Goal: Information Seeking & Learning: Learn about a topic

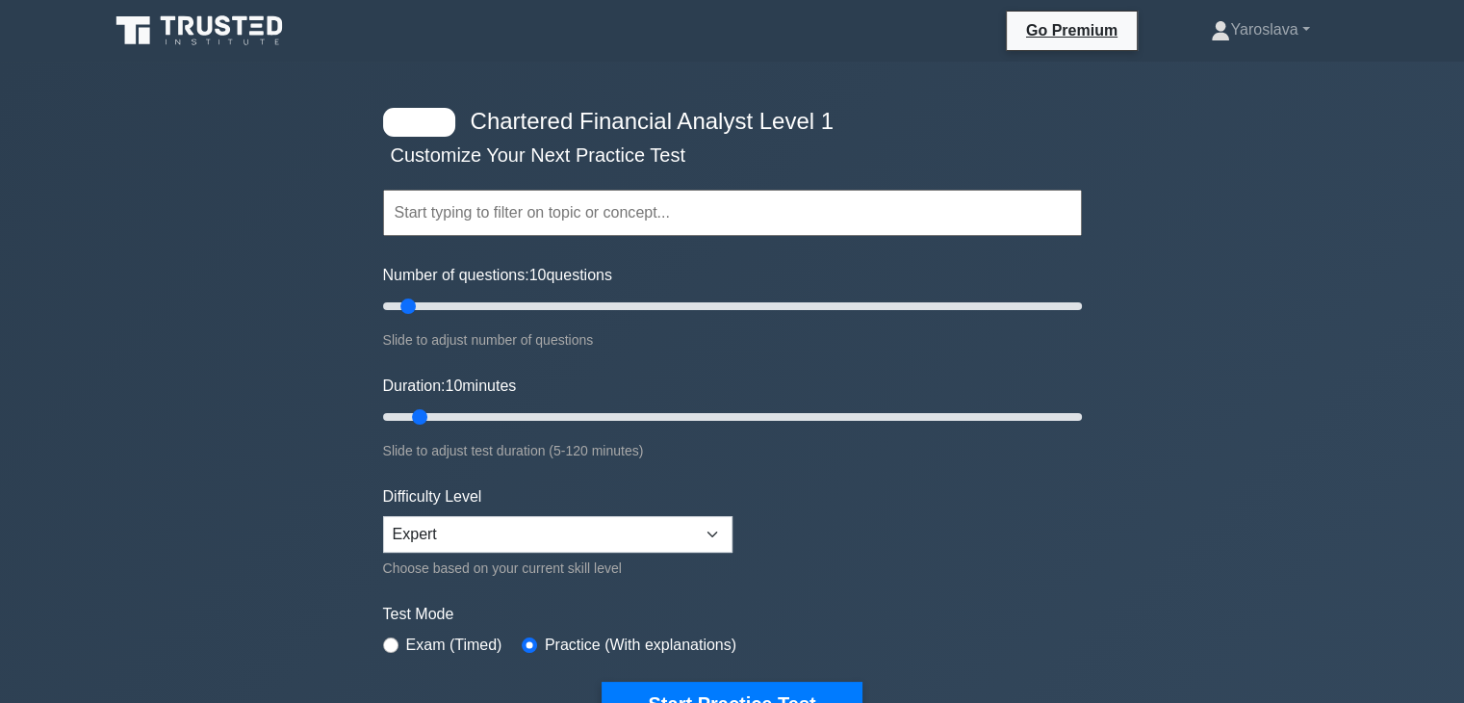
click at [448, 230] on input "text" at bounding box center [732, 213] width 699 height 46
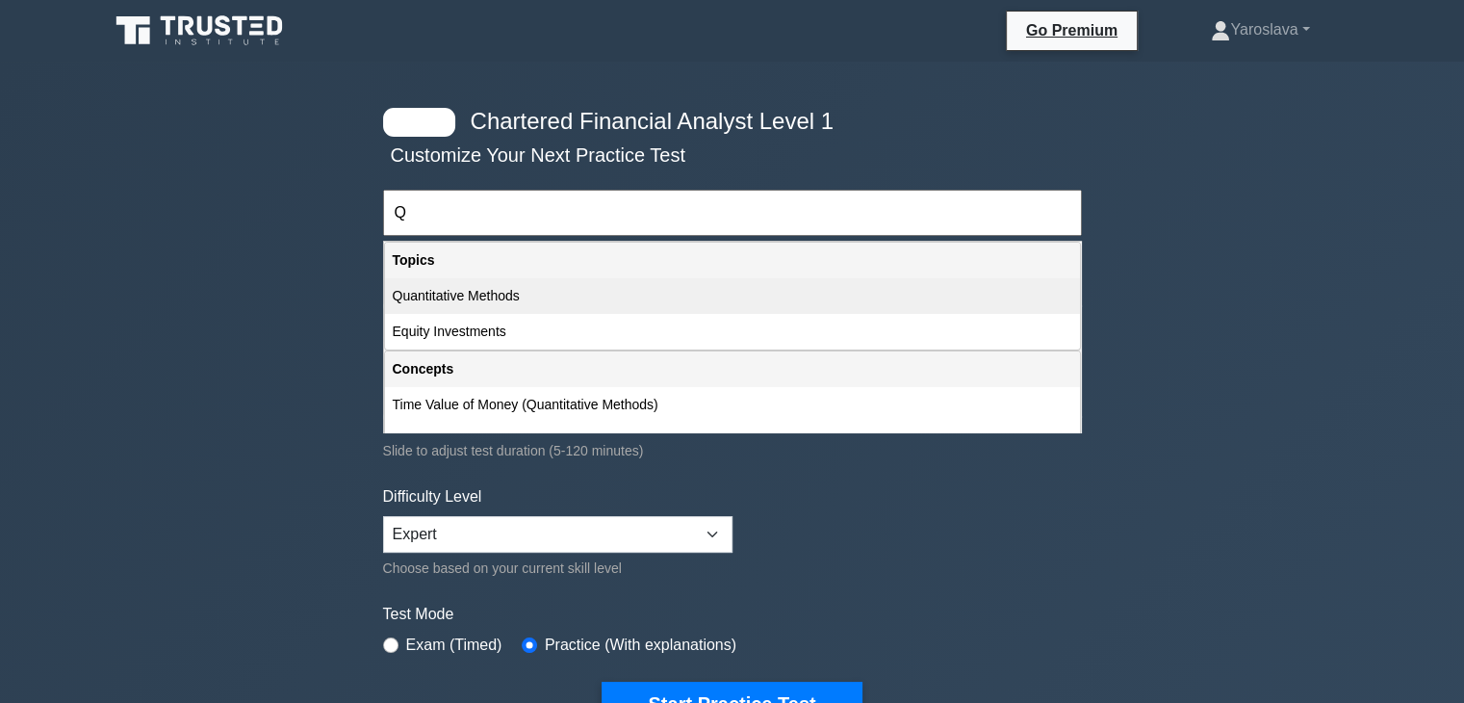
click at [516, 292] on div "Quantitative Methods" at bounding box center [732, 296] width 695 height 36
type input "Quantitative Methods"
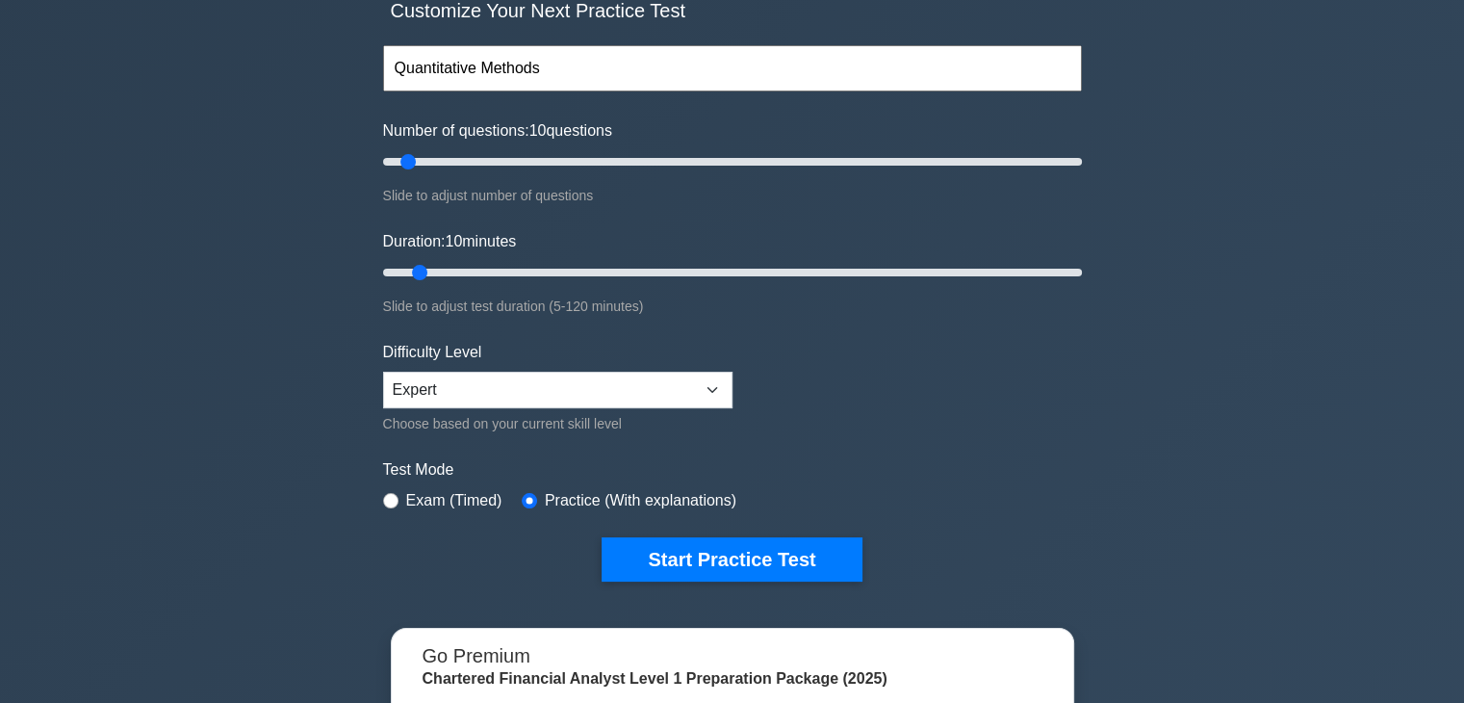
scroll to position [192, 0]
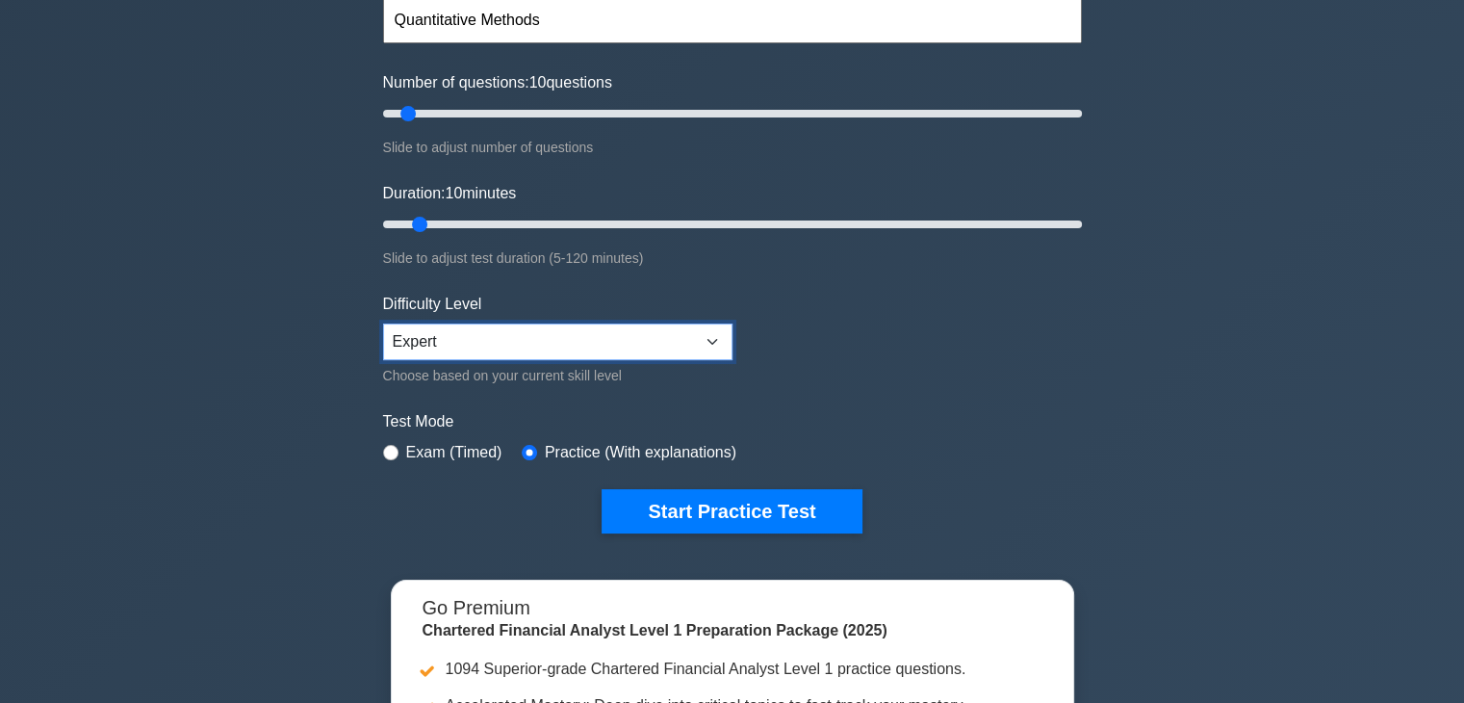
click at [629, 333] on select "Beginner Intermediate Expert" at bounding box center [557, 341] width 349 height 37
select select "beginner"
click at [383, 323] on select "Beginner Intermediate Expert" at bounding box center [557, 341] width 349 height 37
drag, startPoint x: 404, startPoint y: 115, endPoint x: 431, endPoint y: 113, distance: 27.1
type input "15"
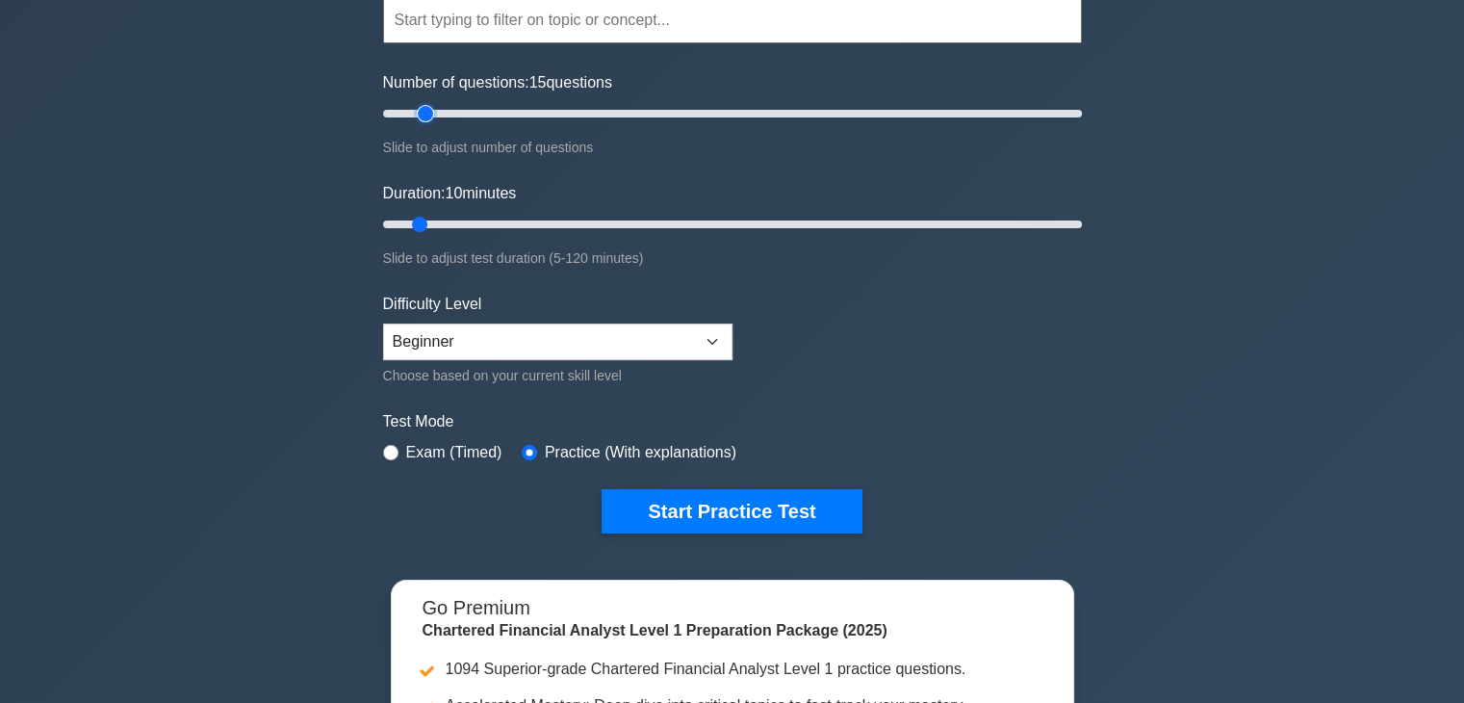
click at [431, 113] on input "Number of questions: 15 questions" at bounding box center [732, 113] width 699 height 23
drag, startPoint x: 416, startPoint y: 225, endPoint x: 445, endPoint y: 221, distance: 29.1
type input "15"
click at [445, 221] on input "Duration: 15 minutes" at bounding box center [732, 224] width 699 height 23
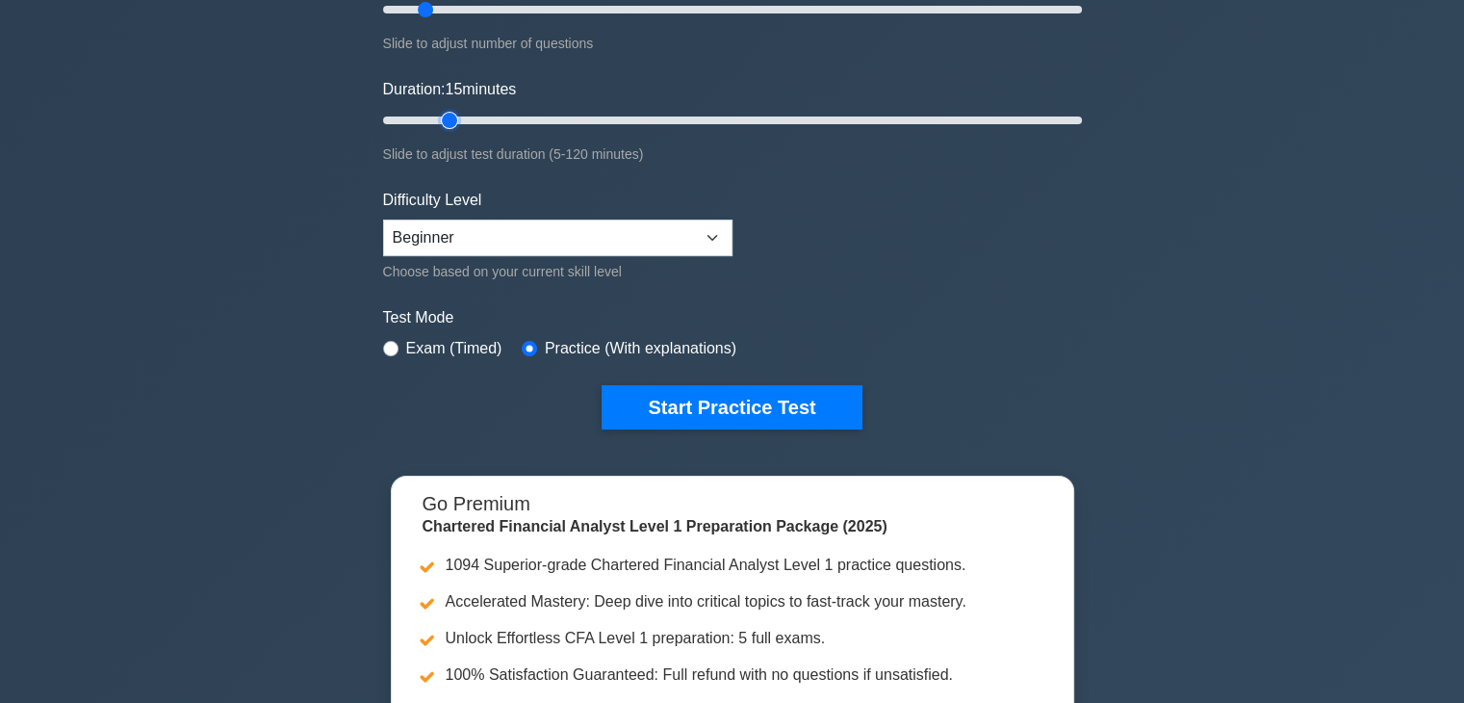
scroll to position [289, 0]
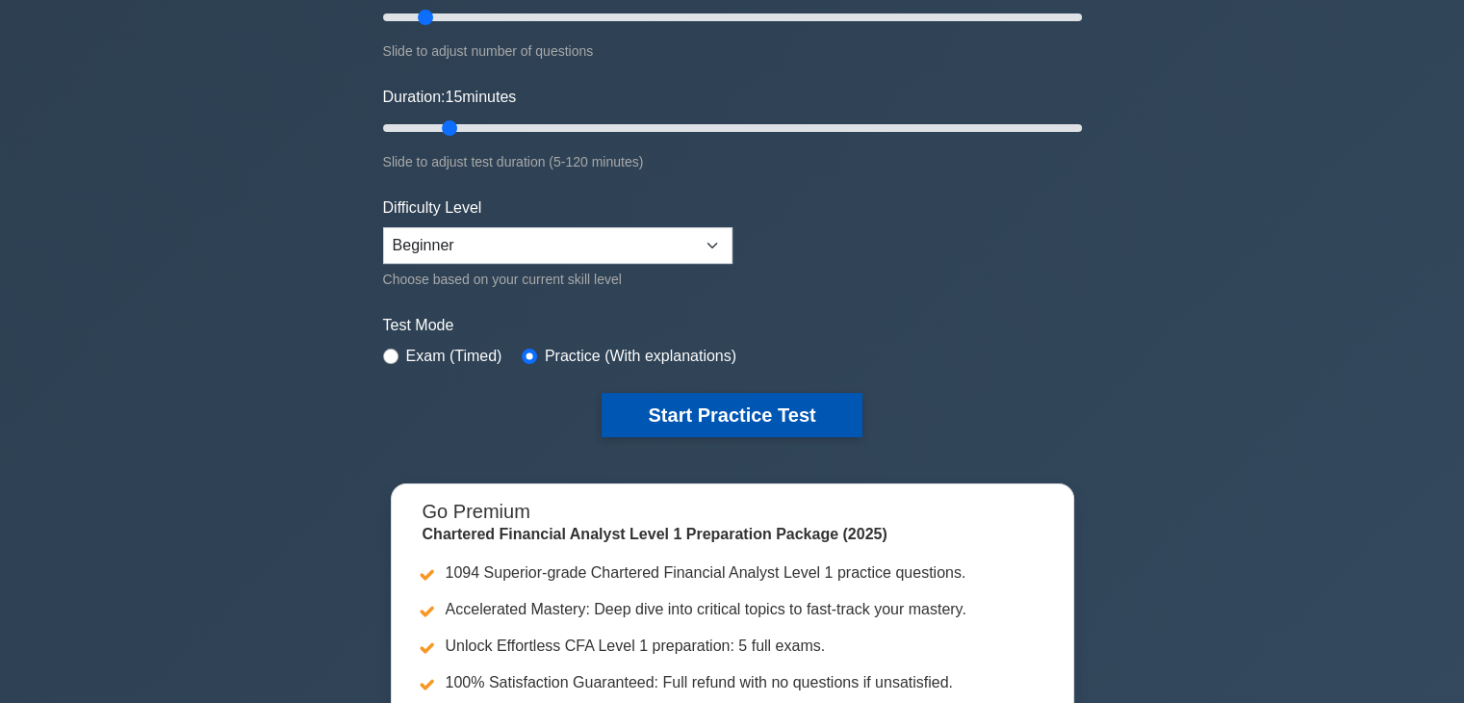
click at [703, 409] on button "Start Practice Test" at bounding box center [732, 415] width 260 height 44
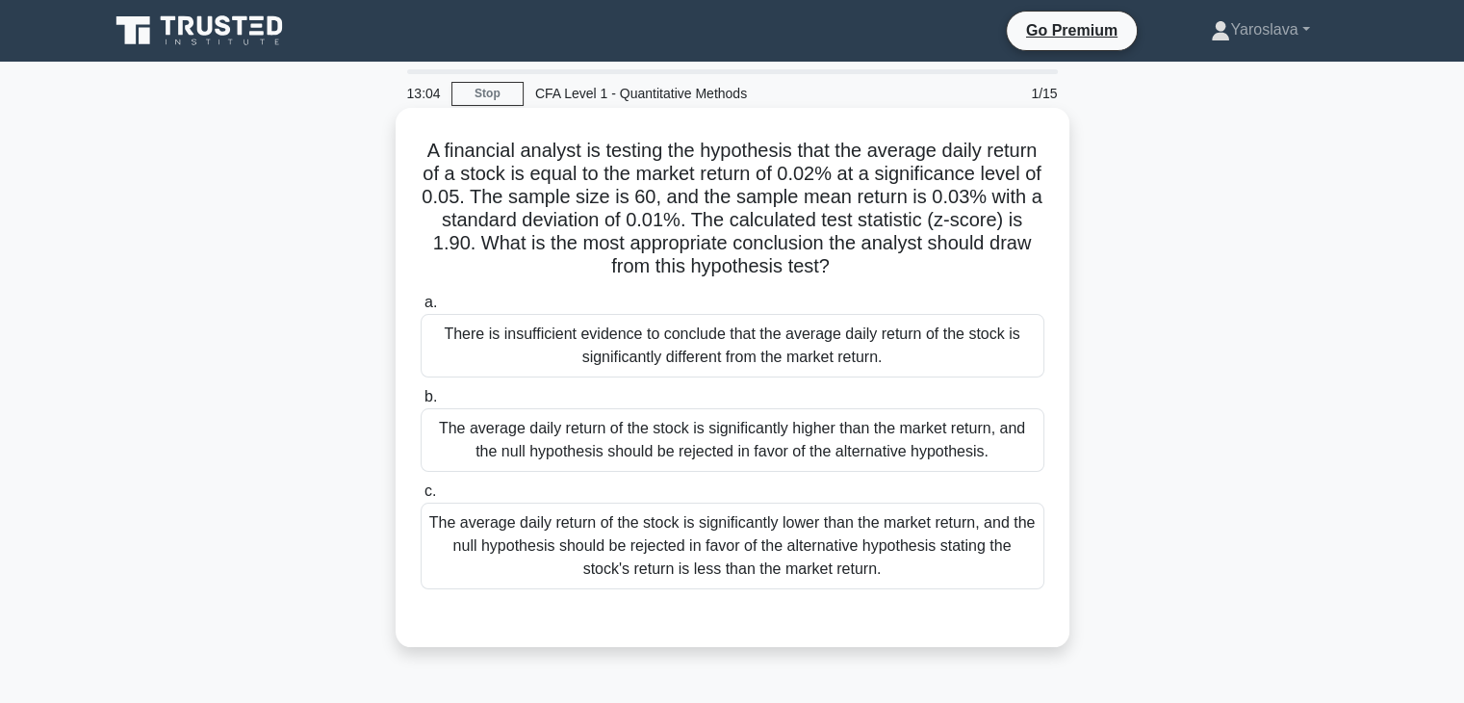
click at [739, 578] on div "The average daily return of the stock is significantly lower than the market re…" at bounding box center [733, 545] width 624 height 87
click at [421, 498] on input "c. The average daily return of the stock is significantly lower than the market…" at bounding box center [421, 491] width 0 height 13
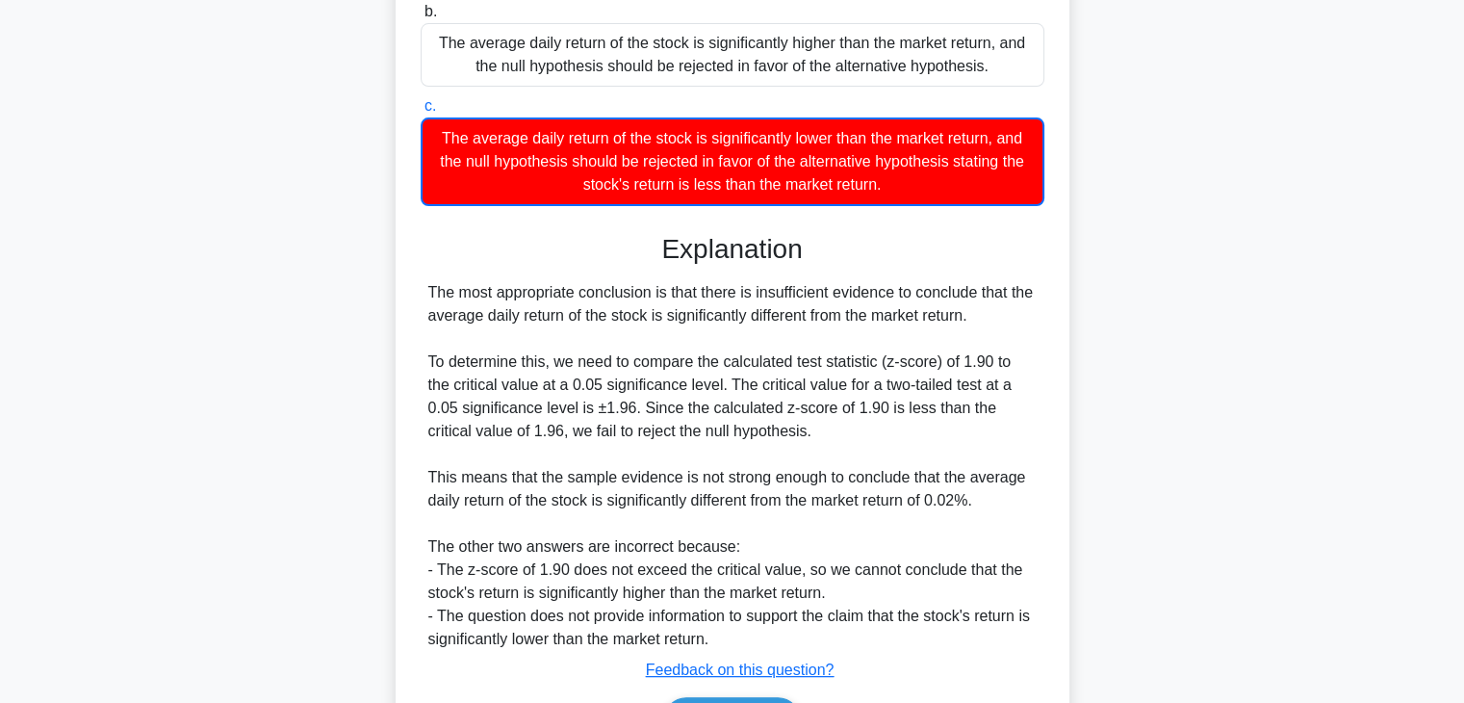
scroll to position [506, 0]
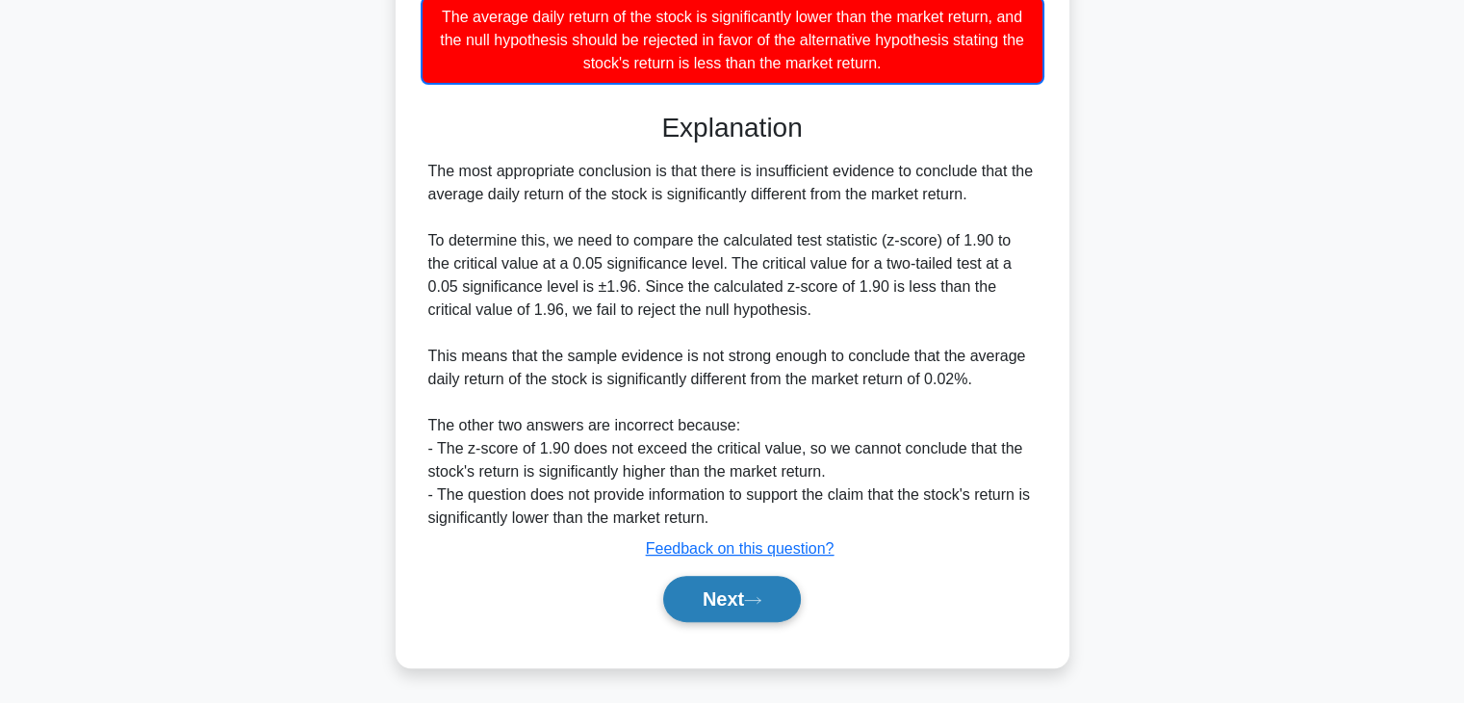
click at [724, 600] on button "Next" at bounding box center [732, 599] width 138 height 46
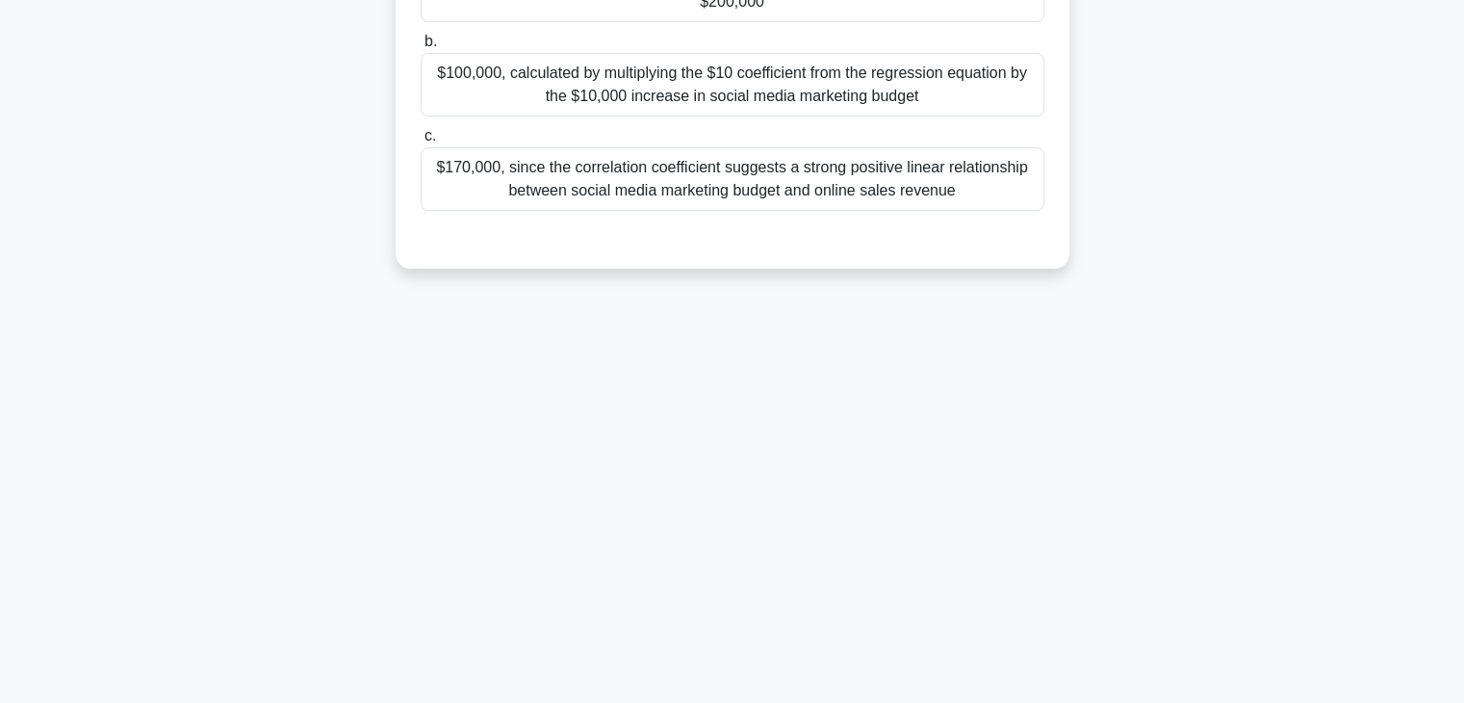
scroll to position [0, 0]
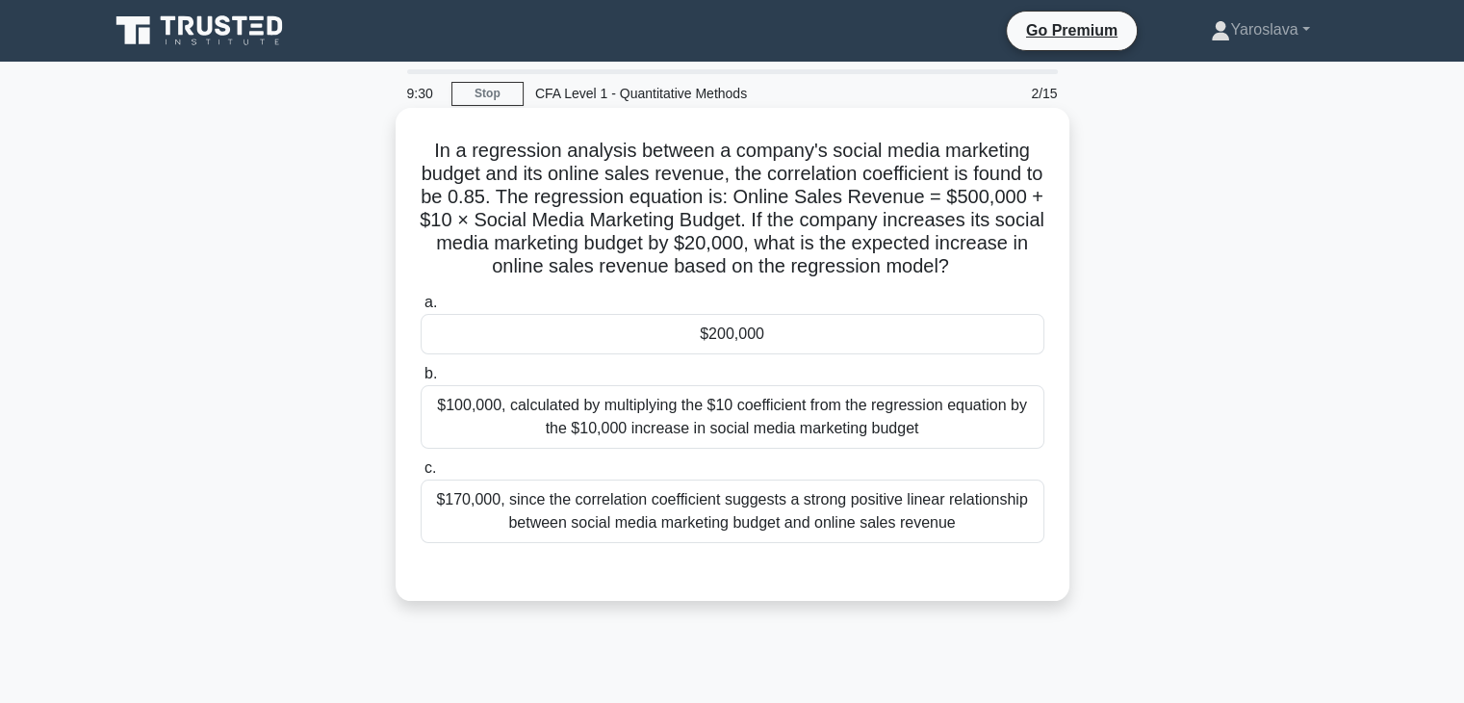
click at [748, 337] on div "$200,000" at bounding box center [733, 334] width 624 height 40
click at [421, 309] on input "a. $200,000" at bounding box center [421, 302] width 0 height 13
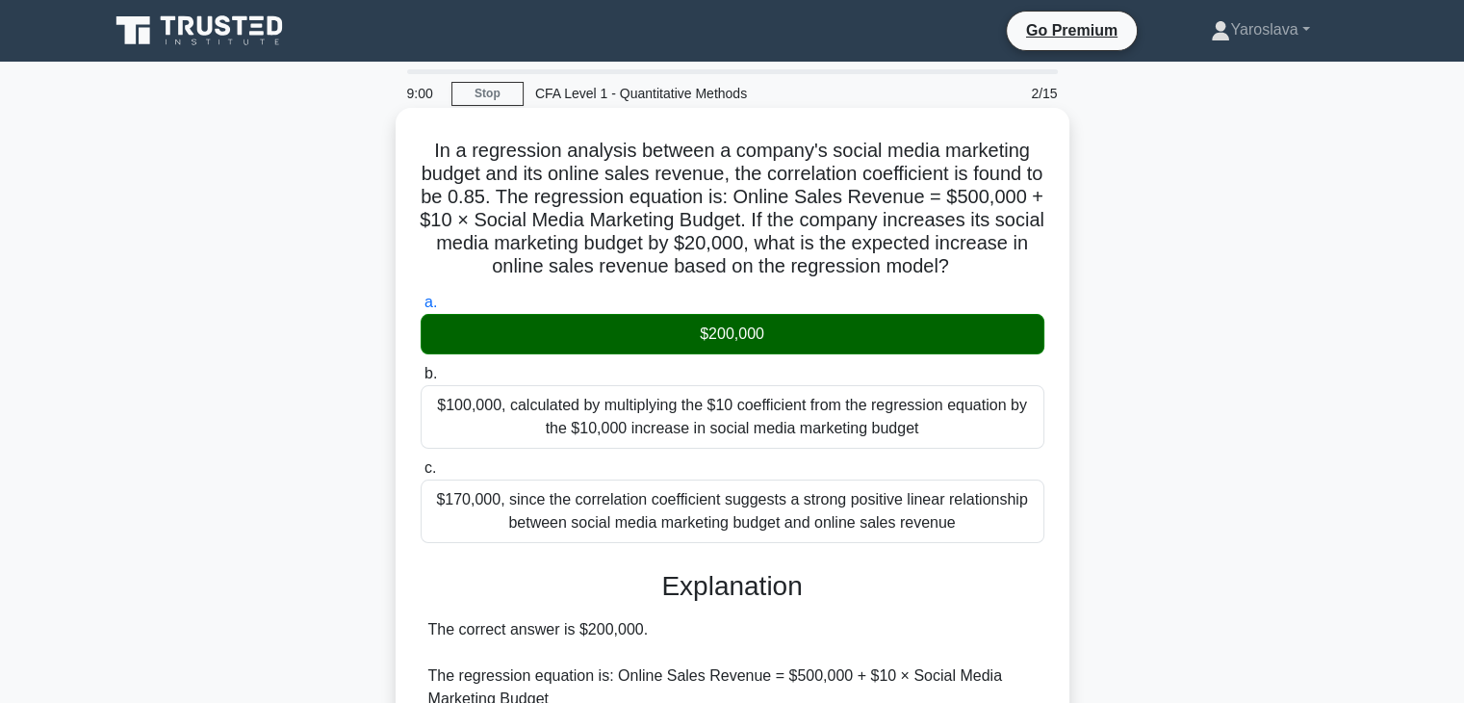
drag, startPoint x: 999, startPoint y: 269, endPoint x: 420, endPoint y: 137, distance: 594.2
click at [420, 137] on div "In a regression analysis between a company's social media marketing budget and …" at bounding box center [732, 627] width 658 height 1025
copy h5 "In a regression analysis between a company's social media marketing budget and …"
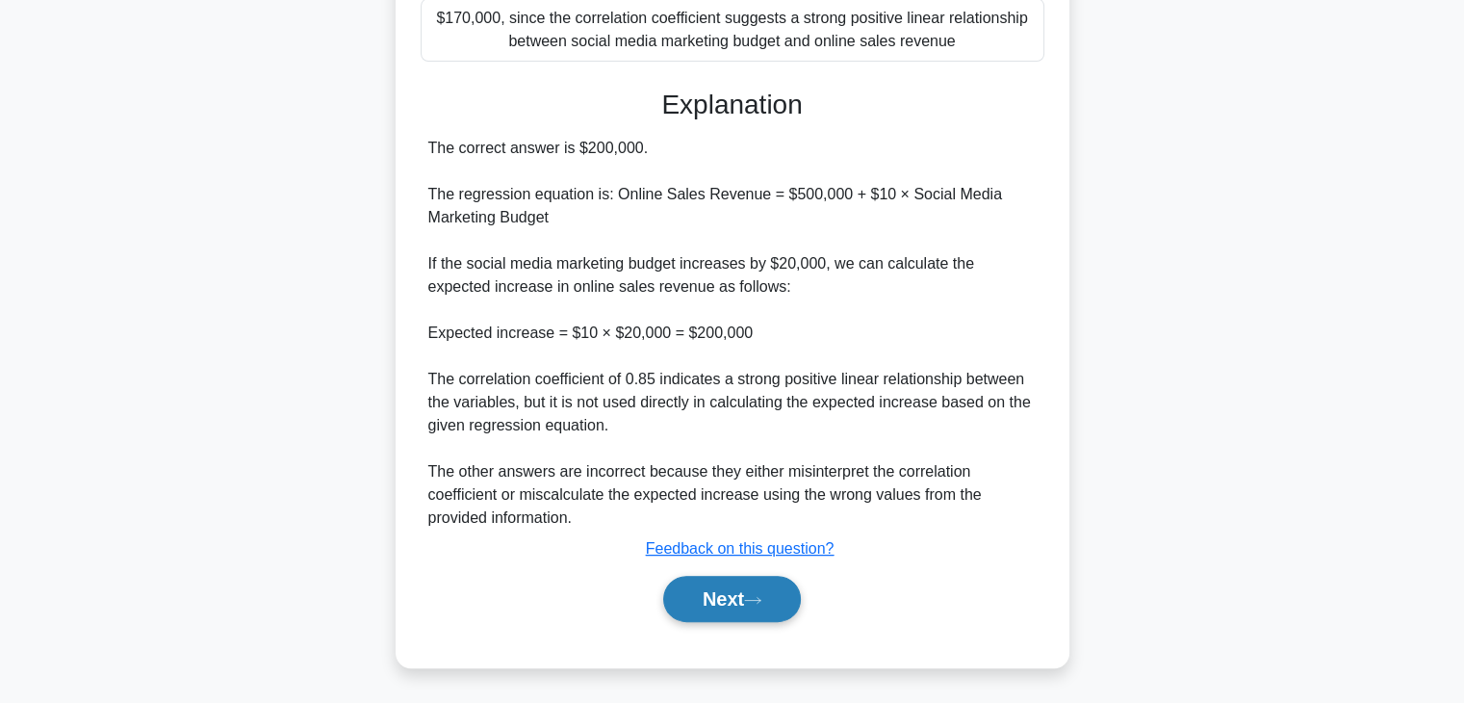
click at [729, 598] on button "Next" at bounding box center [732, 599] width 138 height 46
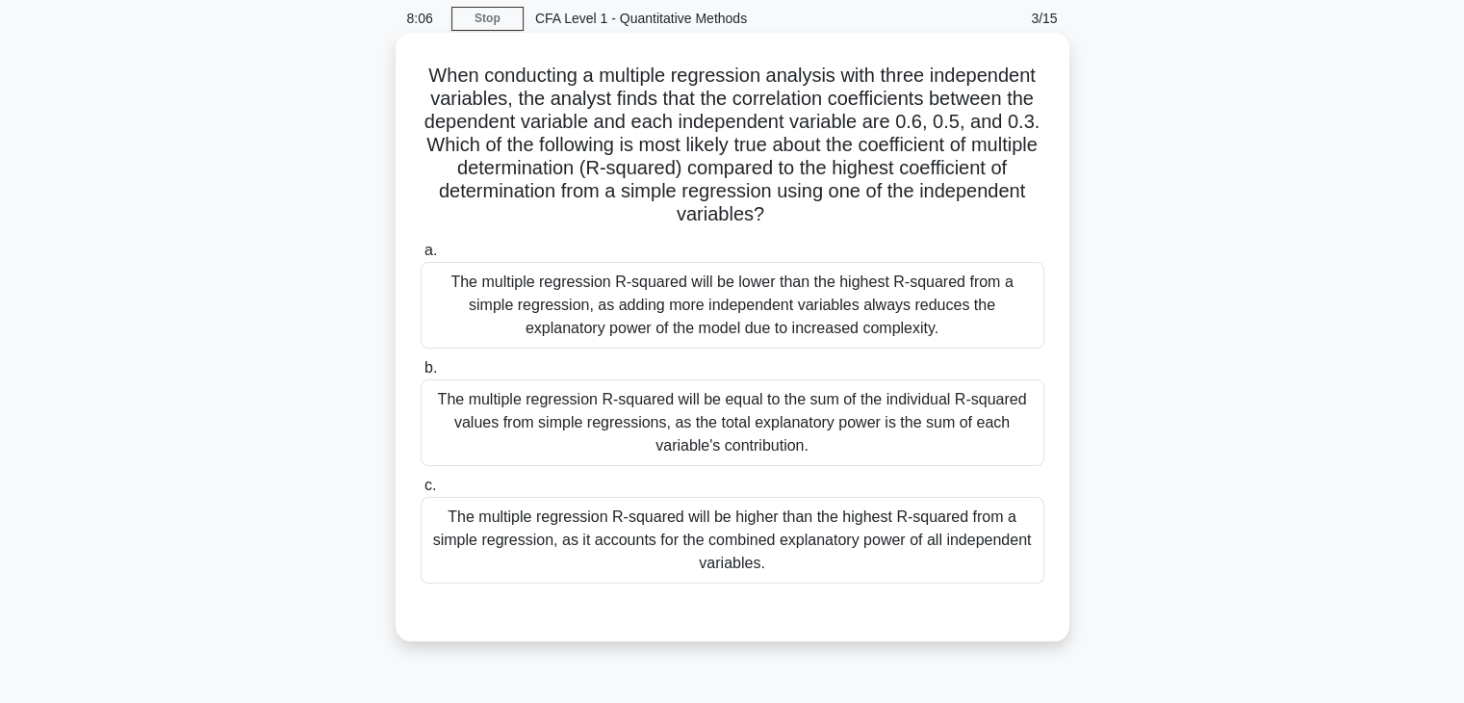
scroll to position [289, 0]
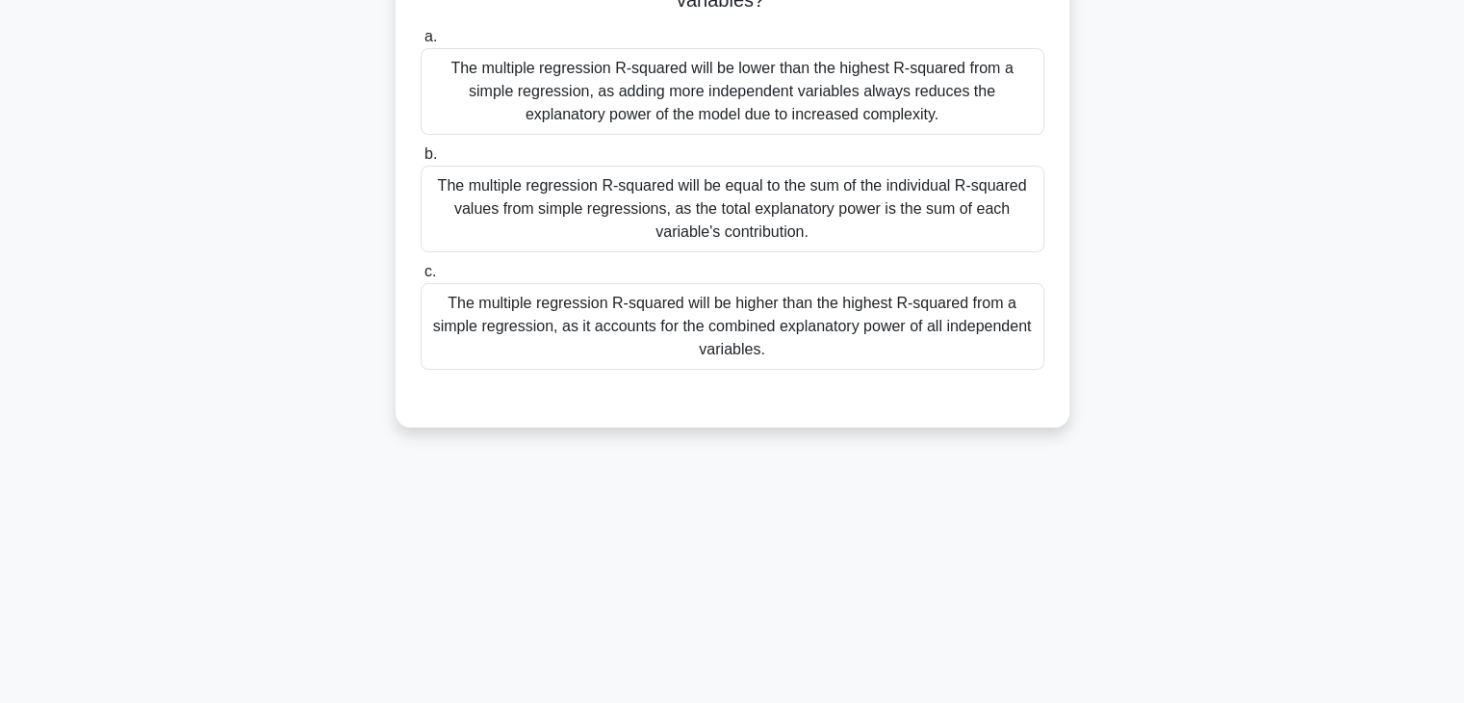
click at [573, 192] on div "The multiple regression R-squared will be equal to the sum of the individual R-…" at bounding box center [733, 209] width 624 height 87
click at [421, 161] on input "b. The multiple regression R-squared will be equal to the sum of the individual…" at bounding box center [421, 154] width 0 height 13
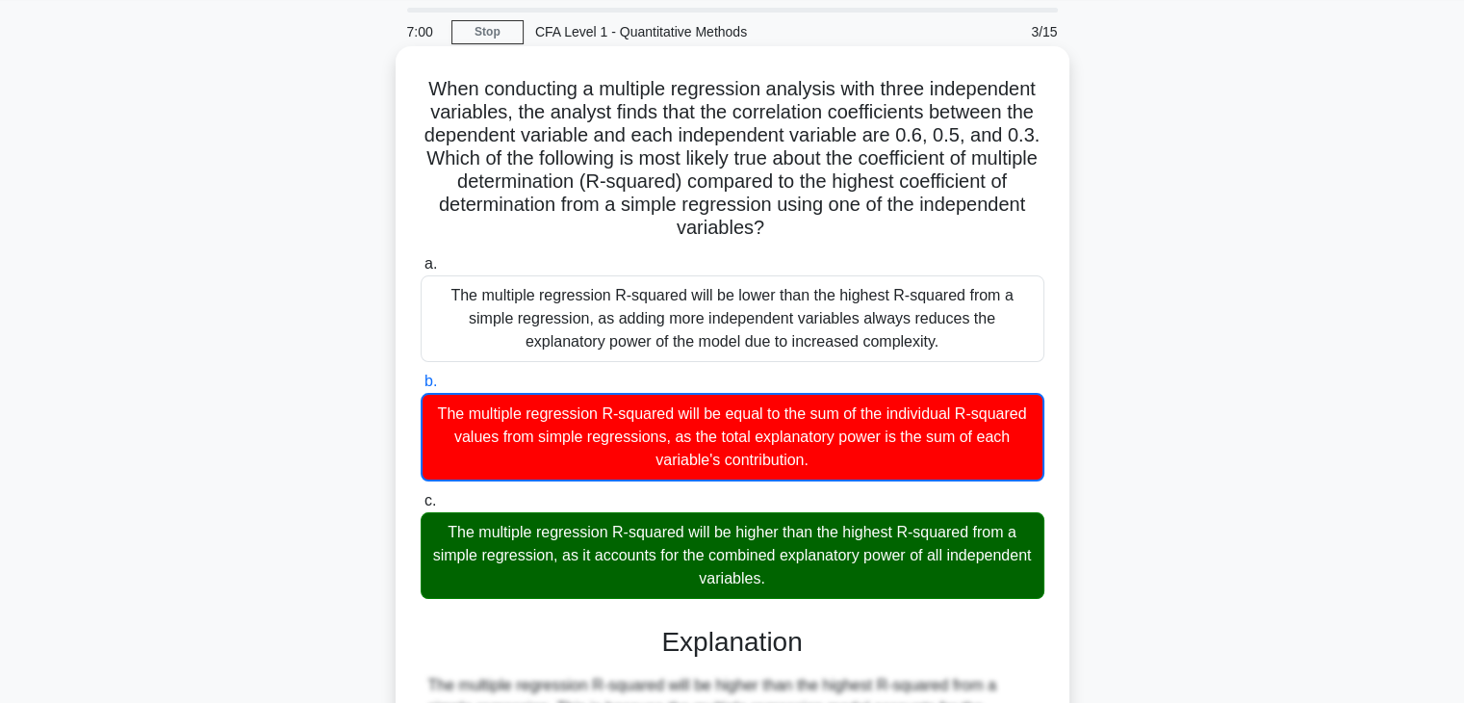
scroll to position [48, 0]
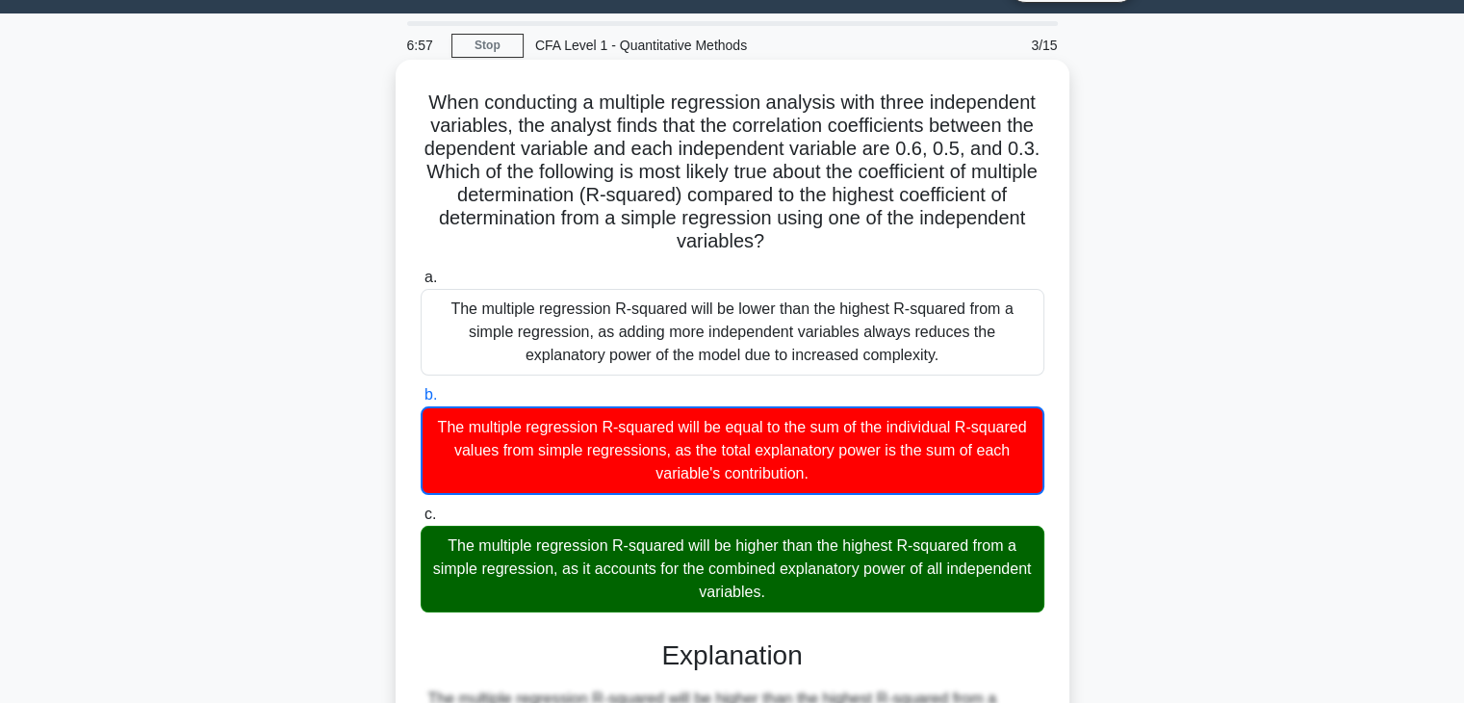
drag, startPoint x: 835, startPoint y: 237, endPoint x: 400, endPoint y: 102, distance: 455.4
click at [400, 102] on div "When conducting a multiple regression analysis with three independent variables…" at bounding box center [733, 604] width 674 height 1089
click at [666, 175] on h5 "When conducting a multiple regression analysis with three independent variables…" at bounding box center [733, 172] width 628 height 164
drag, startPoint x: 413, startPoint y: 93, endPoint x: 951, endPoint y: 605, distance: 742.7
click at [951, 605] on div "When conducting a multiple regression analysis with three independent variables…" at bounding box center [732, 603] width 658 height 1073
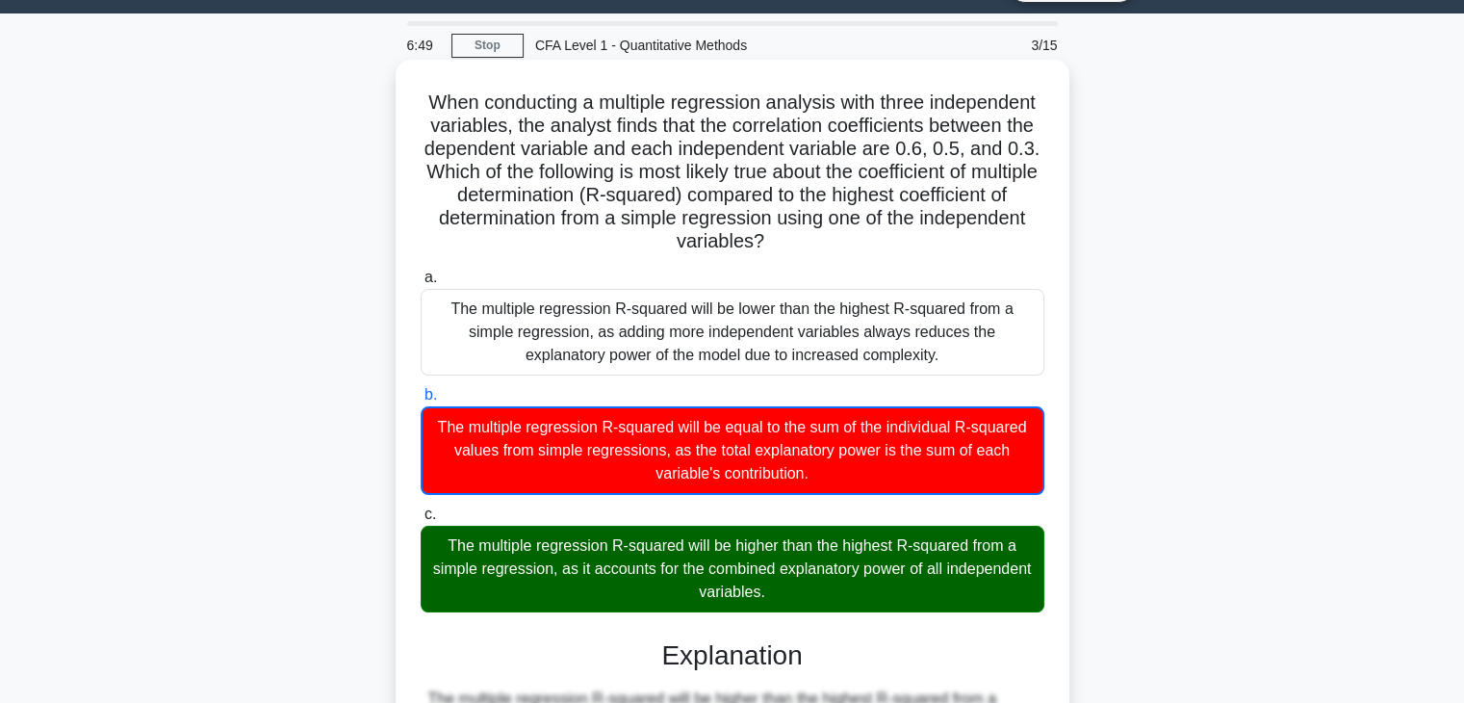
copy div "When conducting a multiple regression analysis with three independent variables…"
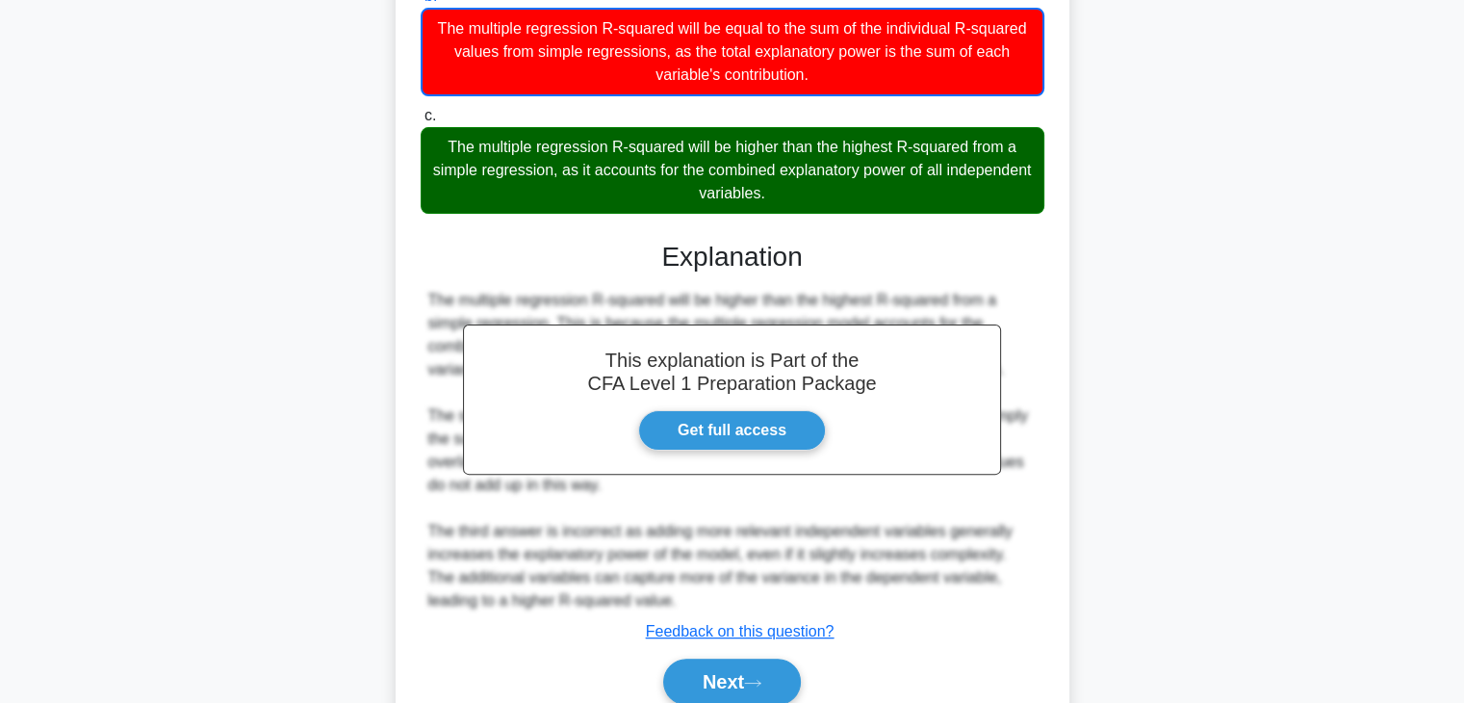
scroll to position [529, 0]
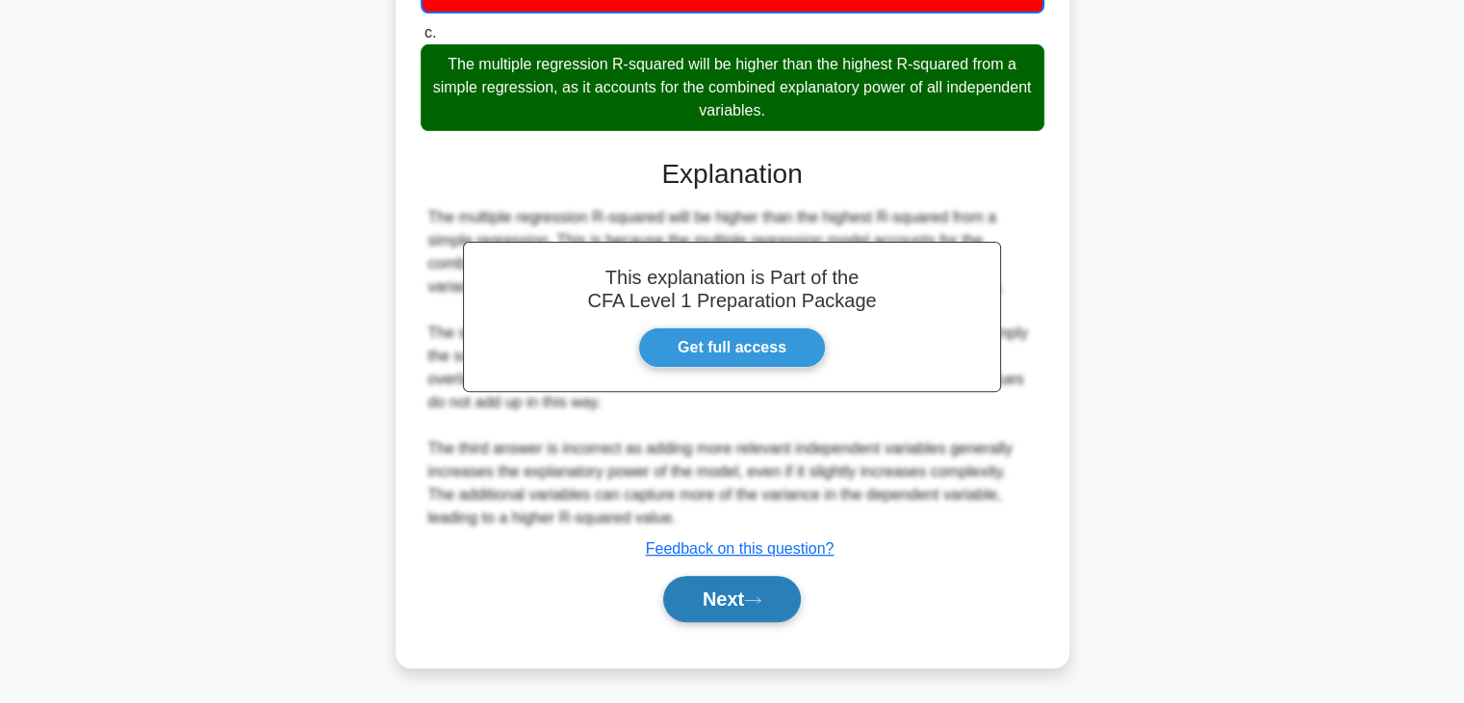
click at [709, 604] on button "Next" at bounding box center [732, 599] width 138 height 46
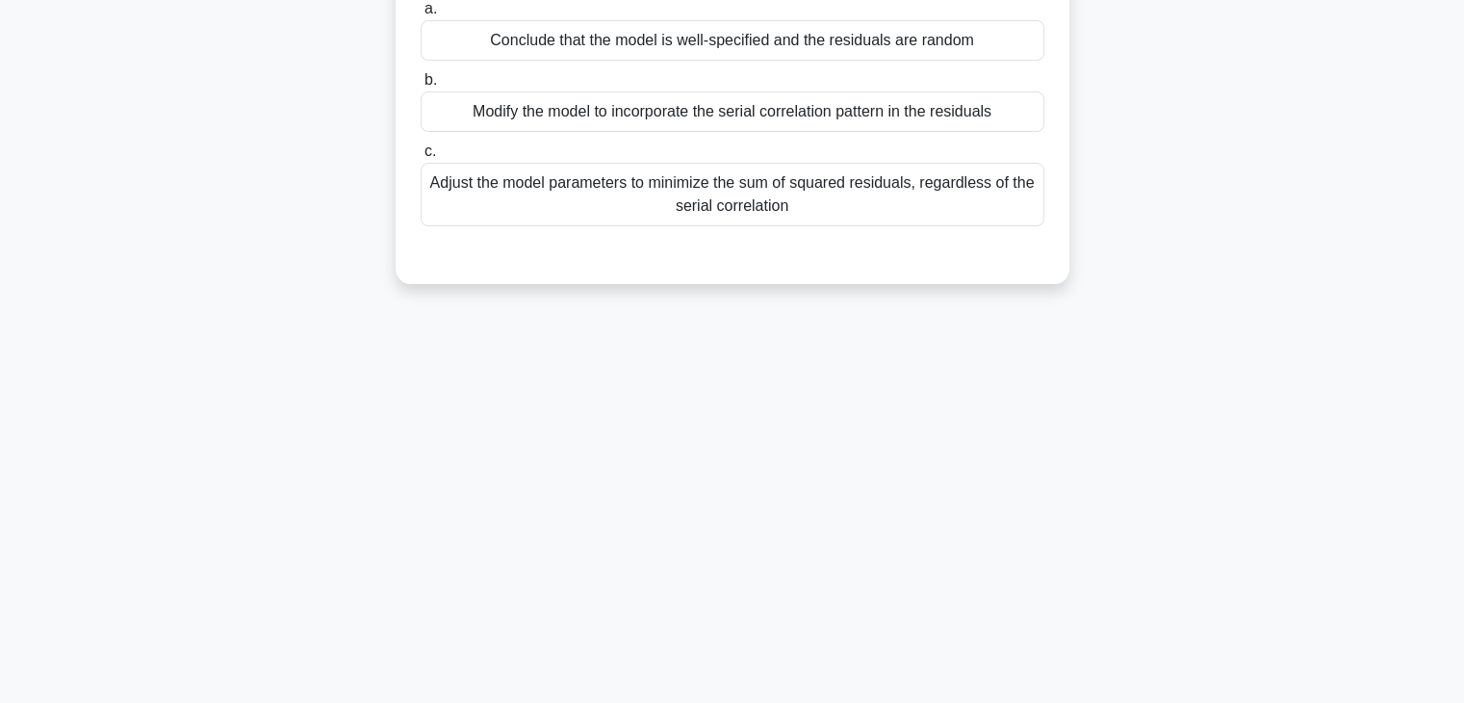
scroll to position [0, 0]
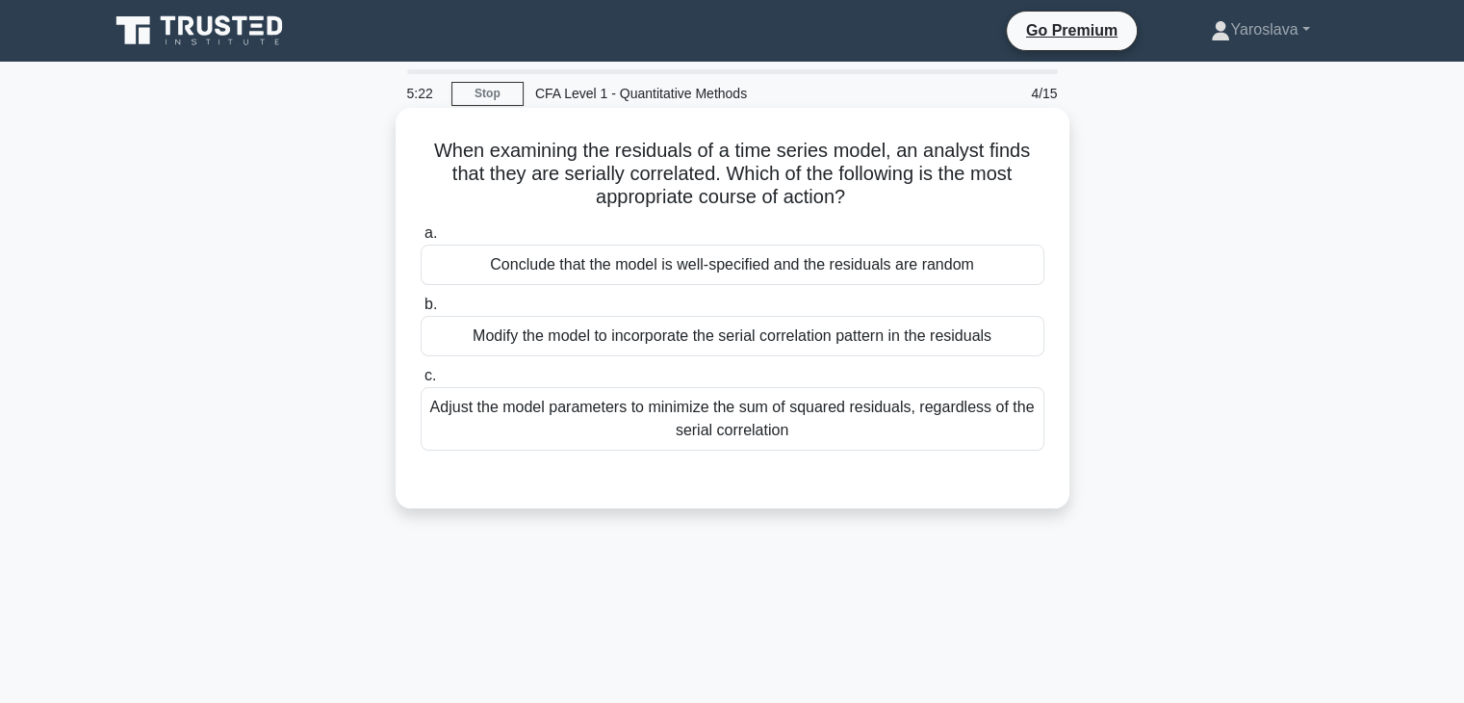
click at [707, 431] on div "Adjust the model parameters to minimize the sum of squared residuals, regardles…" at bounding box center [733, 419] width 624 height 64
click at [421, 382] on input "c. Adjust the model parameters to minimize the sum of squared residuals, regard…" at bounding box center [421, 376] width 0 height 13
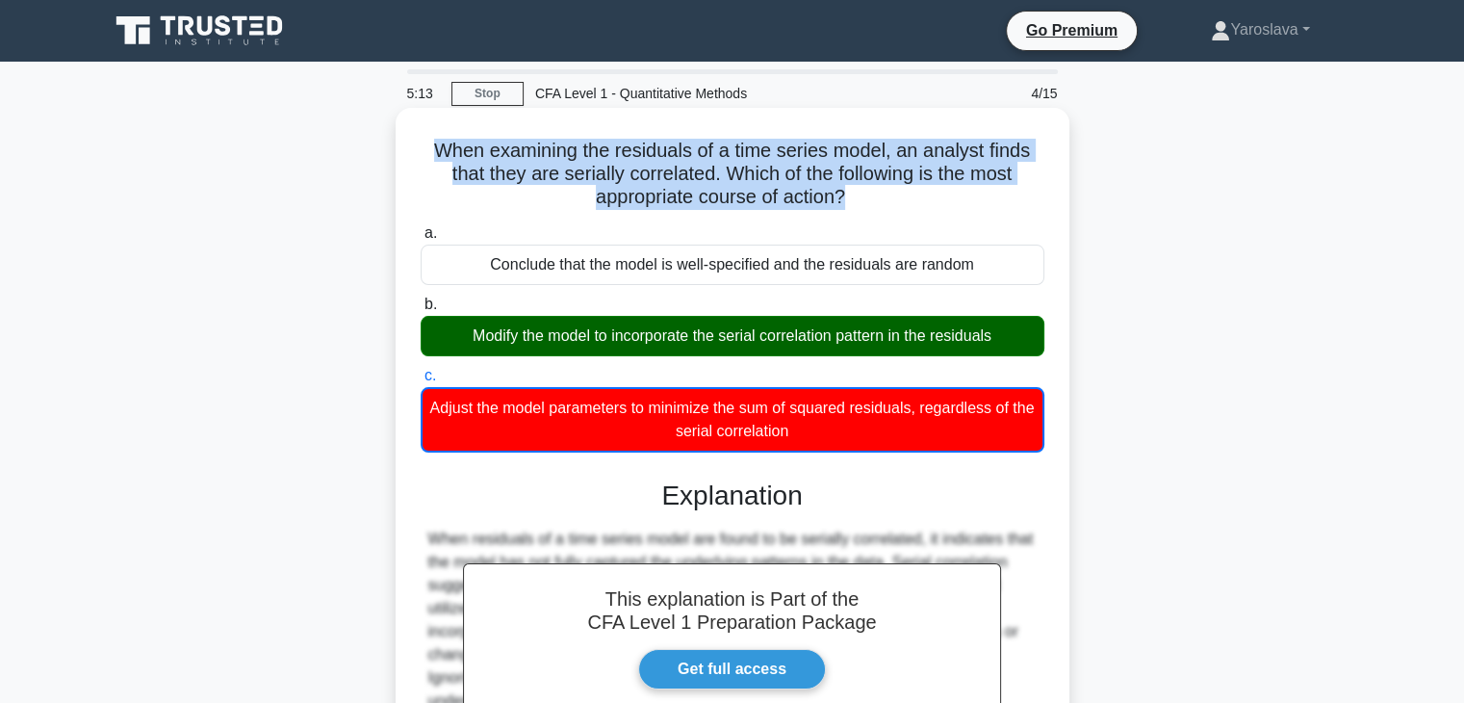
drag, startPoint x: 846, startPoint y: 198, endPoint x: 427, endPoint y: 154, distance: 421.0
click at [427, 154] on h5 "When examining the residuals of a time series model, an analyst finds that they…" at bounding box center [733, 174] width 628 height 71
click at [431, 160] on h5 "When examining the residuals of a time series model, an analyst finds that they…" at bounding box center [733, 174] width 628 height 71
click at [420, 142] on h5 "When examining the residuals of a time series model, an analyst finds that they…" at bounding box center [733, 174] width 628 height 71
click at [431, 147] on h5 "When examining the residuals of a time series model, an analyst finds that they…" at bounding box center [733, 174] width 628 height 71
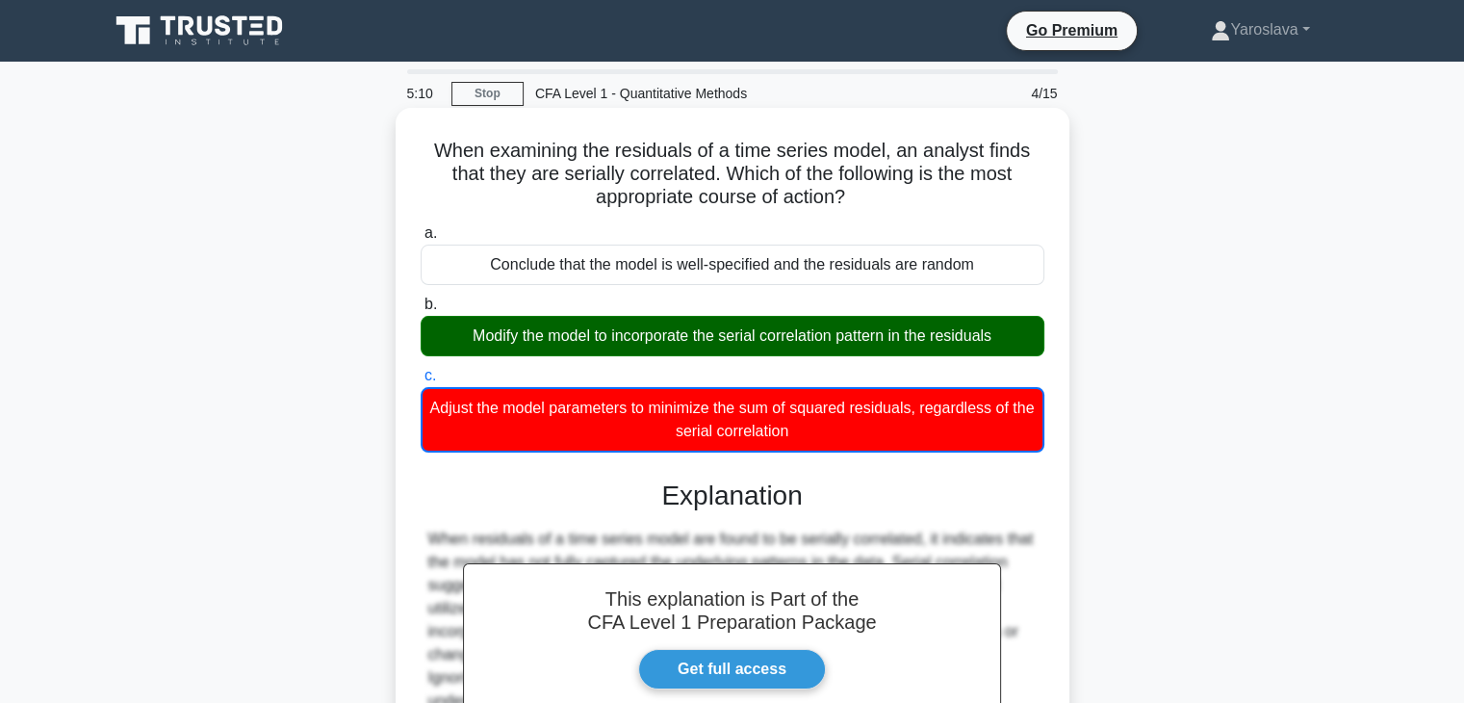
drag, startPoint x: 425, startPoint y: 143, endPoint x: 923, endPoint y: 448, distance: 583.2
click at [923, 448] on div "When examining the residuals of a time series model, an analyst finds that they…" at bounding box center [732, 501] width 658 height 773
copy div "When examining the residuals of a time series model, an analyst finds that they…"
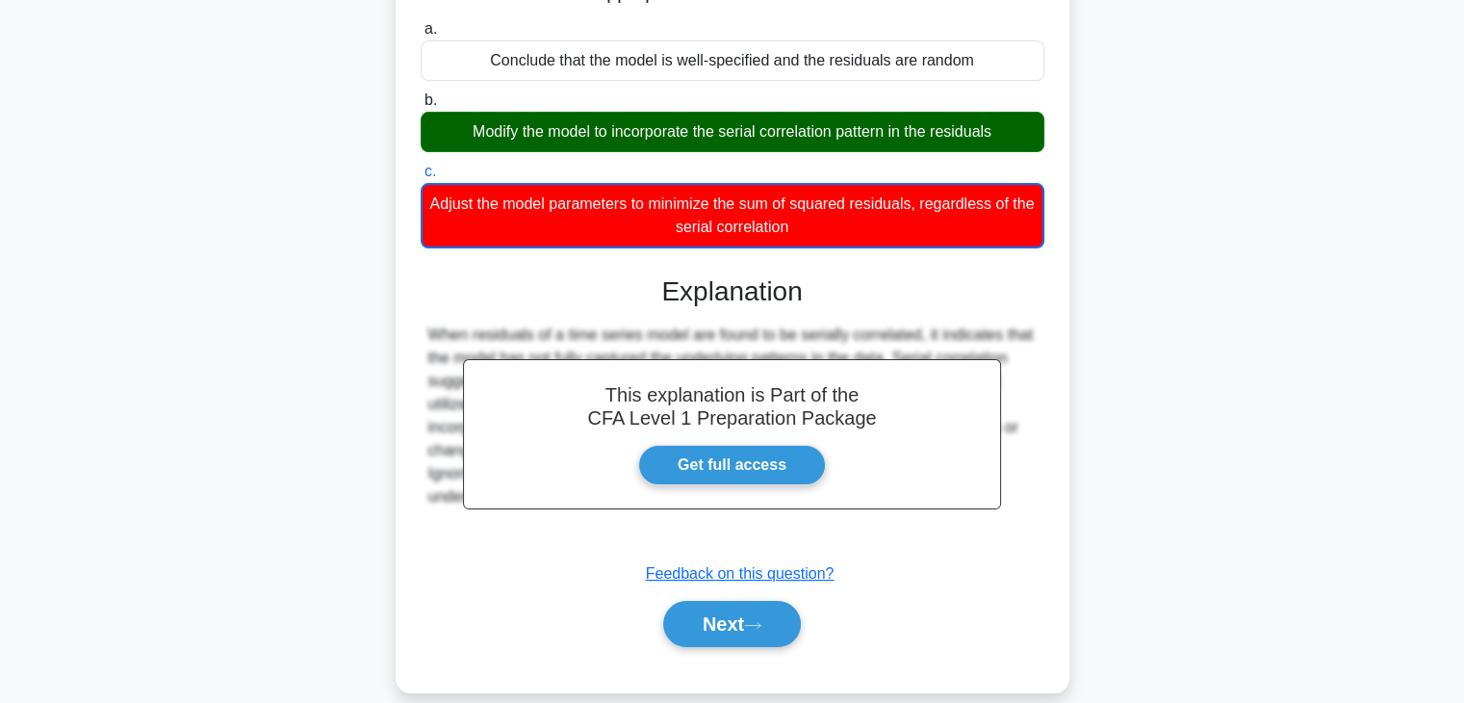
scroll to position [338, 0]
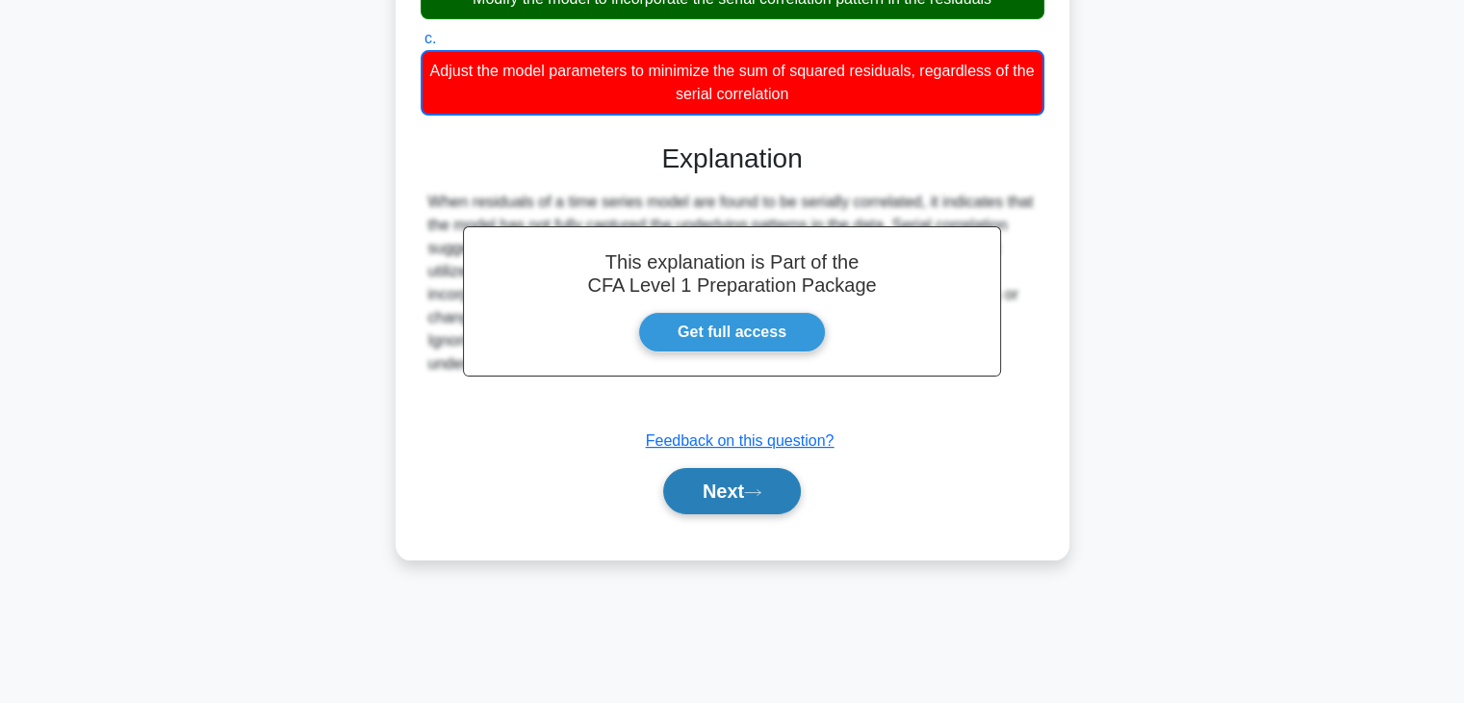
click at [735, 486] on button "Next" at bounding box center [732, 491] width 138 height 46
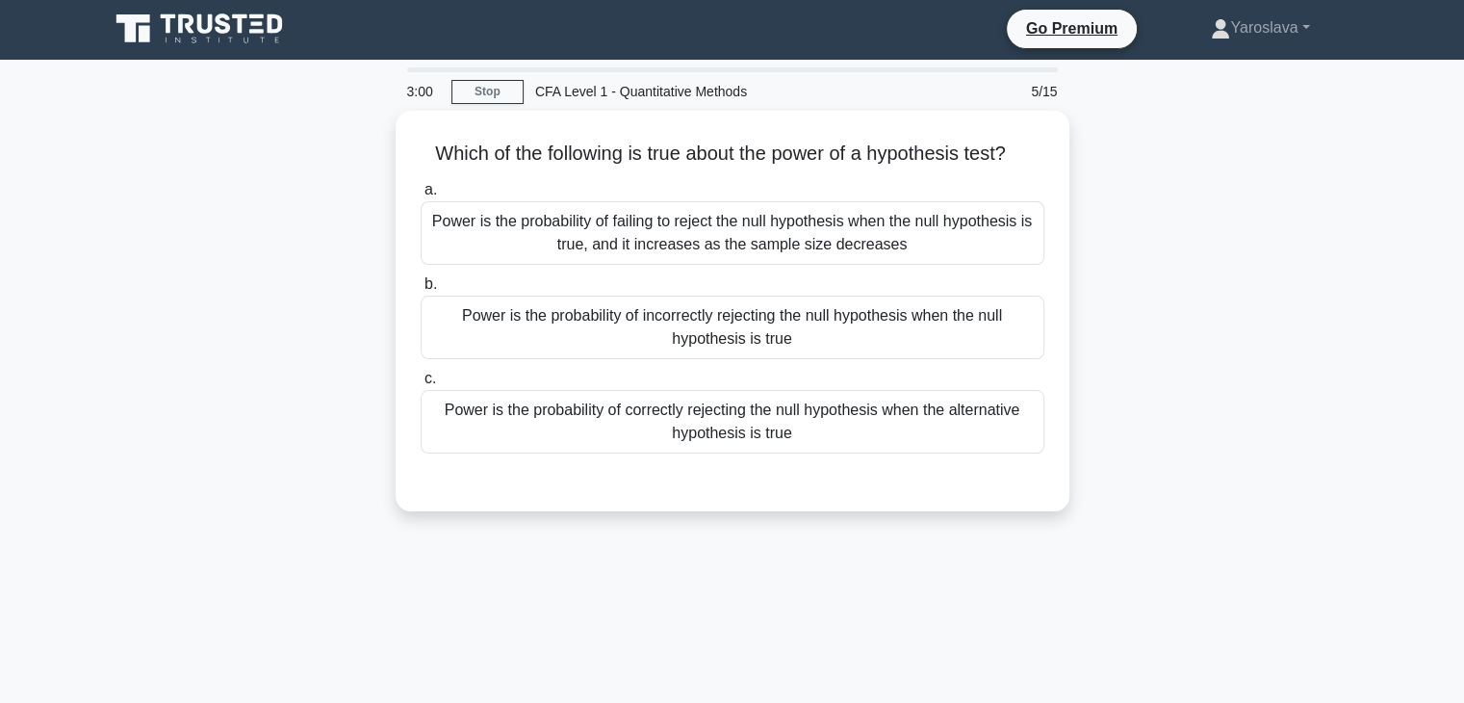
scroll to position [0, 0]
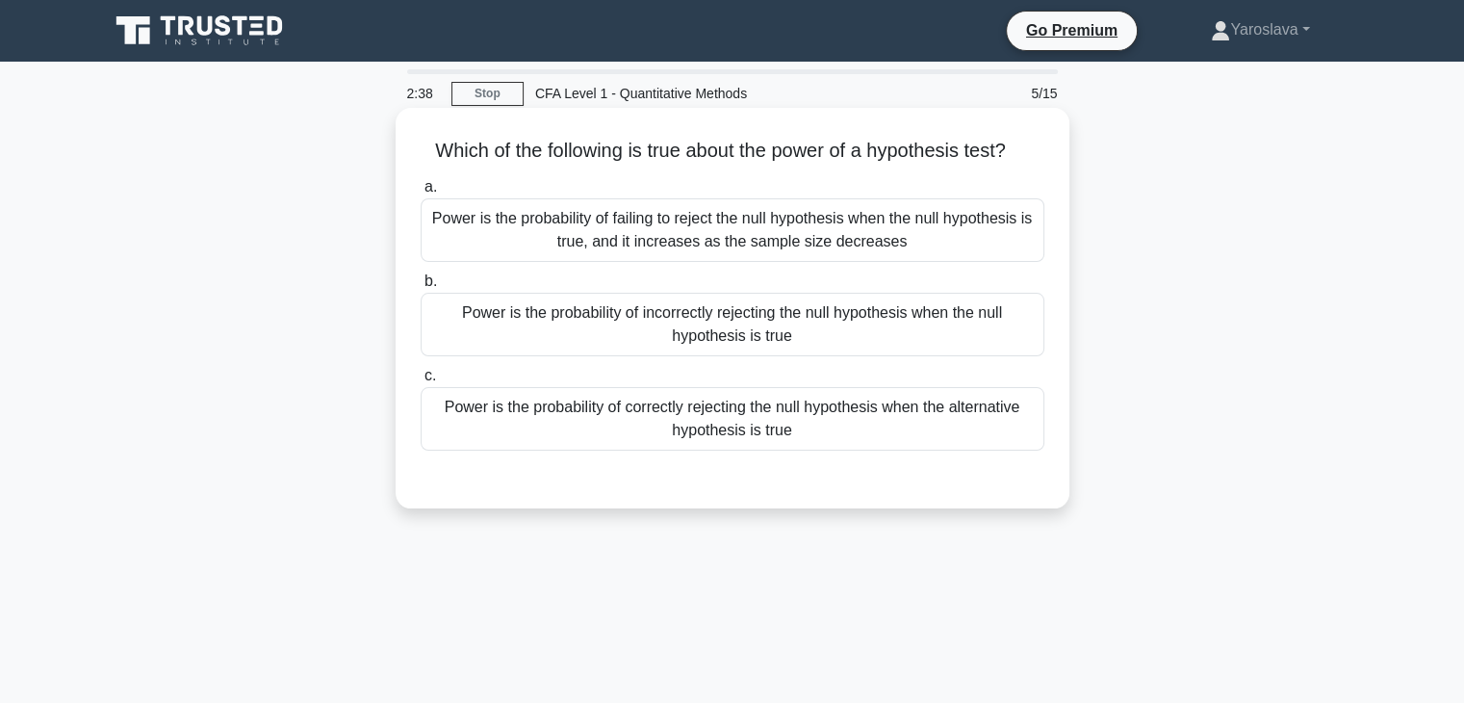
click at [557, 318] on div "Power is the probability of incorrectly rejecting the null hypothesis when the …" at bounding box center [733, 325] width 624 height 64
click at [421, 288] on input "b. Power is the probability of incorrectly rejecting the null hypothesis when t…" at bounding box center [421, 281] width 0 height 13
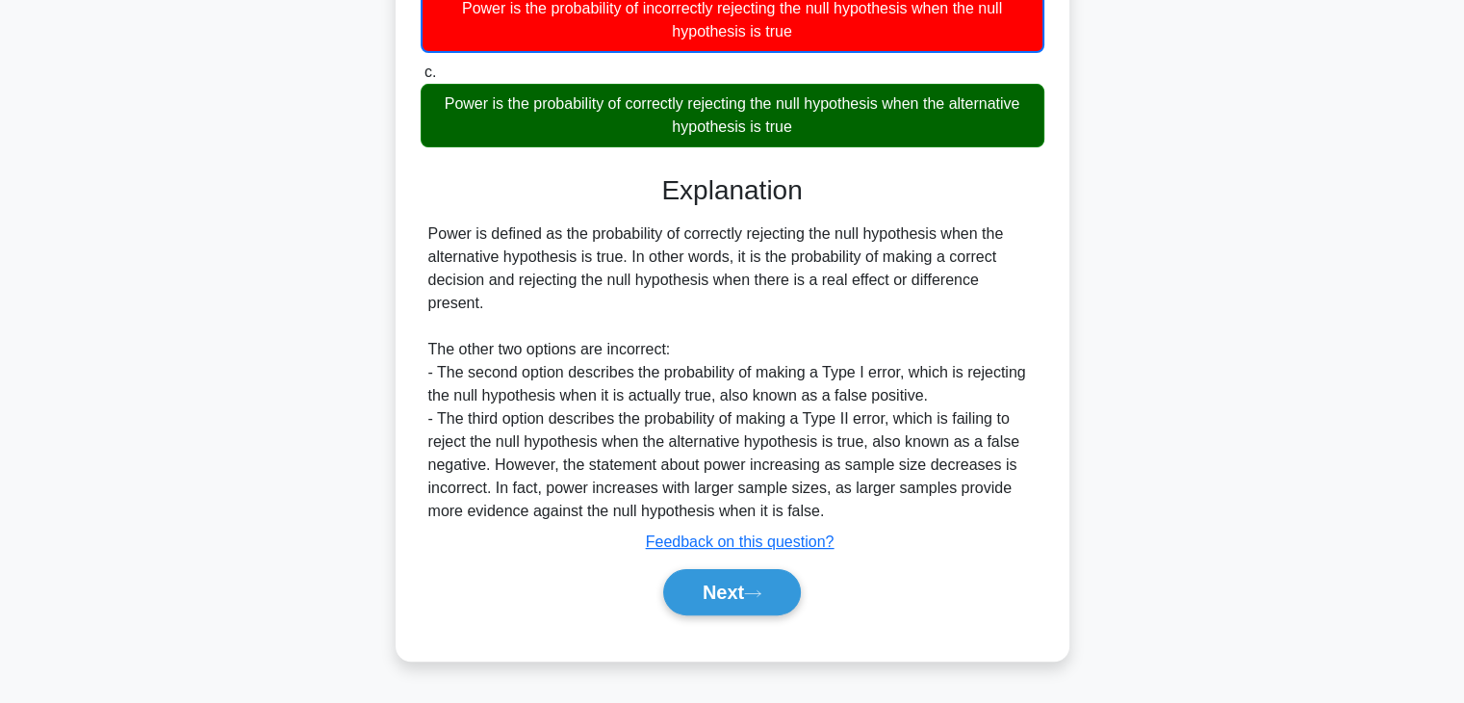
scroll to position [338, 0]
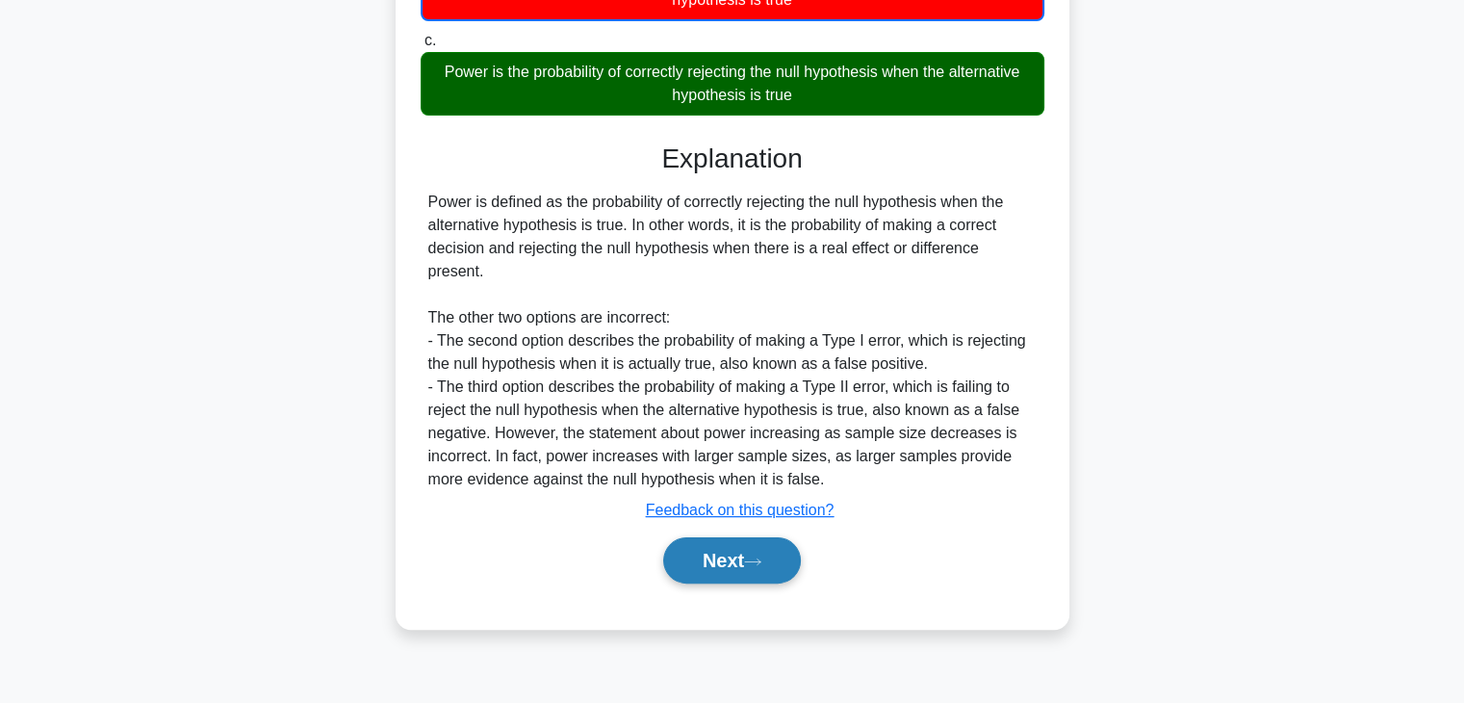
click at [725, 572] on button "Next" at bounding box center [732, 560] width 138 height 46
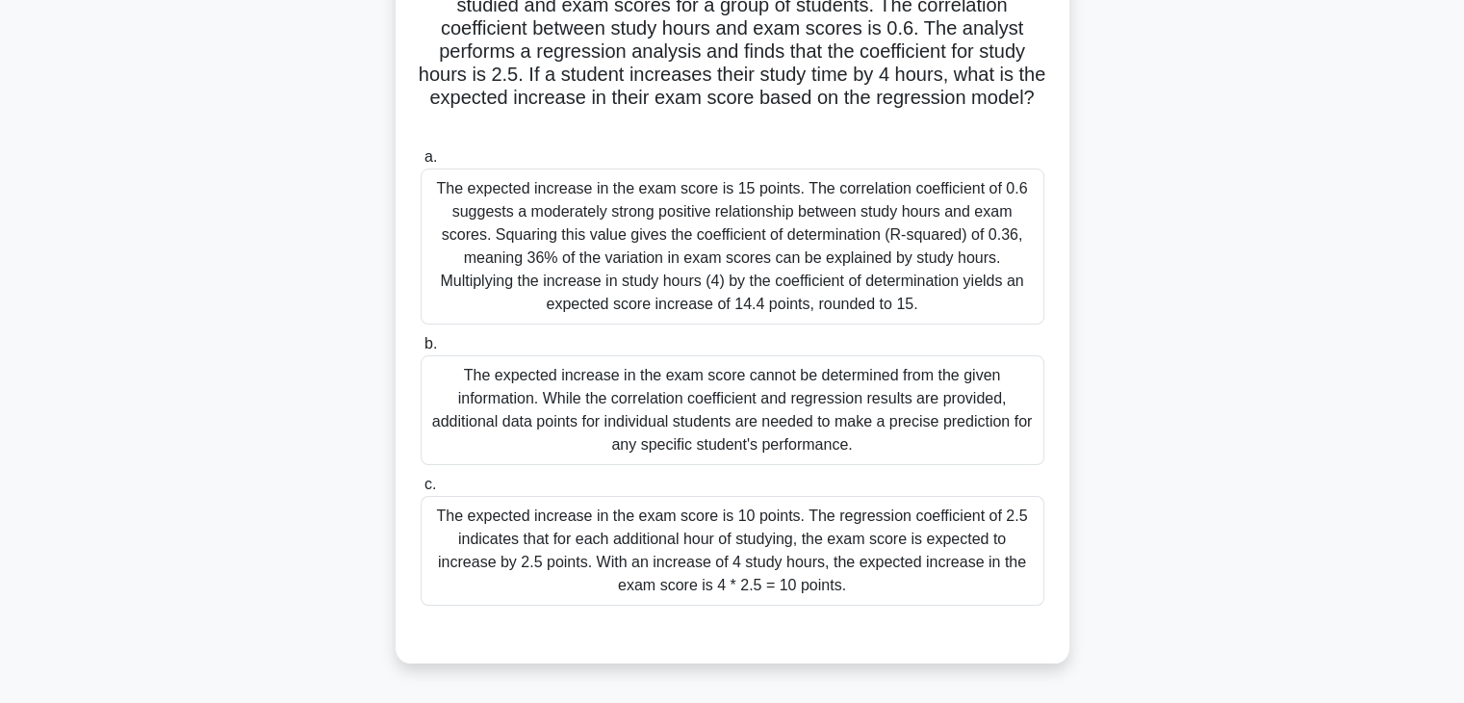
scroll to position [192, 0]
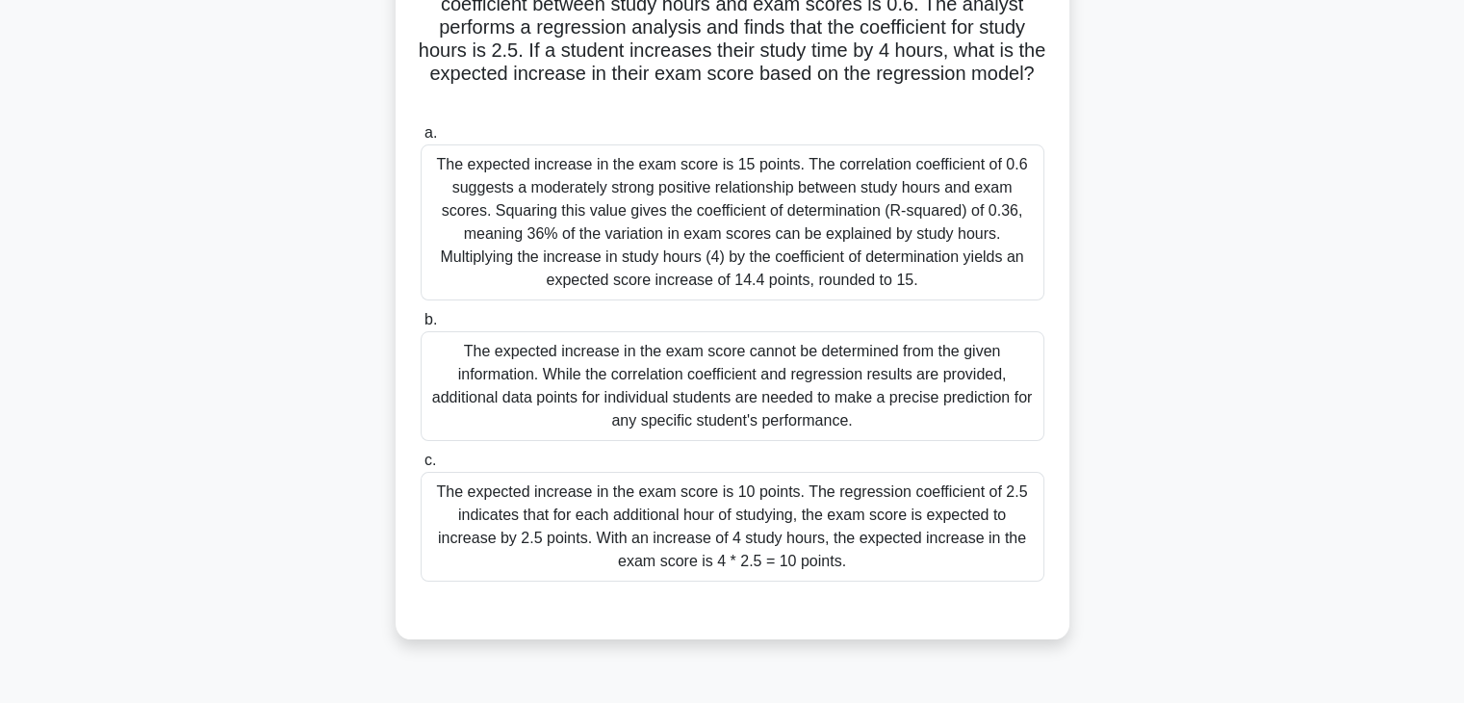
click at [555, 214] on div "The expected increase in the exam score is 15 points. The correlation coefficie…" at bounding box center [733, 222] width 624 height 156
click at [421, 140] on input "a. The expected increase in the exam score is 15 points. The correlation coeffi…" at bounding box center [421, 133] width 0 height 13
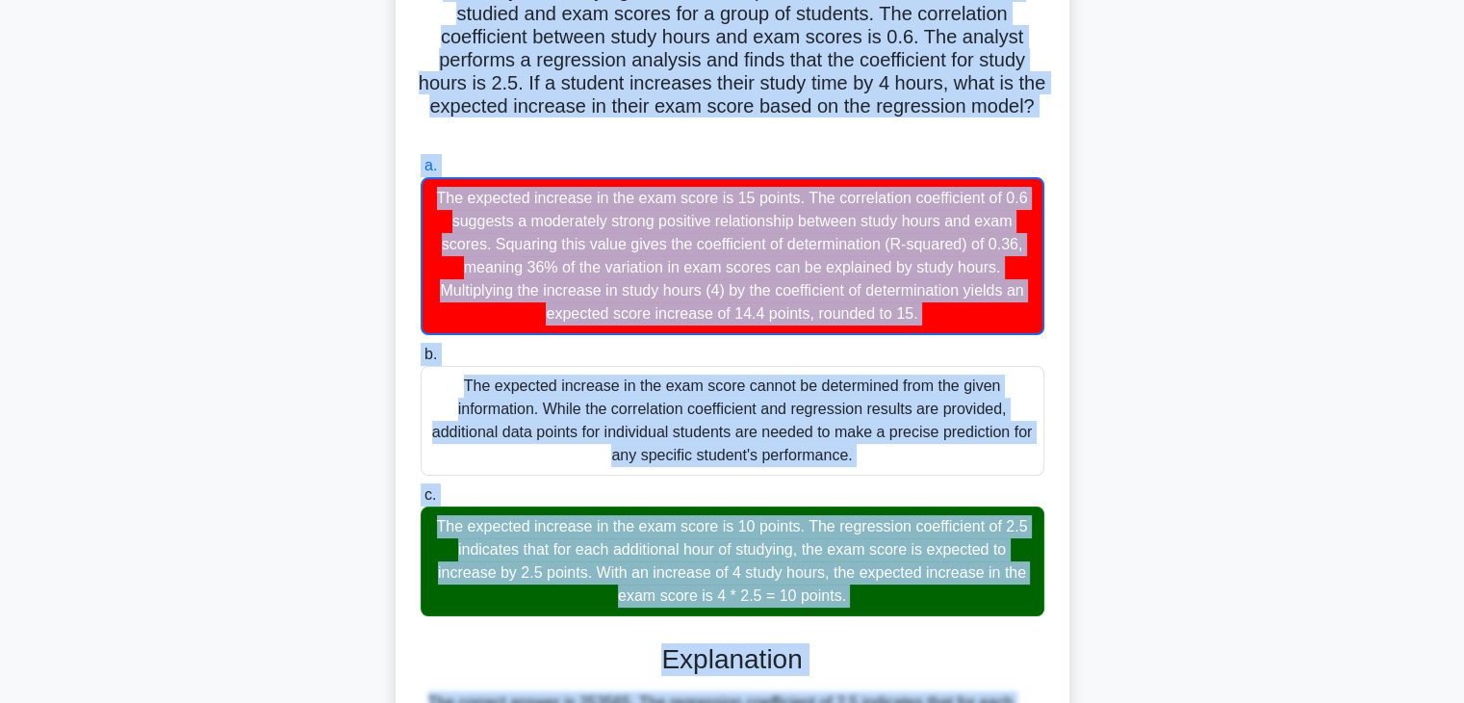
scroll to position [622, 0]
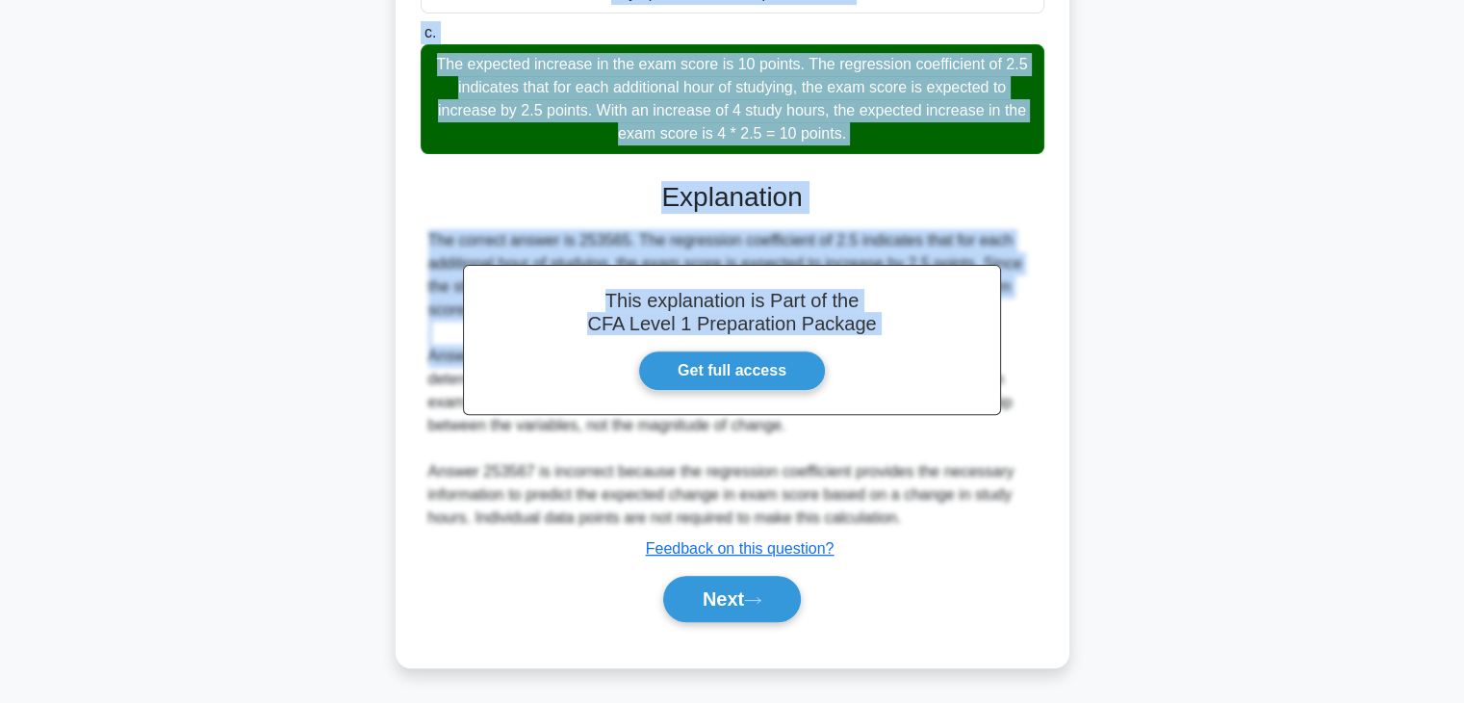
drag, startPoint x: 423, startPoint y: 141, endPoint x: 858, endPoint y: 127, distance: 435.2
click at [858, 127] on div "An analyst is studying the relationship between the number of hours studied and…" at bounding box center [732, 77] width 658 height 1166
copy div "An analyst is studying the relationship between the number of hours studied and…"
click at [751, 588] on button "Next" at bounding box center [732, 599] width 138 height 46
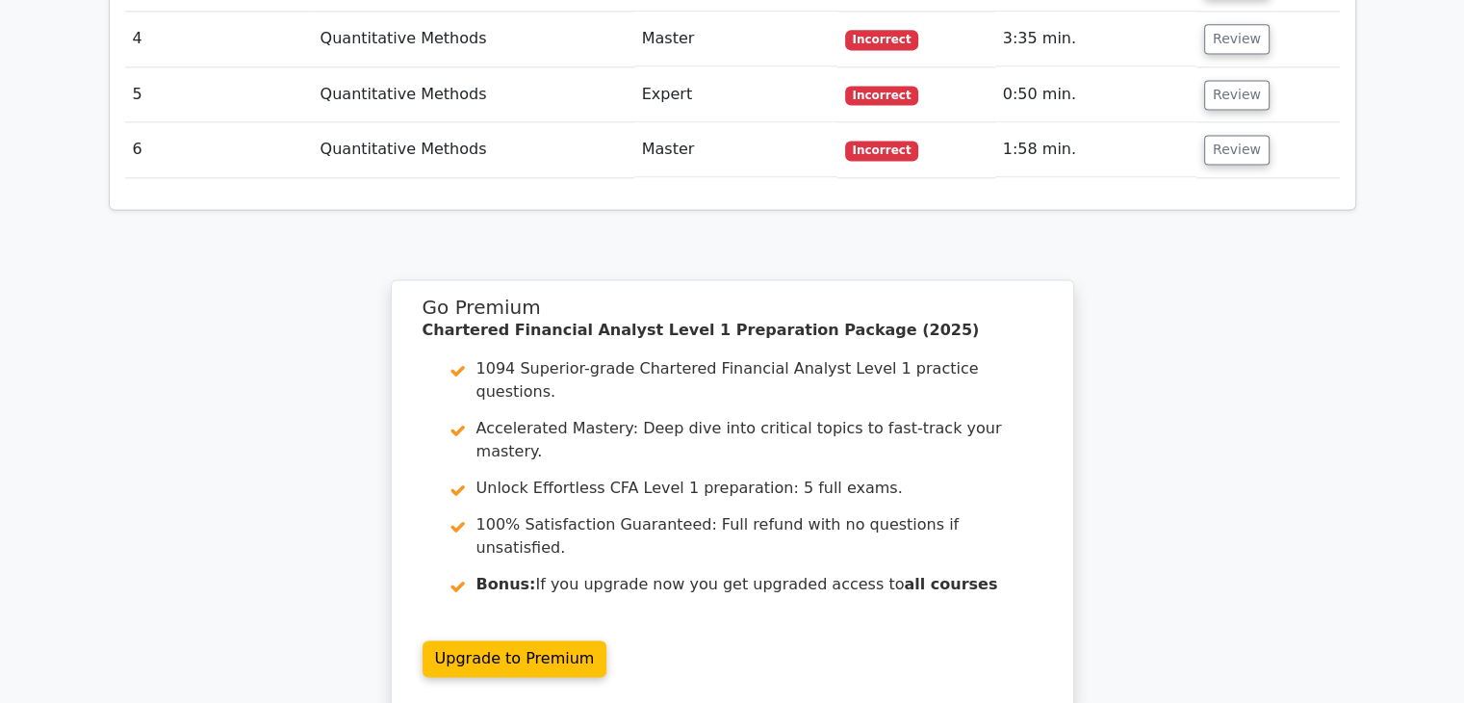
scroll to position [2840, 0]
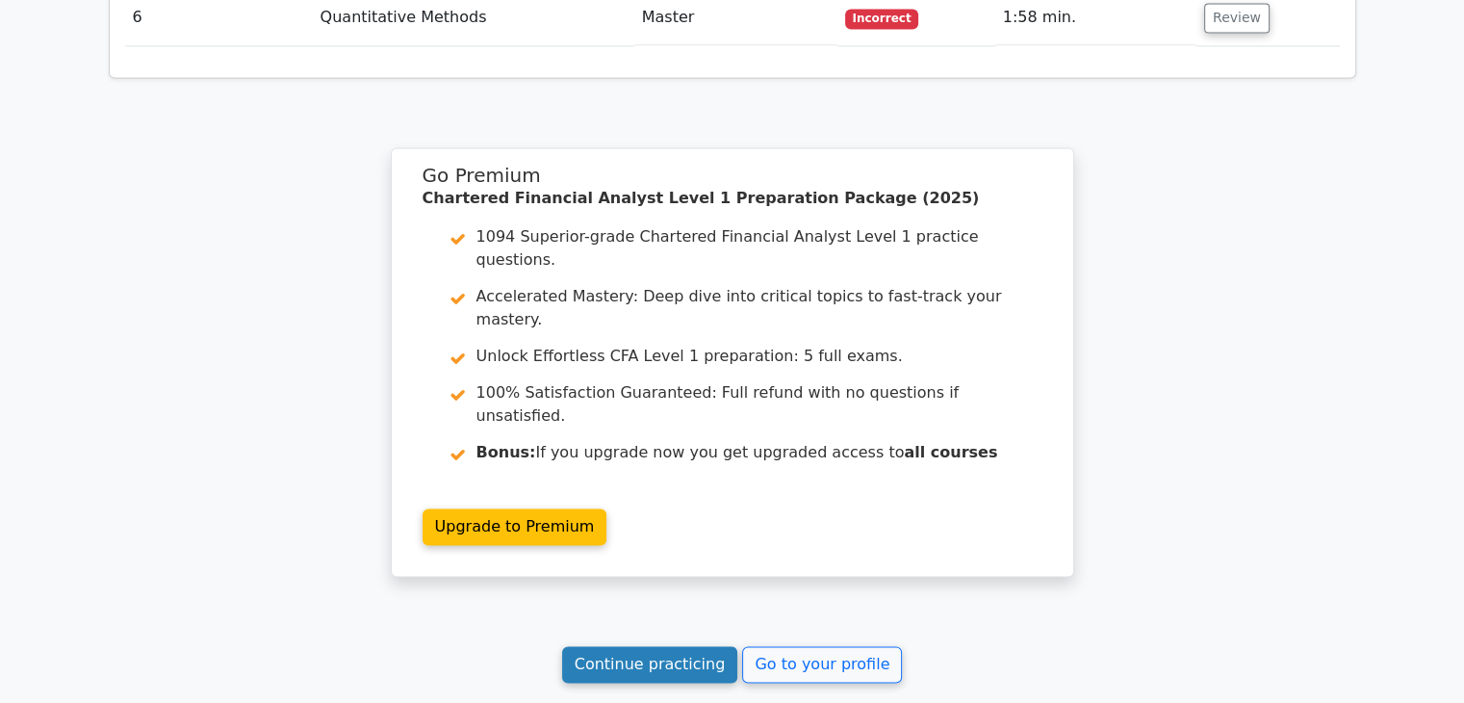
click at [627, 646] on link "Continue practicing" at bounding box center [650, 664] width 176 height 37
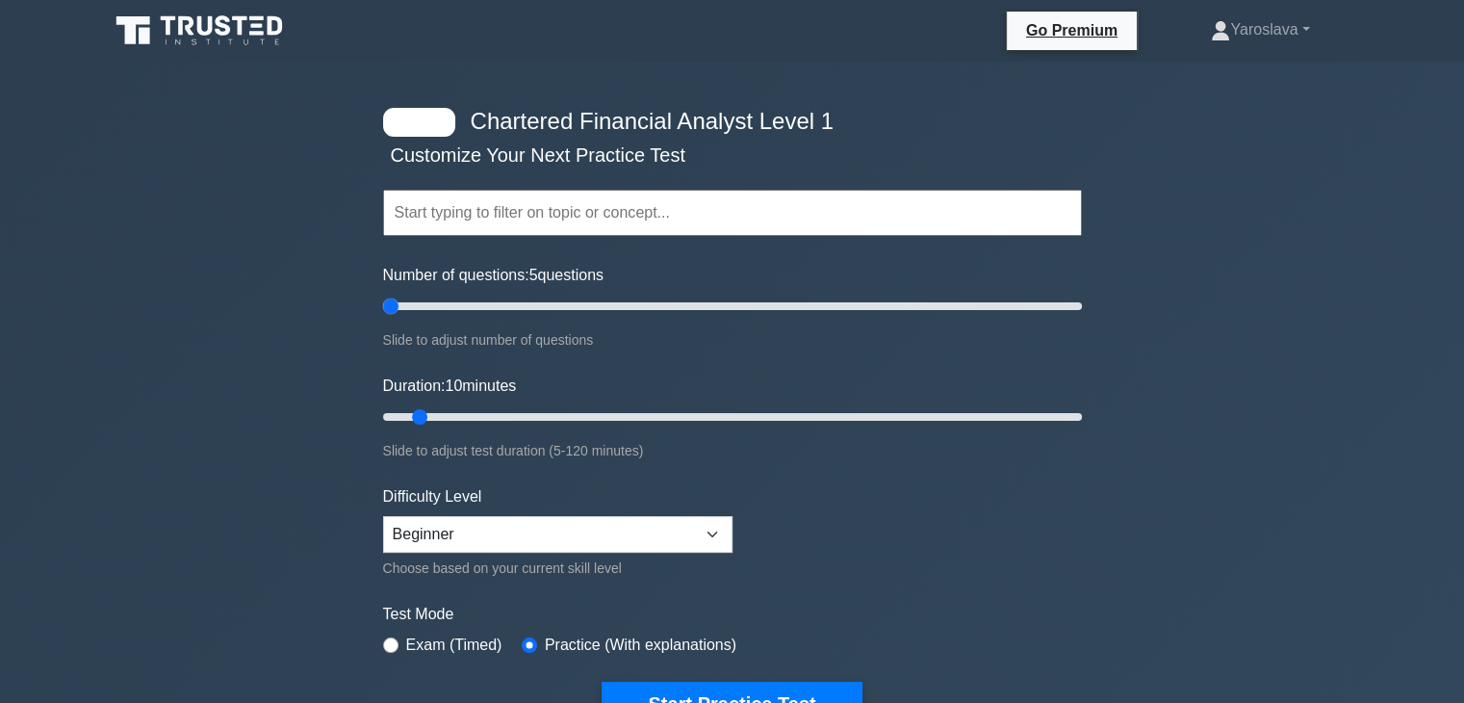
drag, startPoint x: 408, startPoint y: 301, endPoint x: 394, endPoint y: 302, distance: 14.5
type input "5"
click at [394, 302] on input "Number of questions: 5 questions" at bounding box center [732, 306] width 699 height 23
click at [595, 522] on select "Beginner Intermediate Expert" at bounding box center [557, 534] width 349 height 37
select select "intermediate"
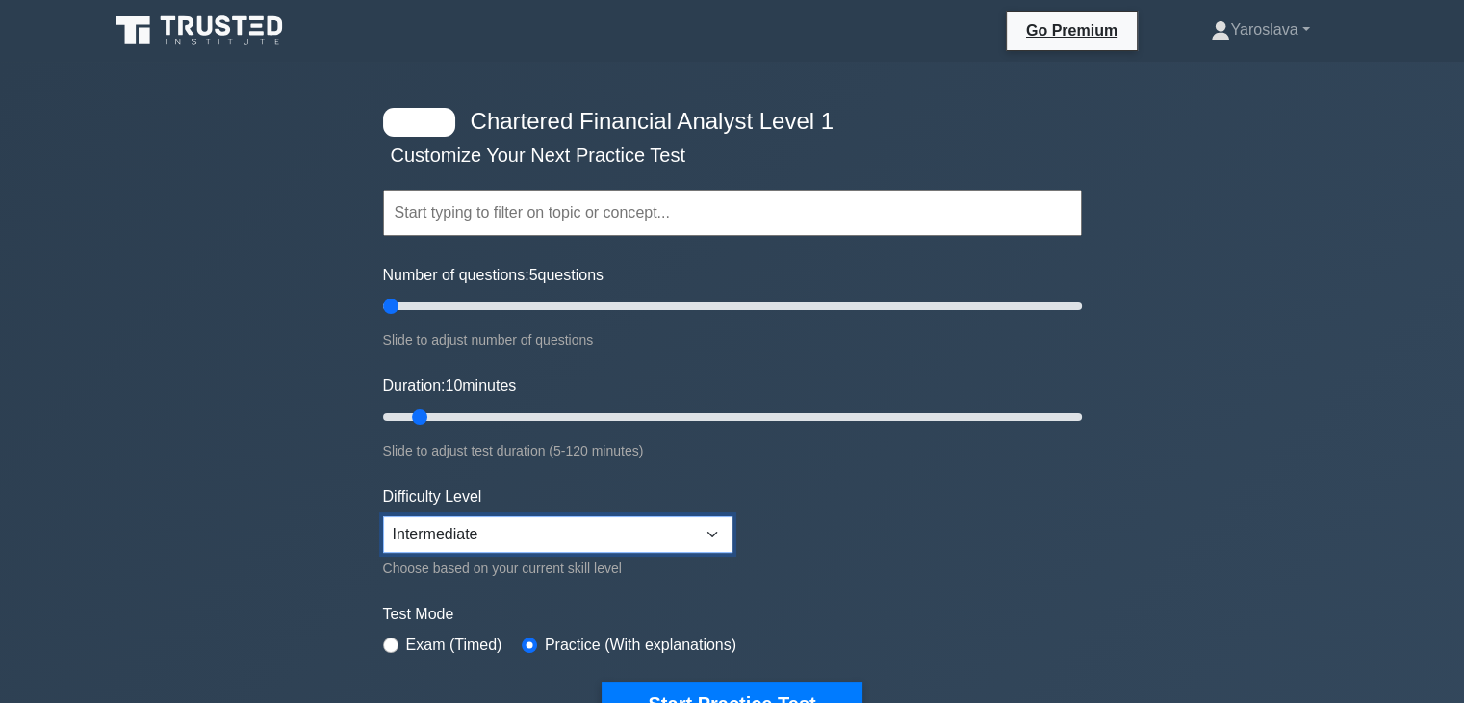
click at [383, 516] on select "Beginner Intermediate Expert" at bounding box center [557, 534] width 349 height 37
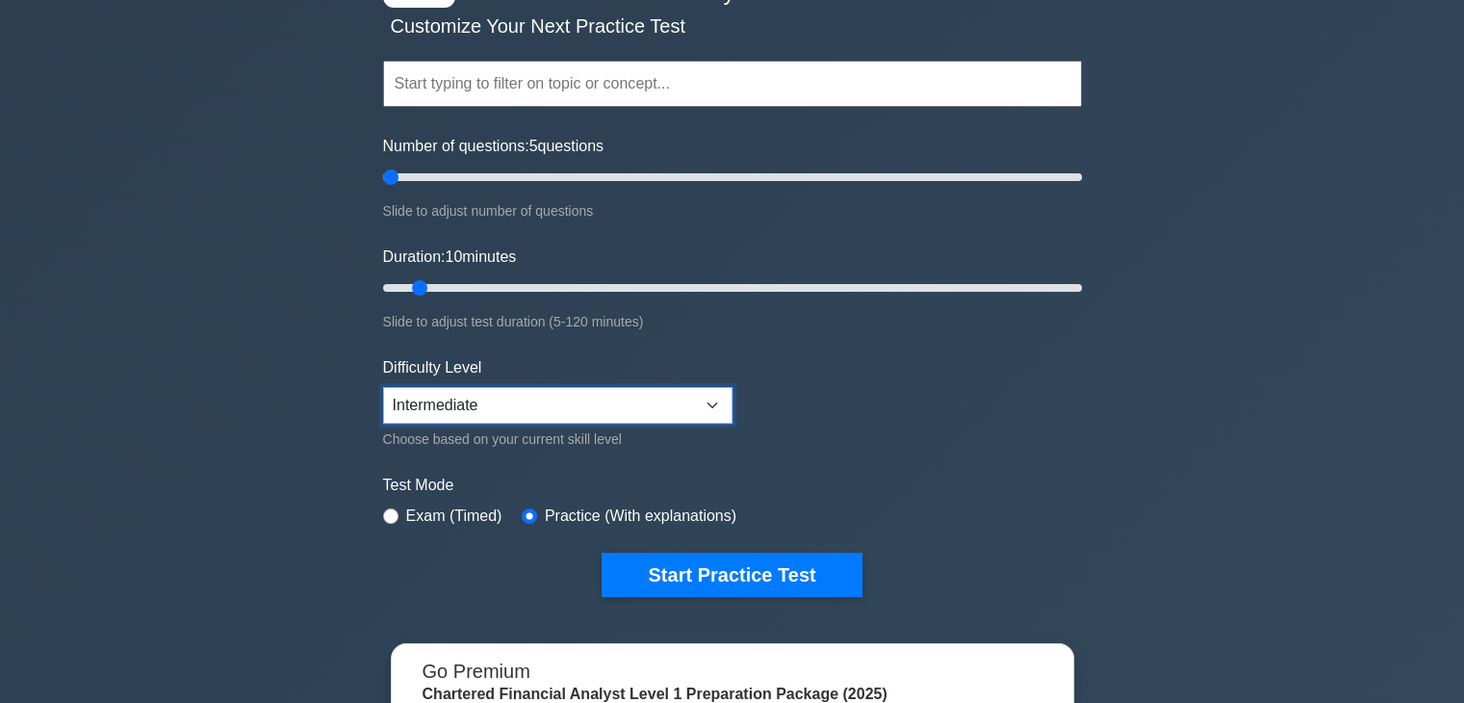
scroll to position [289, 0]
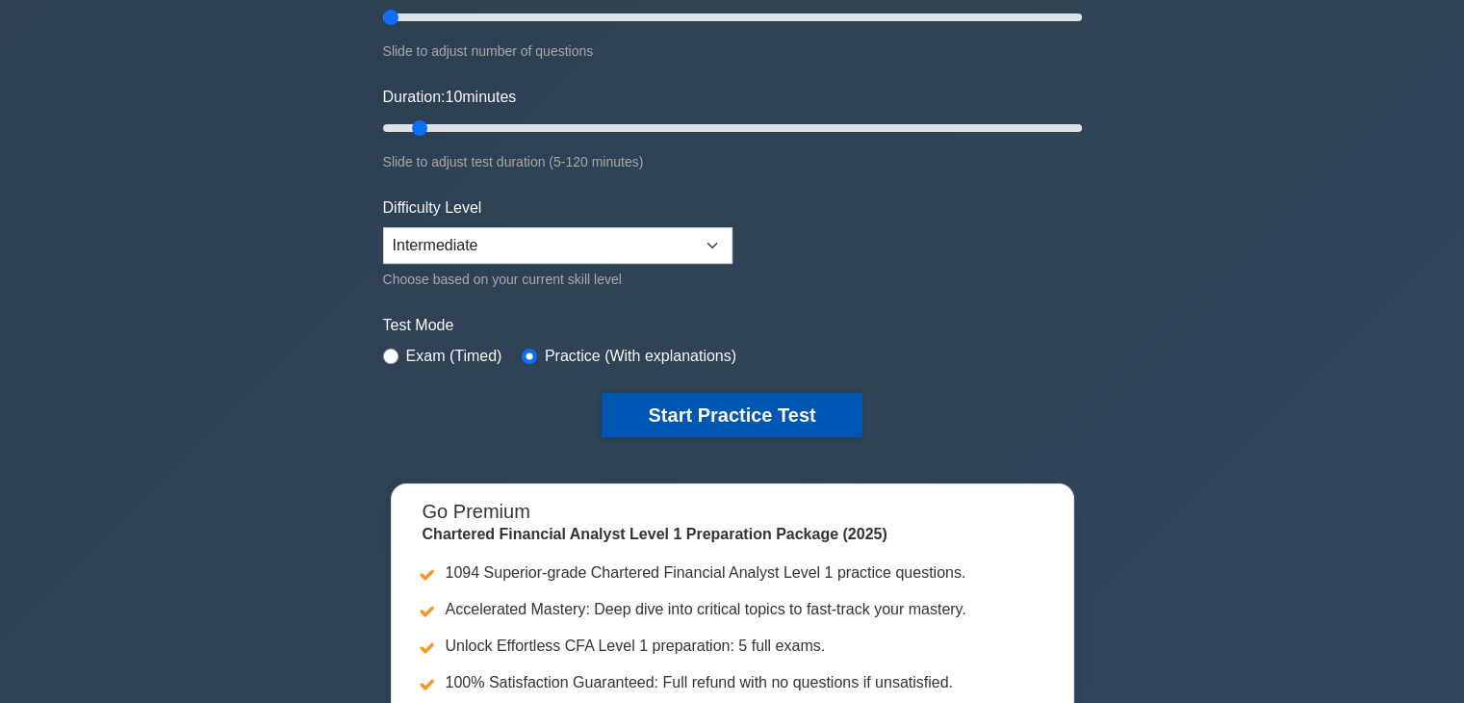
click at [751, 423] on button "Start Practice Test" at bounding box center [732, 415] width 260 height 44
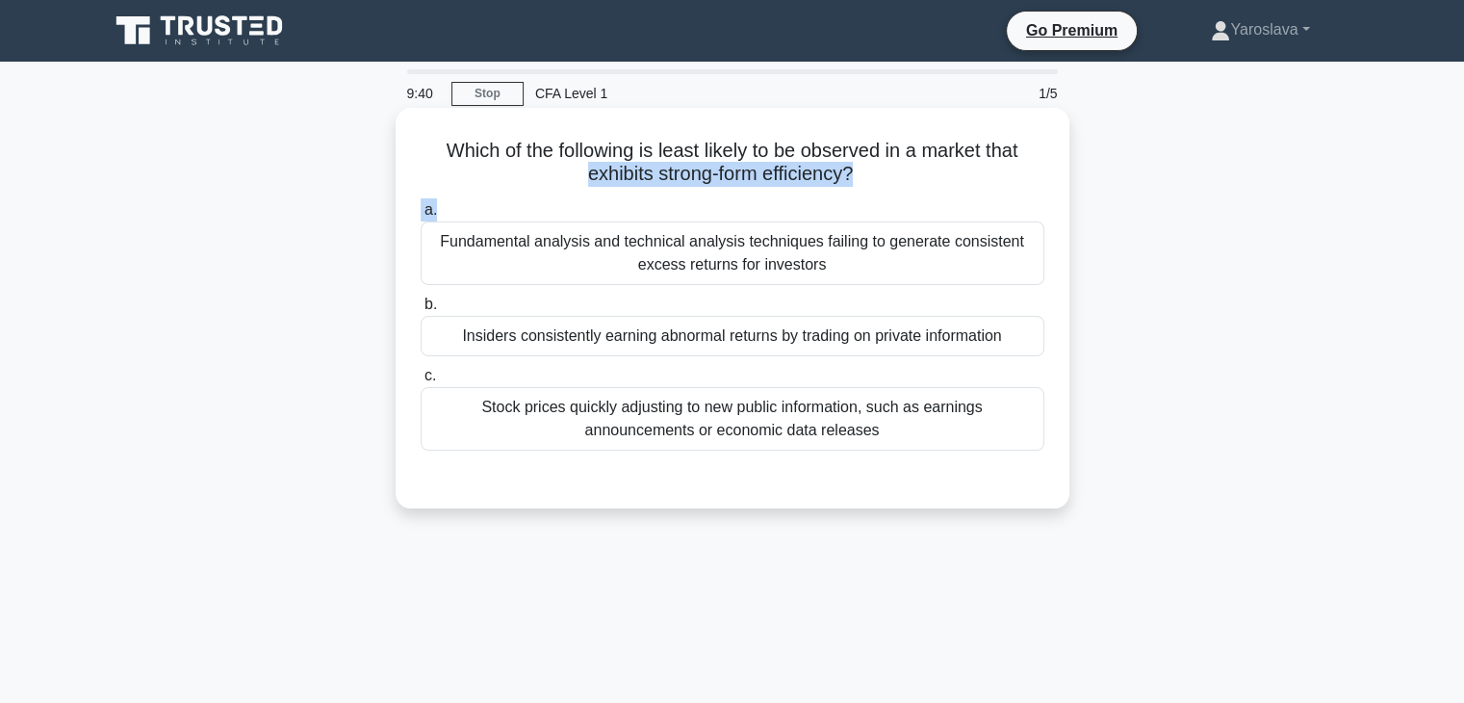
drag, startPoint x: 581, startPoint y: 177, endPoint x: 829, endPoint y: 187, distance: 247.5
click at [839, 192] on div "Which of the following is least likely to be observed in a market that exhibits…" at bounding box center [732, 307] width 658 height 385
click at [824, 182] on h5 "Which of the following is least likely to be observed in a market that exhibits…" at bounding box center [733, 163] width 628 height 48
drag, startPoint x: 586, startPoint y: 174, endPoint x: 828, endPoint y: 192, distance: 242.2
click at [842, 190] on div "Which of the following is least likely to be observed in a market that exhibits…" at bounding box center [732, 307] width 658 height 385
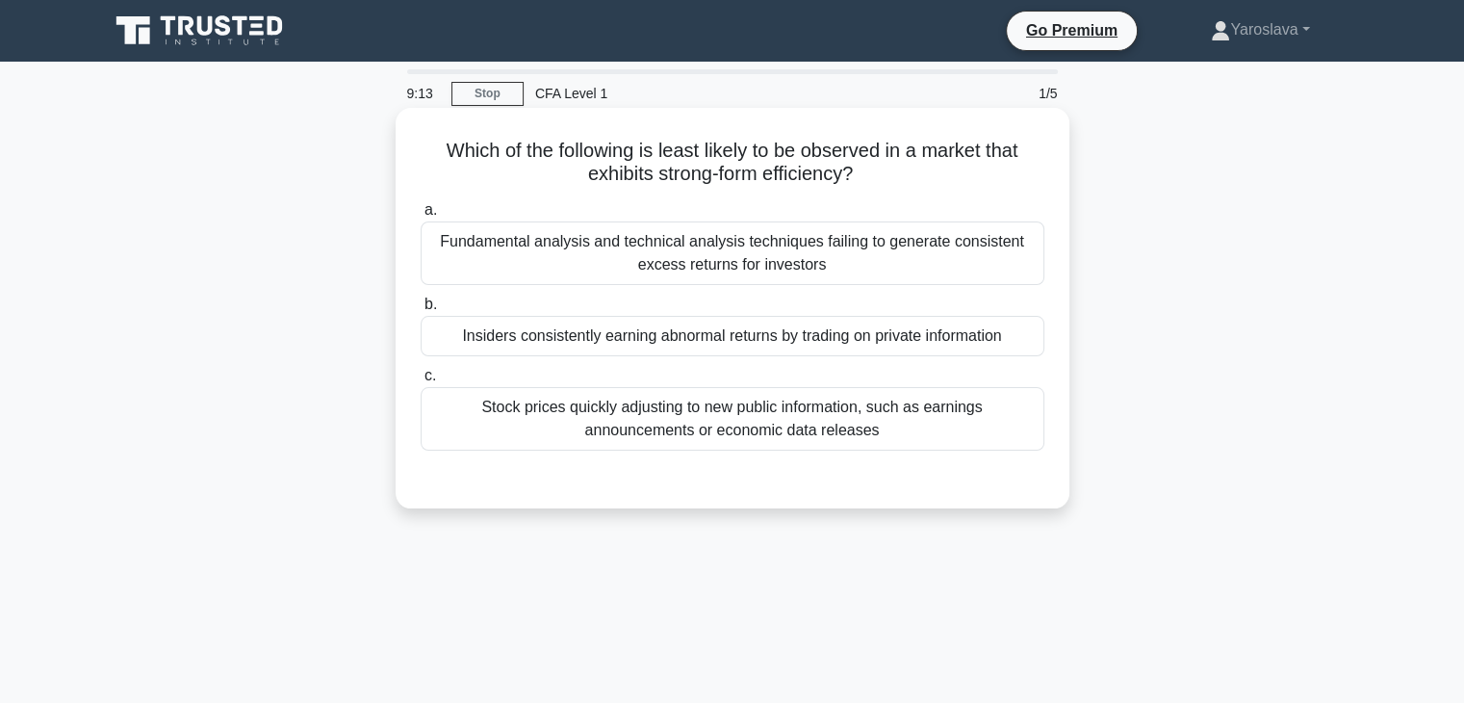
click at [643, 343] on div "Insiders consistently earning abnormal returns by trading on private information" at bounding box center [733, 336] width 624 height 40
click at [421, 311] on input "b. Insiders consistently earning abnormal returns by trading on private informa…" at bounding box center [421, 304] width 0 height 13
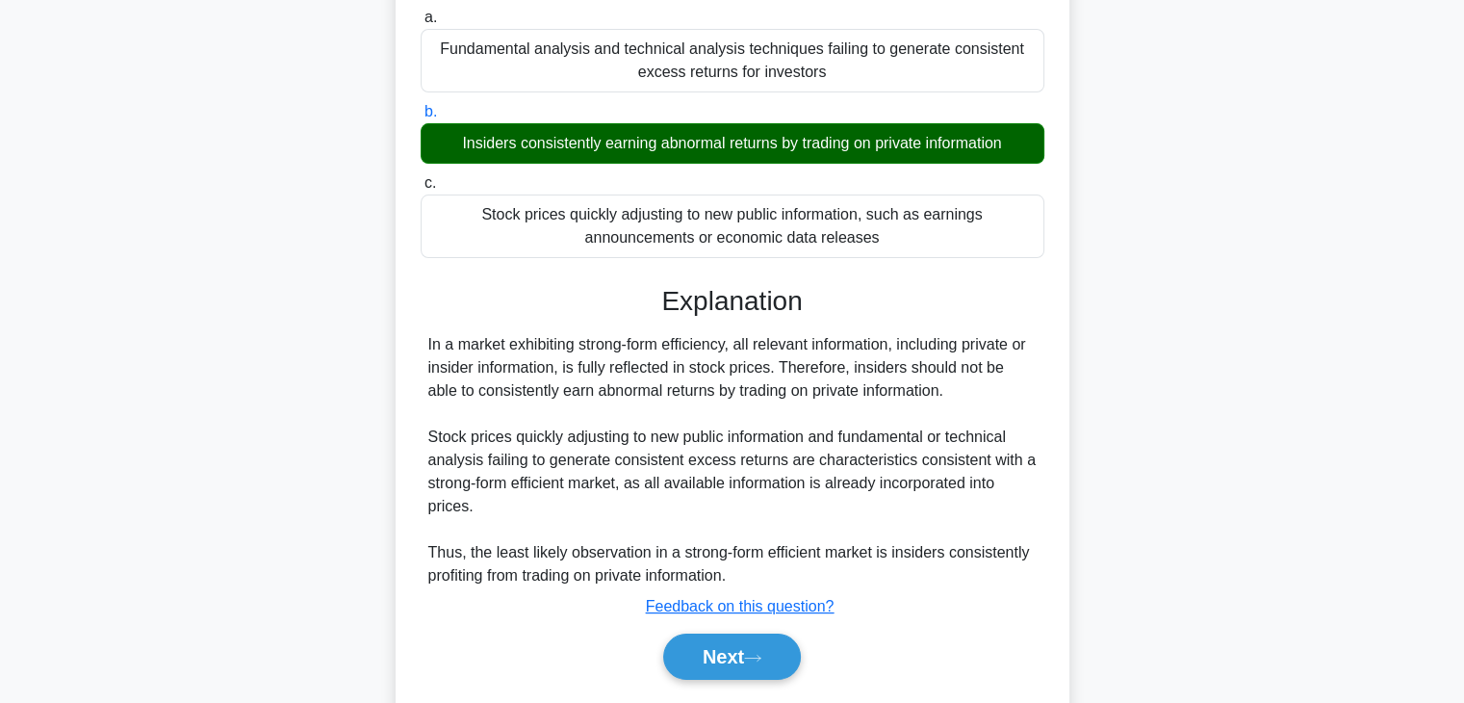
scroll to position [338, 0]
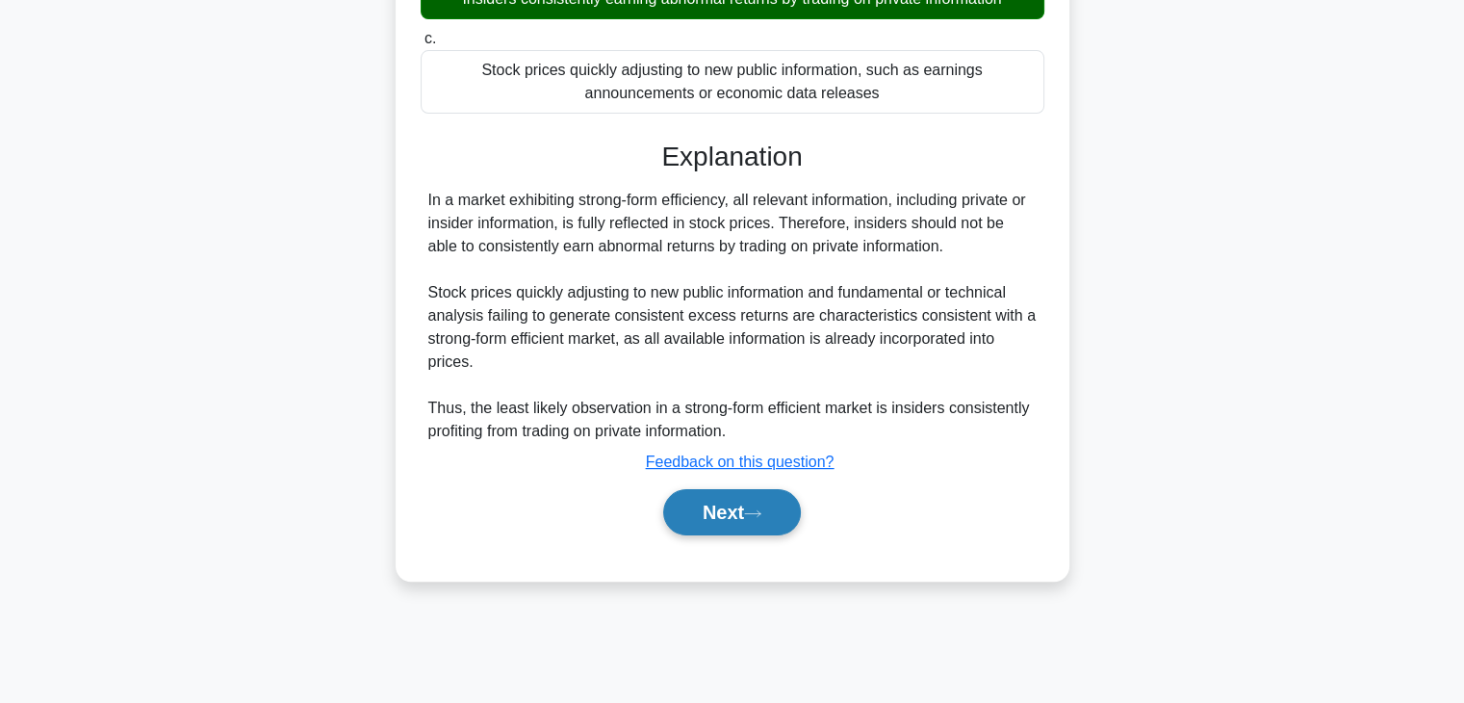
click at [734, 510] on button "Next" at bounding box center [732, 512] width 138 height 46
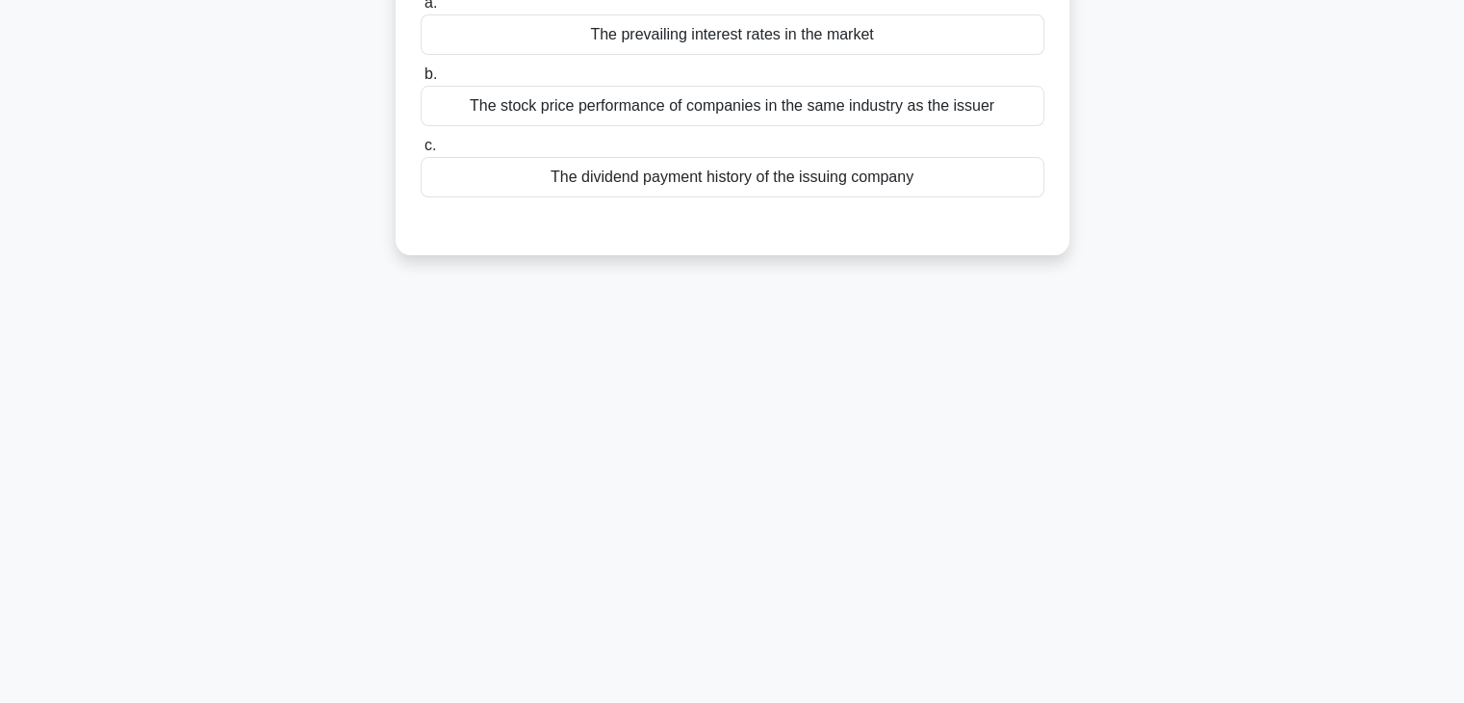
scroll to position [0, 0]
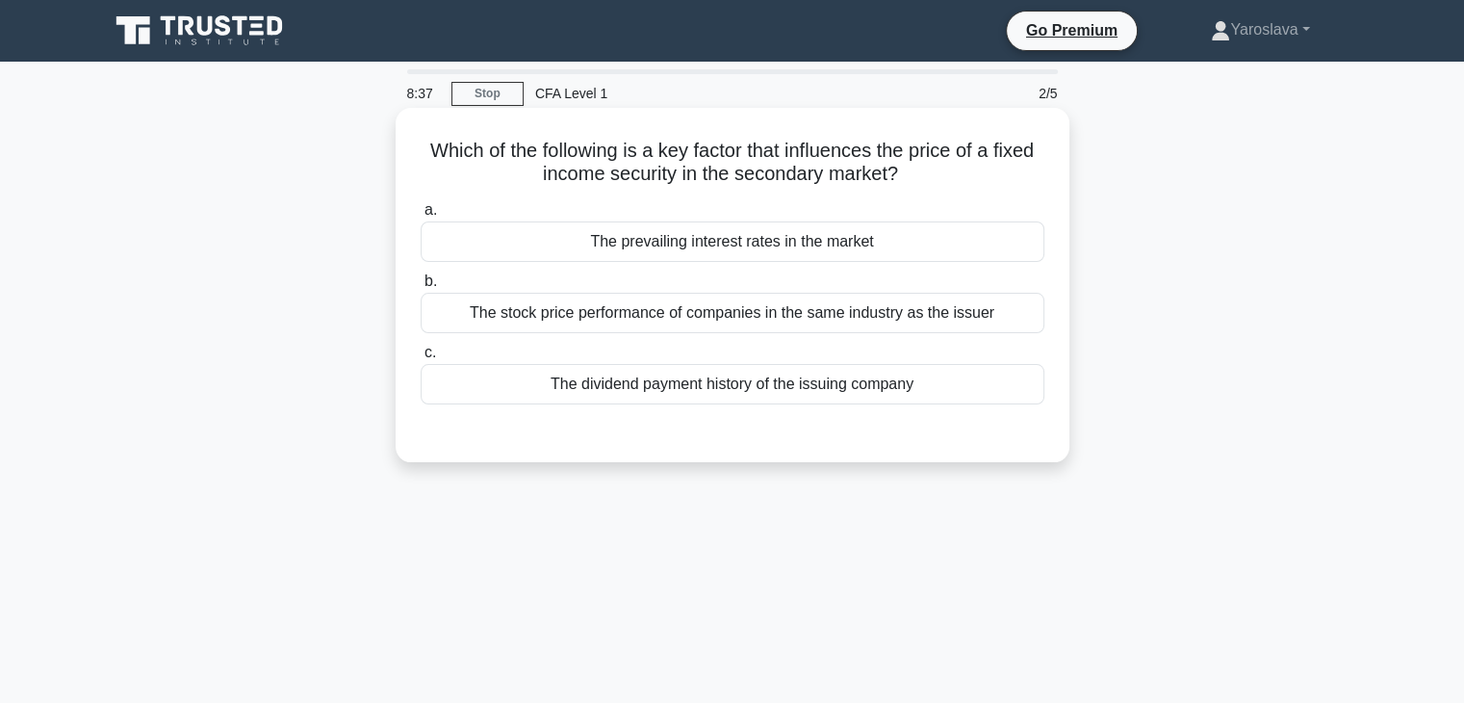
click at [652, 387] on div "The dividend payment history of the issuing company" at bounding box center [733, 384] width 624 height 40
click at [421, 359] on input "c. The dividend payment history of the issuing company" at bounding box center [421, 352] width 0 height 13
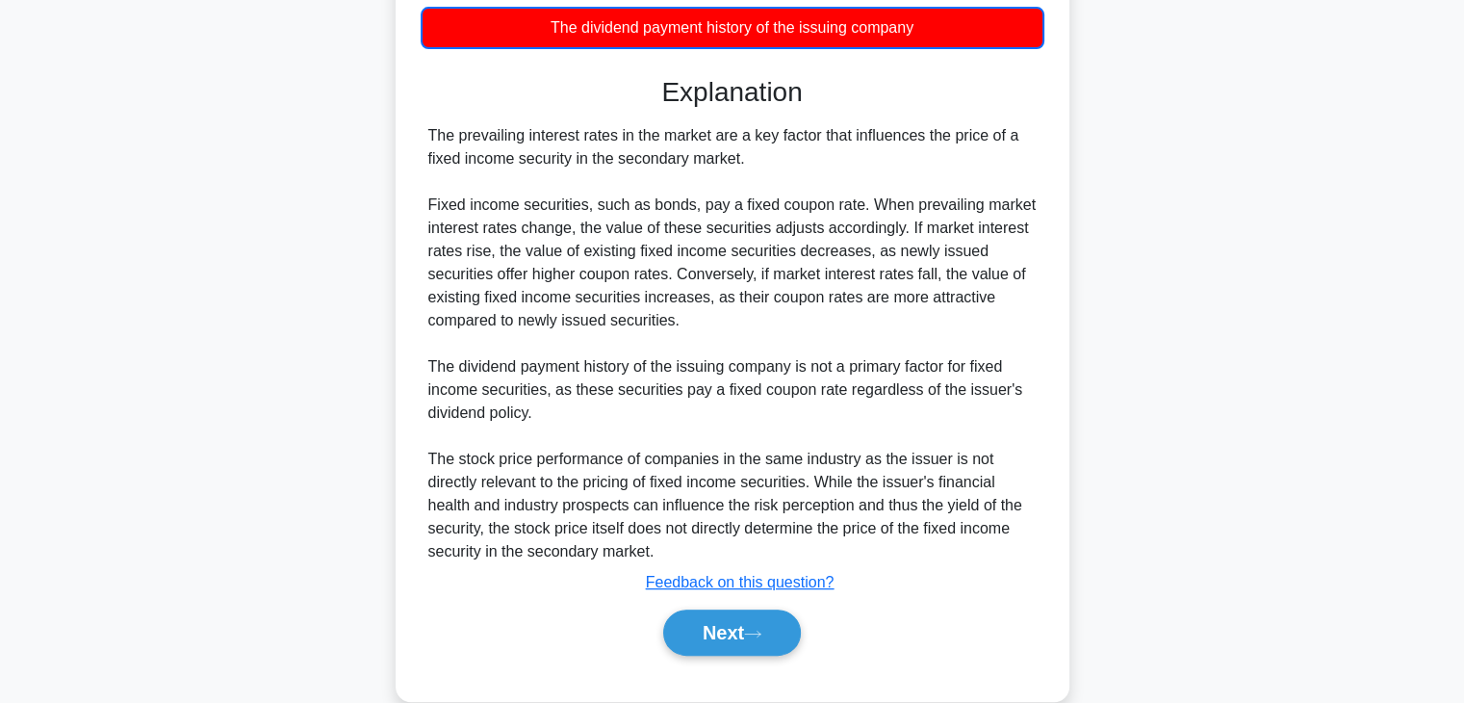
scroll to position [391, 0]
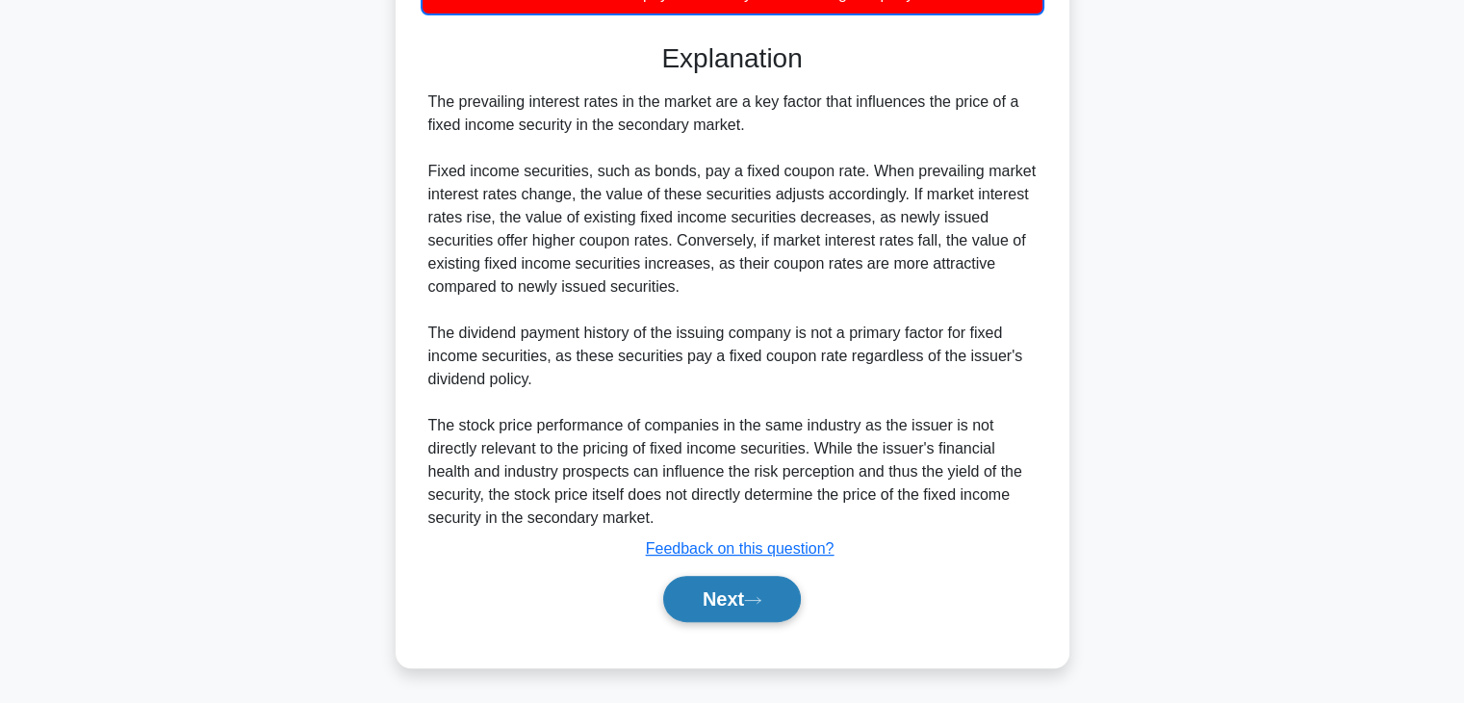
click at [710, 589] on button "Next" at bounding box center [732, 599] width 138 height 46
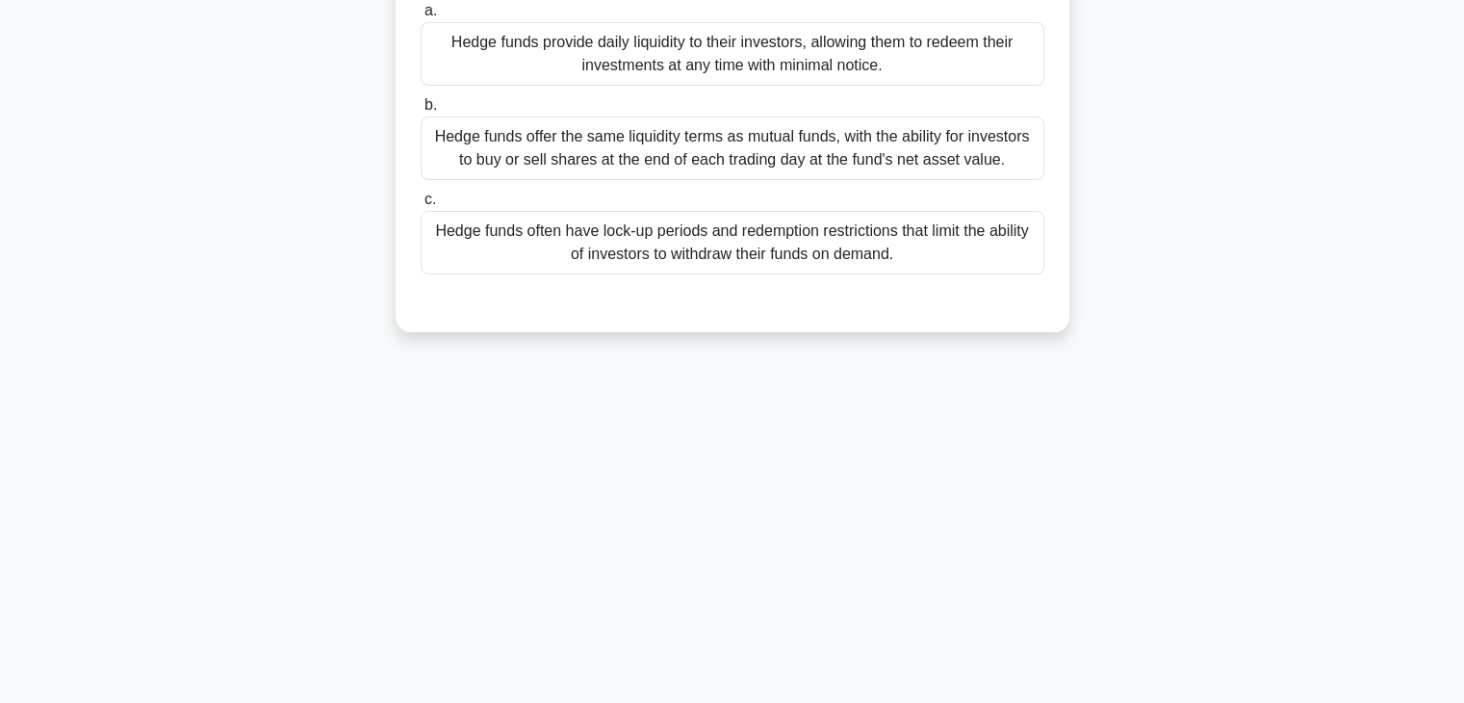
scroll to position [49, 0]
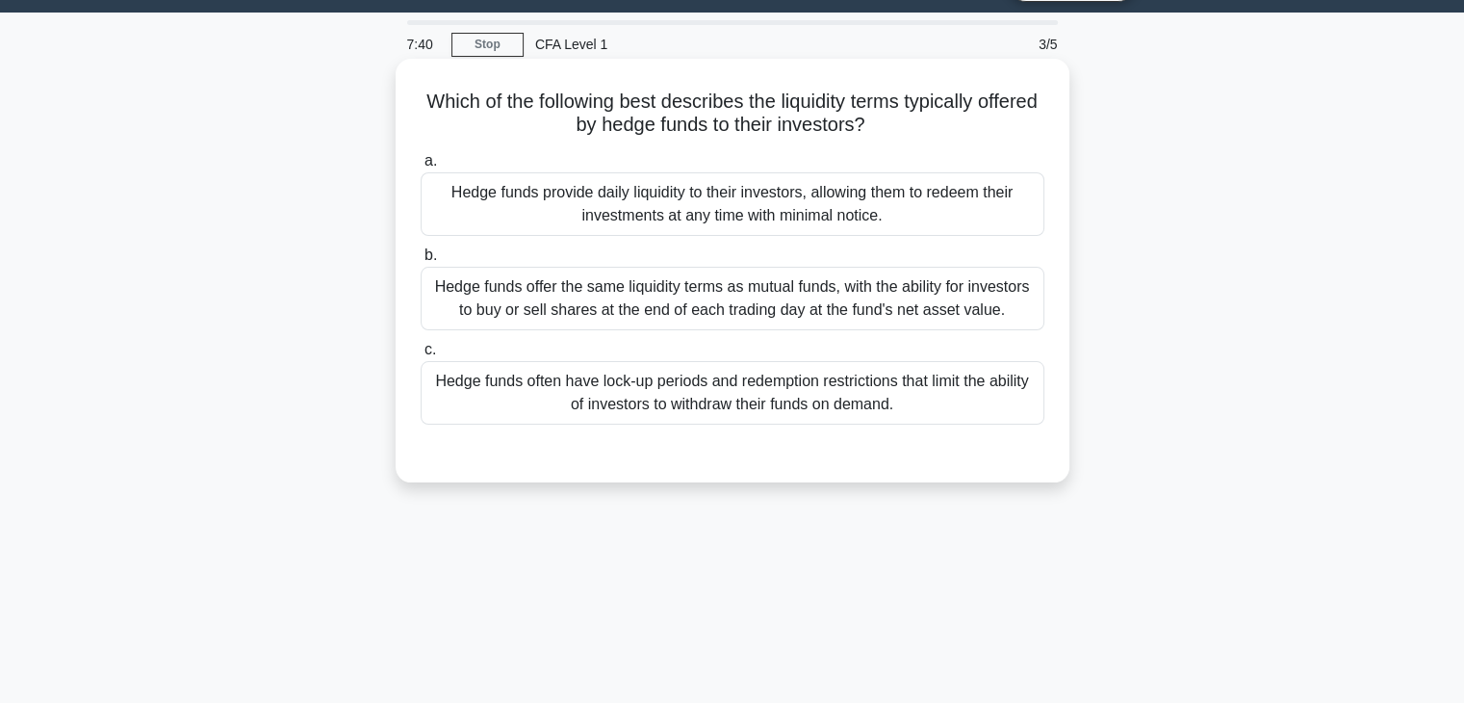
click at [678, 301] on div "Hedge funds offer the same liquidity terms as mutual funds, with the ability fo…" at bounding box center [733, 299] width 624 height 64
click at [421, 262] on input "b. Hedge funds offer the same liquidity terms as mutual funds, with the ability…" at bounding box center [421, 255] width 0 height 13
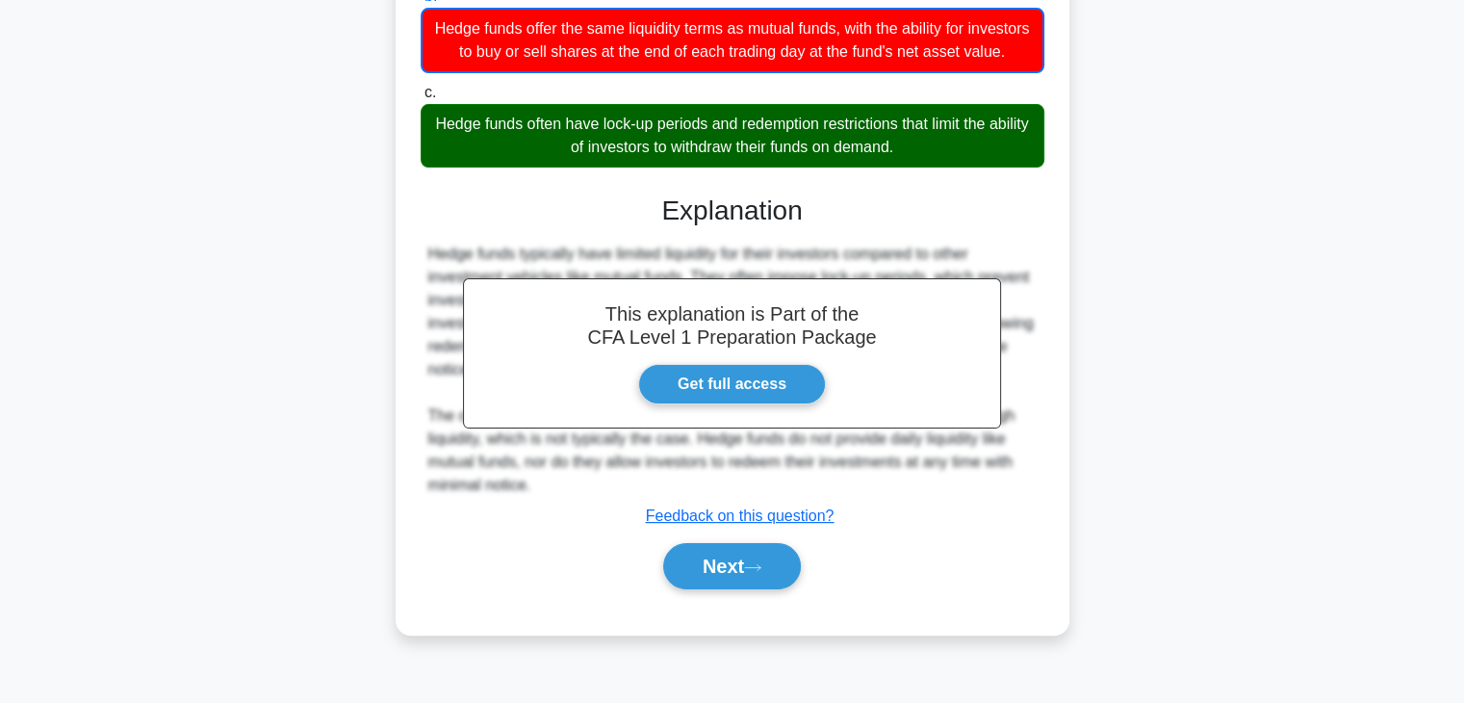
scroll to position [338, 0]
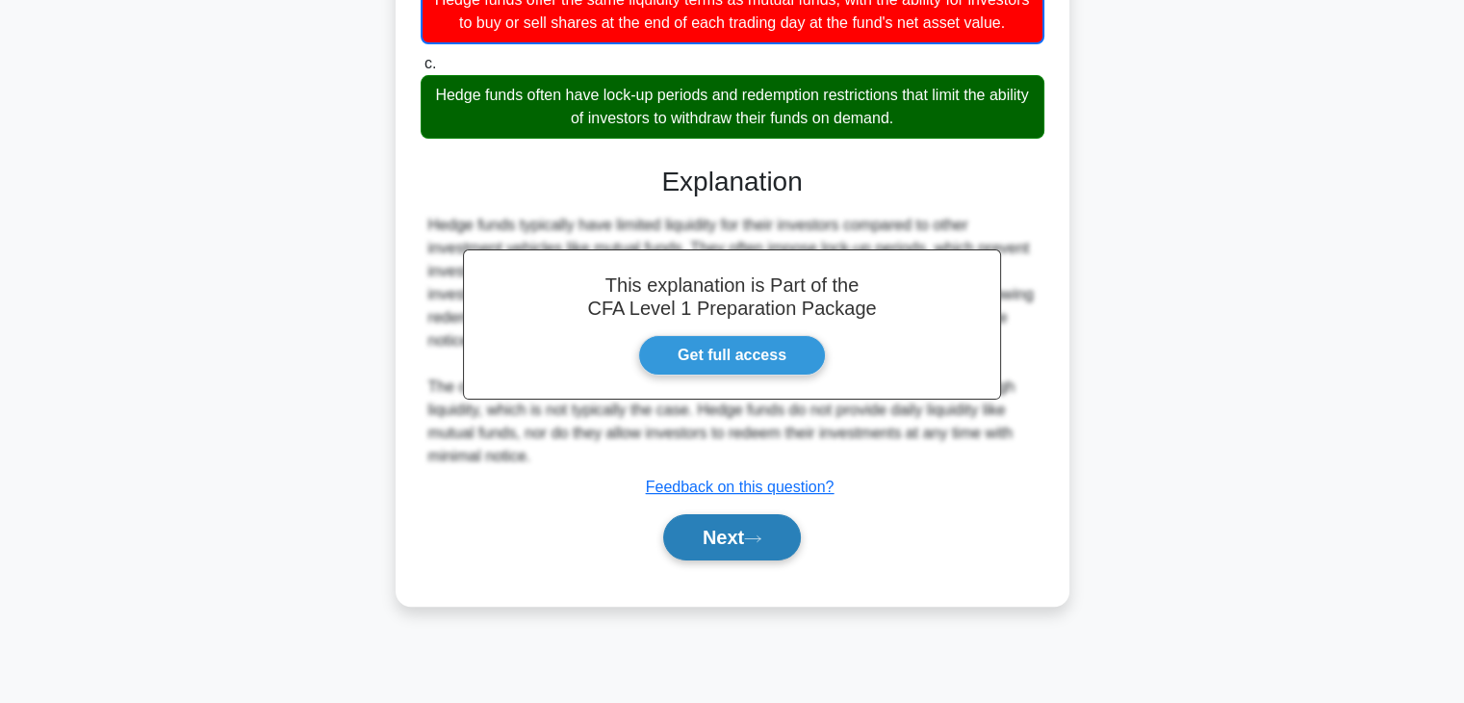
click at [761, 544] on icon at bounding box center [752, 538] width 17 height 11
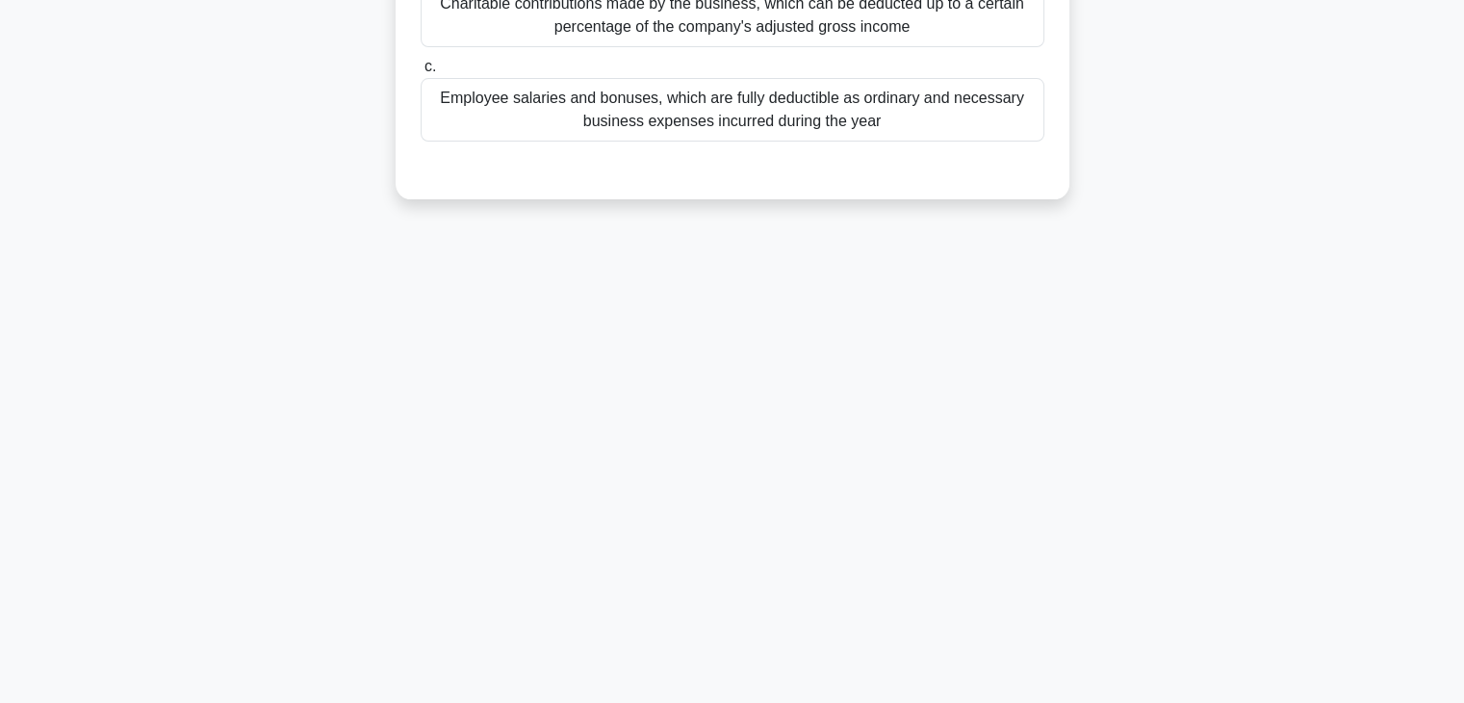
scroll to position [0, 0]
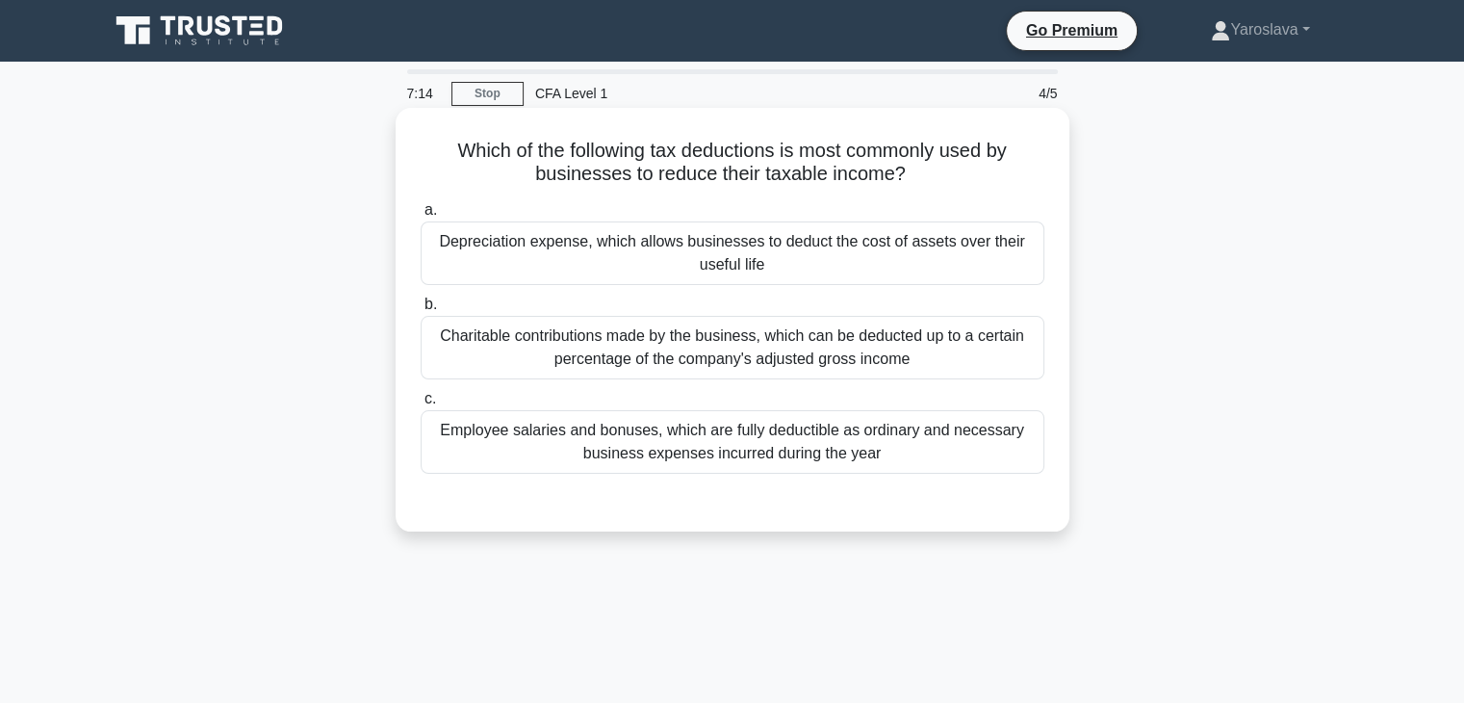
click at [642, 259] on div "Depreciation expense, which allows businesses to deduct the cost of assets over…" at bounding box center [733, 253] width 624 height 64
click at [421, 217] on input "a. Depreciation expense, which allows businesses to deduct the cost of assets o…" at bounding box center [421, 210] width 0 height 13
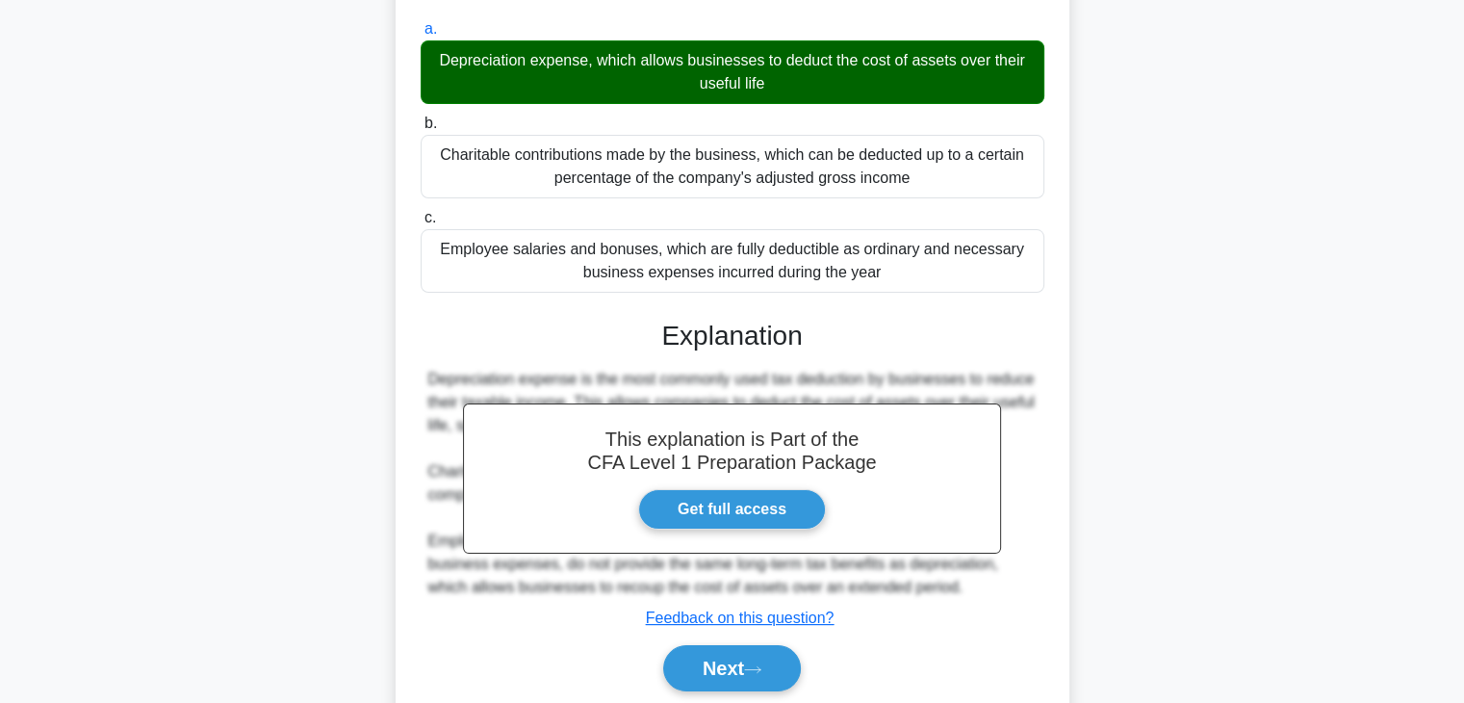
scroll to position [338, 0]
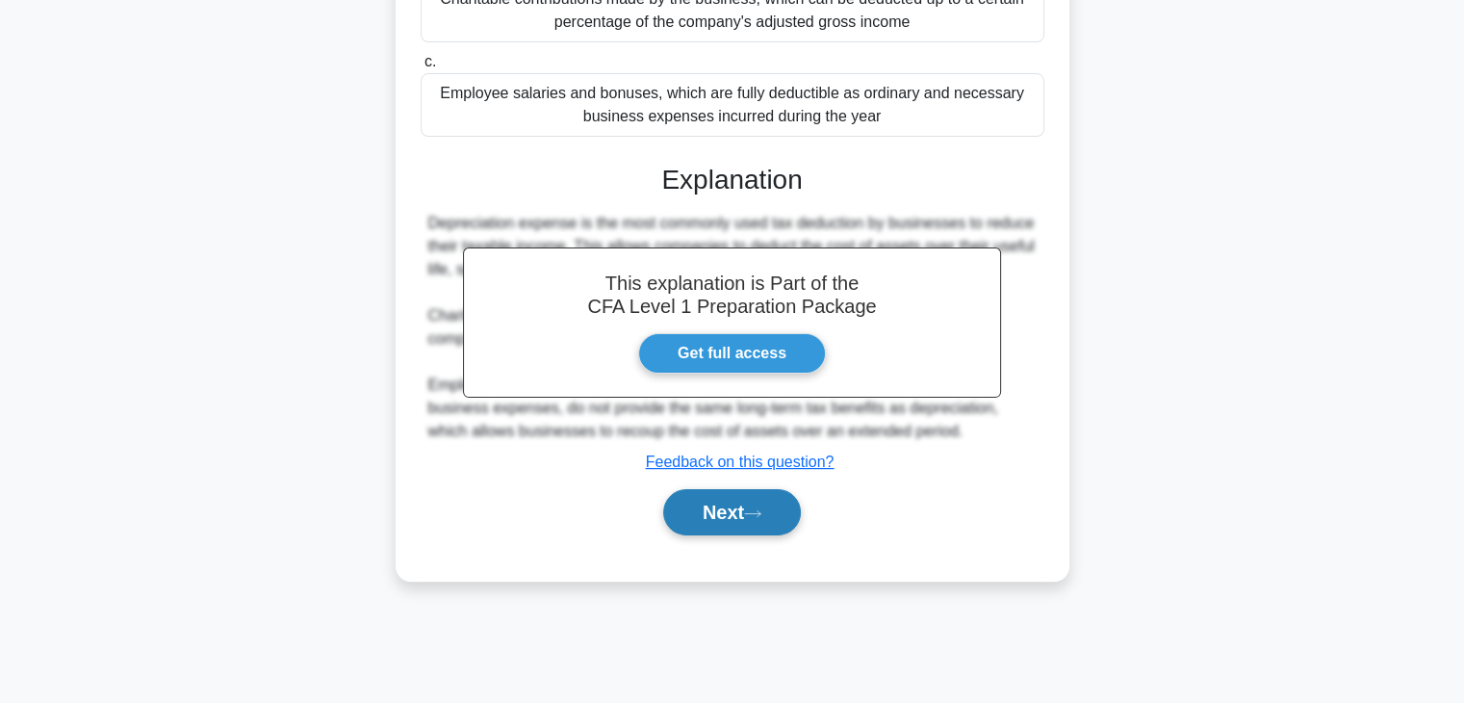
click at [724, 509] on button "Next" at bounding box center [732, 512] width 138 height 46
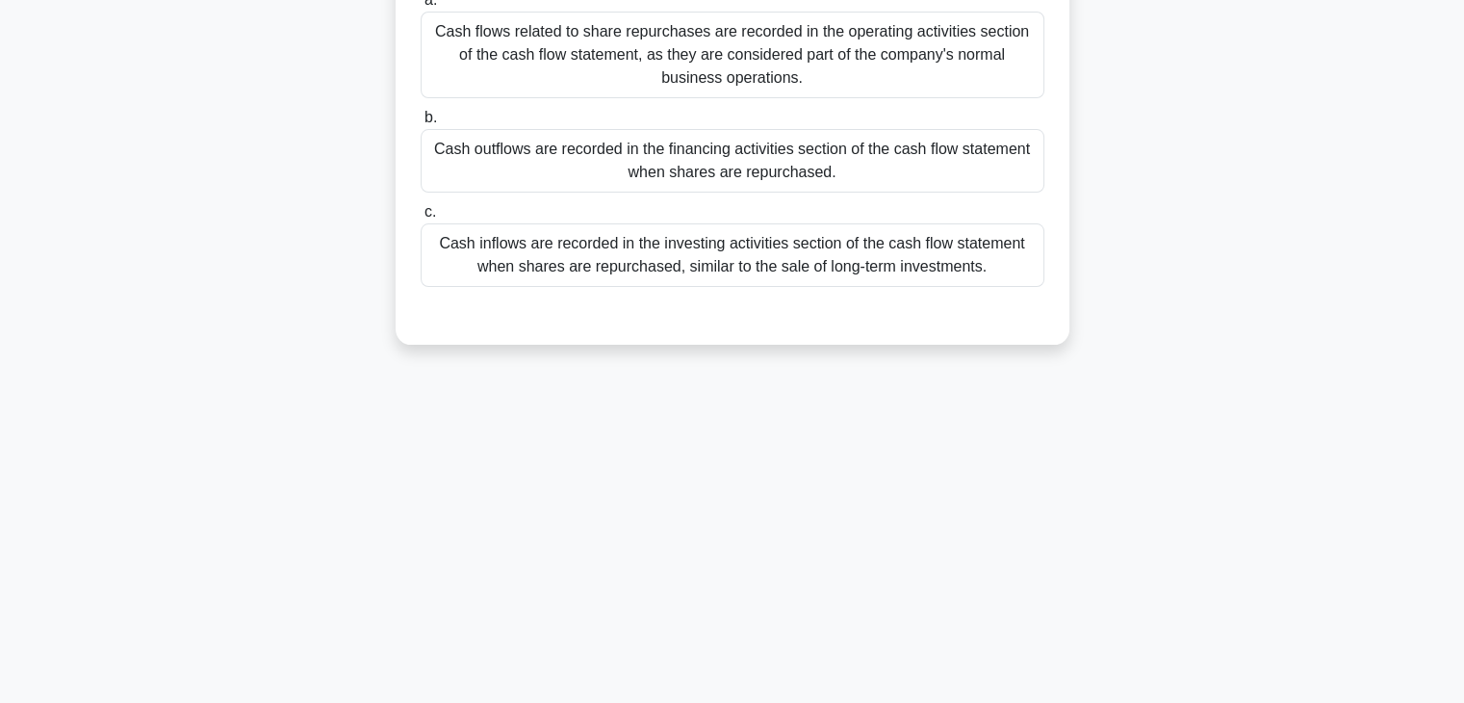
scroll to position [0, 0]
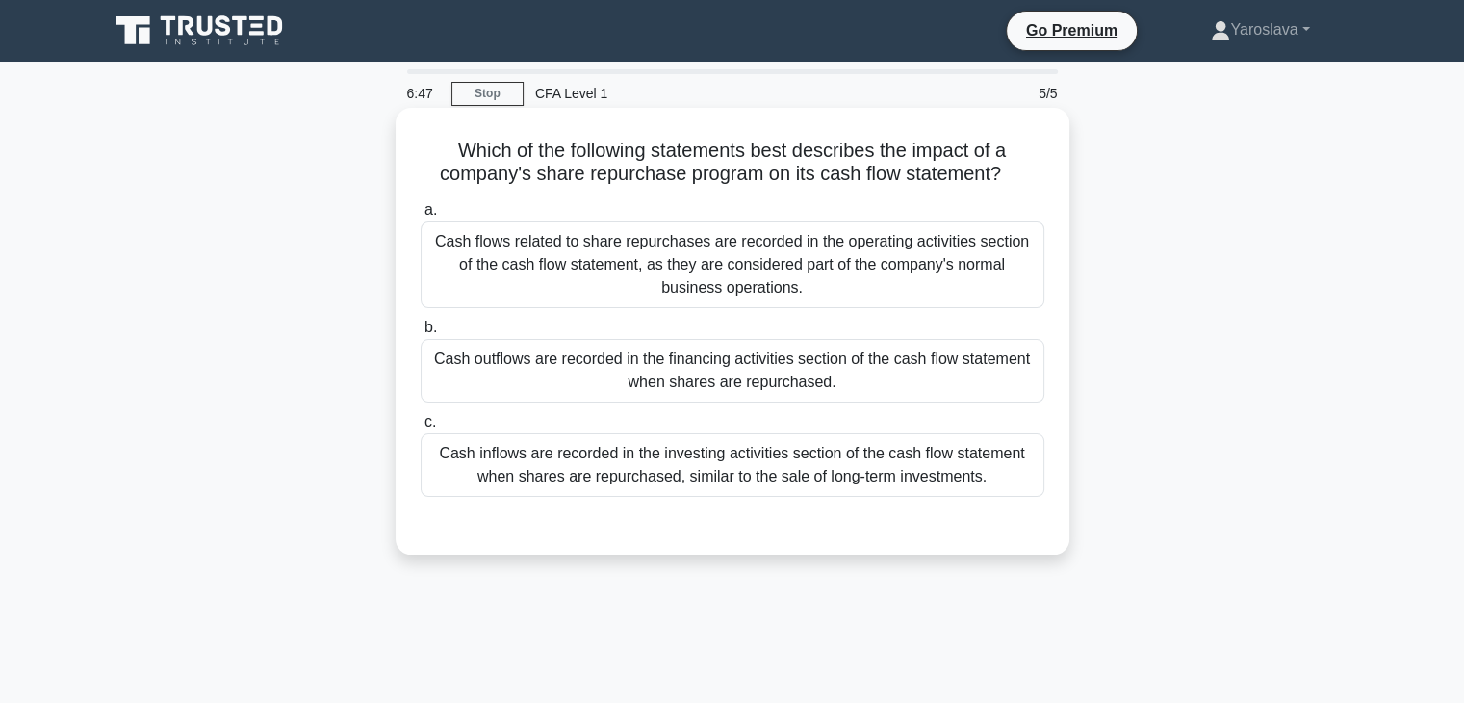
click at [602, 371] on div "Cash outflows are recorded in the financing activities section of the cash flow…" at bounding box center [733, 371] width 624 height 64
click at [525, 371] on div "Cash outflows are recorded in the financing activities section of the cash flow…" at bounding box center [733, 371] width 624 height 64
click at [421, 334] on input "b. Cash outflows are recorded in the financing activities section of the cash f…" at bounding box center [421, 327] width 0 height 13
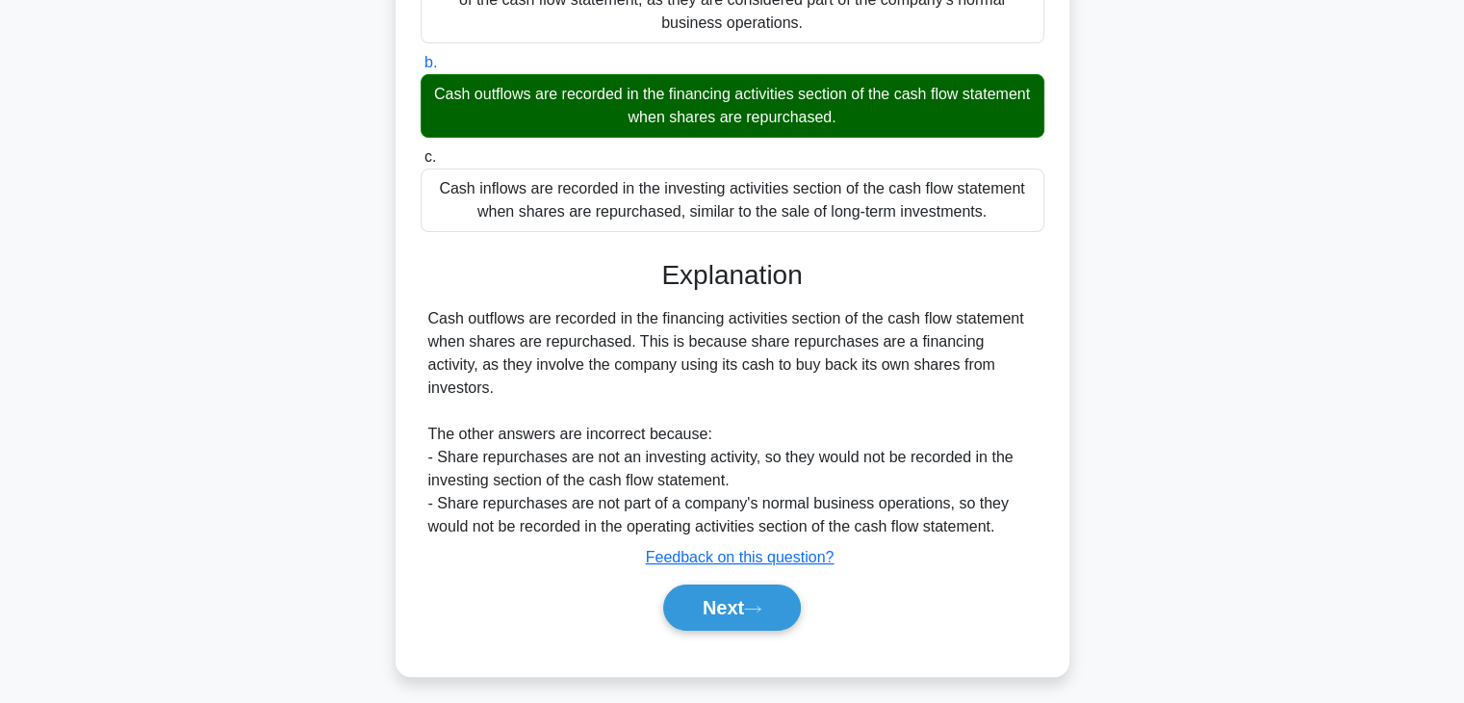
scroll to position [289, 0]
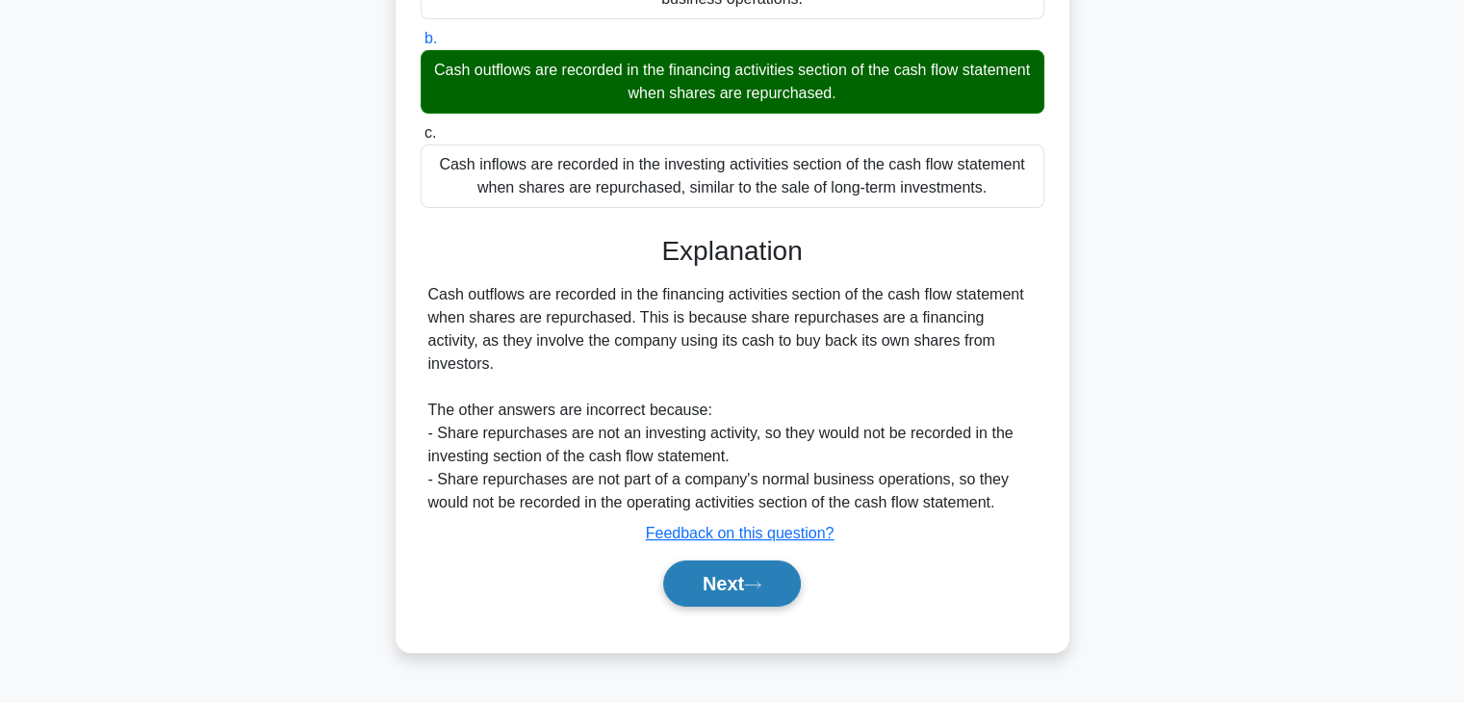
click at [739, 560] on button "Next" at bounding box center [732, 583] width 138 height 46
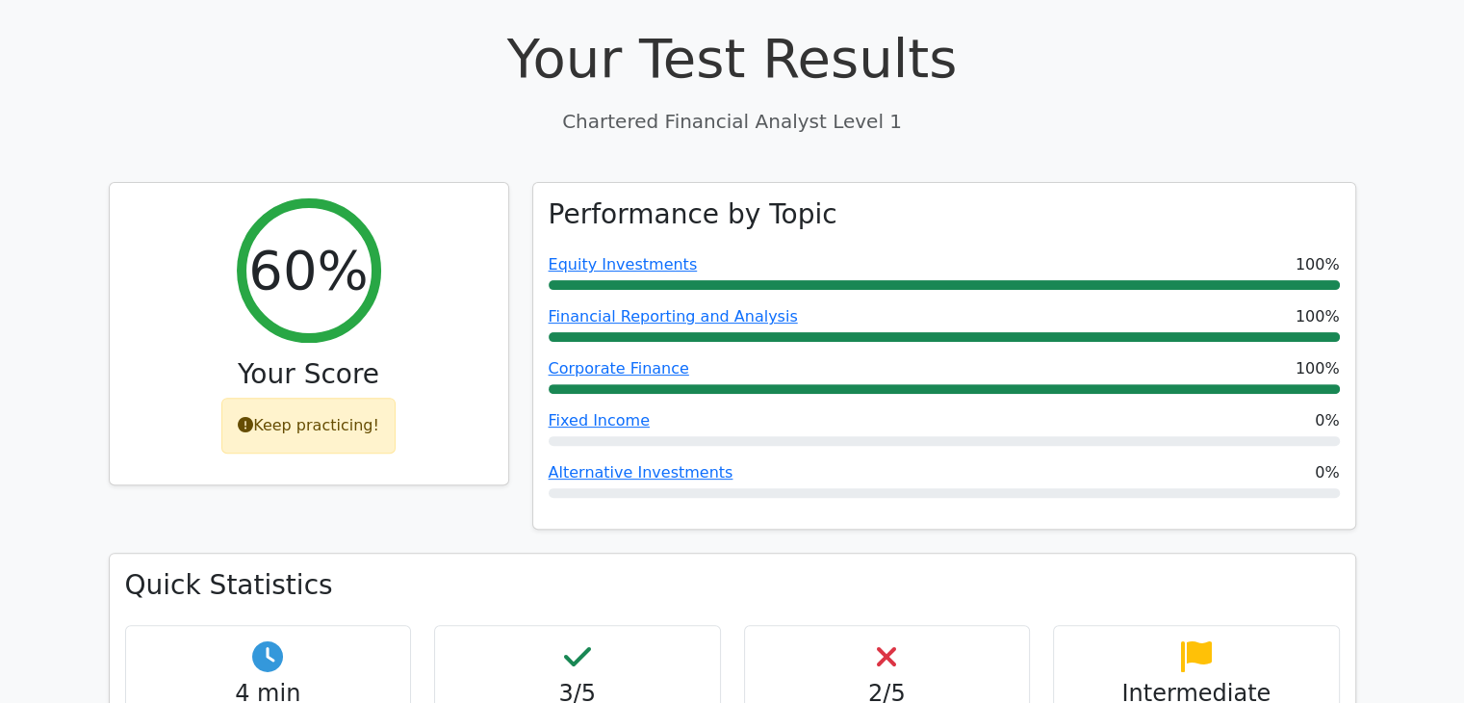
scroll to position [577, 0]
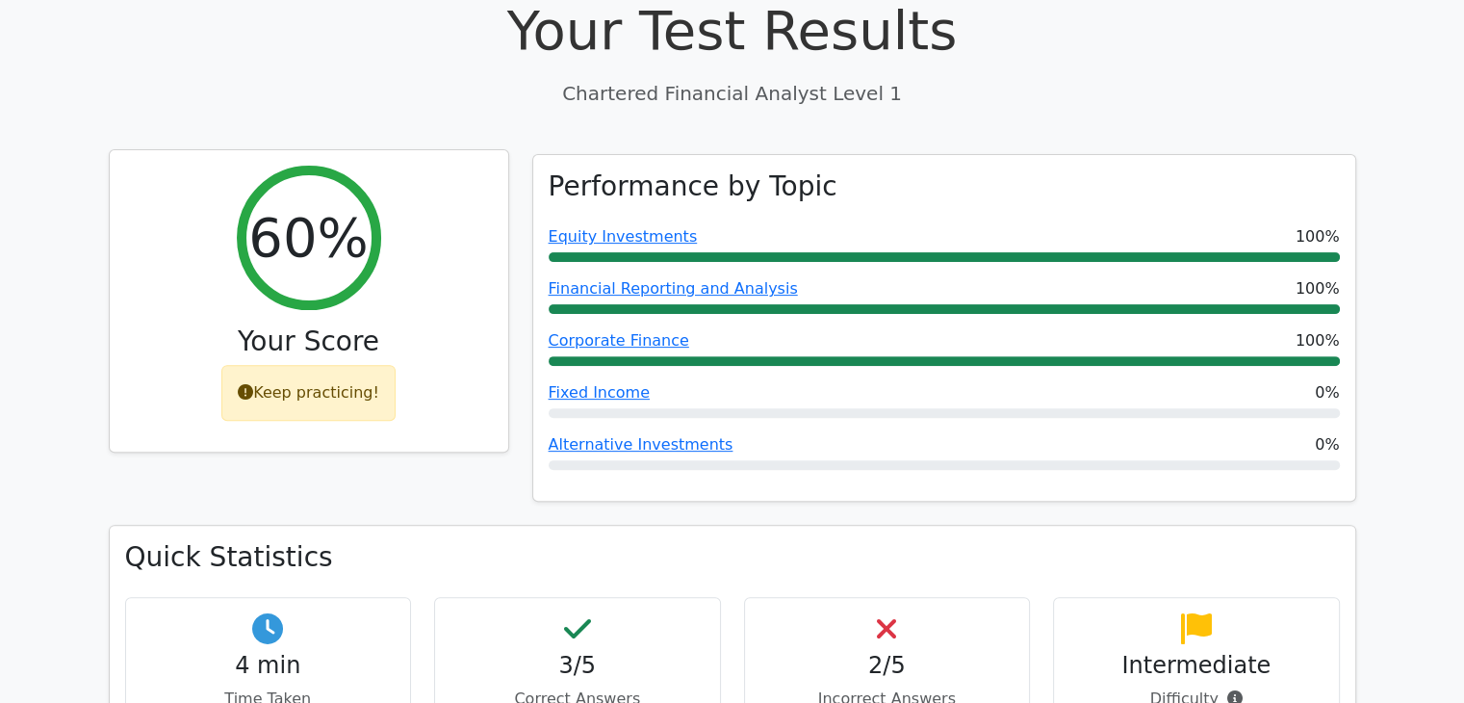
click at [252, 384] on icon at bounding box center [245, 391] width 15 height 15
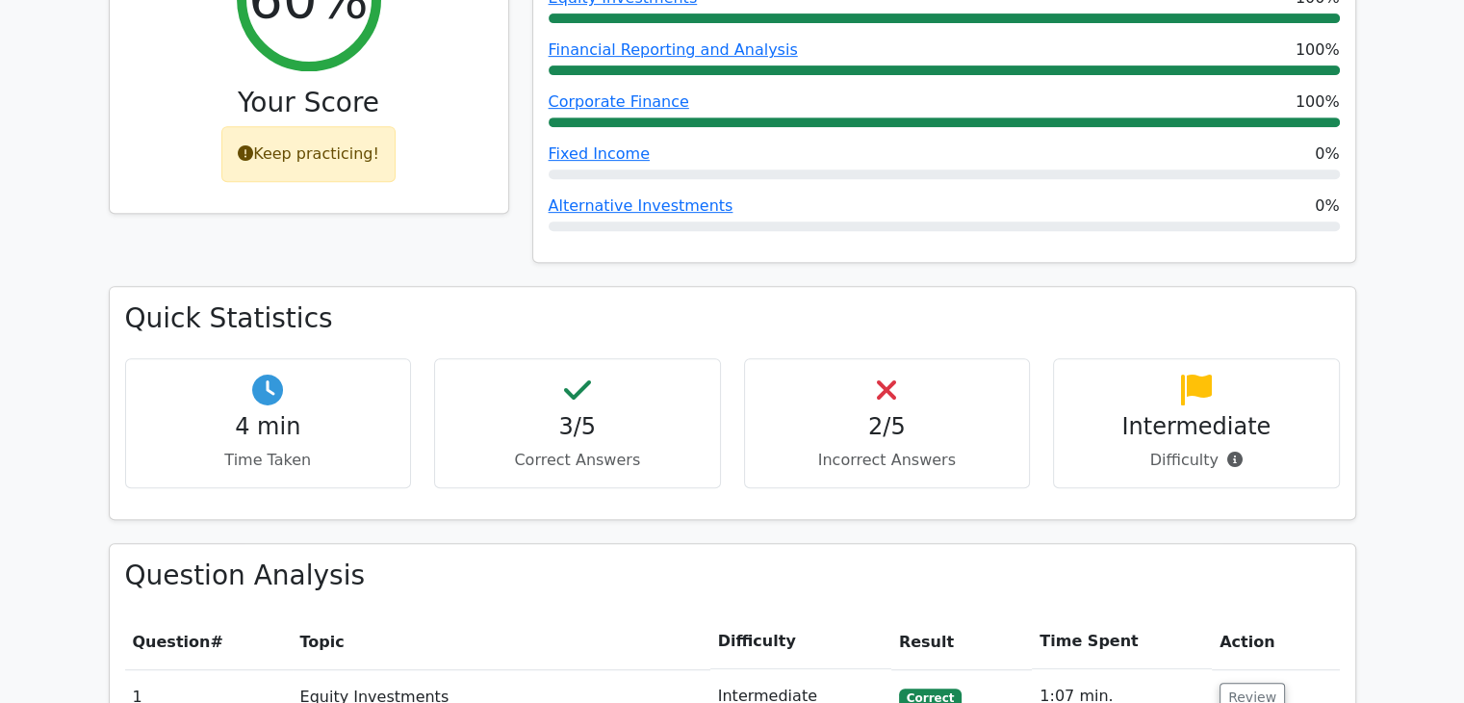
scroll to position [866, 0]
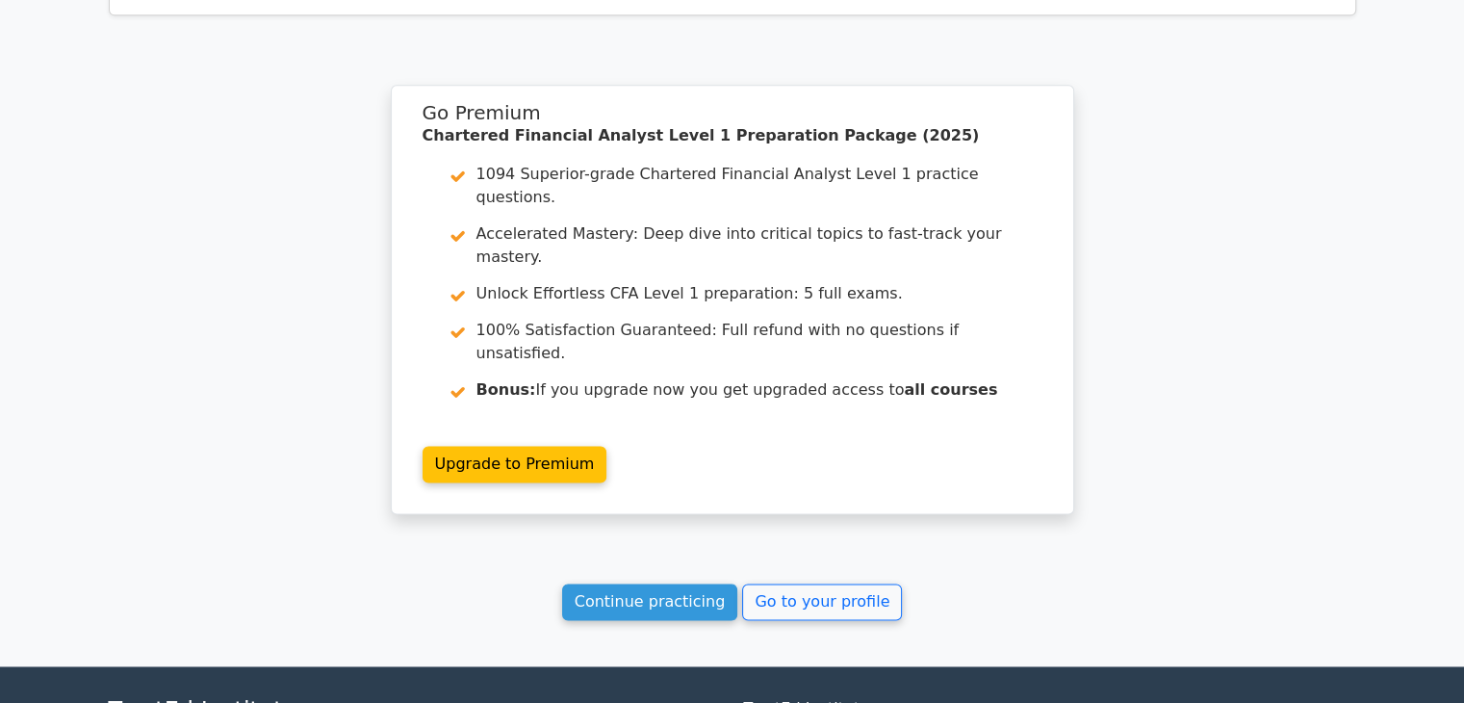
scroll to position [2597, 0]
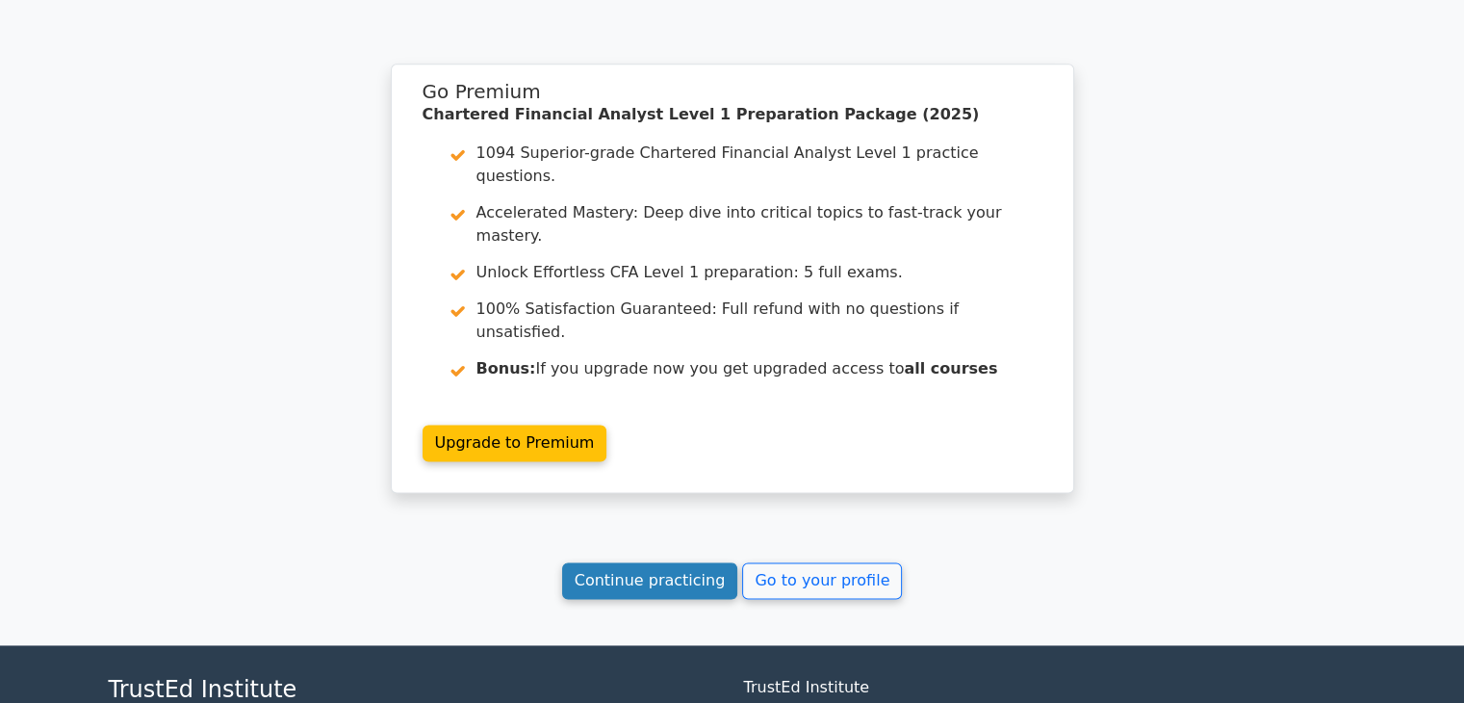
click at [630, 562] on link "Continue practicing" at bounding box center [650, 580] width 176 height 37
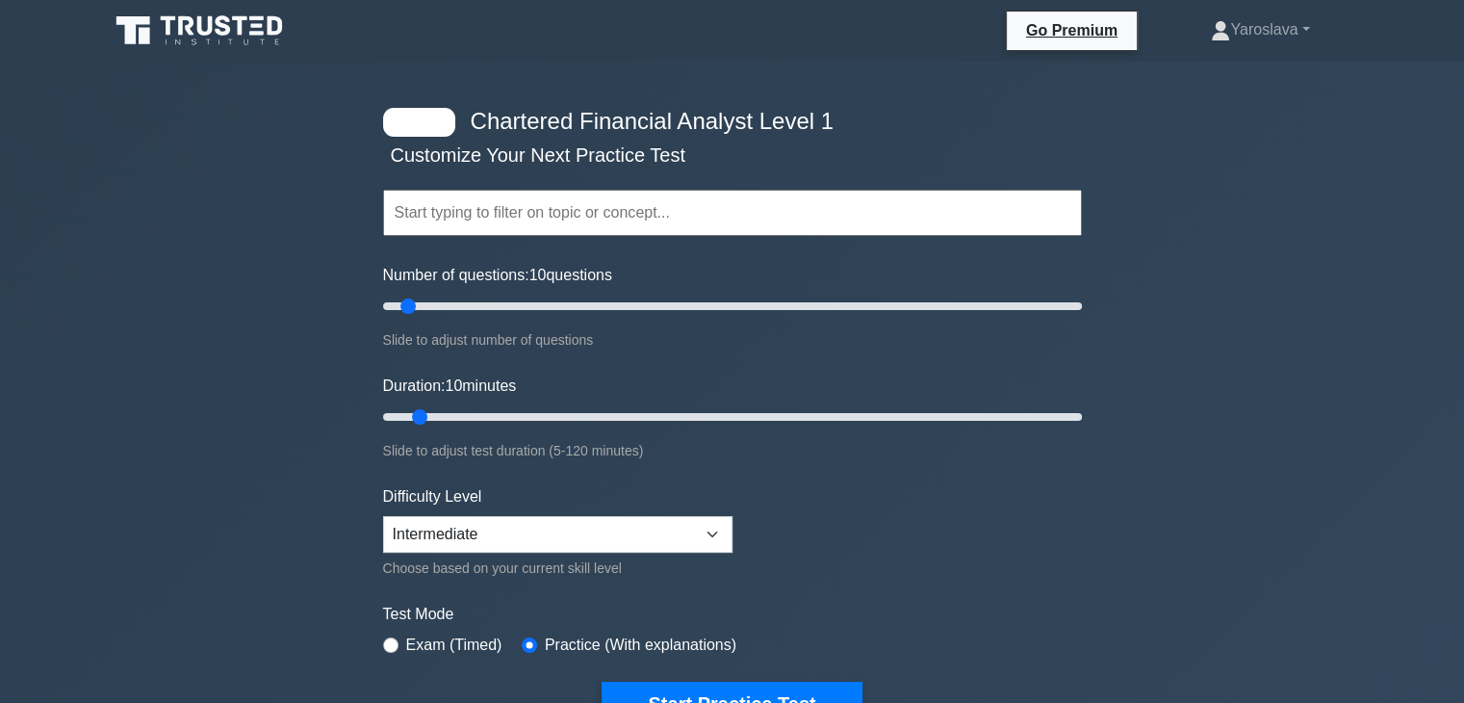
click at [512, 195] on input "text" at bounding box center [732, 213] width 699 height 46
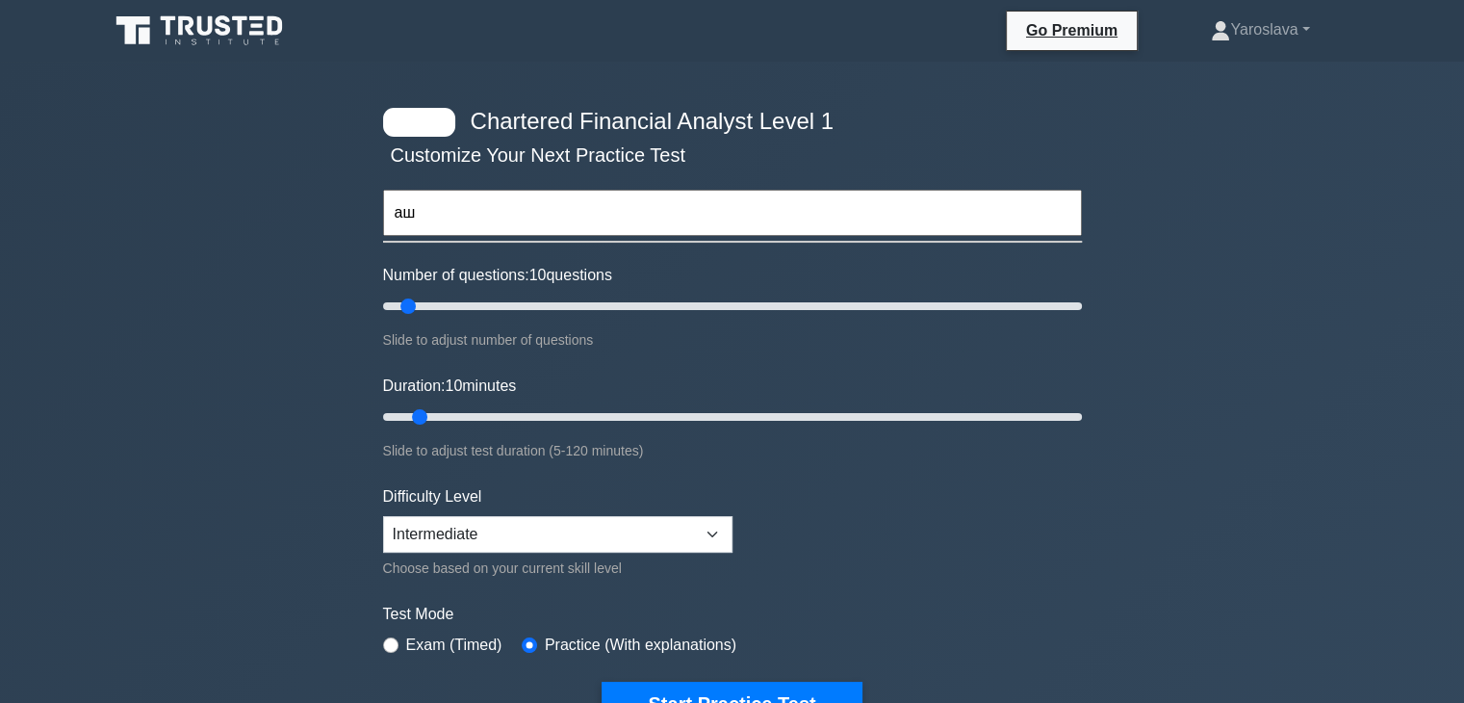
type input "а"
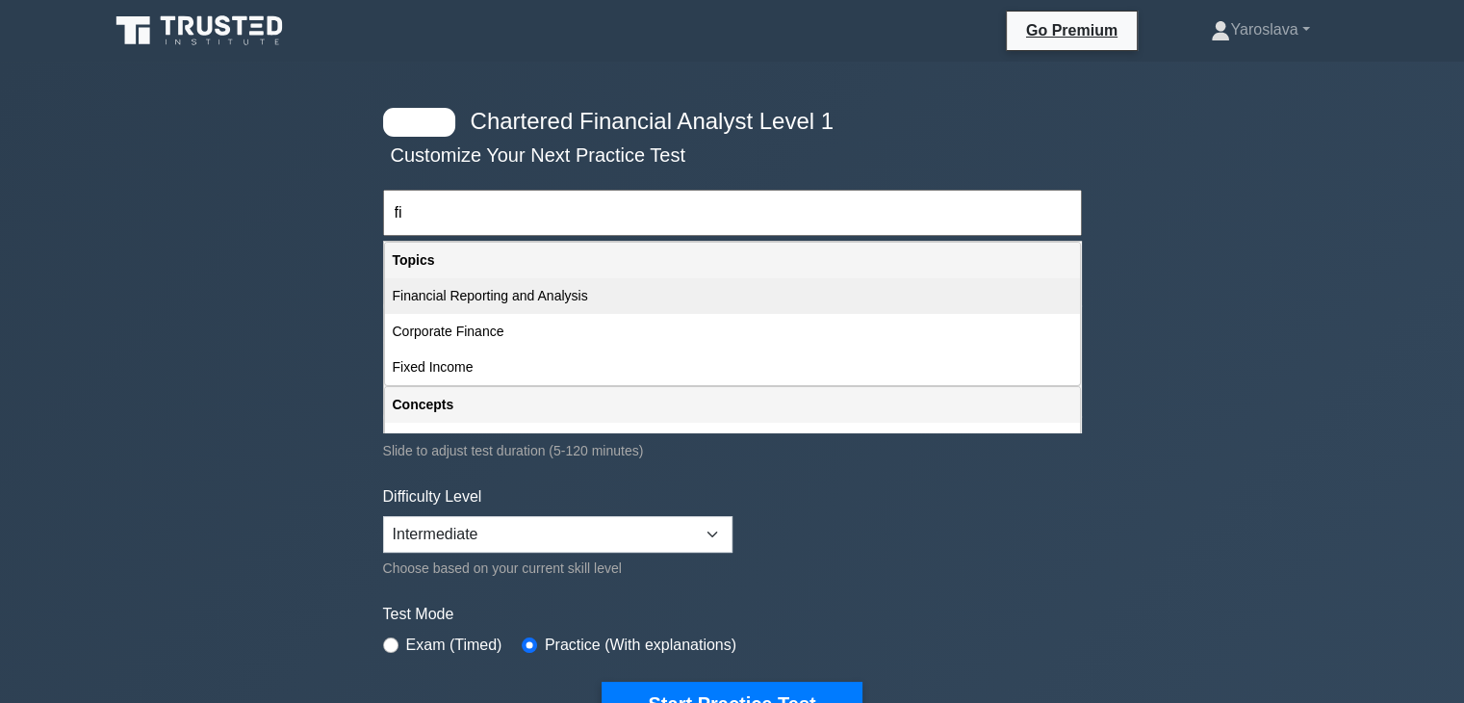
click at [550, 305] on div "Financial Reporting and Analysis" at bounding box center [732, 296] width 695 height 36
type input "Financial Reporting and Analysis"
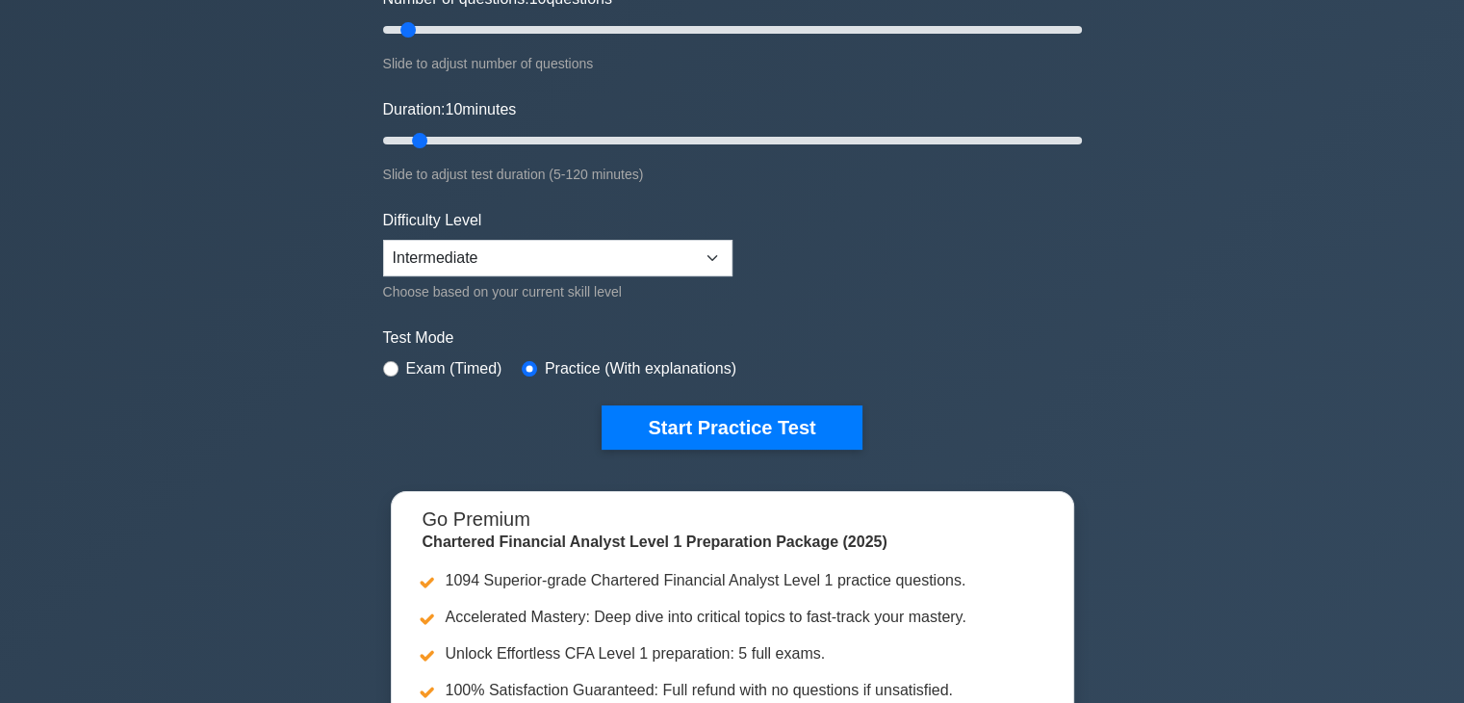
scroll to position [289, 0]
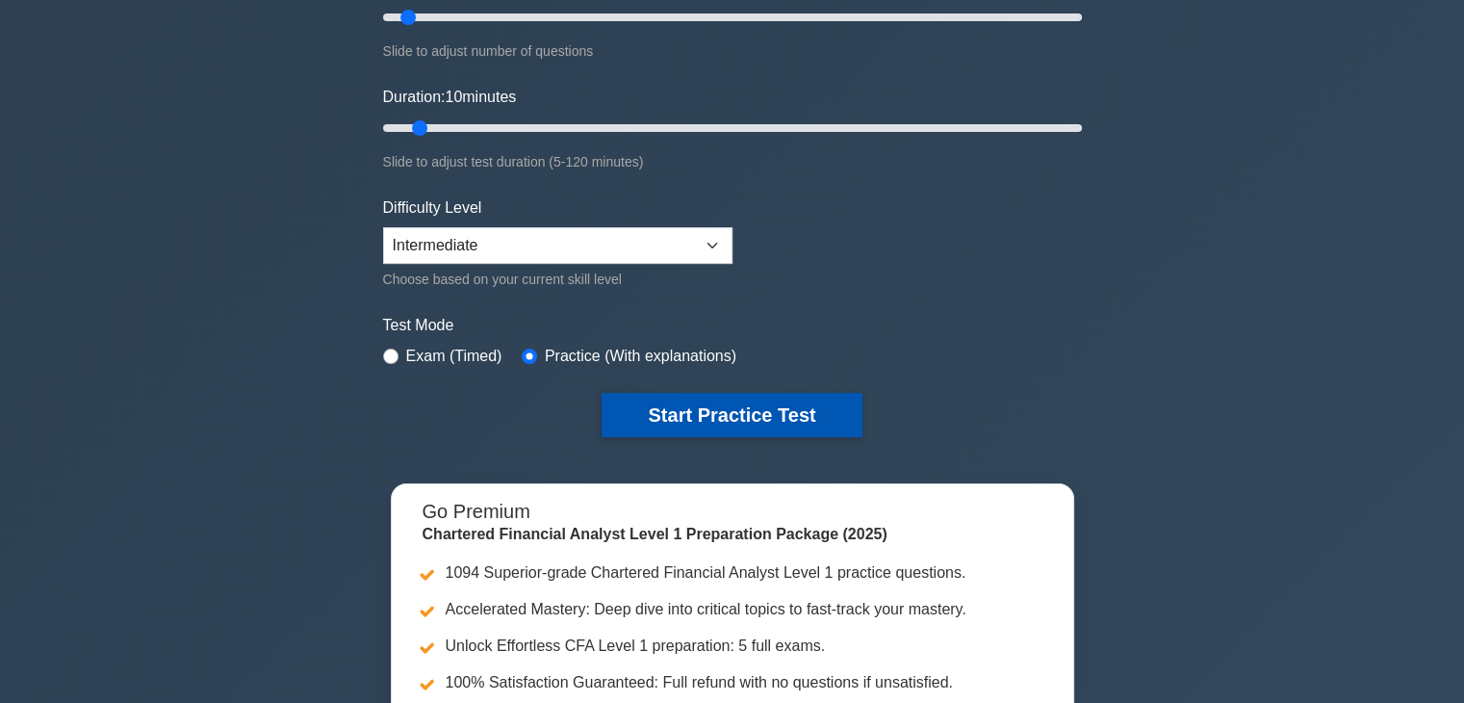
click at [755, 414] on button "Start Practice Test" at bounding box center [732, 415] width 260 height 44
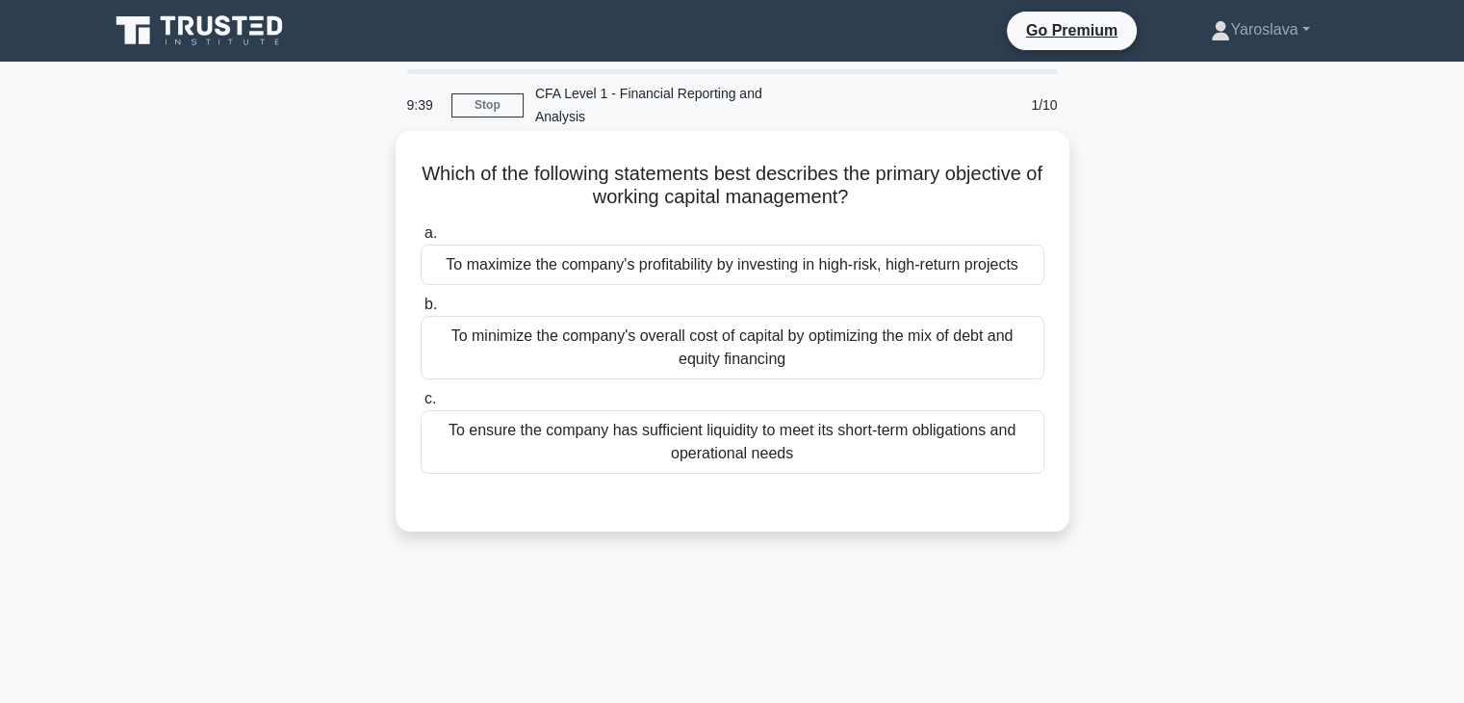
click at [805, 342] on div "To minimize the company's overall cost of capital by optimizing the mix of debt…" at bounding box center [733, 348] width 624 height 64
click at [421, 311] on input "b. To minimize the company's overall cost of capital by optimizing the mix of d…" at bounding box center [421, 304] width 0 height 13
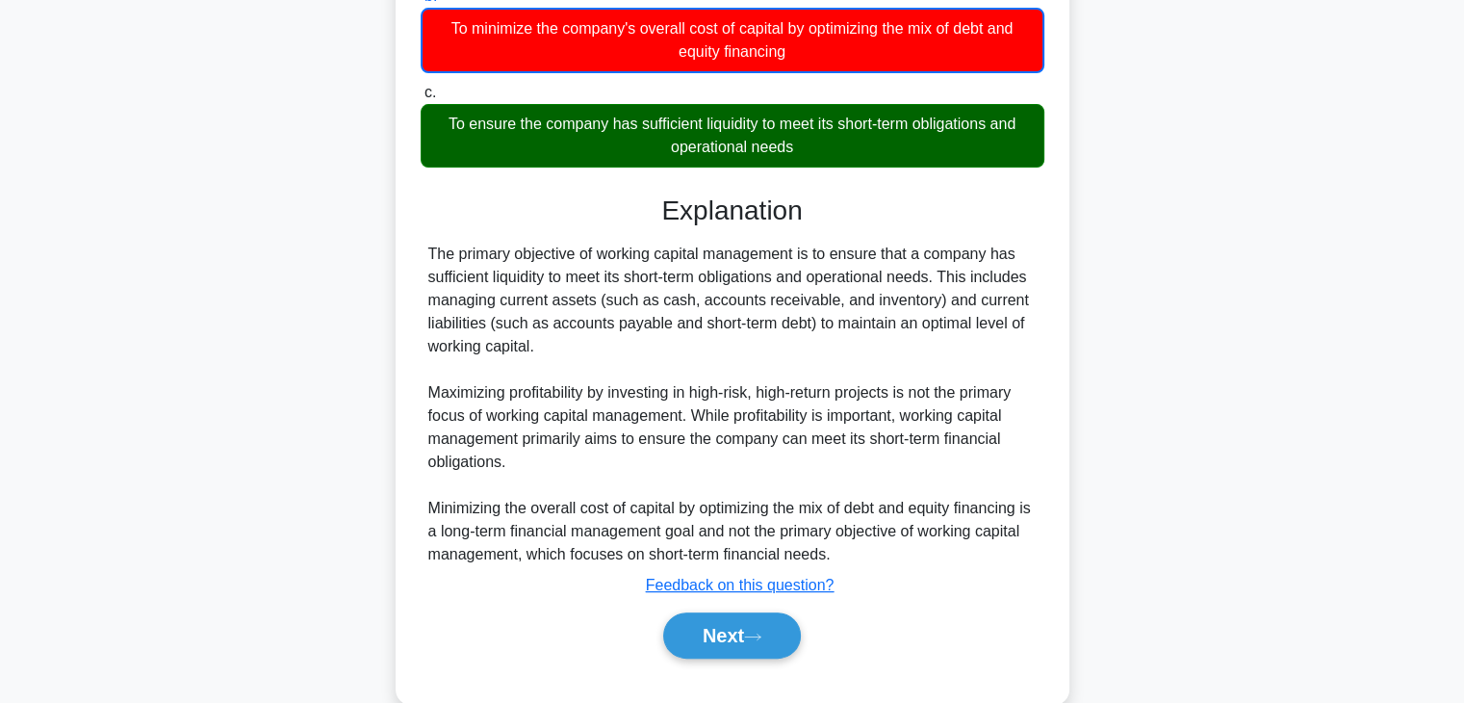
scroll to position [345, 0]
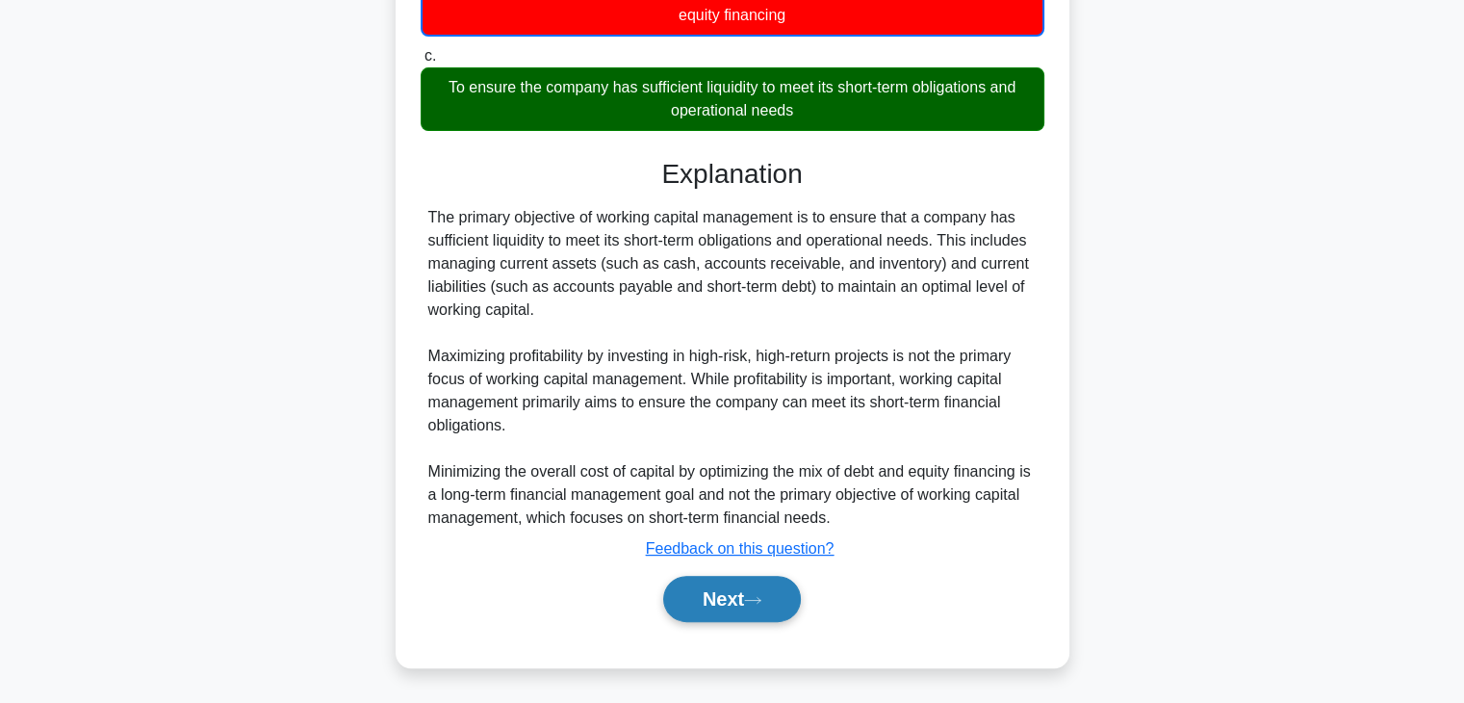
click at [758, 599] on icon at bounding box center [752, 600] width 17 height 11
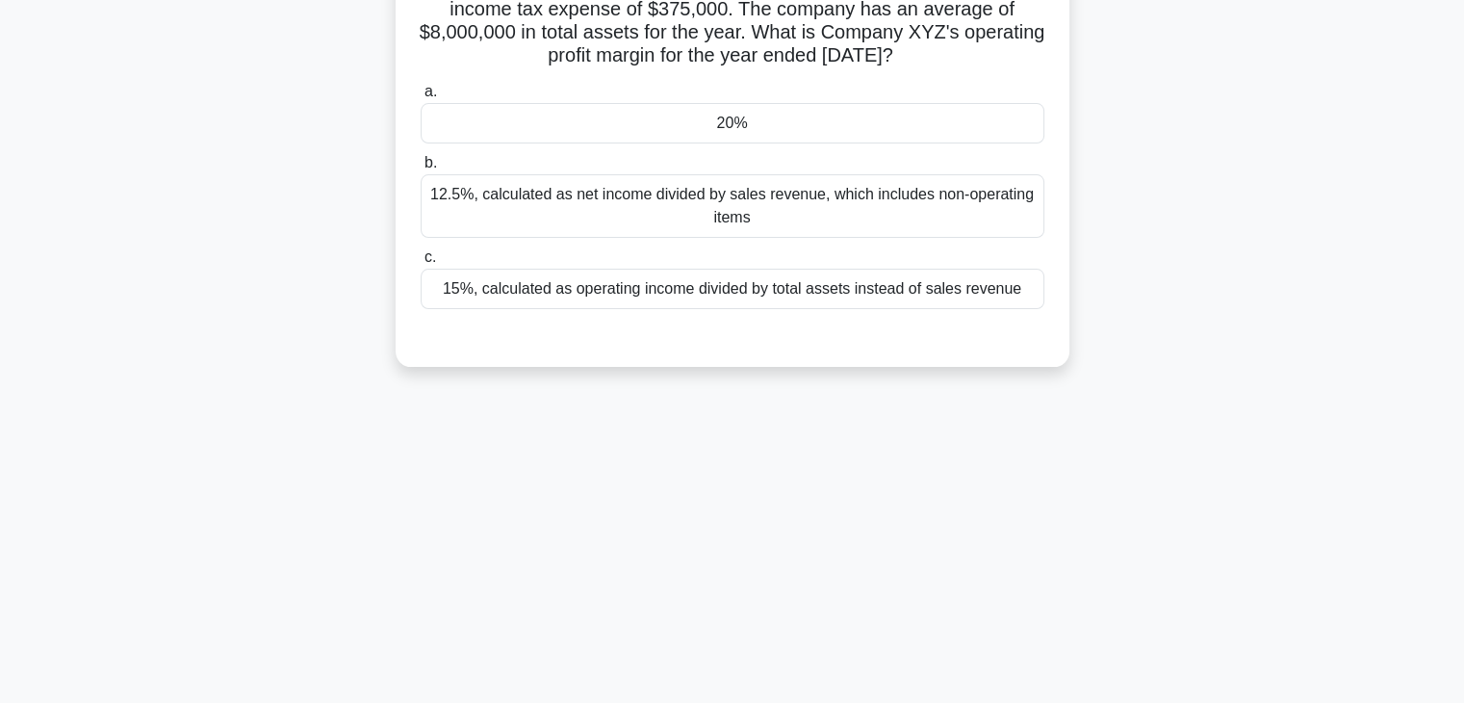
scroll to position [0, 0]
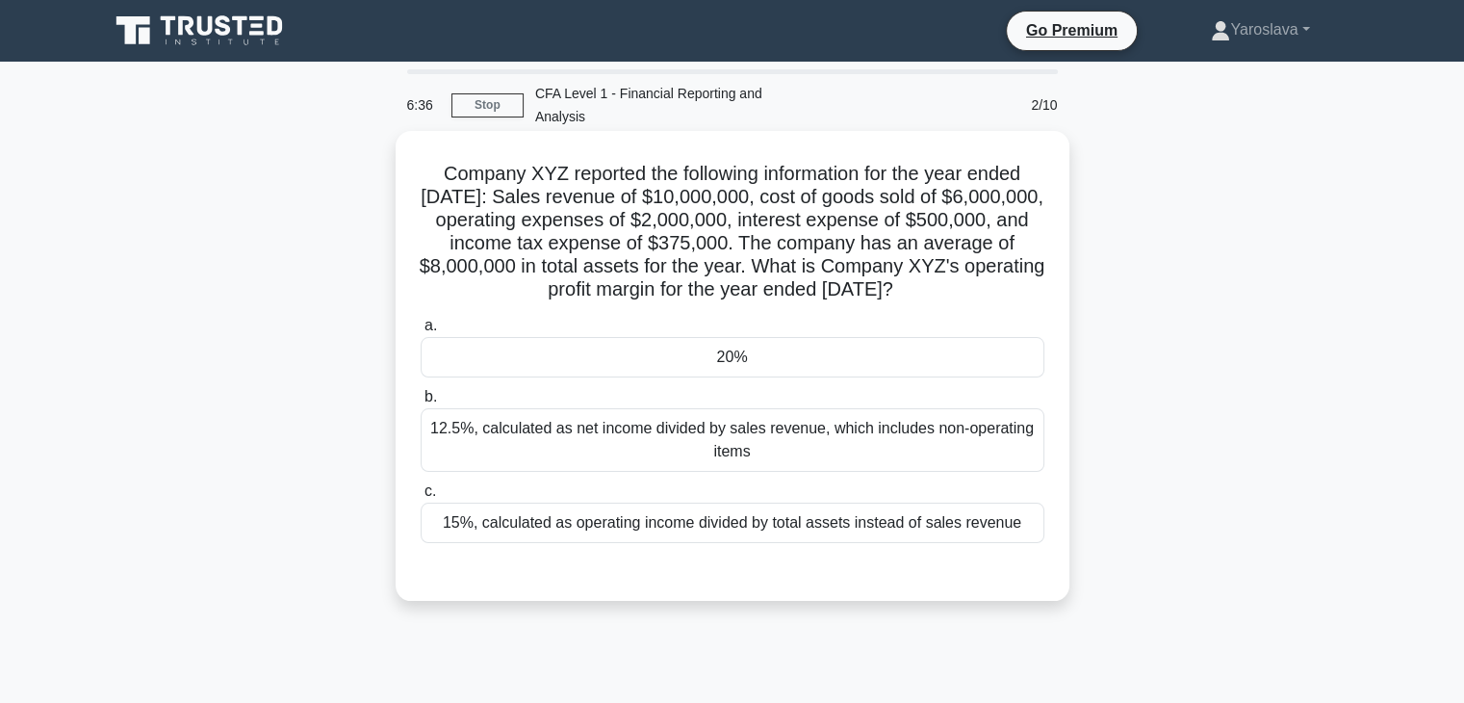
click at [589, 472] on div "12.5%, calculated as net income divided by sales revenue, which includes non-op…" at bounding box center [733, 440] width 624 height 64
click at [421, 403] on input "b. 12.5%, calculated as net income divided by sales revenue, which includes non…" at bounding box center [421, 397] width 0 height 13
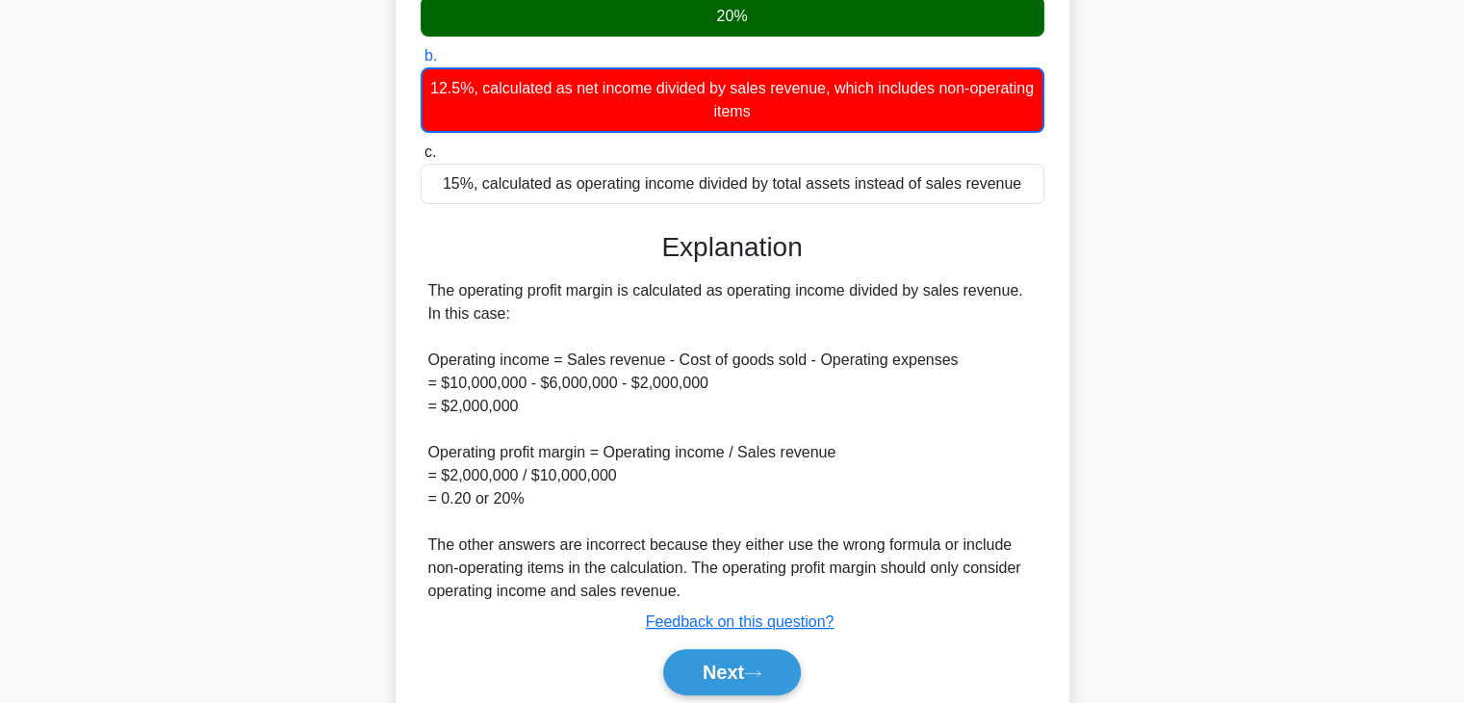
scroll to position [437, 0]
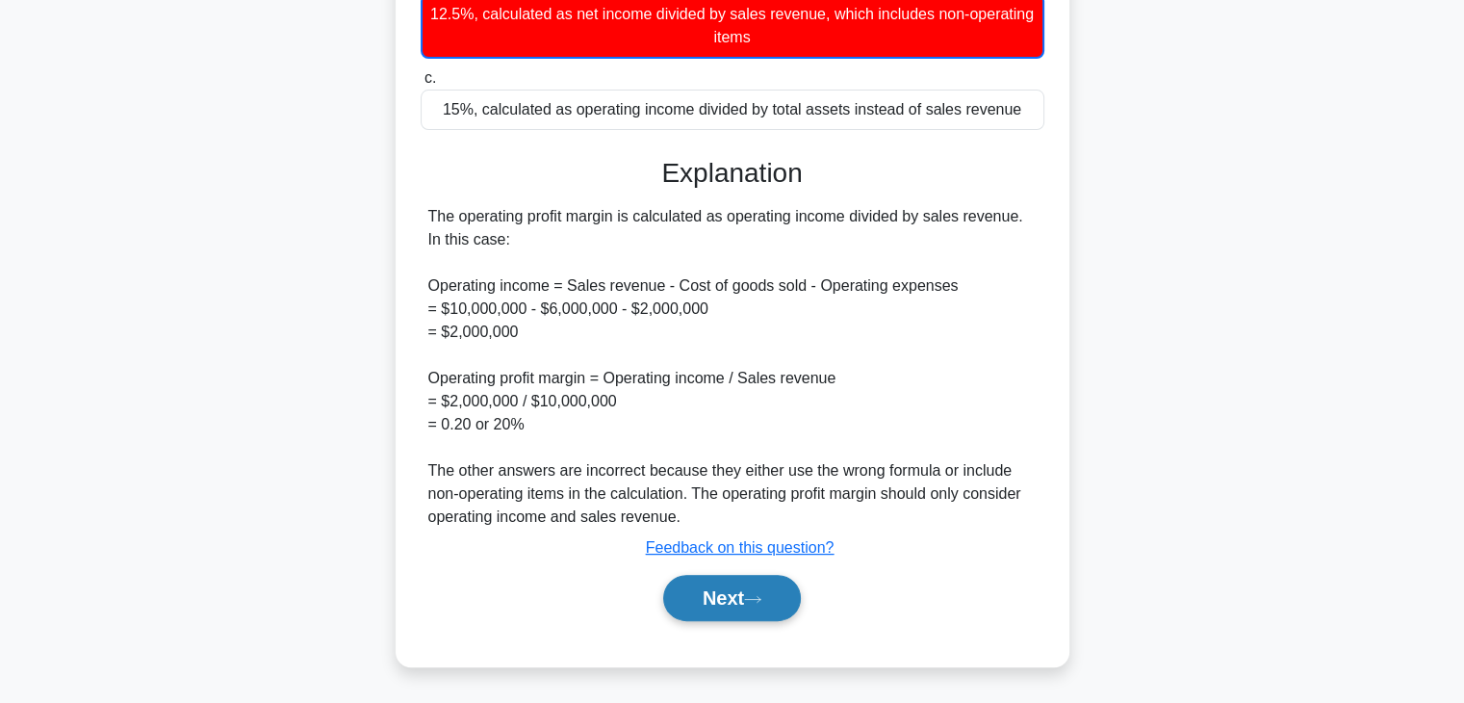
click at [761, 594] on icon at bounding box center [752, 599] width 17 height 11
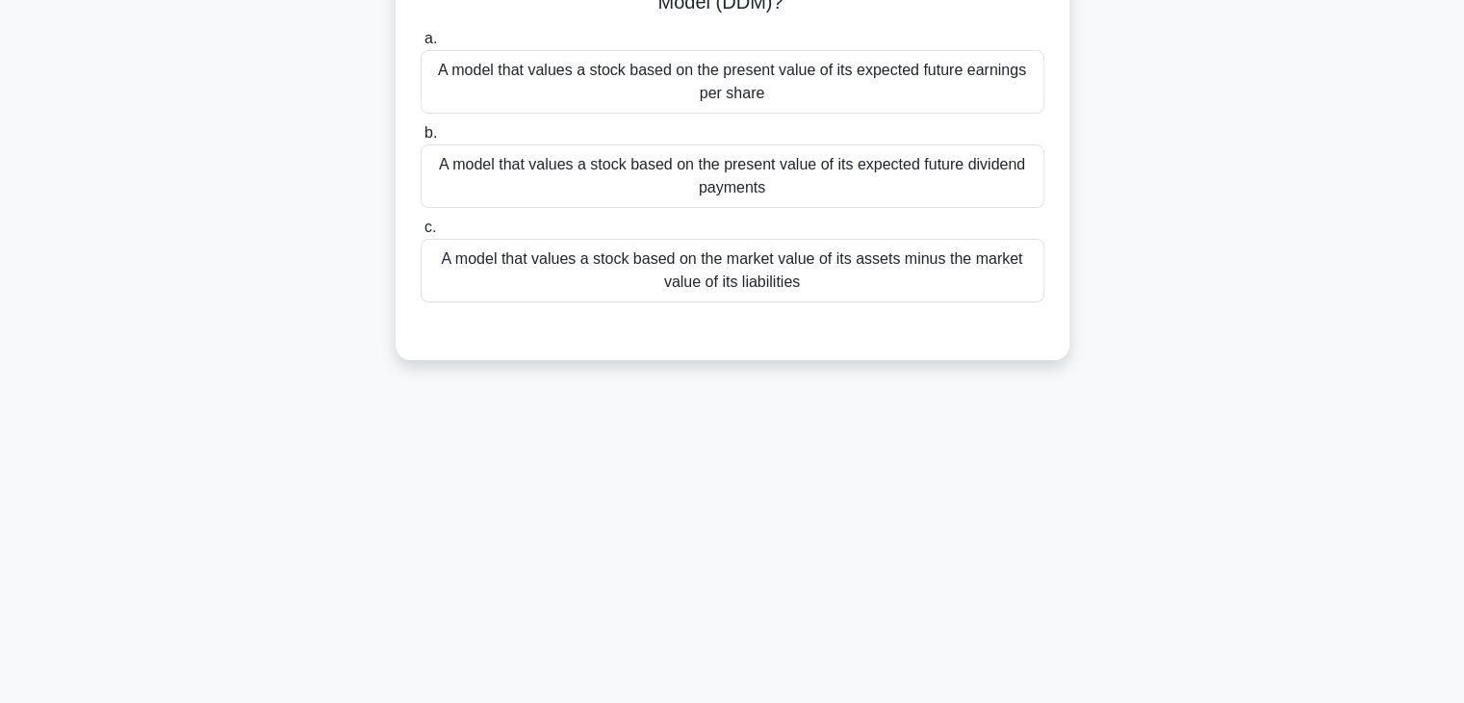
scroll to position [49, 0]
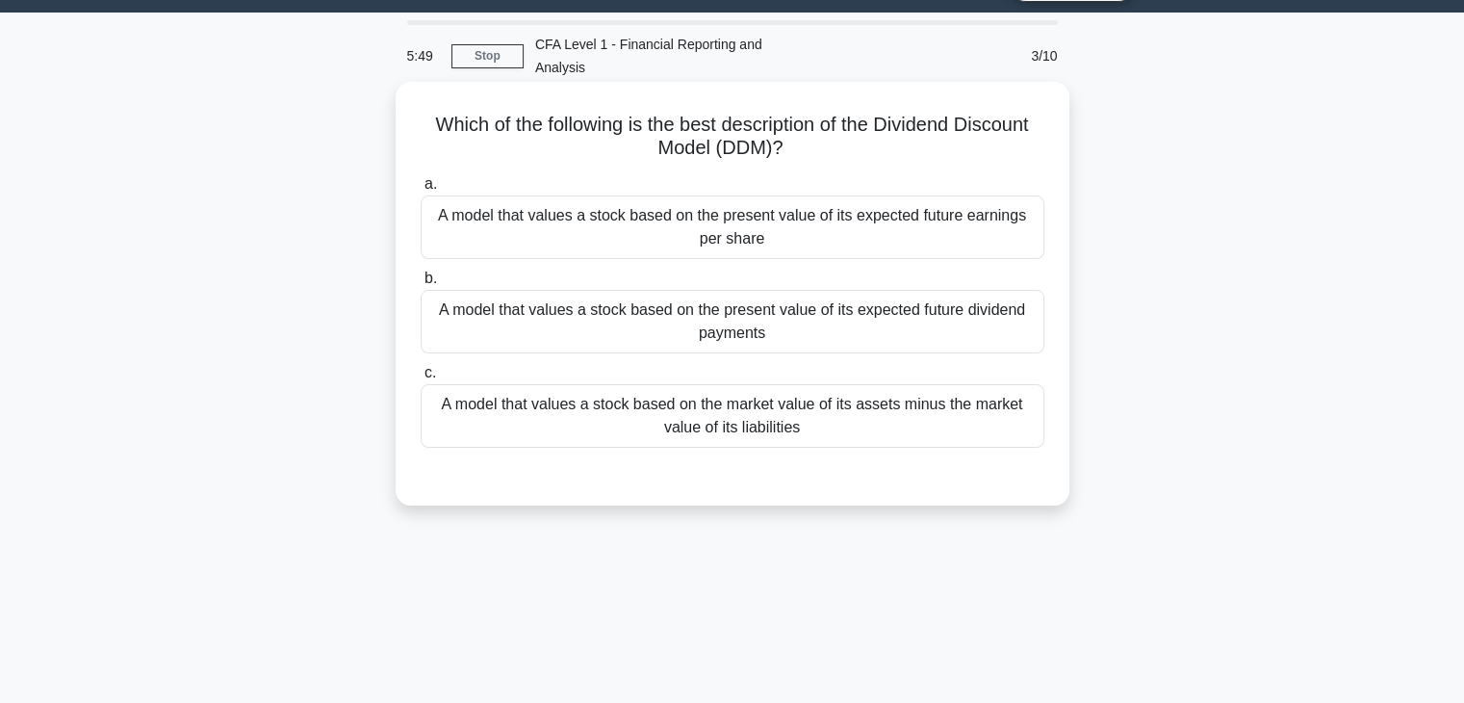
click at [718, 331] on div "A model that values a stock based on the present value of its expected future d…" at bounding box center [733, 322] width 624 height 64
click at [421, 285] on input "b. A model that values a stock based on the present value of its expected futur…" at bounding box center [421, 278] width 0 height 13
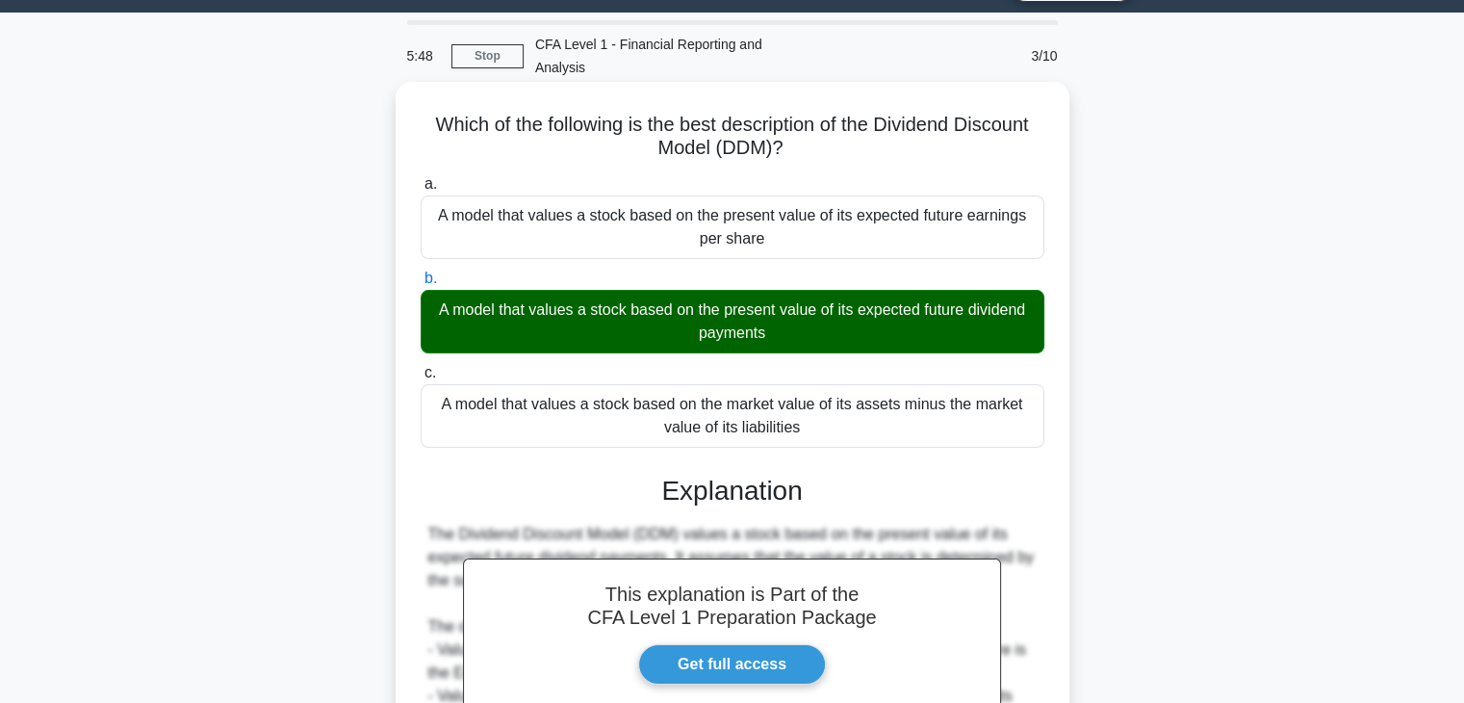
scroll to position [338, 0]
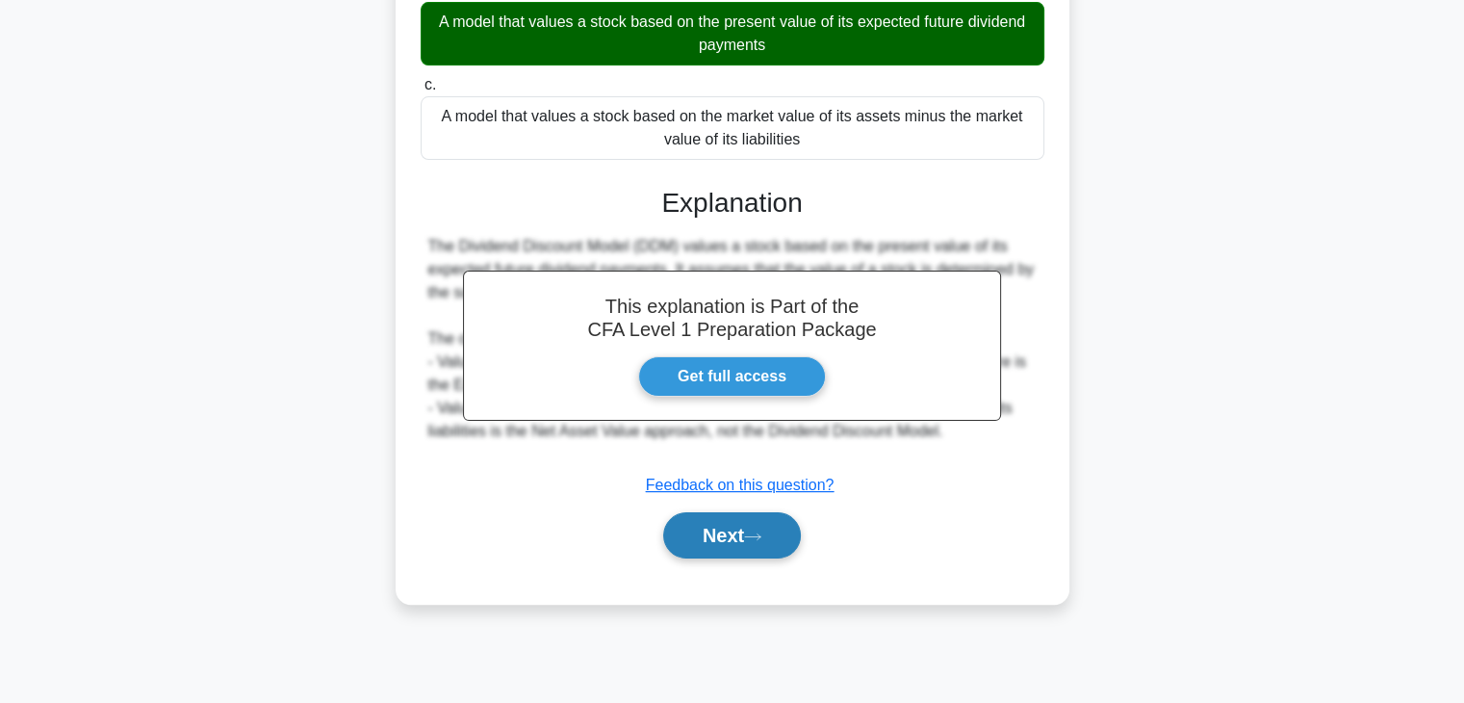
click at [731, 546] on button "Next" at bounding box center [732, 535] width 138 height 46
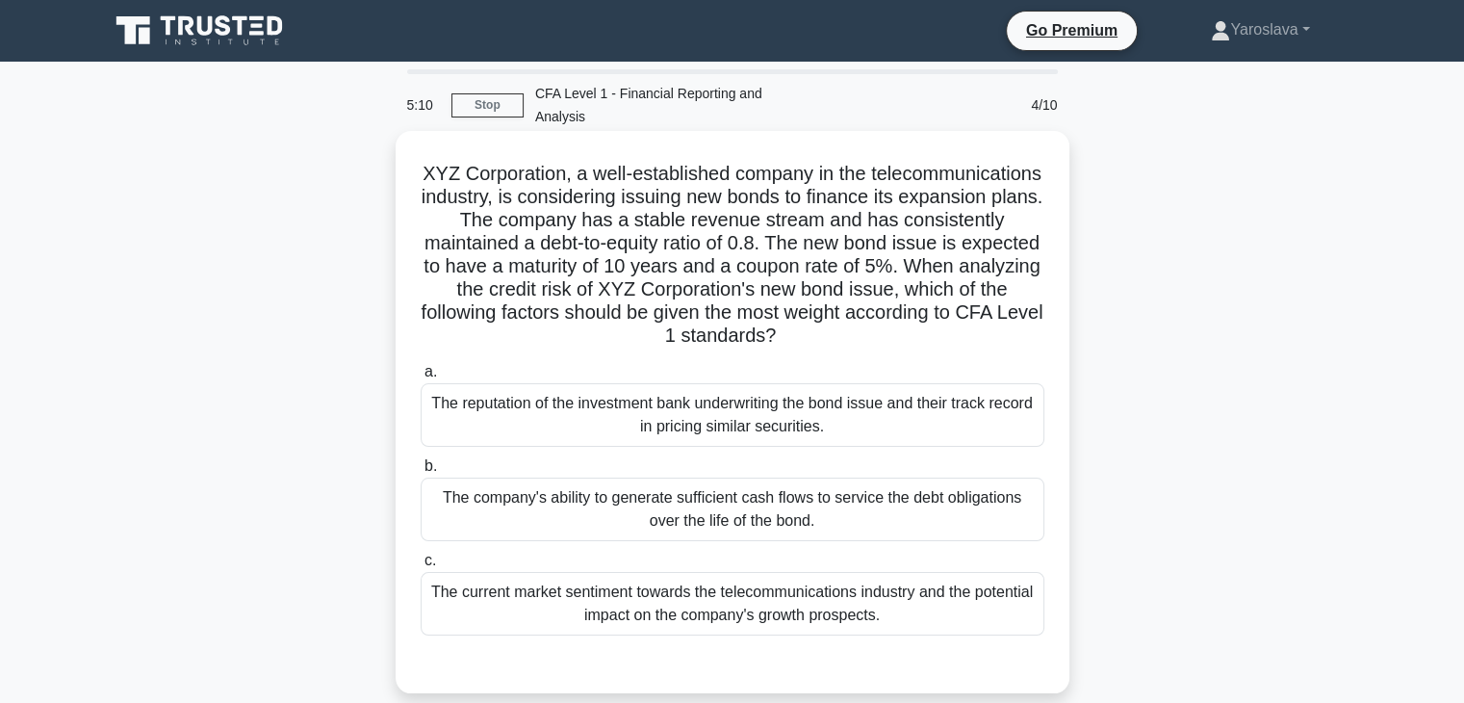
scroll to position [96, 0]
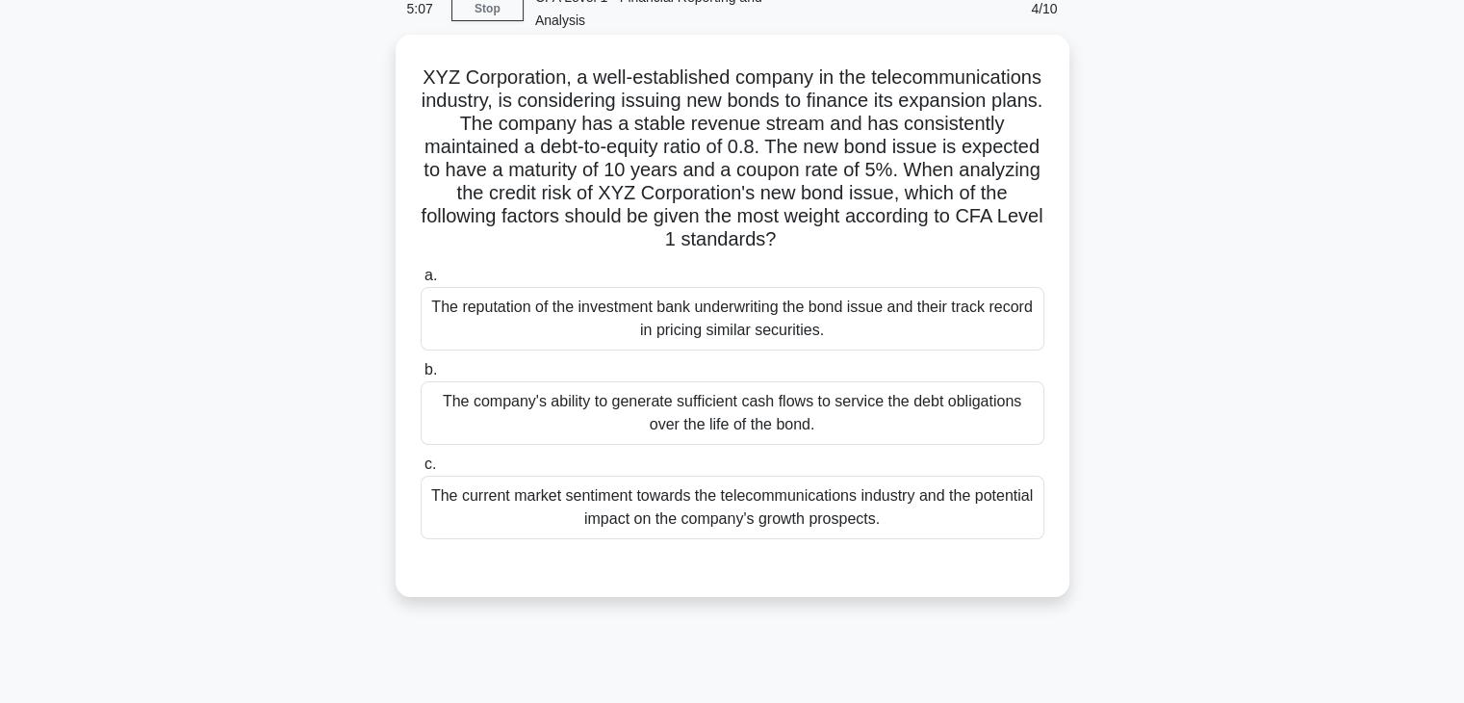
click at [658, 429] on div "The company's ability to generate sufficient cash flows to service the debt obl…" at bounding box center [733, 413] width 624 height 64
click at [421, 376] on input "b. The company's ability to generate sufficient cash flows to service the debt …" at bounding box center [421, 370] width 0 height 13
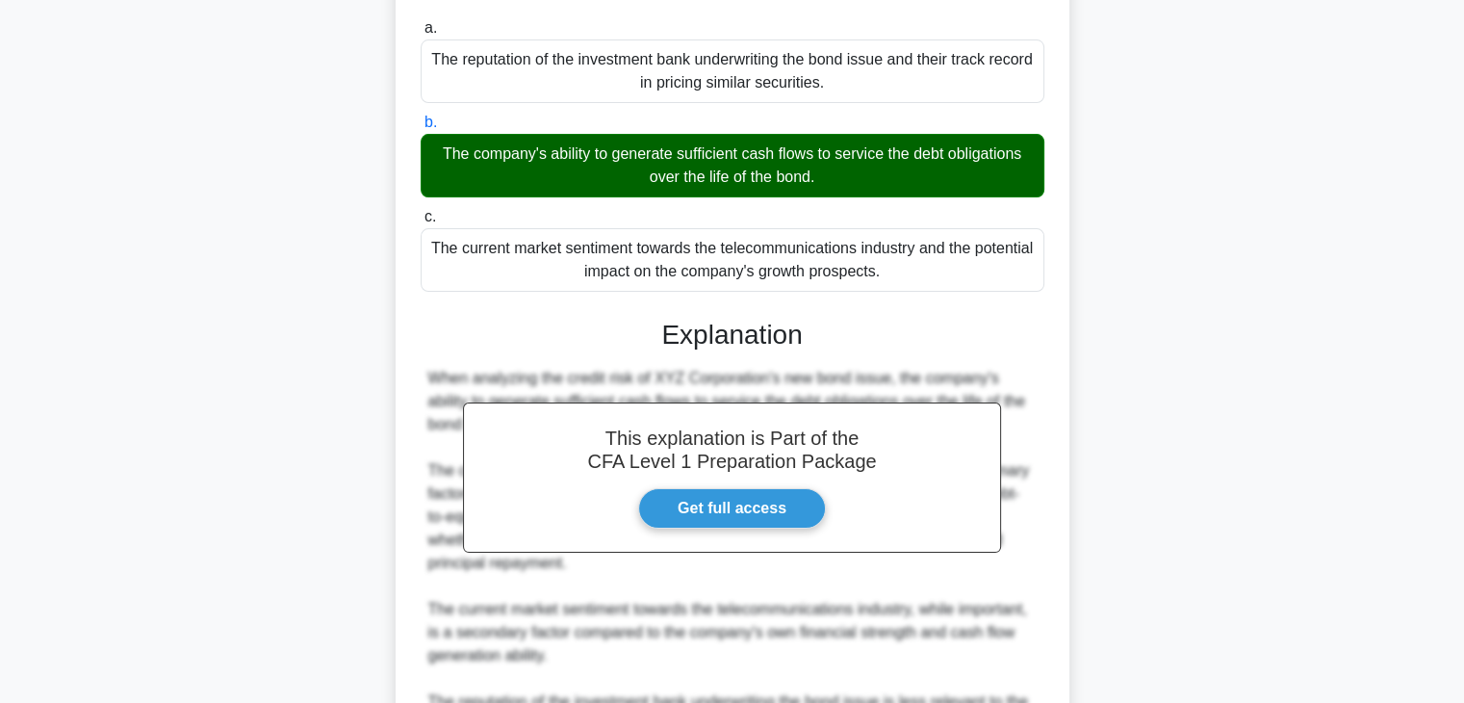
scroll to position [574, 0]
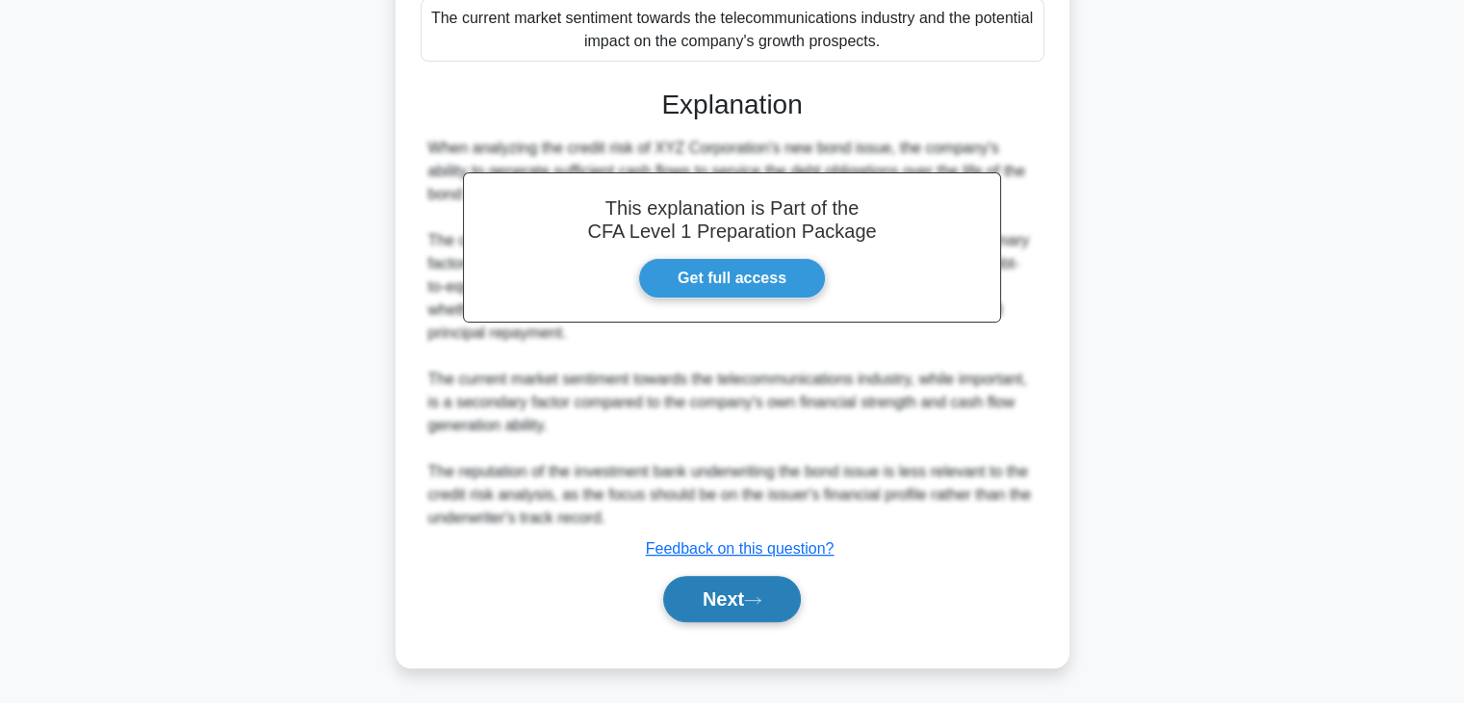
click at [711, 598] on button "Next" at bounding box center [732, 599] width 138 height 46
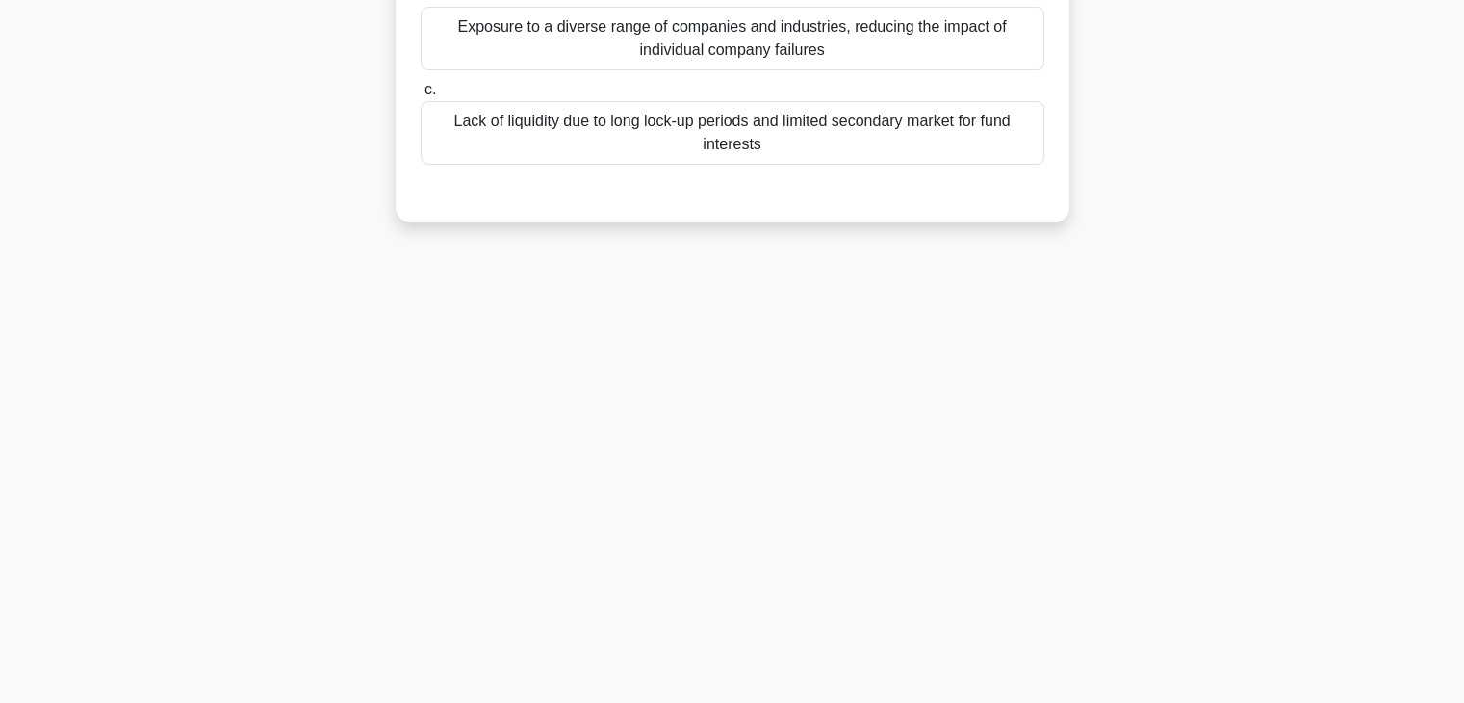
scroll to position [0, 0]
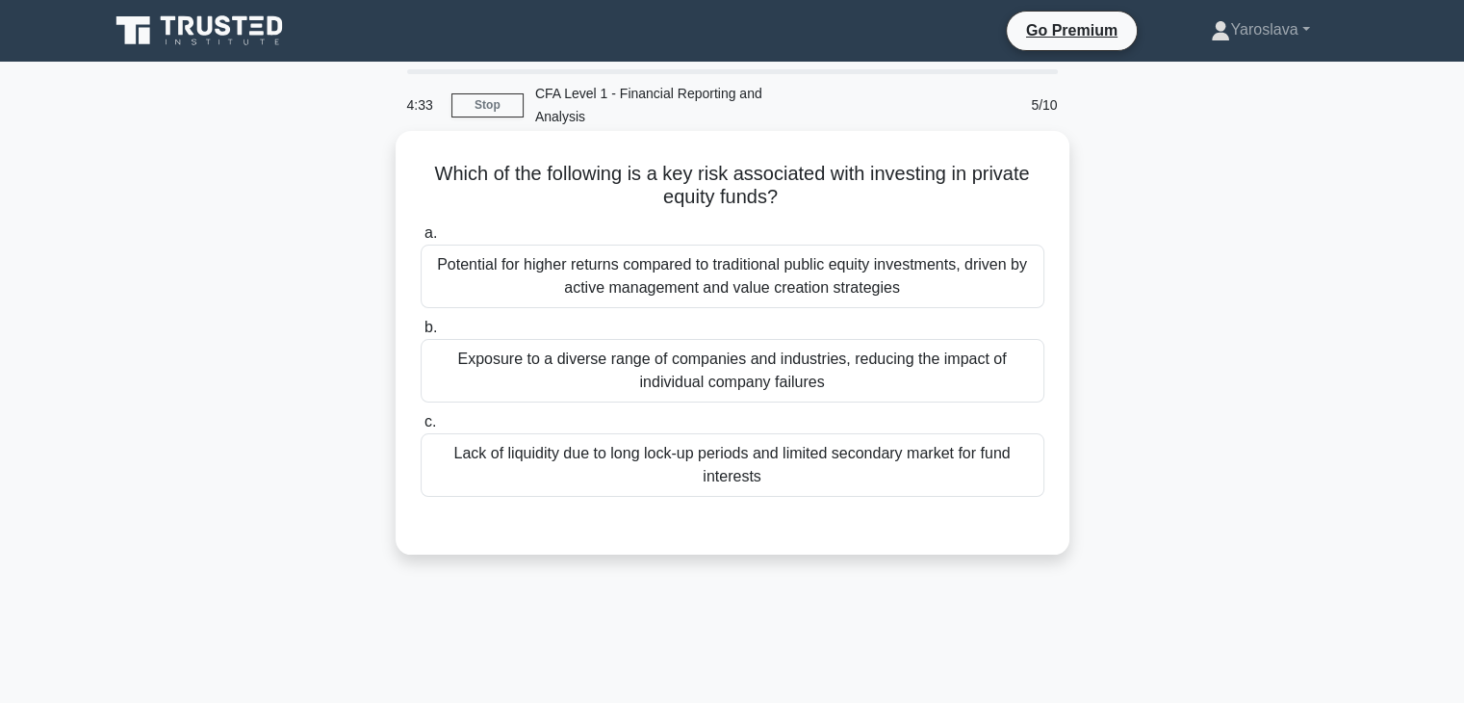
click at [733, 474] on div "Lack of liquidity due to long lock-up periods and limited secondary market for …" at bounding box center [733, 465] width 624 height 64
click at [421, 428] on input "c. Lack of liquidity due to long lock-up periods and limited secondary market f…" at bounding box center [421, 422] width 0 height 13
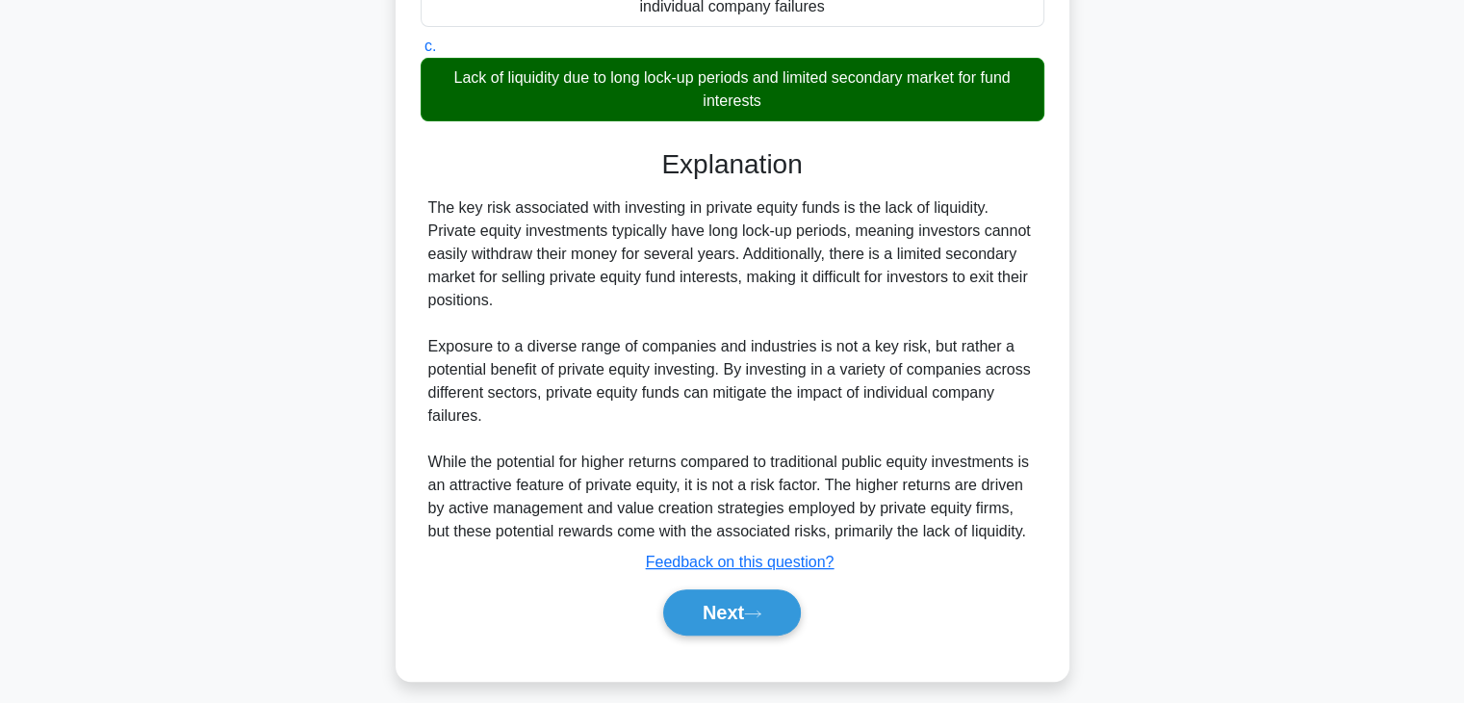
scroll to position [412, 0]
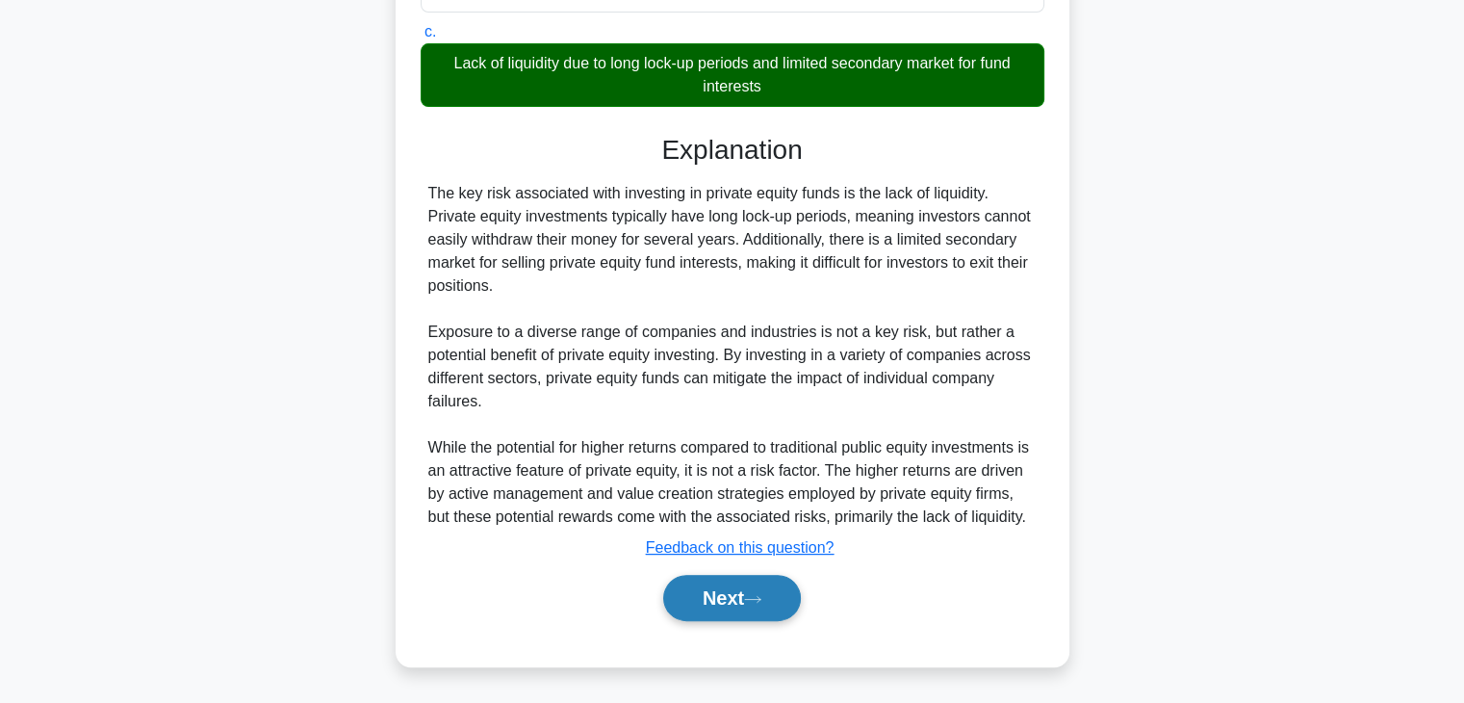
click at [721, 601] on button "Next" at bounding box center [732, 598] width 138 height 46
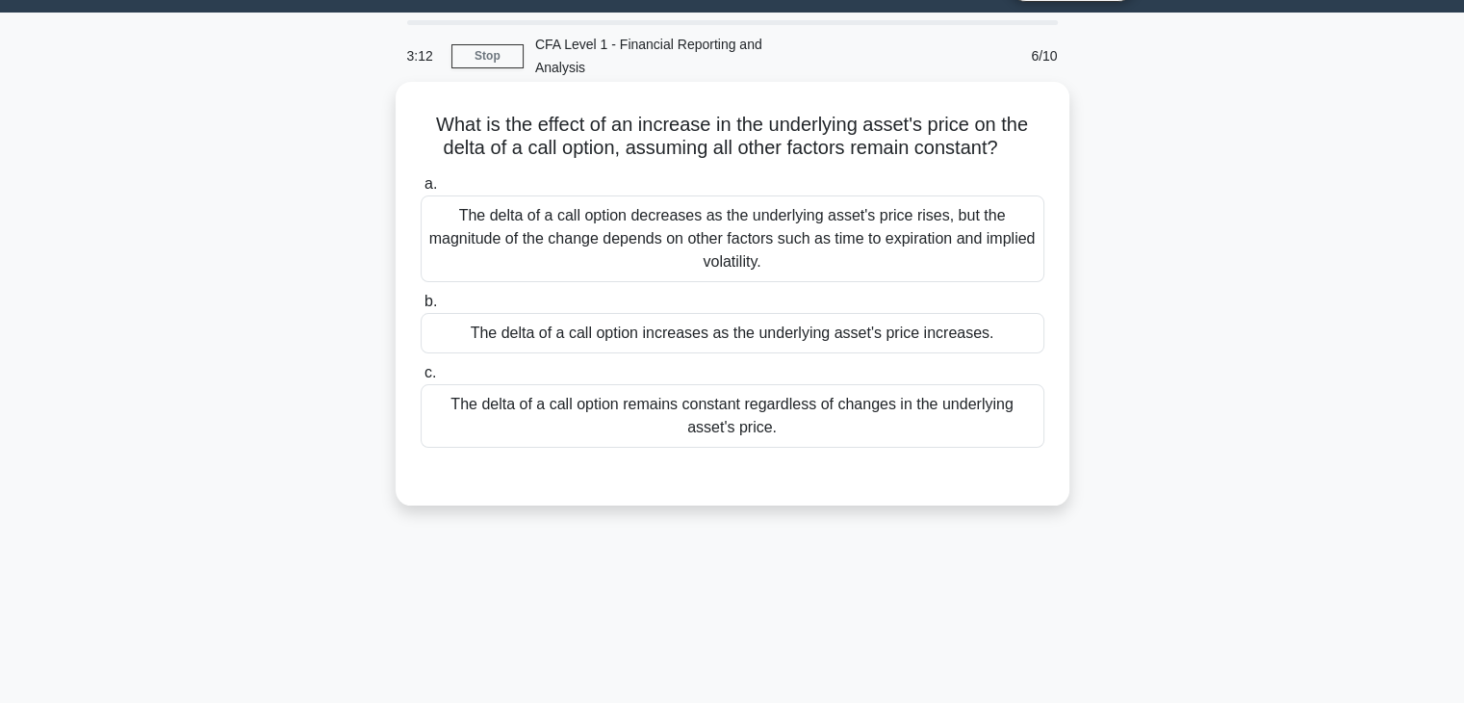
scroll to position [145, 0]
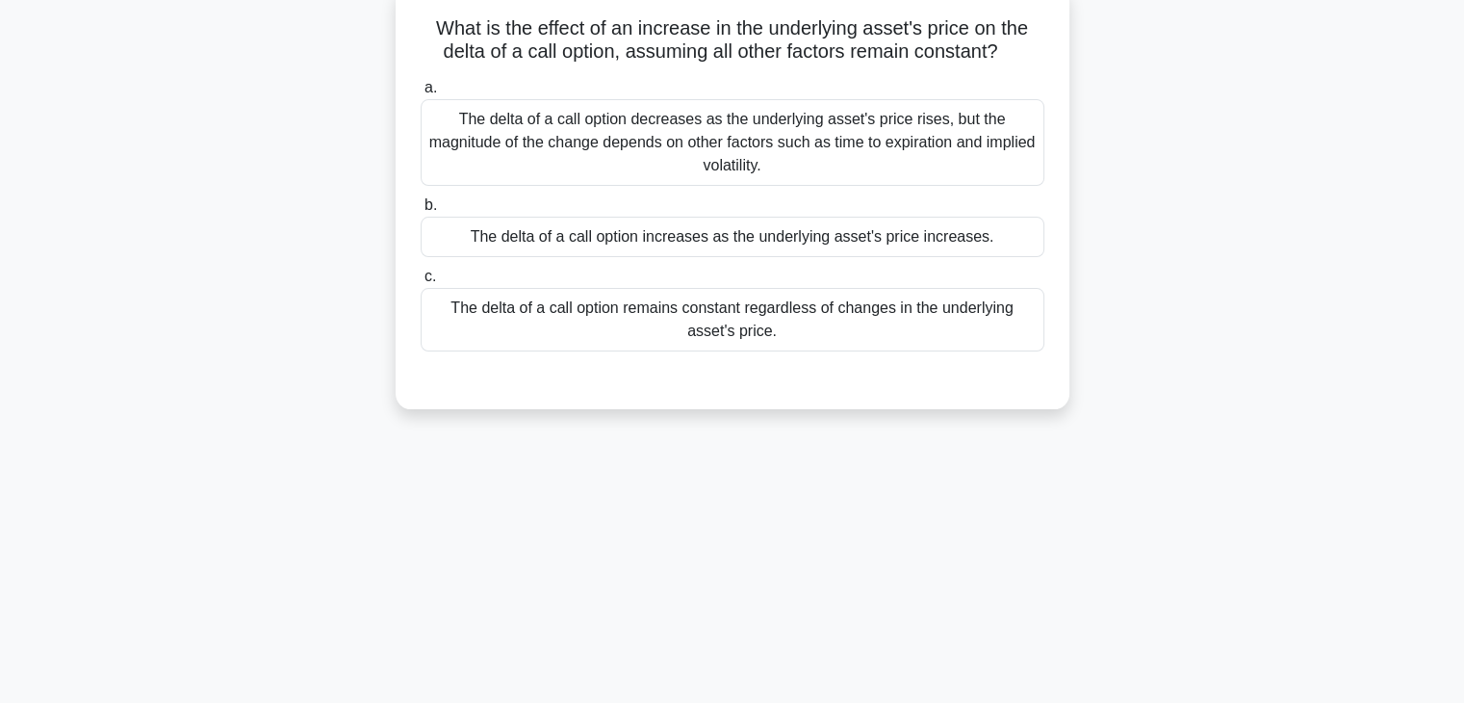
click at [697, 243] on div "The delta of a call option increases as the underlying asset's price increases." at bounding box center [733, 237] width 624 height 40
click at [421, 212] on input "b. The delta of a call option increases as the underlying asset's price increas…" at bounding box center [421, 205] width 0 height 13
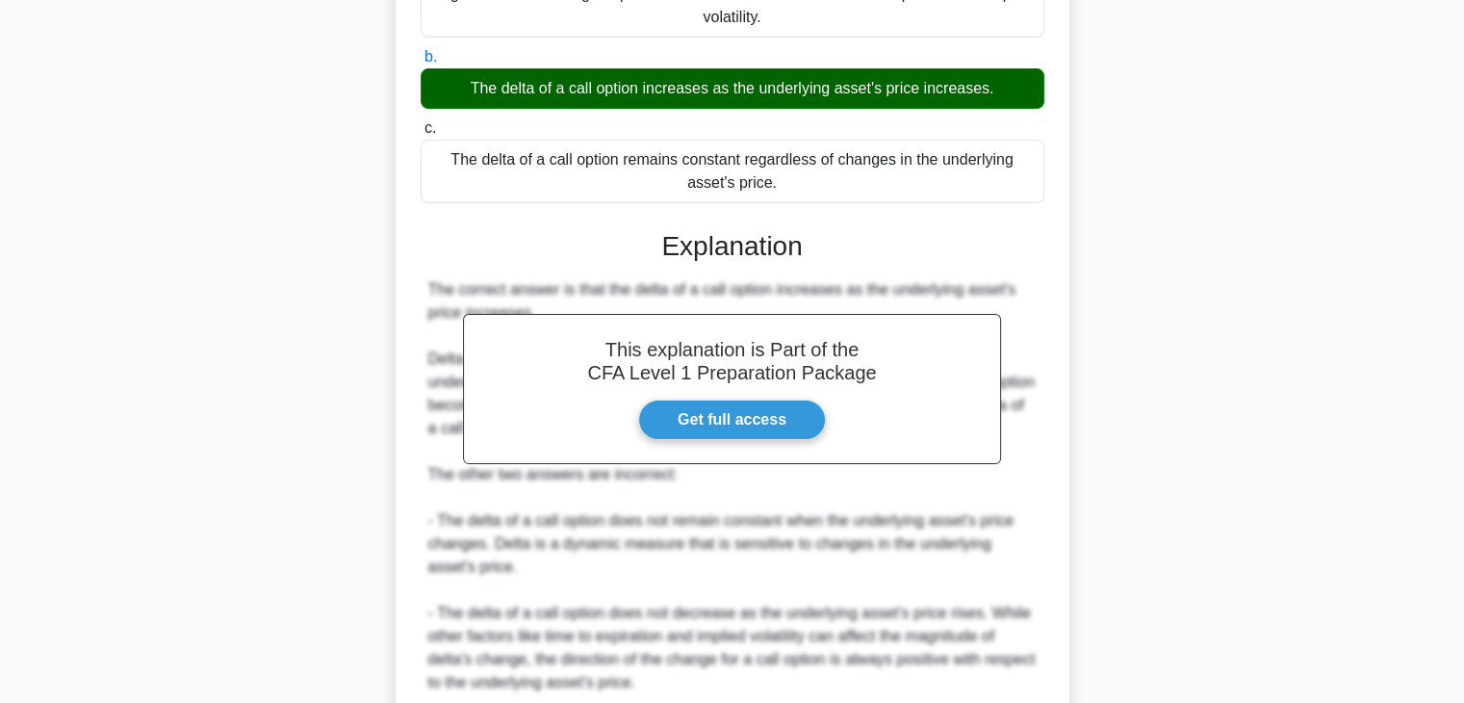
scroll to position [458, 0]
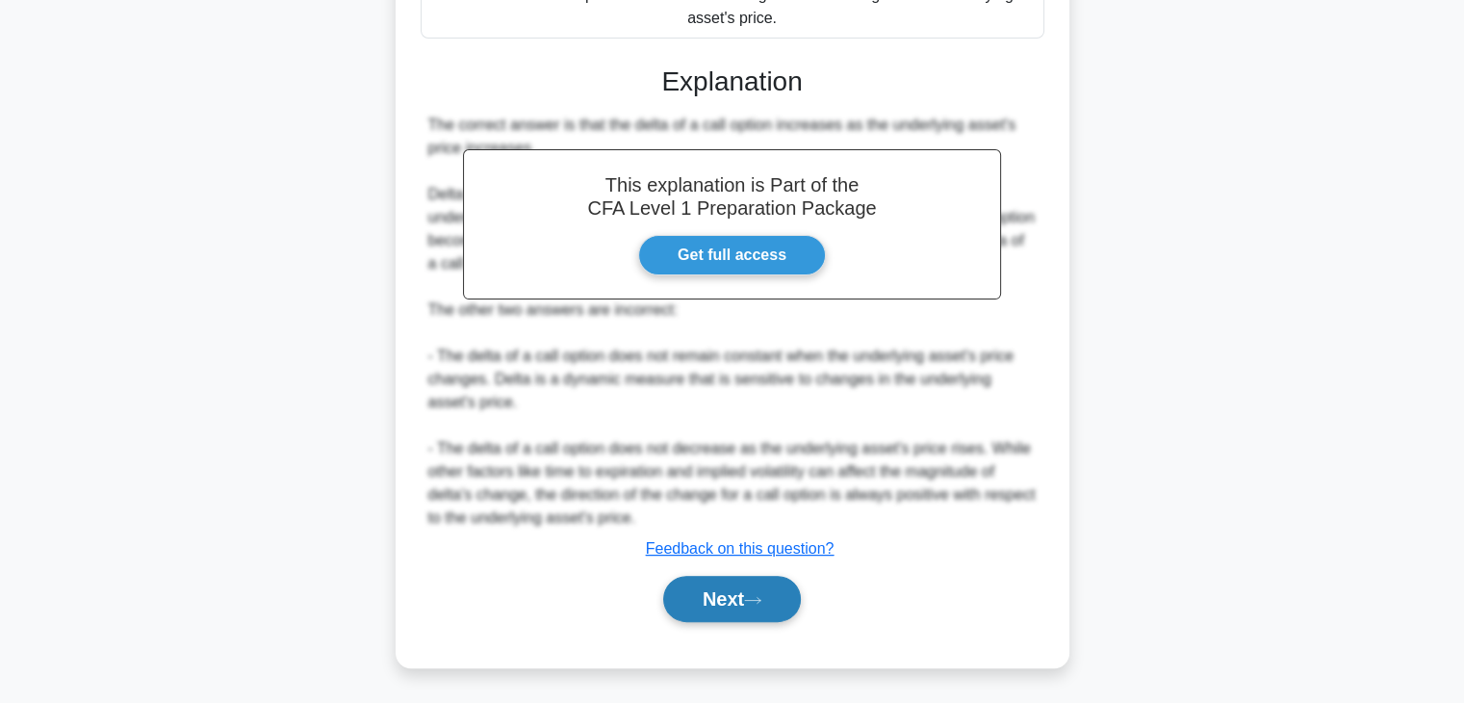
click at [755, 603] on icon at bounding box center [752, 600] width 17 height 11
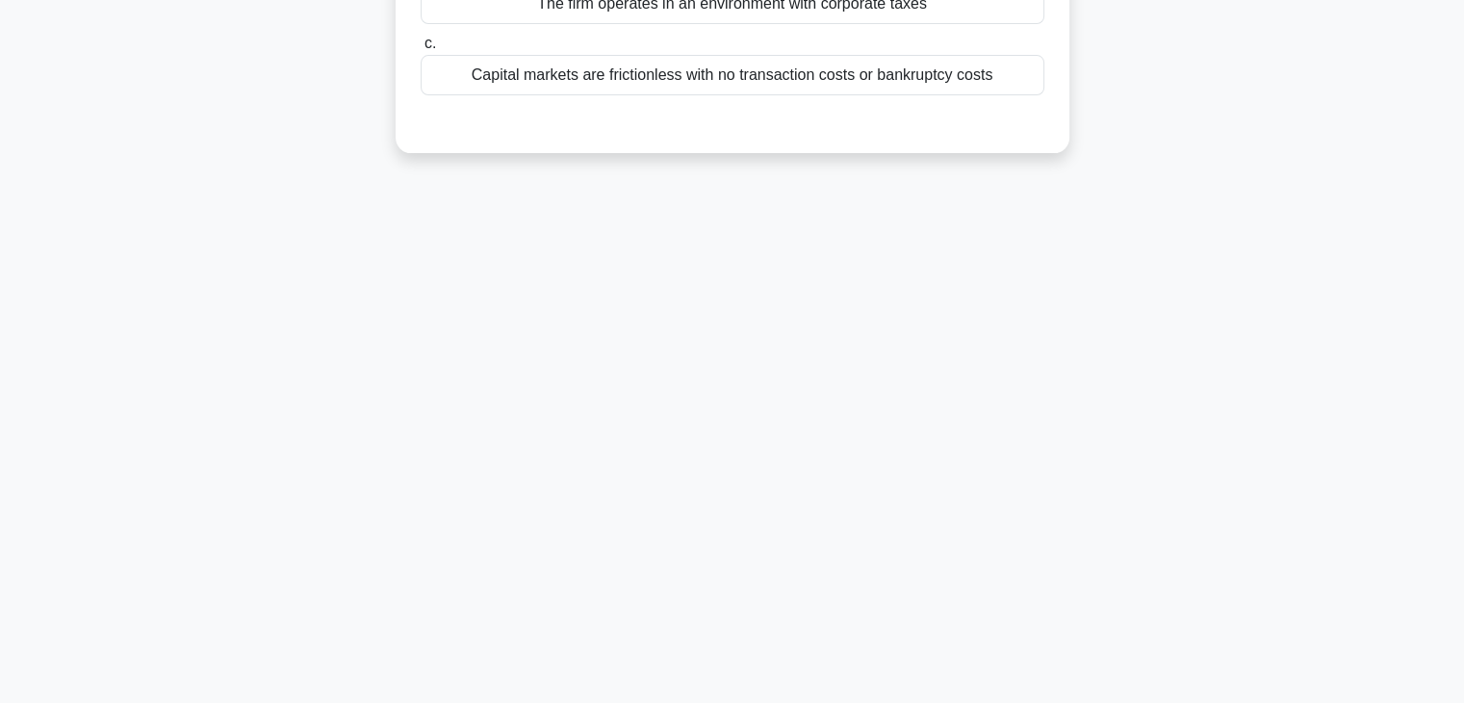
scroll to position [0, 0]
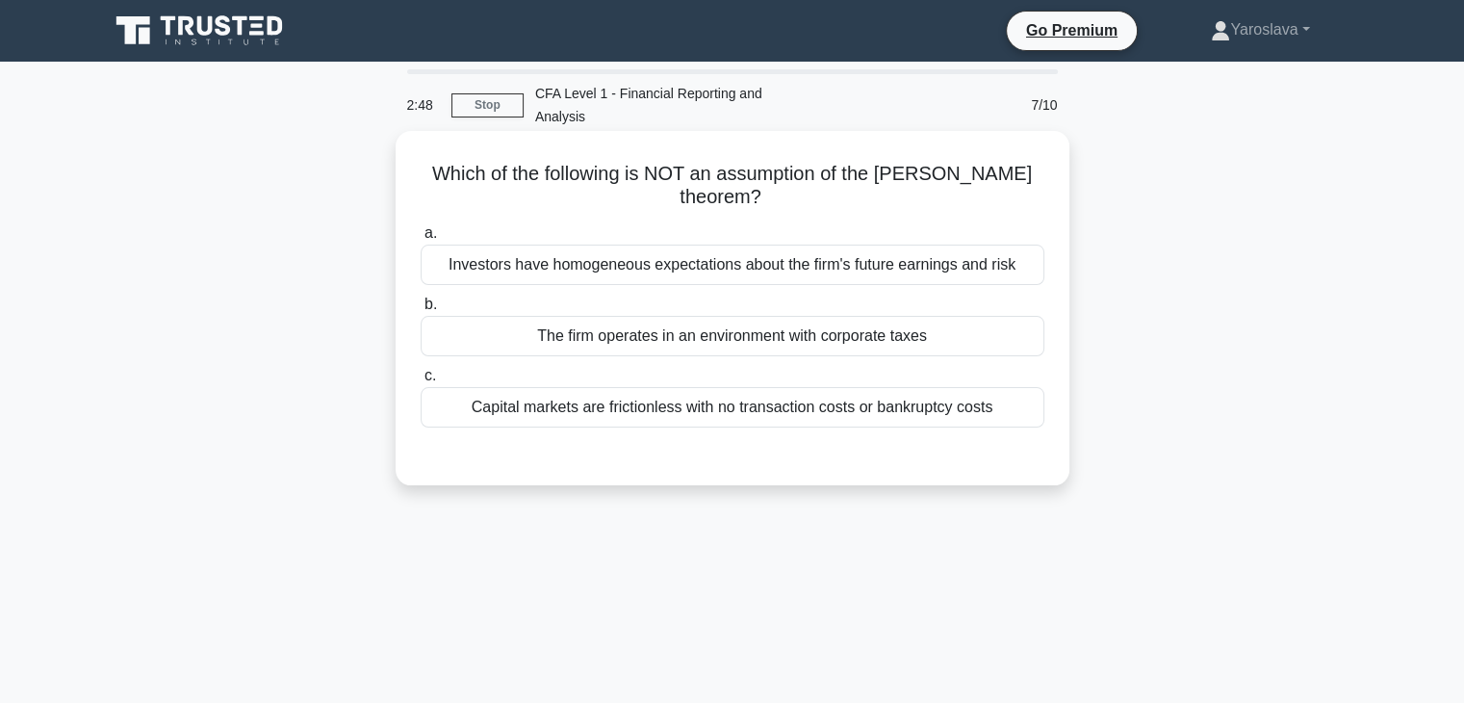
click at [643, 335] on div "The firm operates in an environment with corporate taxes" at bounding box center [733, 336] width 624 height 40
click at [421, 311] on input "b. The firm operates in an environment with corporate taxes" at bounding box center [421, 304] width 0 height 13
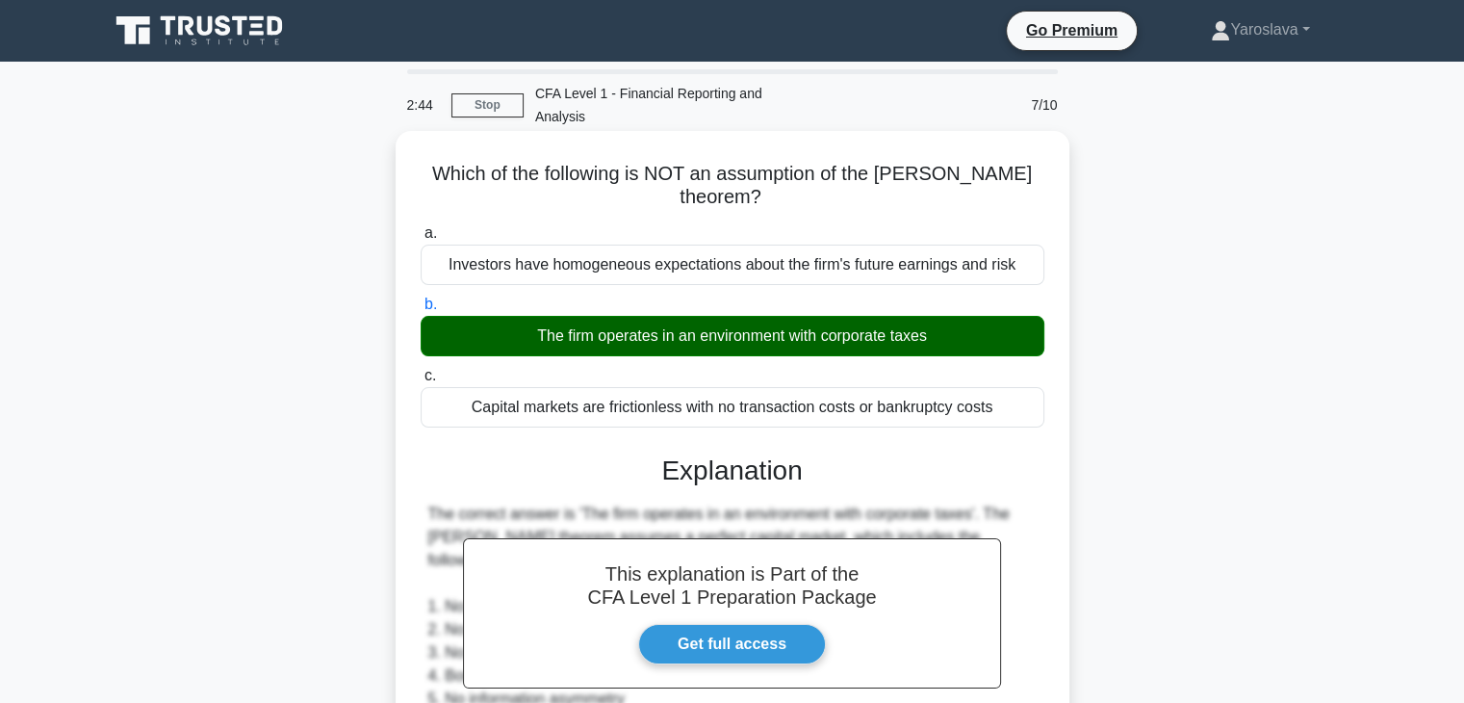
drag, startPoint x: 421, startPoint y: 166, endPoint x: 1001, endPoint y: 420, distance: 633.5
click at [1017, 409] on div "Which of the following is NOT an assumption of the Modigliani-Miller theorem? .…" at bounding box center [732, 559] width 658 height 840
copy div "Which of the following is NOT an assumption of the Modigliani-Miller theorem? .…"
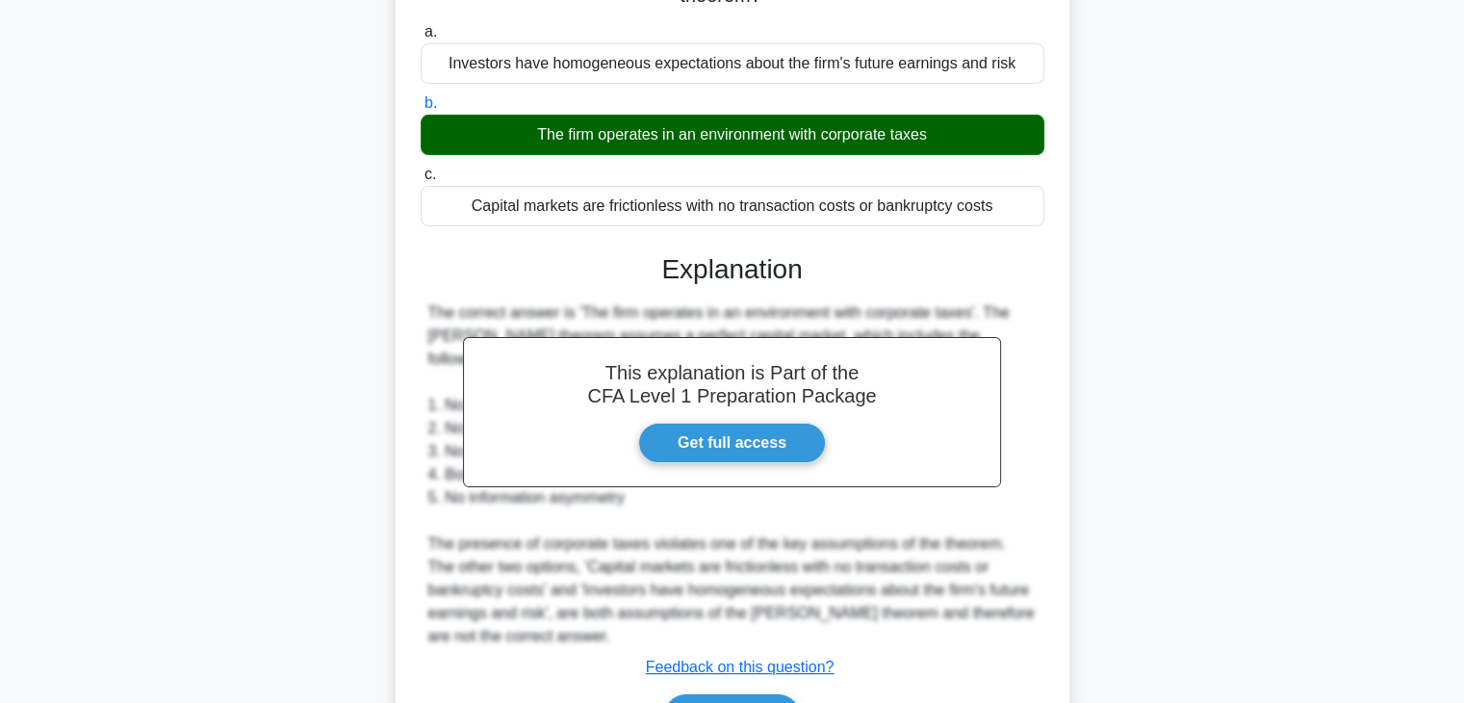
scroll to position [338, 0]
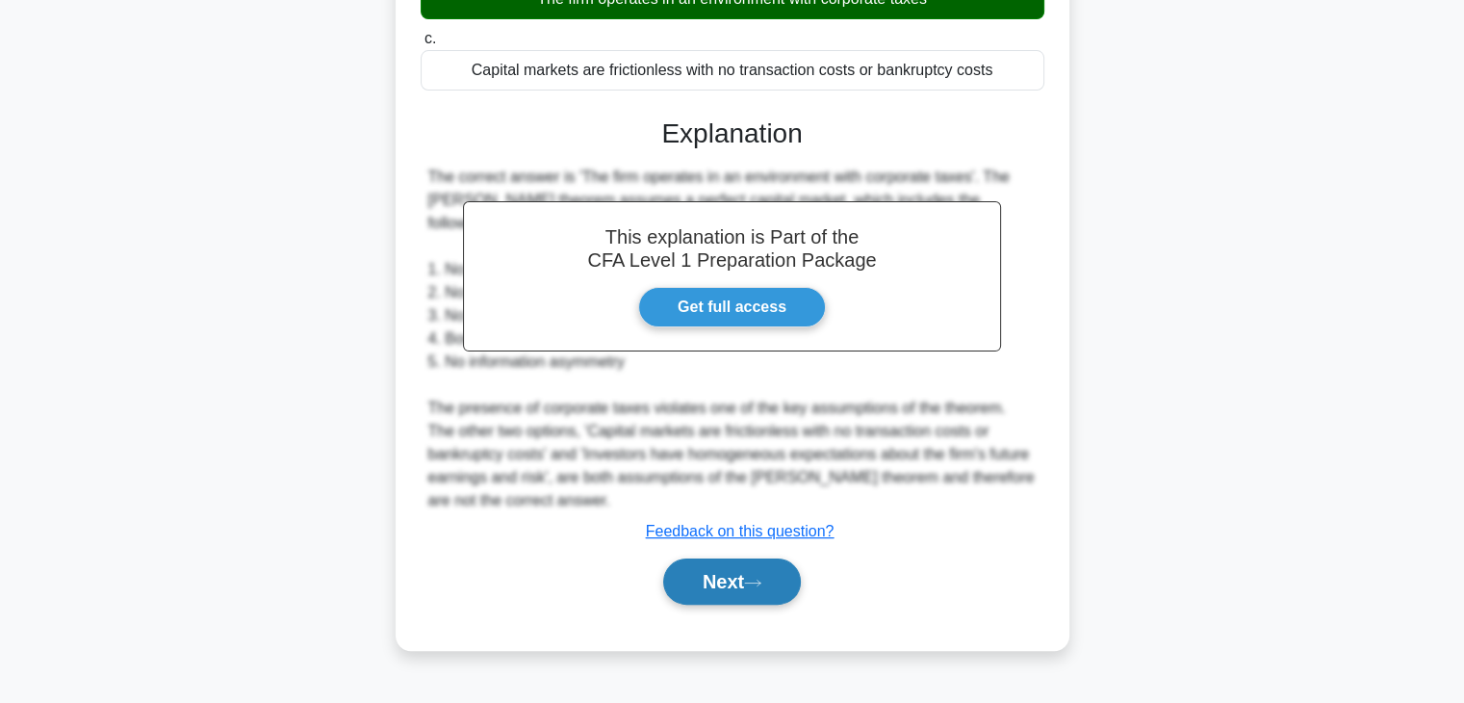
click at [719, 584] on button "Next" at bounding box center [732, 581] width 138 height 46
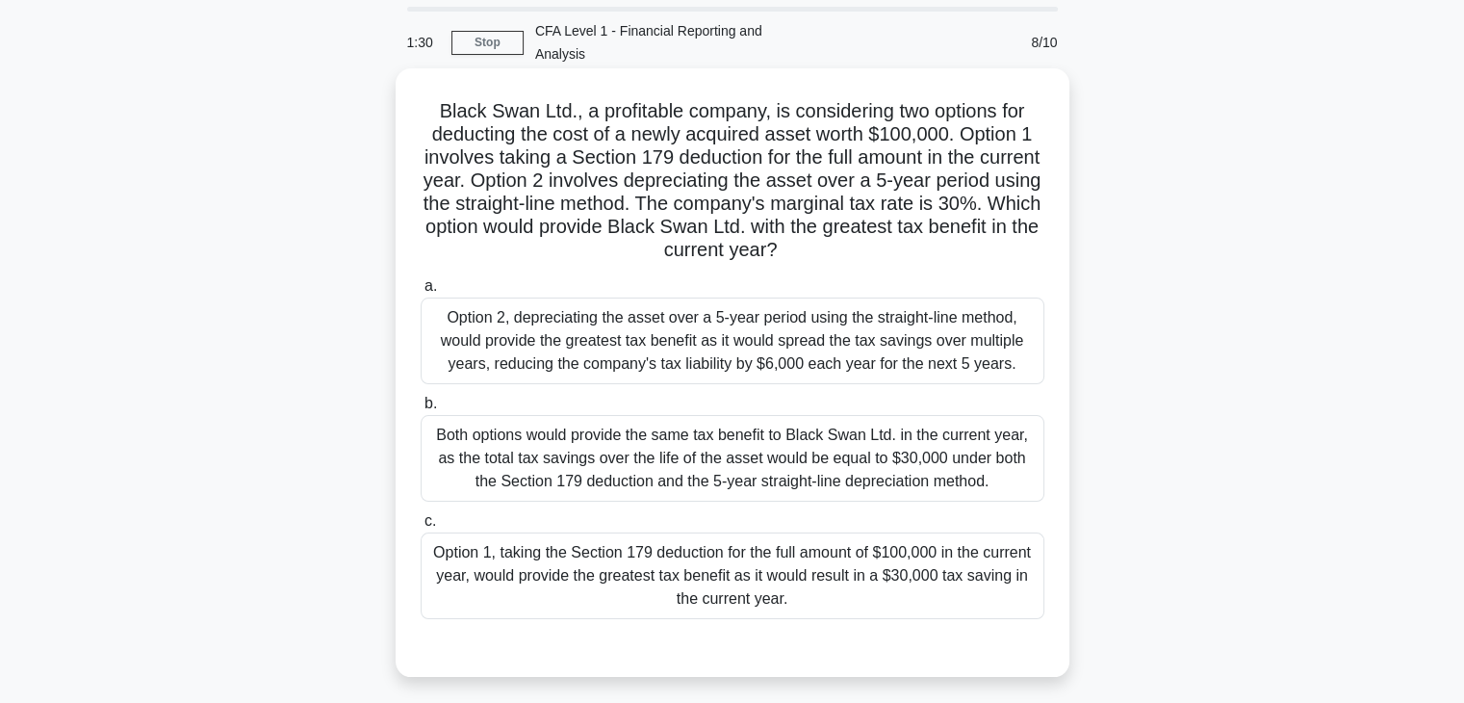
scroll to position [96, 0]
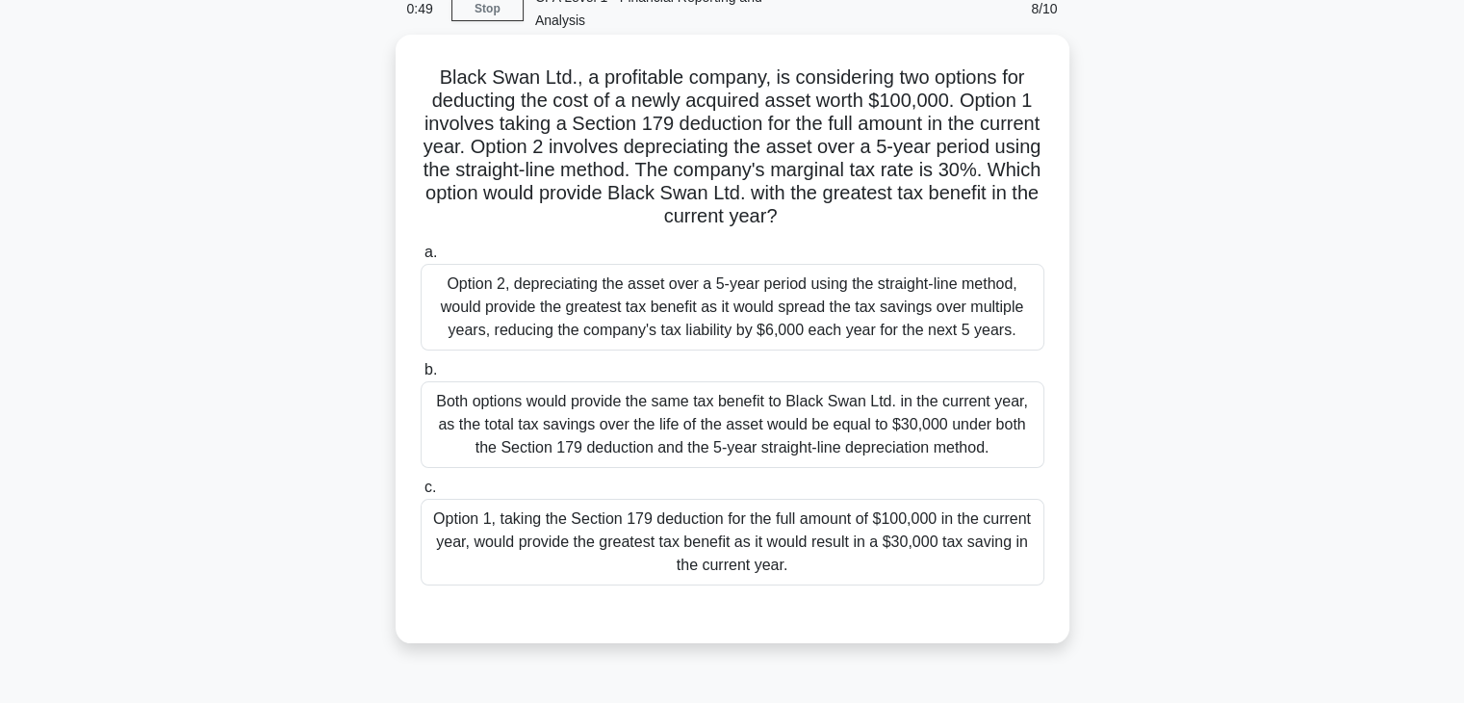
click at [604, 531] on div "Option 1, taking the Section 179 deduction for the full amount of $100,000 in t…" at bounding box center [733, 542] width 624 height 87
click at [421, 494] on input "c. Option 1, taking the Section 179 deduction for the full amount of $100,000 i…" at bounding box center [421, 487] width 0 height 13
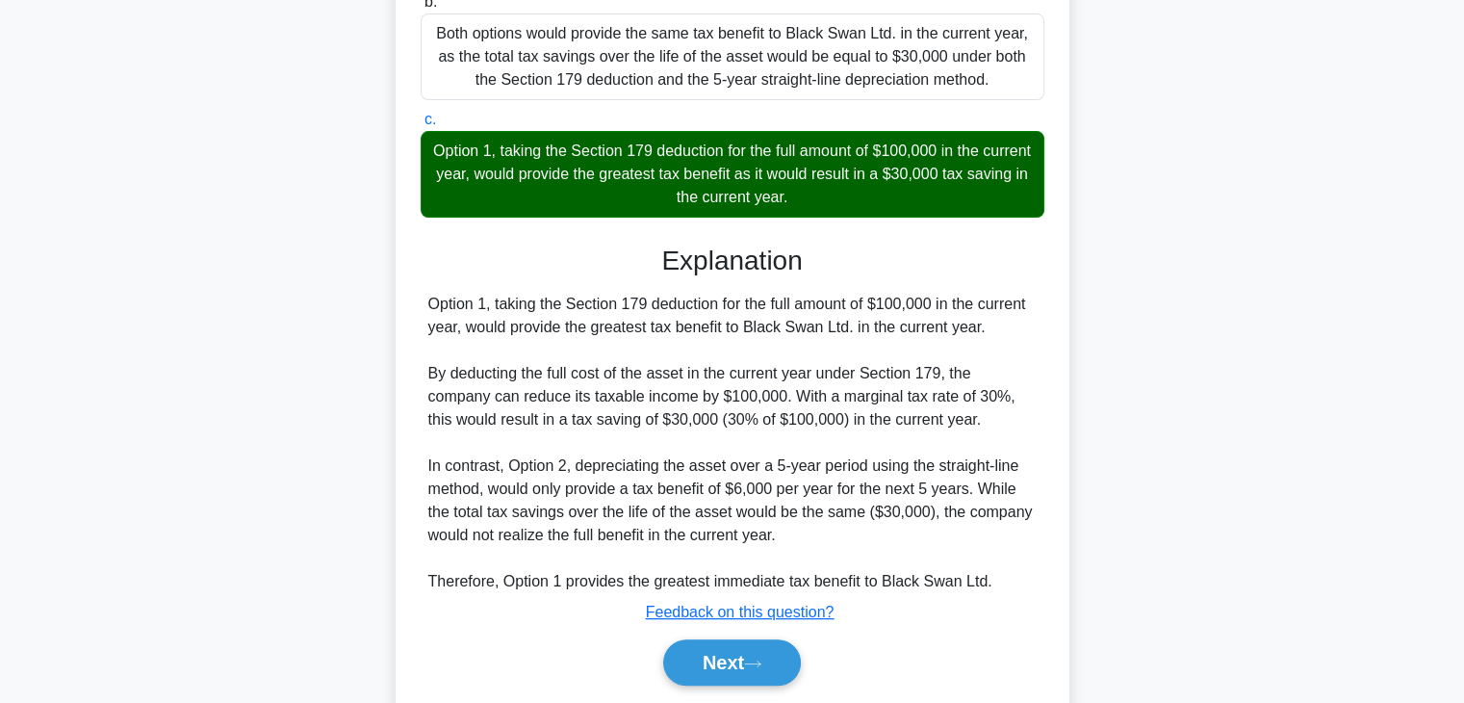
scroll to position [527, 0]
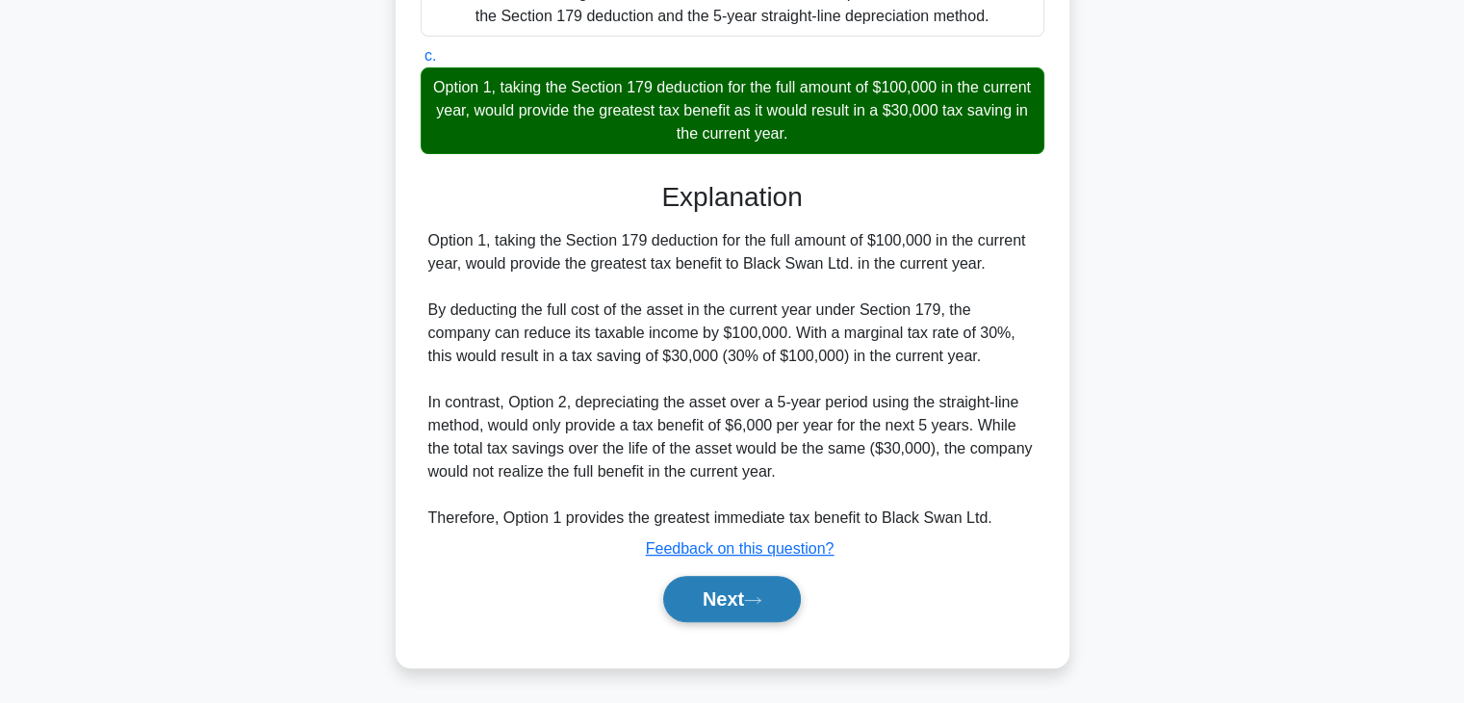
click at [705, 600] on button "Next" at bounding box center [732, 599] width 138 height 46
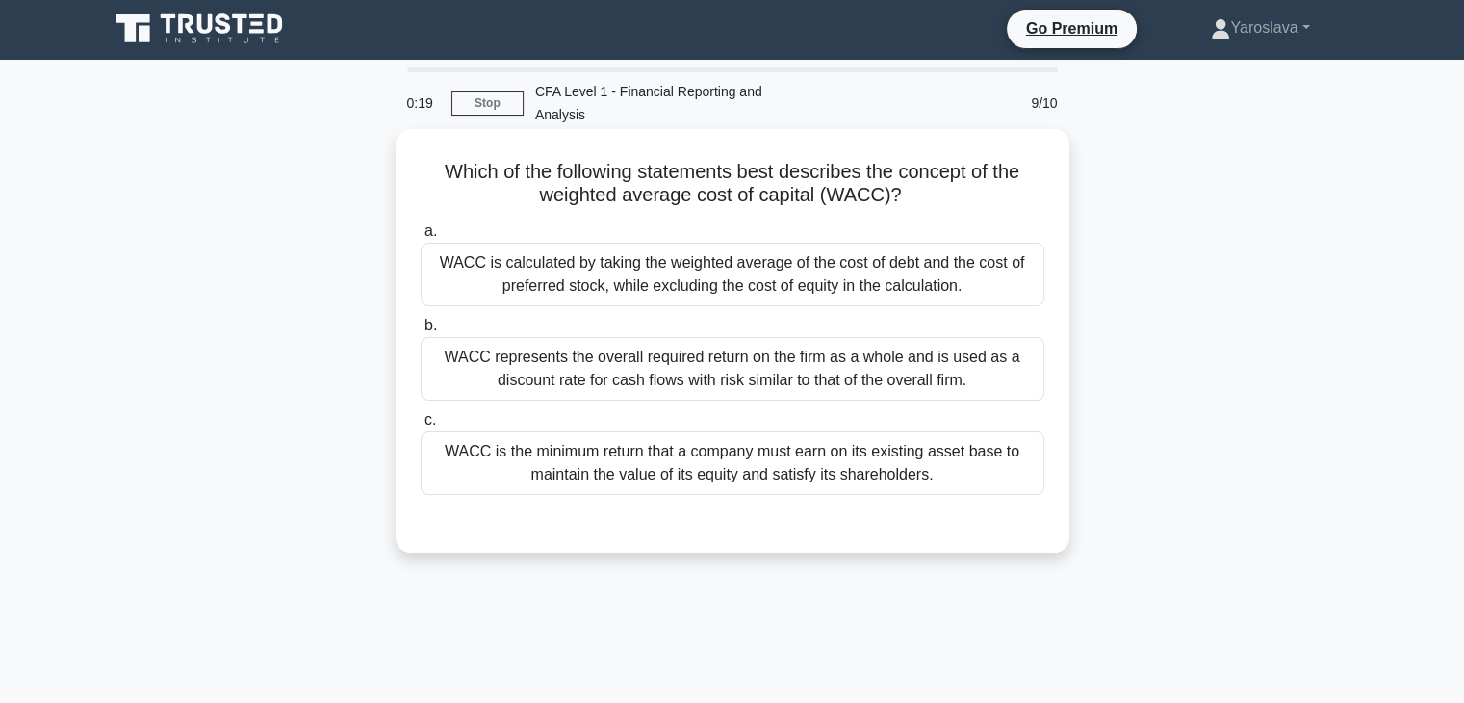
scroll to position [0, 0]
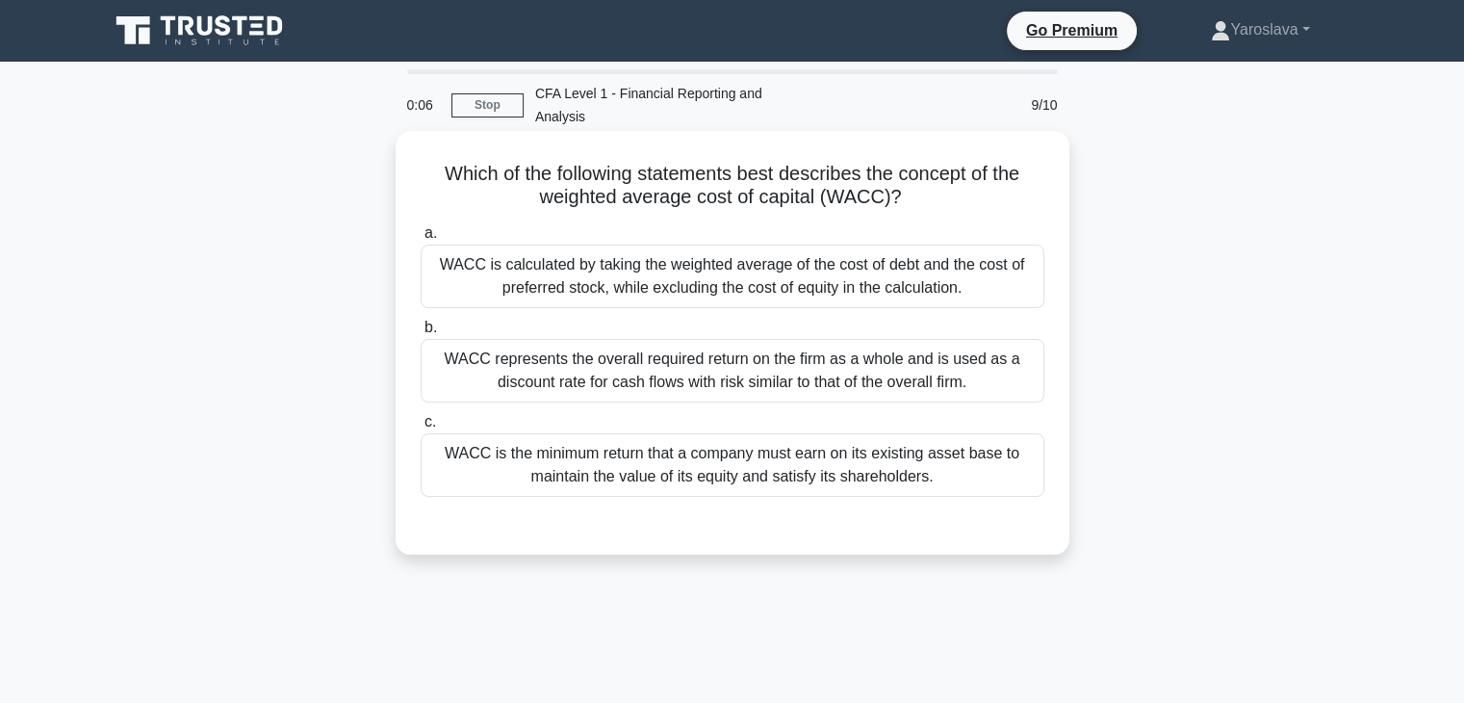
click at [585, 471] on div "WACC is the minimum return that a company must earn on its existing asset base …" at bounding box center [733, 465] width 624 height 64
click at [421, 428] on input "c. WACC is the minimum return that a company must earn on its existing asset ba…" at bounding box center [421, 422] width 0 height 13
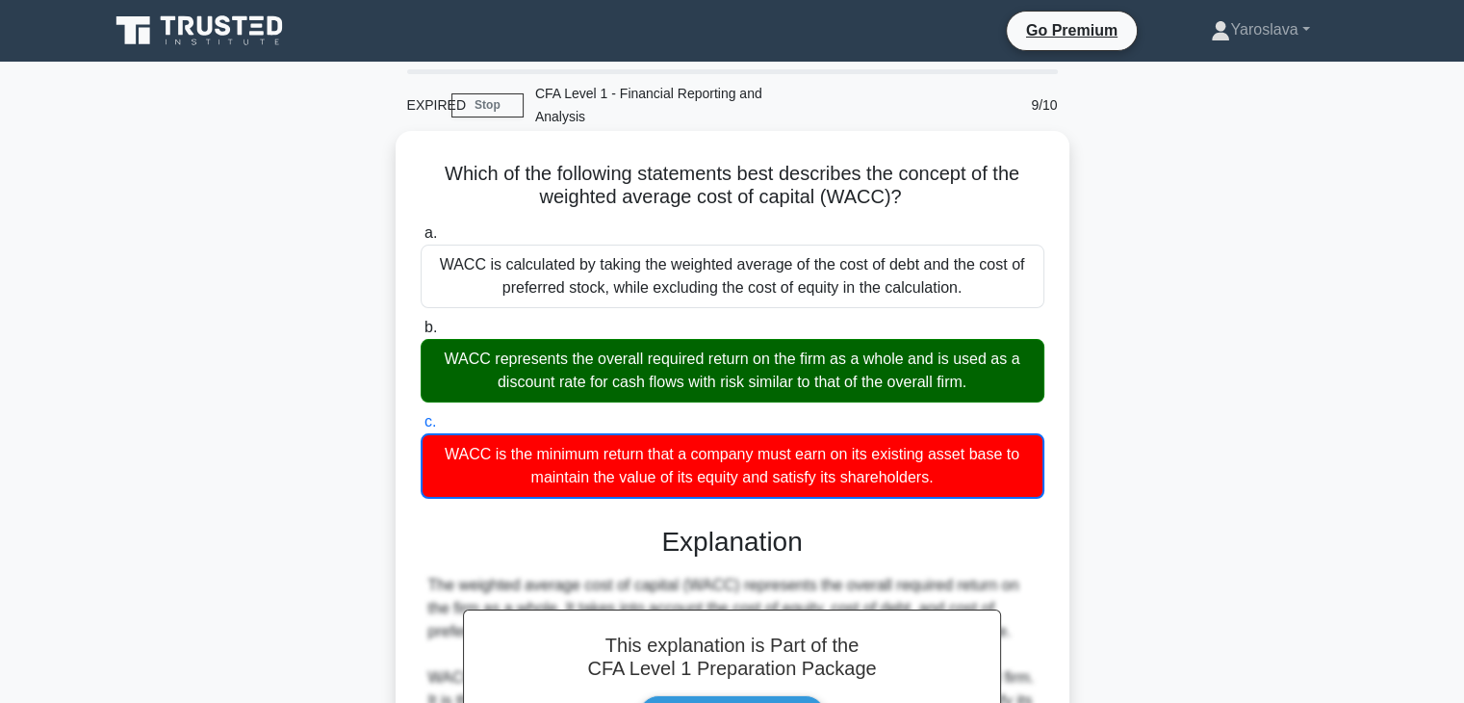
scroll to position [289, 0]
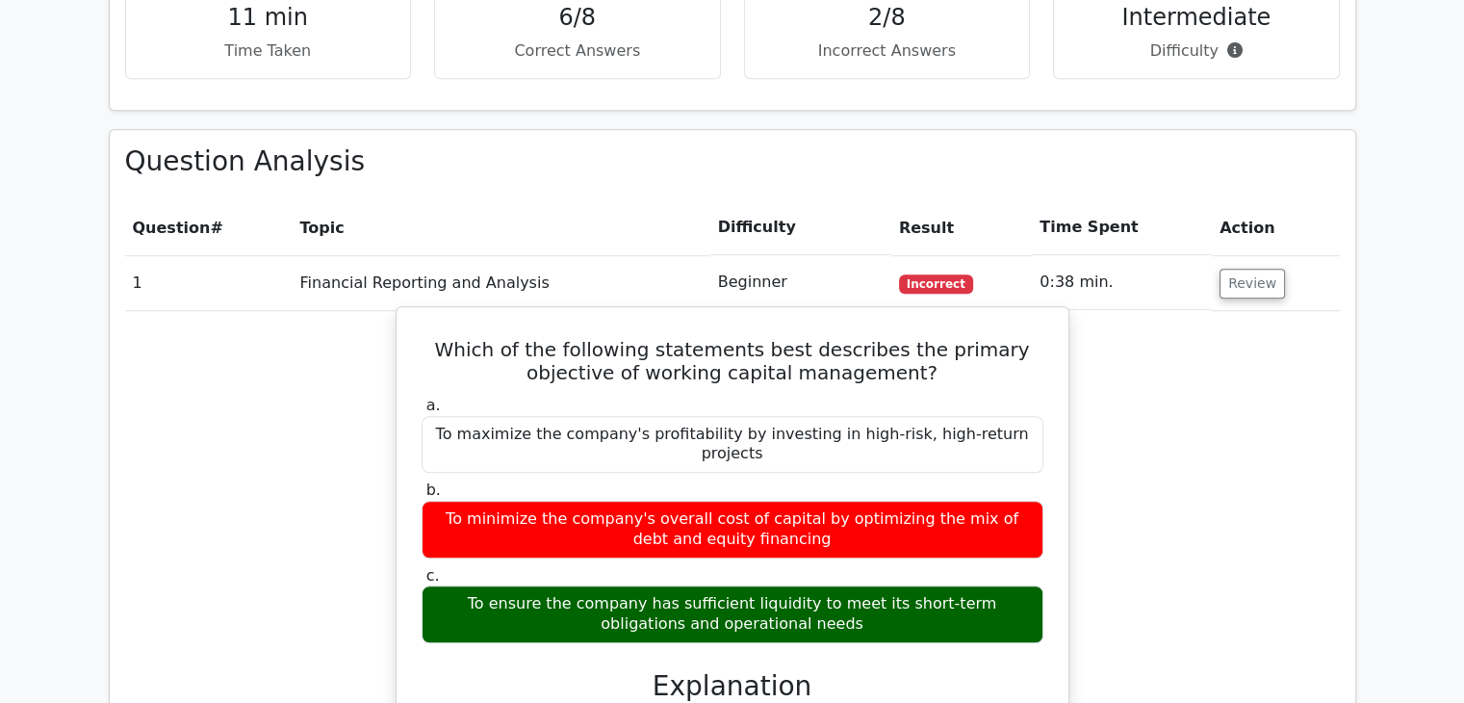
scroll to position [962, 0]
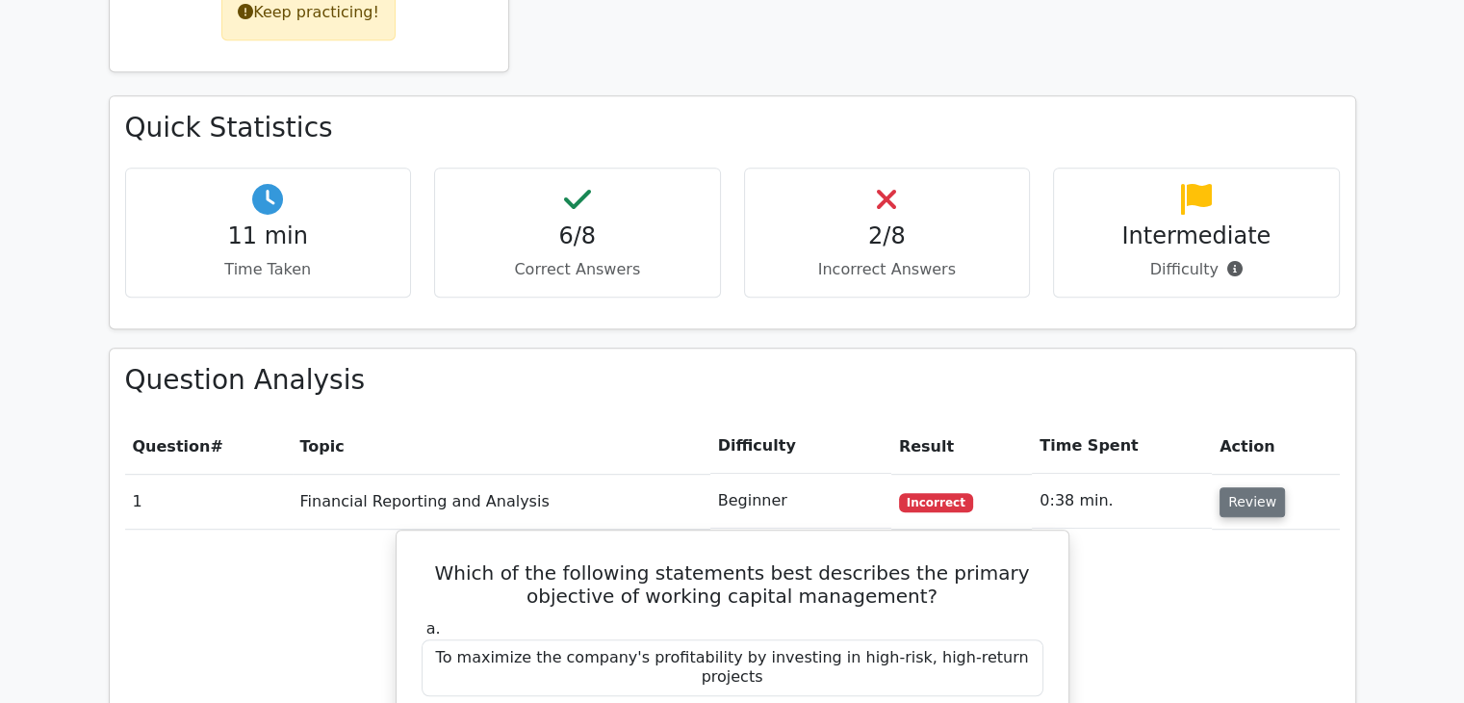
click at [1243, 487] on button "Review" at bounding box center [1251, 502] width 65 height 30
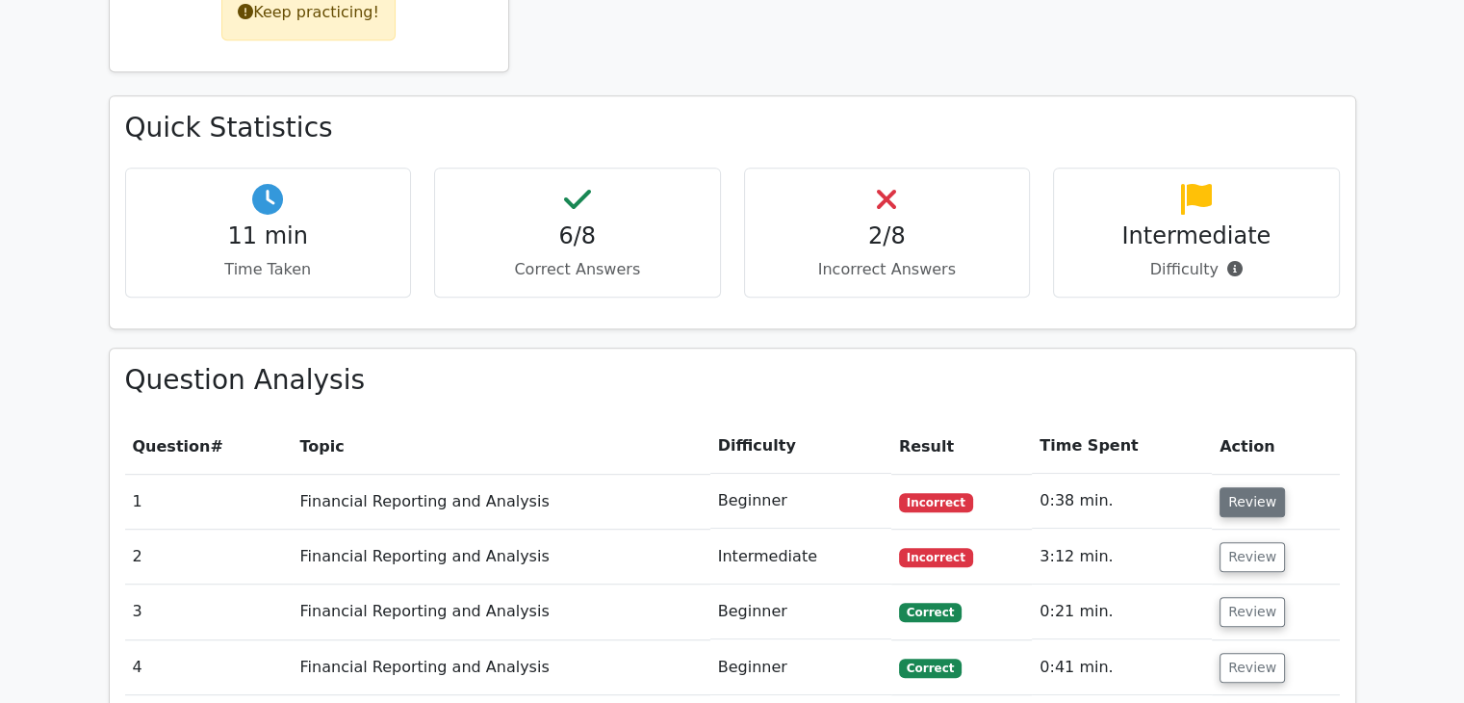
click at [1243, 487] on button "Review" at bounding box center [1251, 502] width 65 height 30
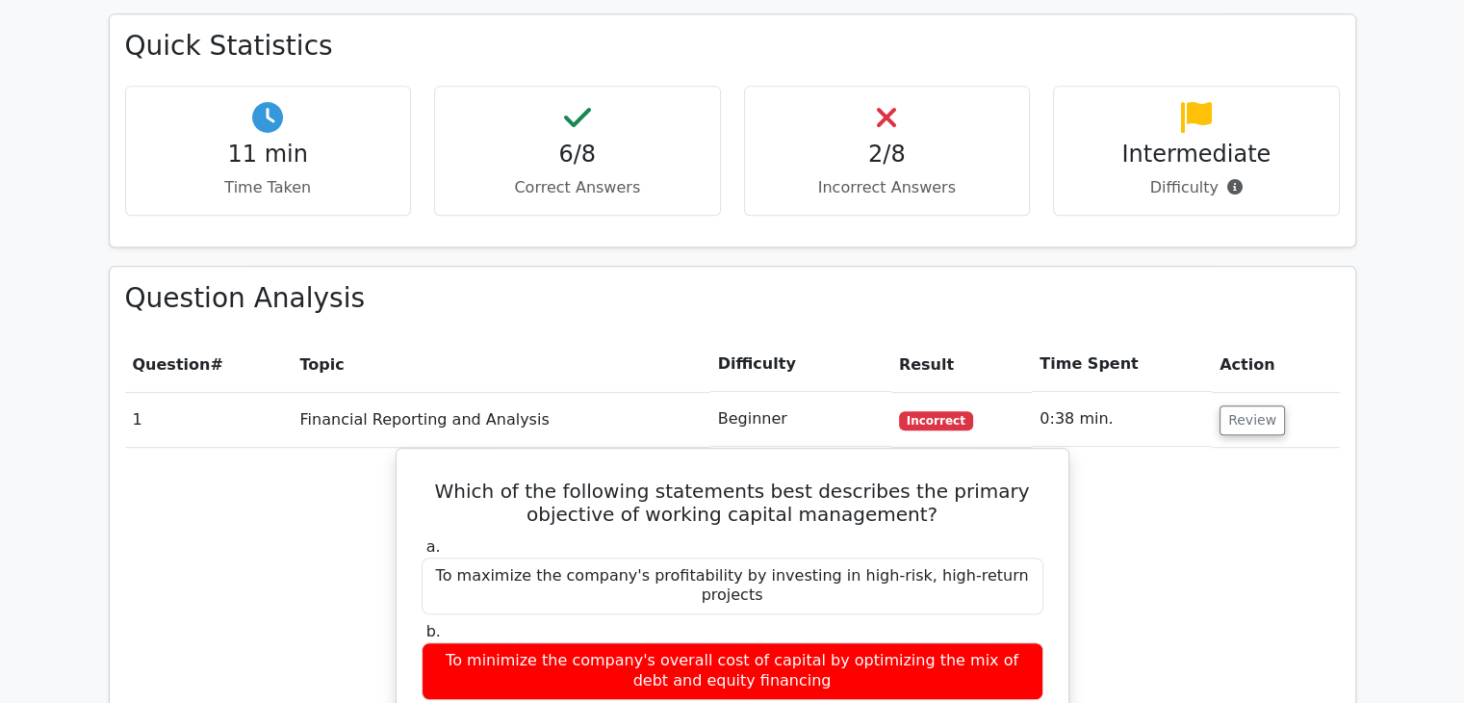
scroll to position [1251, 0]
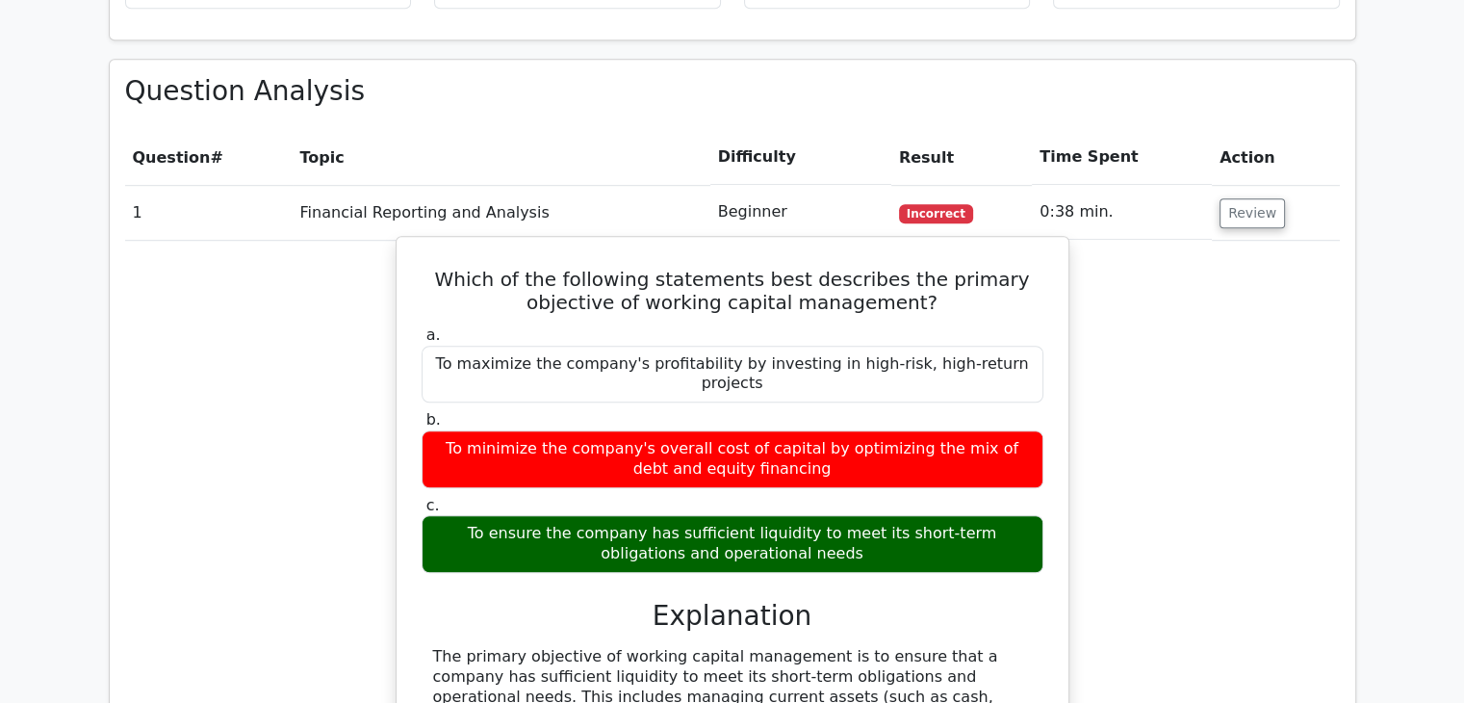
drag, startPoint x: 414, startPoint y: 203, endPoint x: 860, endPoint y: 469, distance: 519.6
click at [860, 469] on div "Which of the following statements best describes the primary objective of worki…" at bounding box center [732, 631] width 656 height 774
copy div "Which of the following statements best describes the primary objective of worki…"
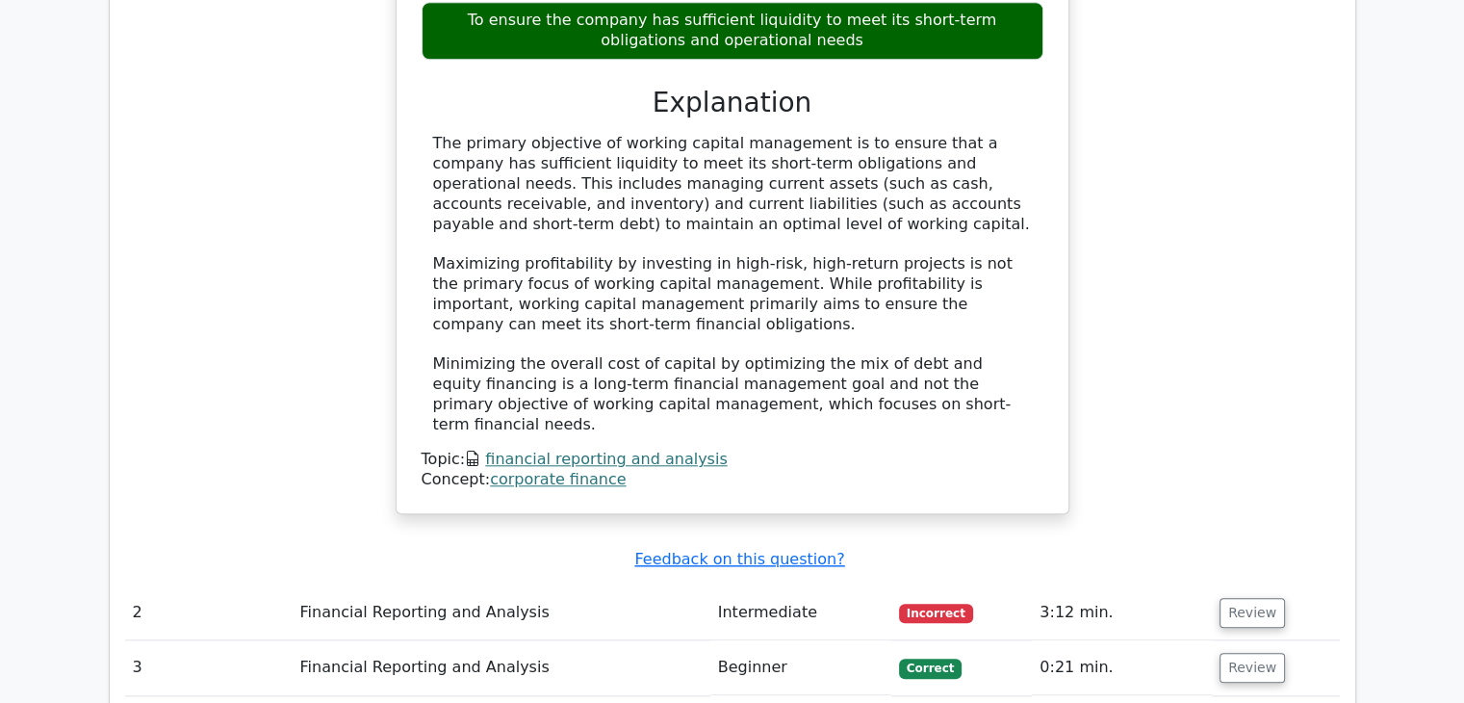
scroll to position [2021, 0]
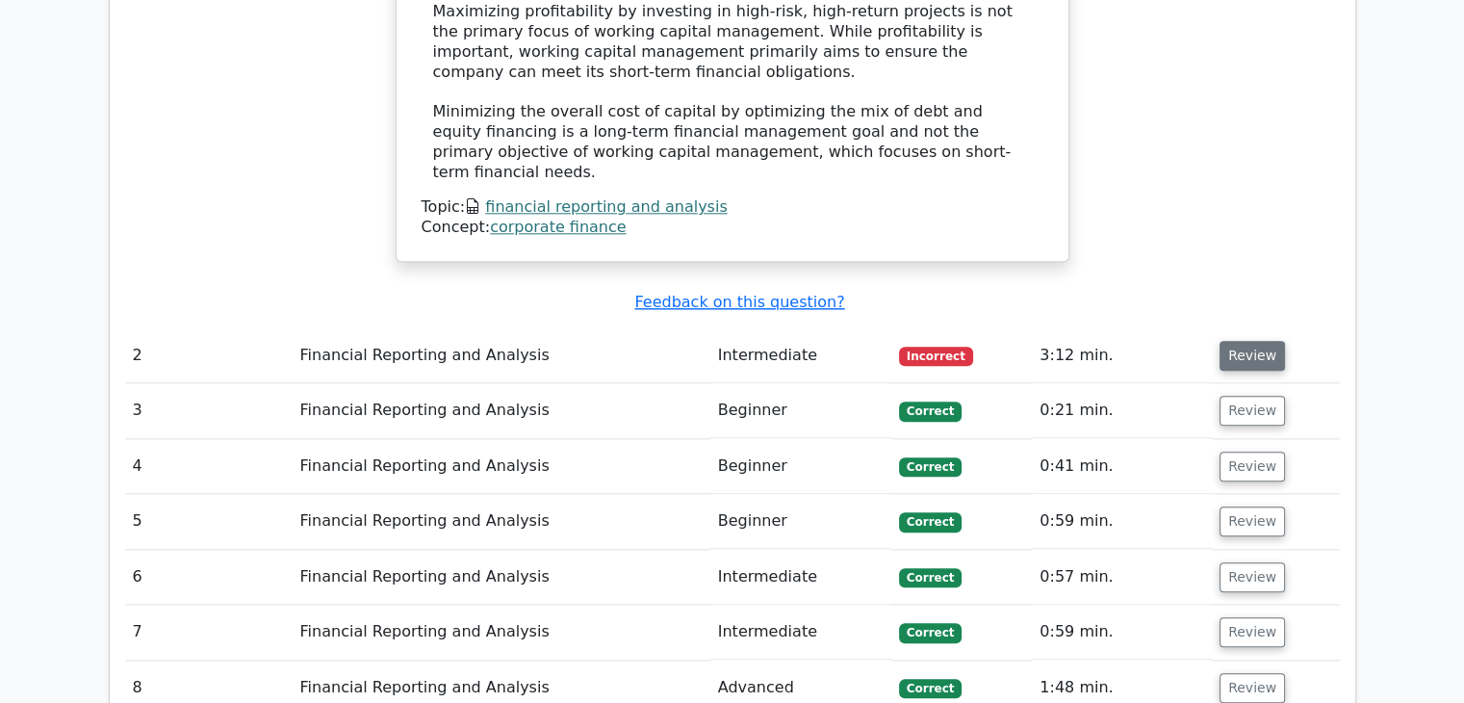
click at [1263, 341] on button "Review" at bounding box center [1251, 356] width 65 height 30
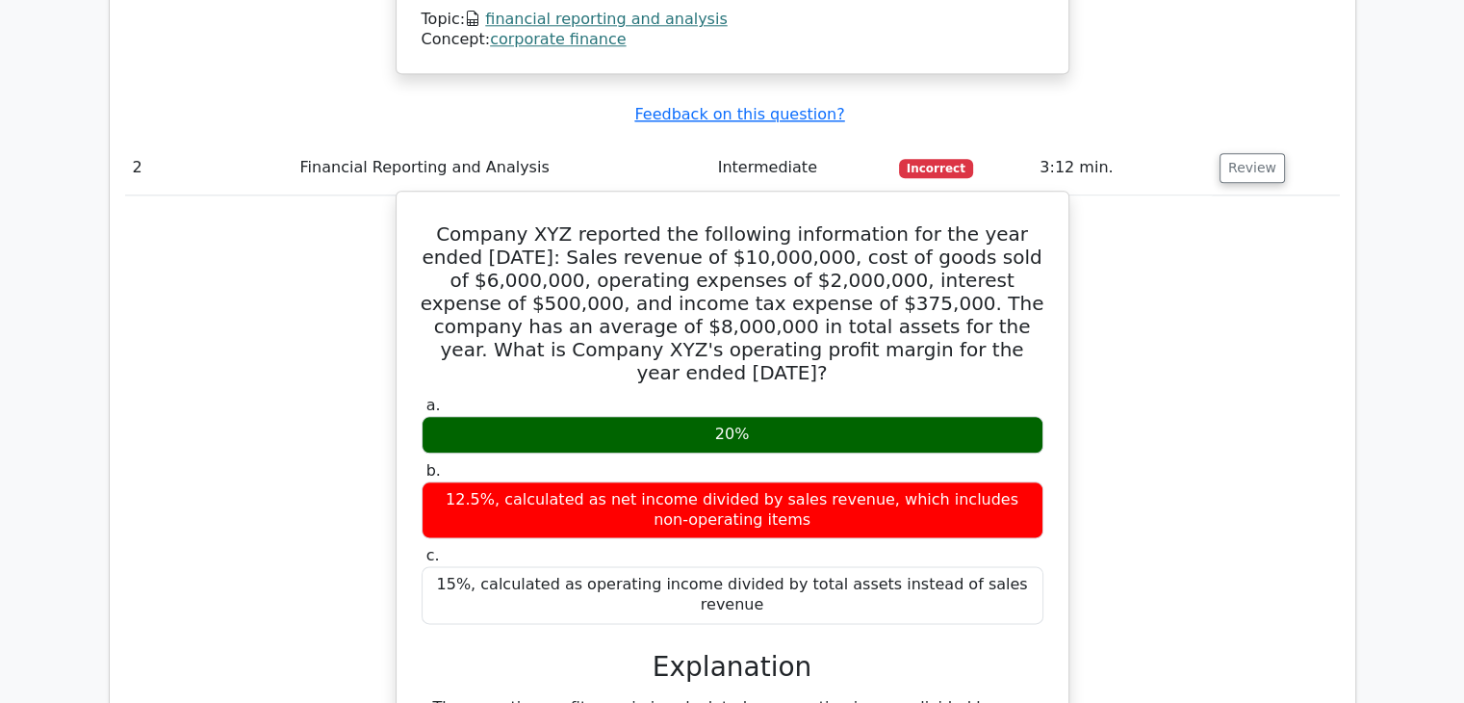
scroll to position [2214, 0]
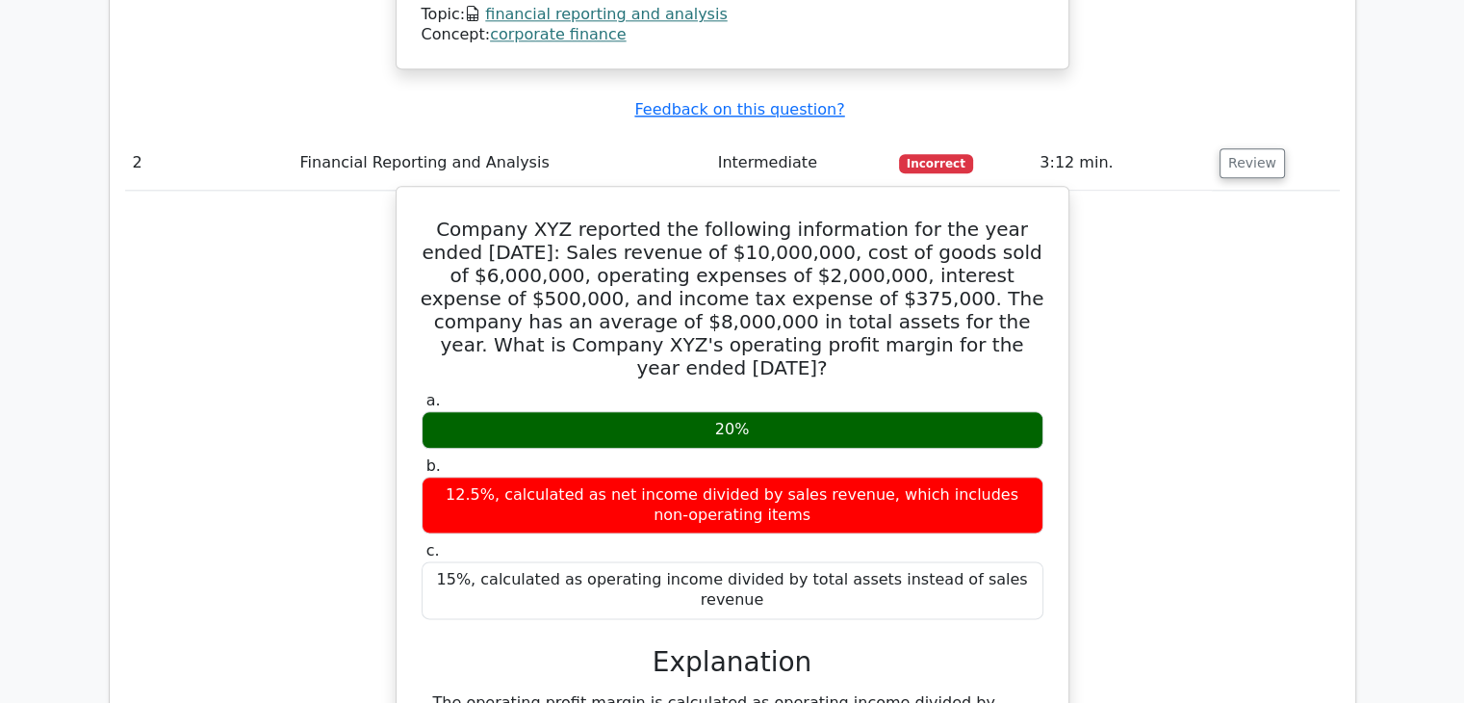
drag, startPoint x: 428, startPoint y: 104, endPoint x: 1038, endPoint y: 444, distance: 697.6
click at [1038, 444] on div "Company XYZ reported the following information for the year ended December 31, …" at bounding box center [732, 619] width 656 height 850
copy div "Company XYZ reported the following information for the year ended December 31, …"
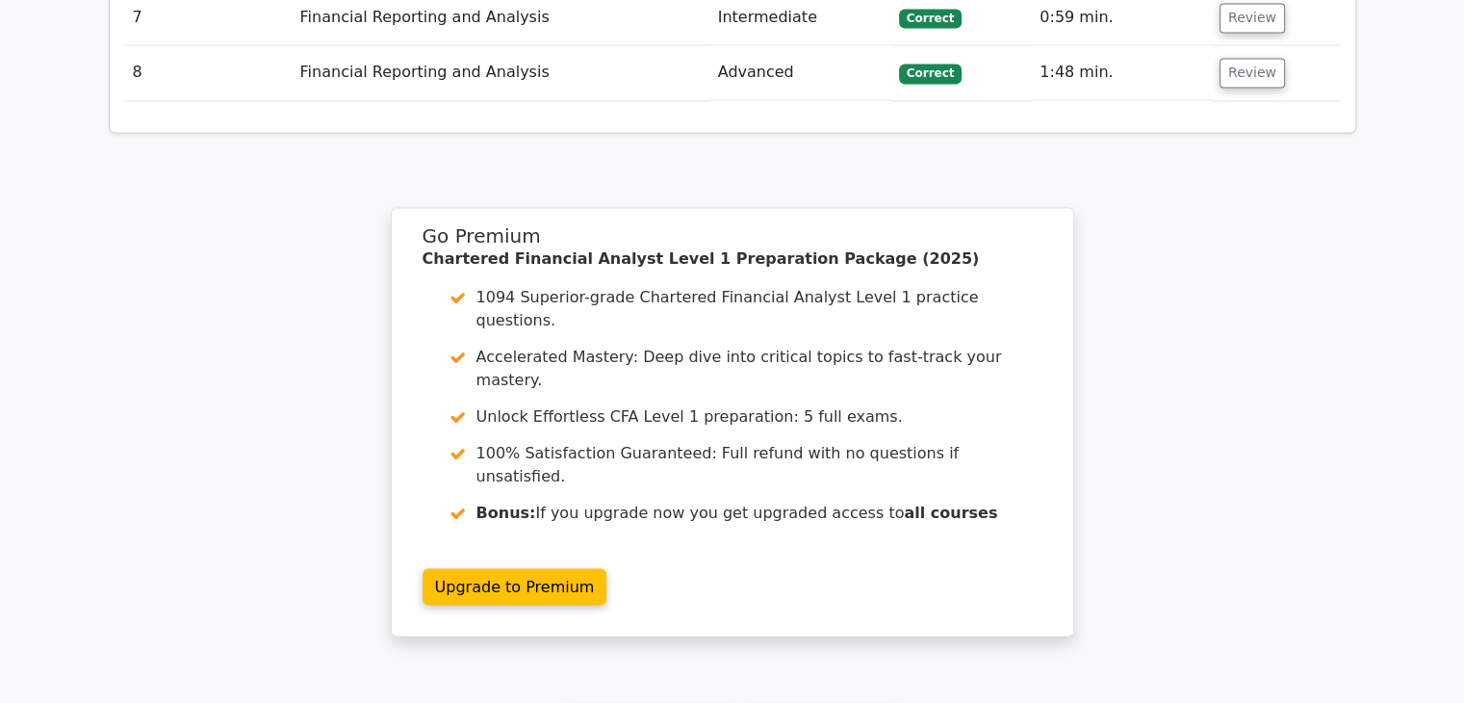
scroll to position [3666, 0]
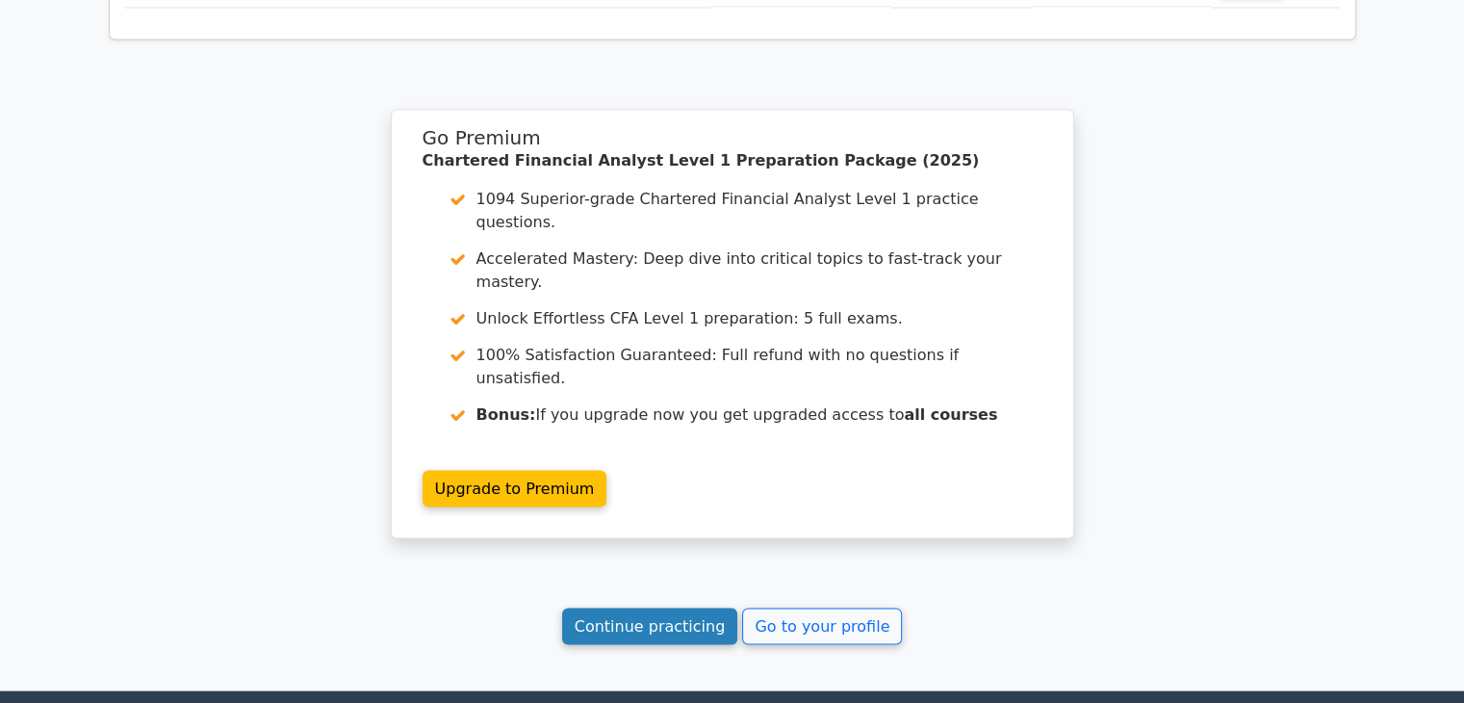
click at [662, 608] on link "Continue practicing" at bounding box center [650, 626] width 176 height 37
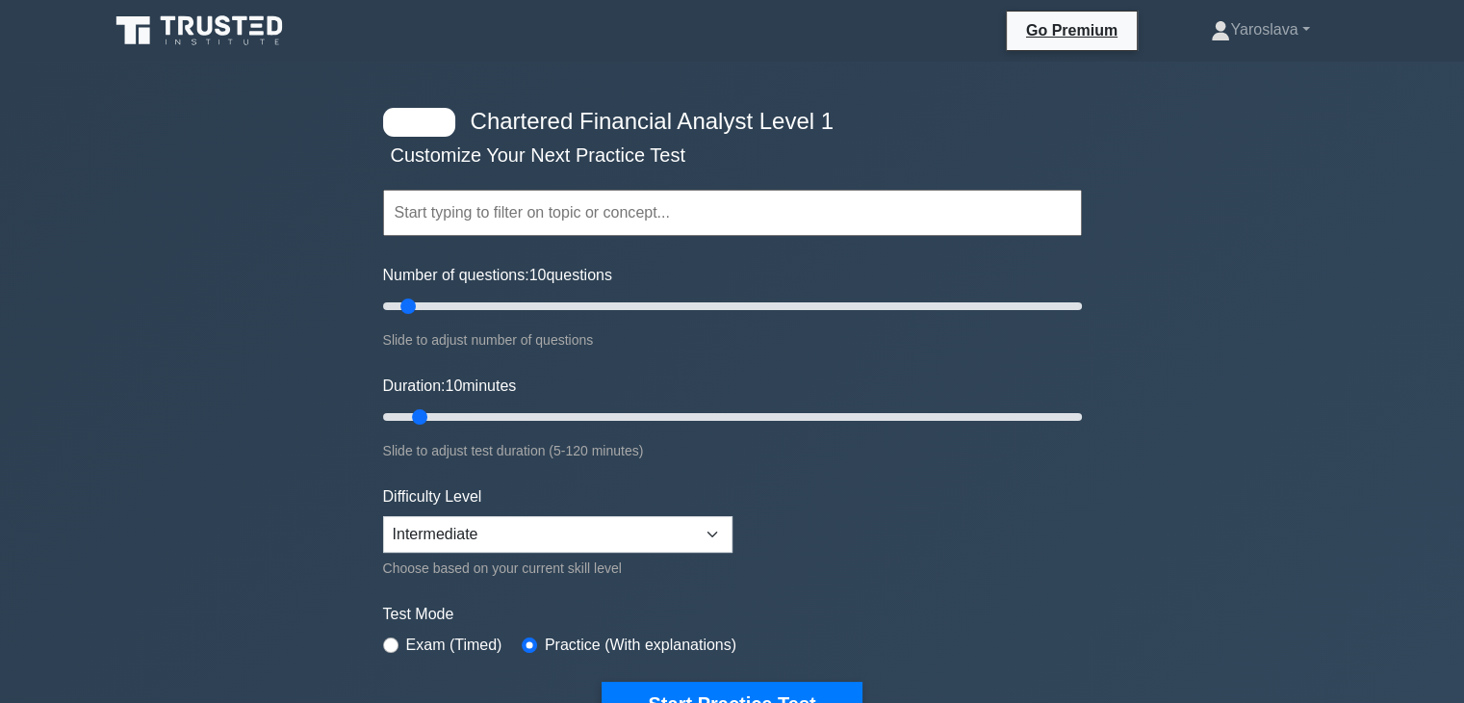
click at [586, 219] on input "text" at bounding box center [732, 213] width 699 height 46
click at [474, 215] on input "text" at bounding box center [732, 213] width 699 height 46
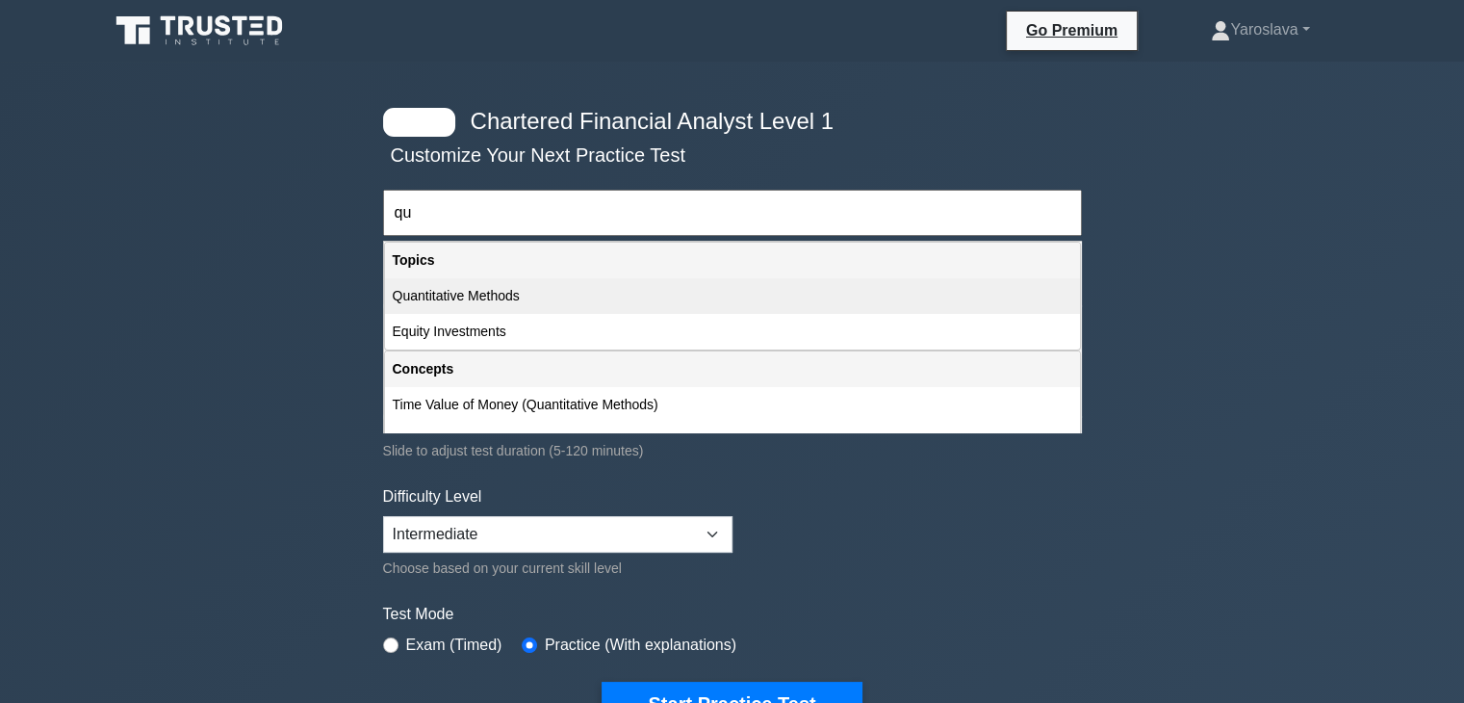
click at [528, 297] on div "Quantitative Methods" at bounding box center [732, 296] width 695 height 36
type input "Quantitative Methods"
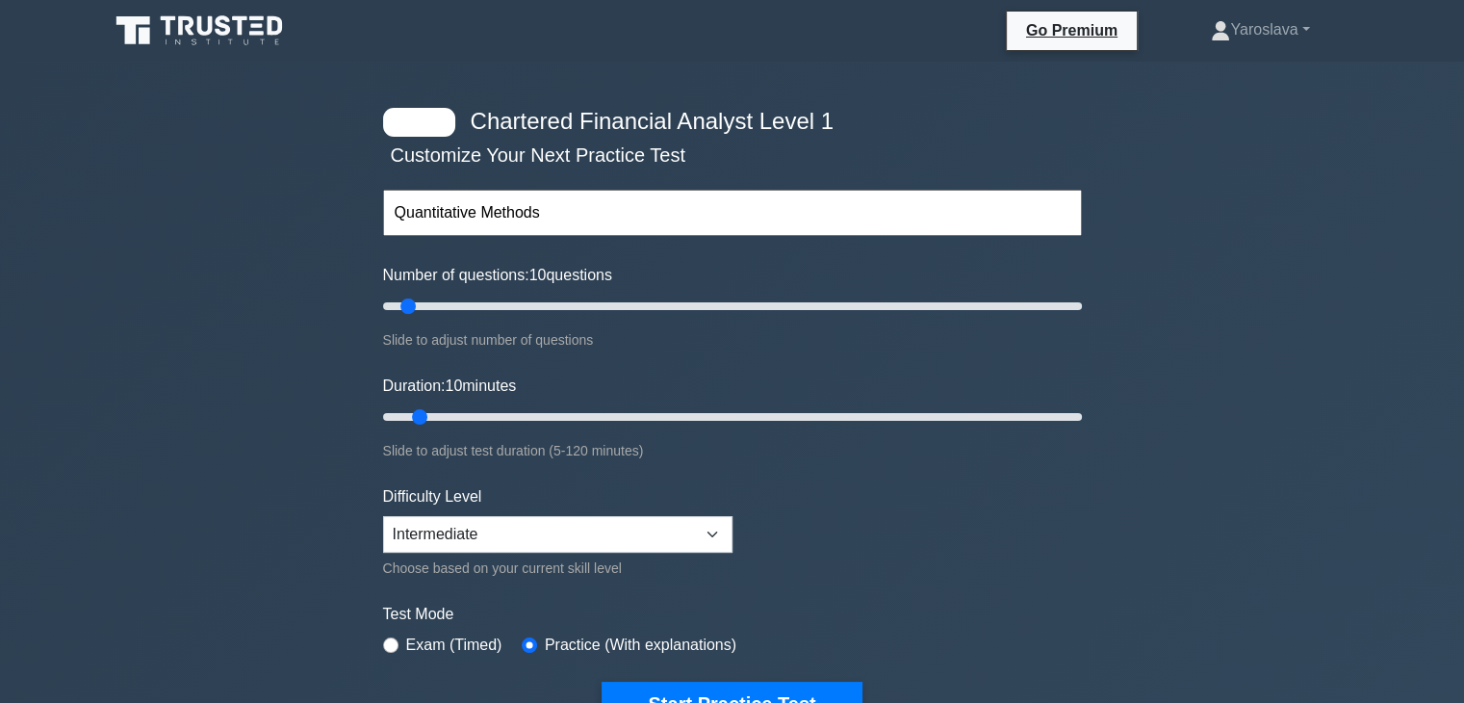
drag, startPoint x: 410, startPoint y: 309, endPoint x: 399, endPoint y: 309, distance: 10.6
click at [399, 309] on input "Number of questions: 10 questions" at bounding box center [732, 306] width 699 height 23
drag, startPoint x: 407, startPoint y: 301, endPoint x: 394, endPoint y: 301, distance: 13.5
type input "5"
click at [394, 301] on input "Number of questions: 5 questions" at bounding box center [732, 306] width 699 height 23
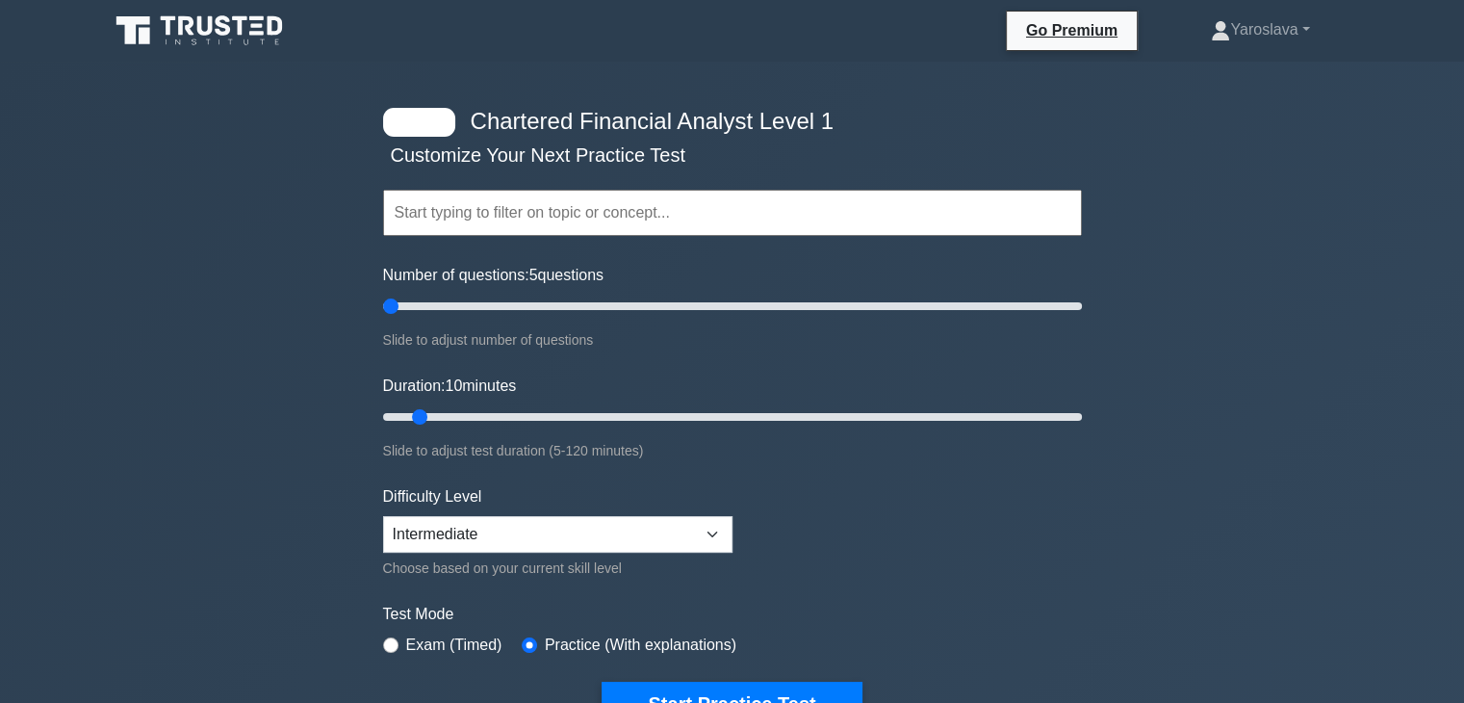
click at [488, 218] on input "text" at bounding box center [732, 213] width 699 height 46
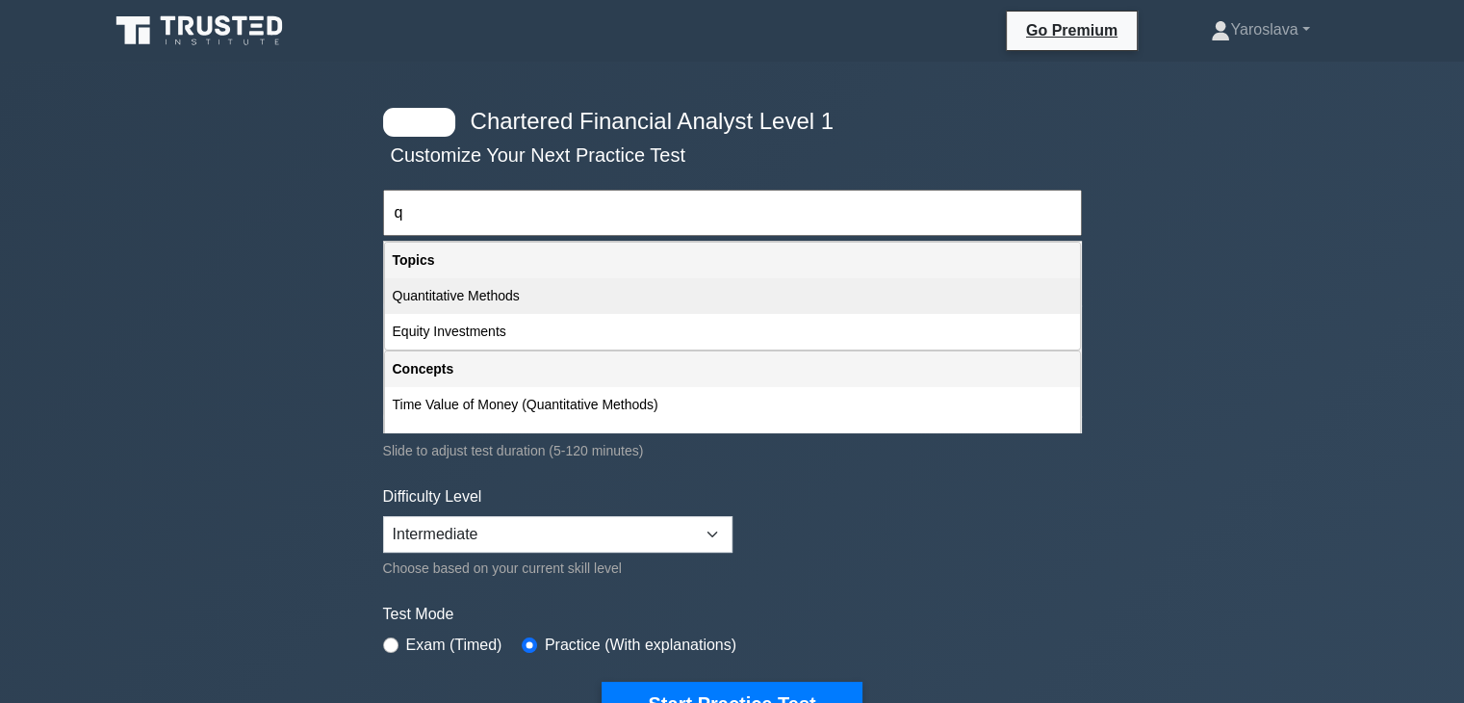
click at [504, 285] on div "Quantitative Methods" at bounding box center [732, 296] width 695 height 36
type input "Quantitative Methods"
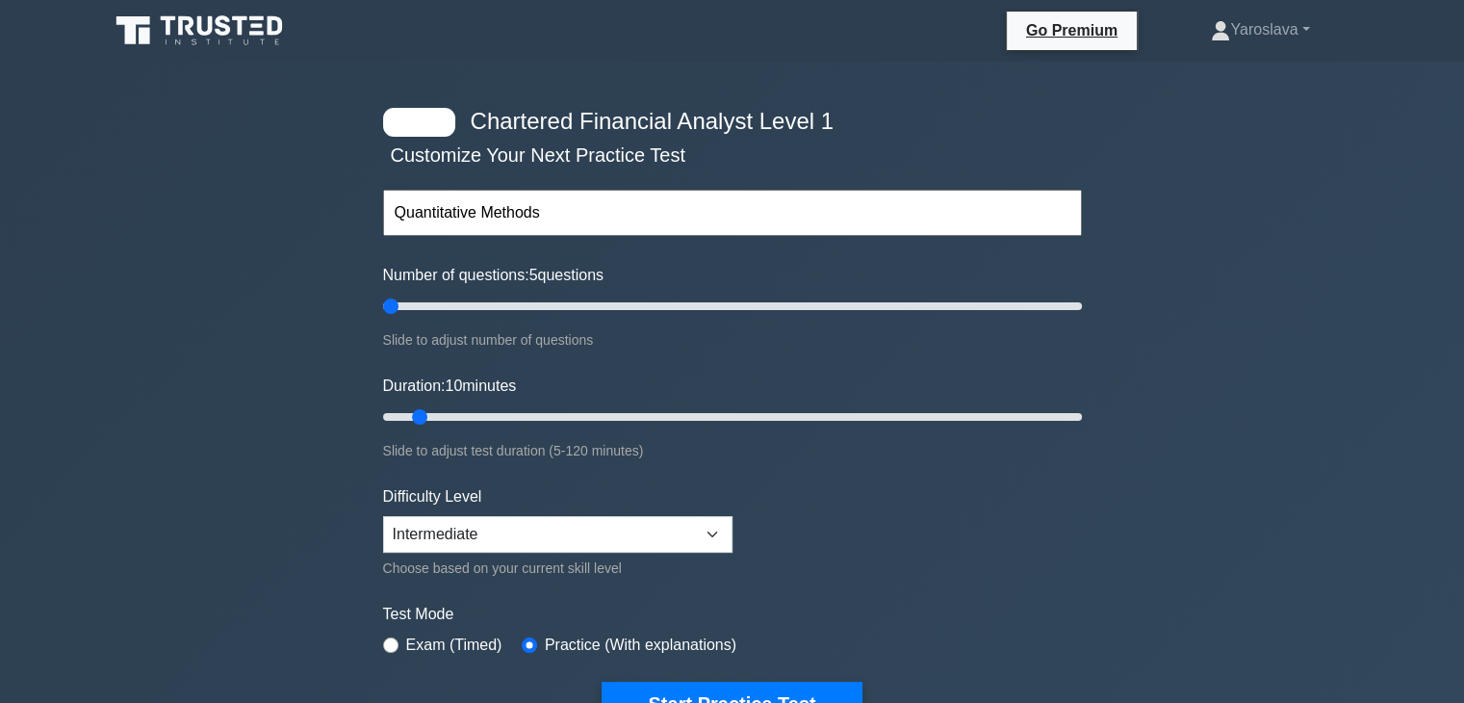
scroll to position [192, 0]
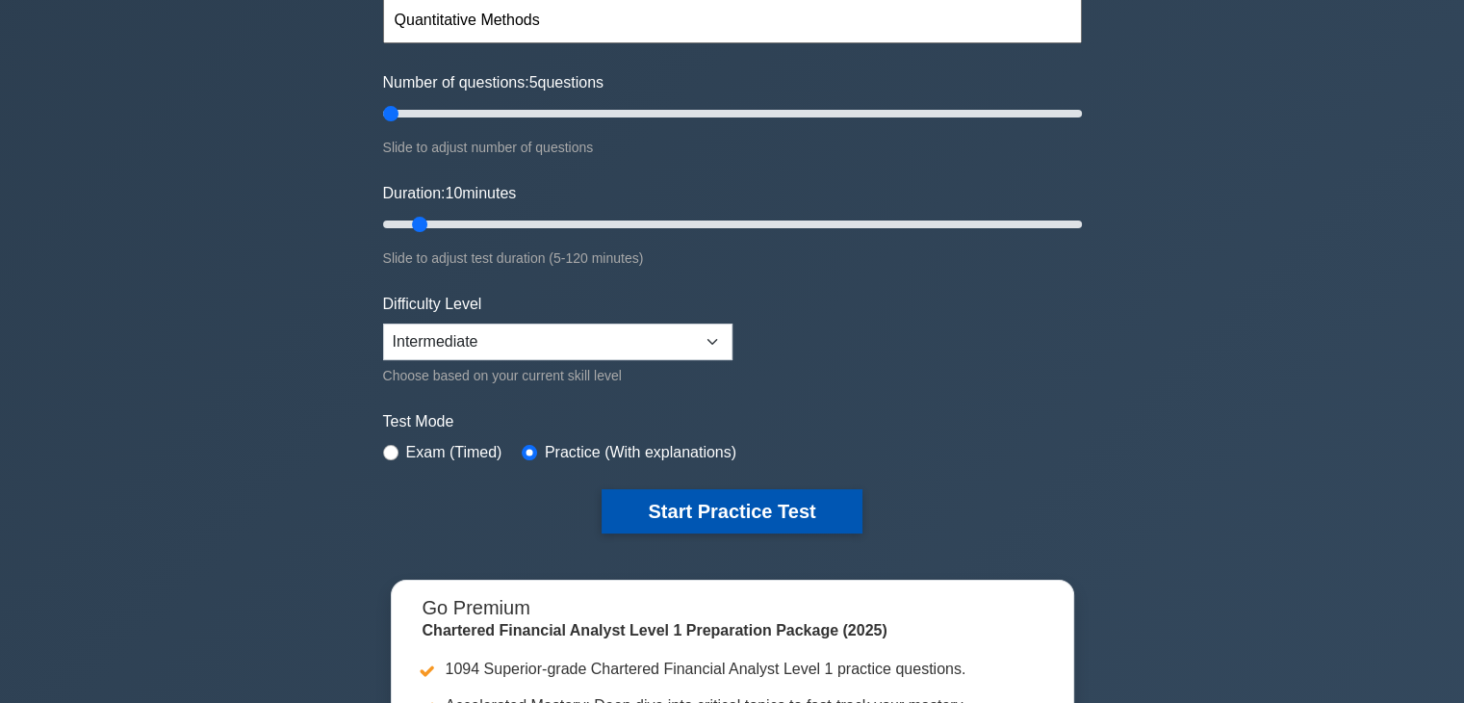
click at [739, 510] on button "Start Practice Test" at bounding box center [732, 511] width 260 height 44
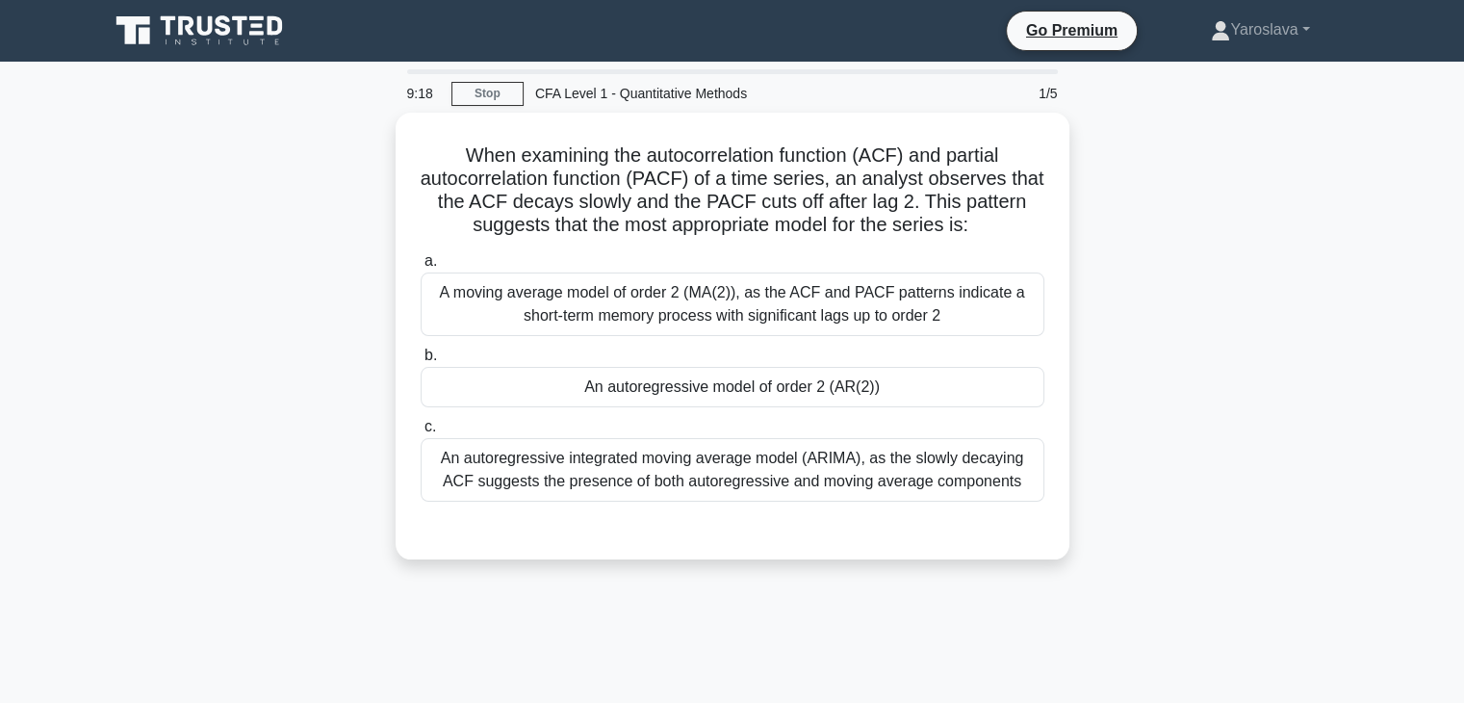
click at [1206, 413] on div "When examining the autocorrelation function (ACF) and partial autocorrelation f…" at bounding box center [732, 348] width 1270 height 470
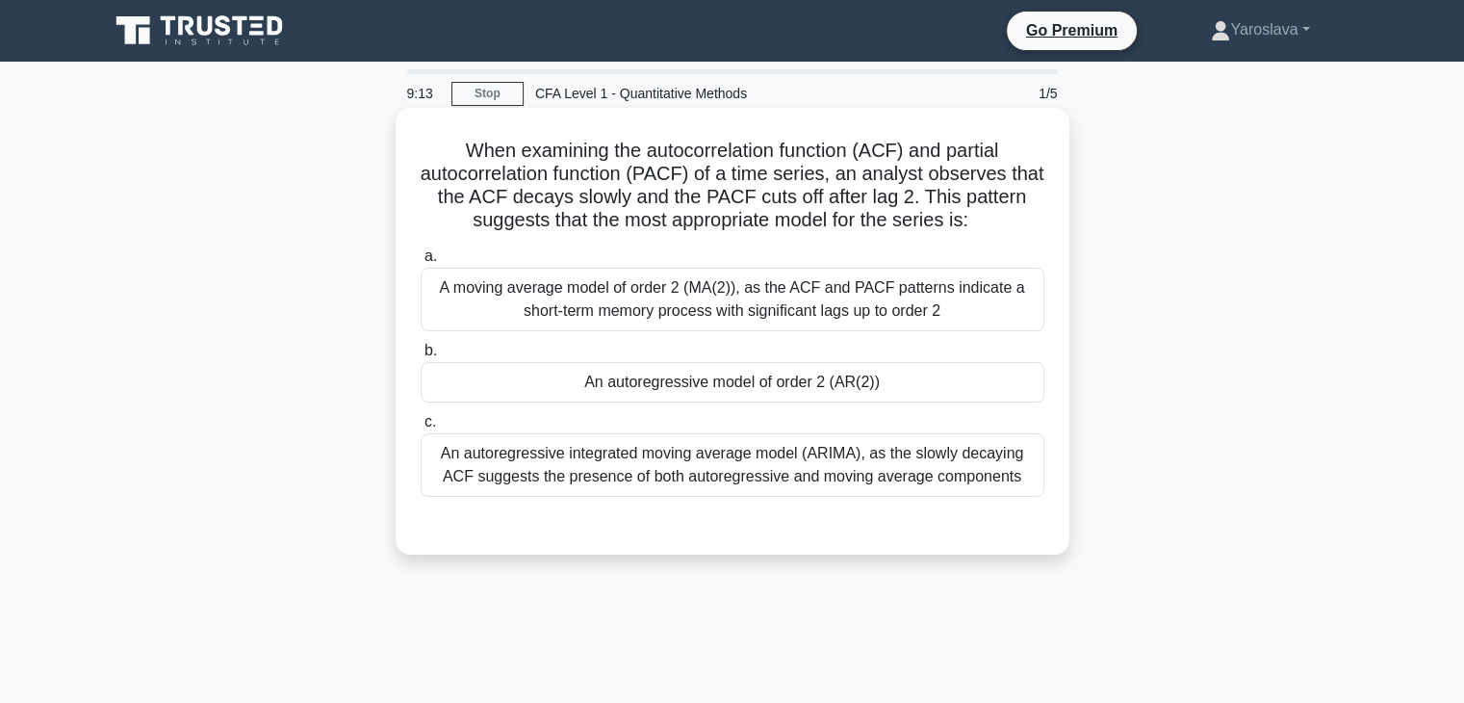
click at [611, 469] on div "An autoregressive integrated moving average model (ARIMA), as the slowly decayi…" at bounding box center [733, 465] width 624 height 64
click at [421, 428] on input "c. An autoregressive integrated moving average model (ARIMA), as the slowly dec…" at bounding box center [421, 422] width 0 height 13
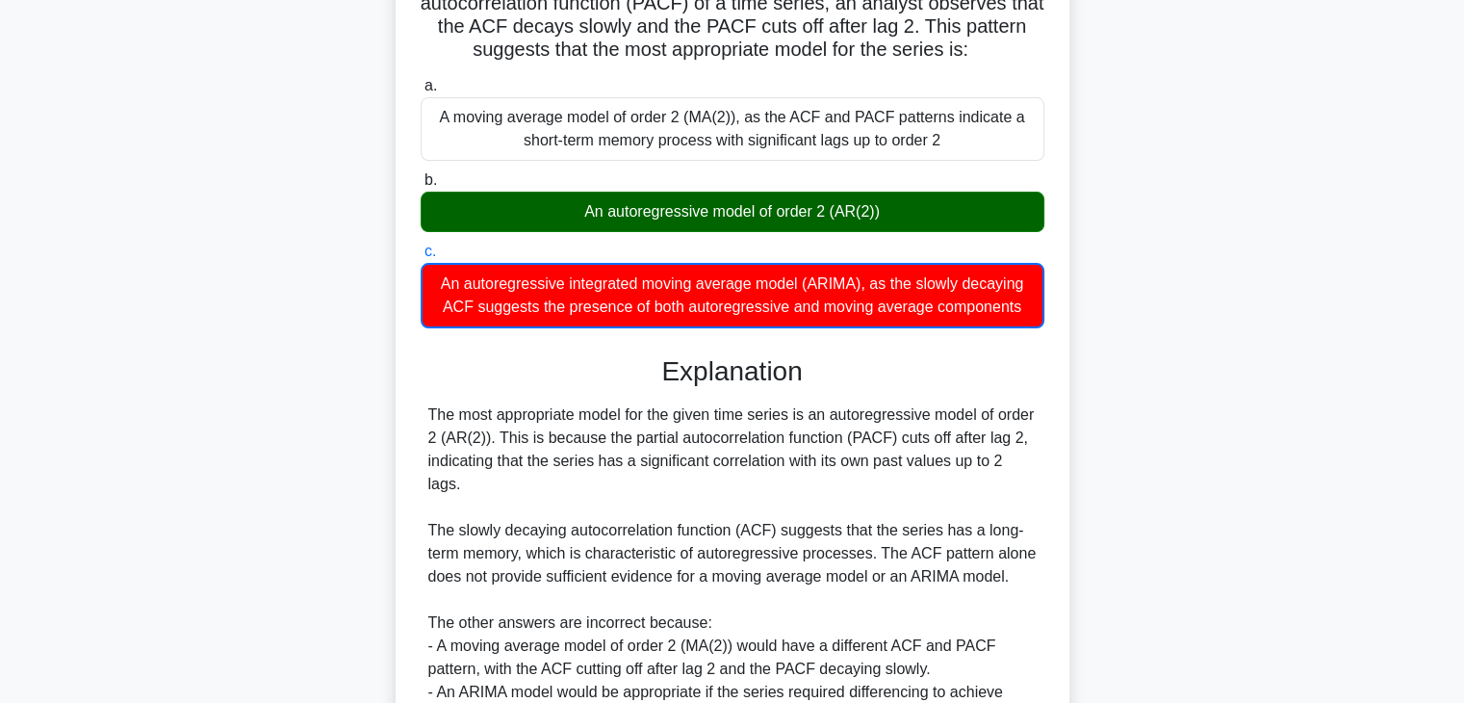
scroll to position [192, 0]
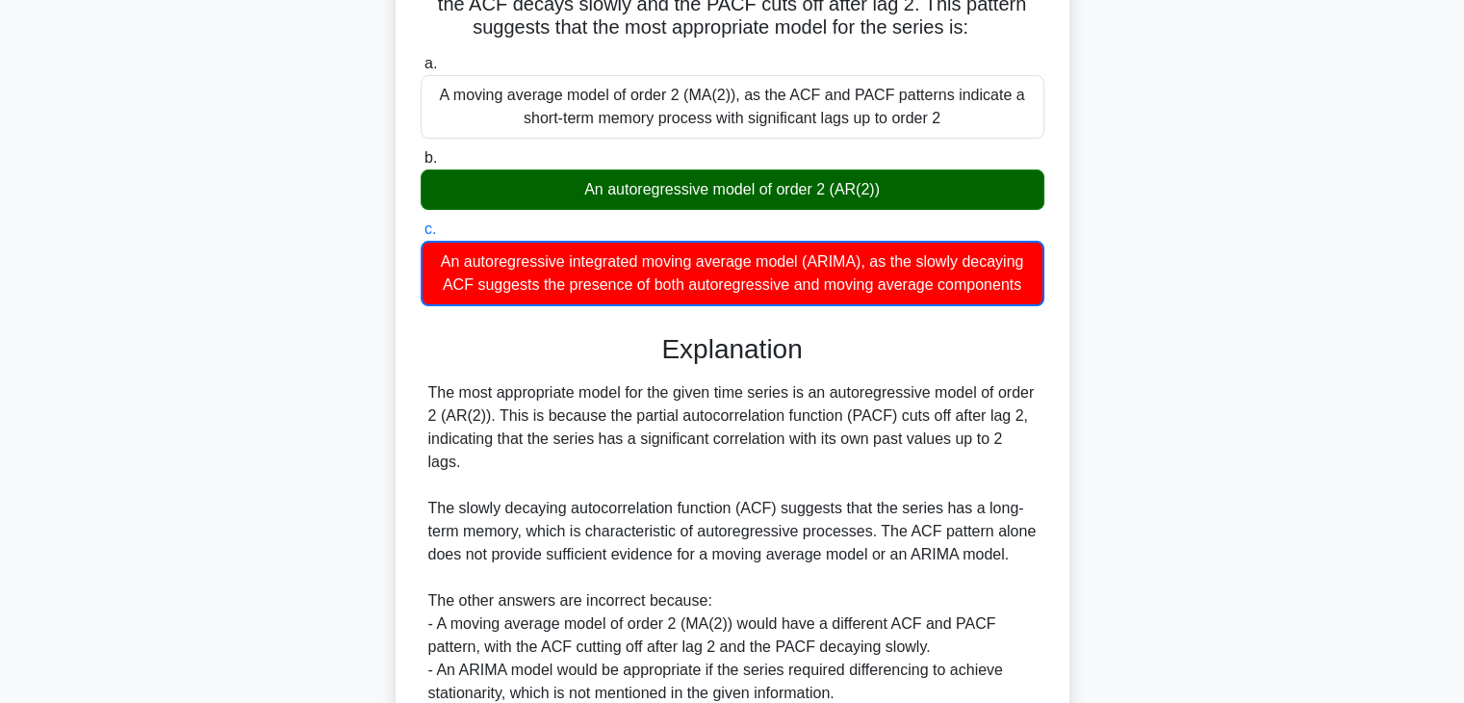
click at [747, 500] on div "The most appropriate model for the given time series is an autoregressive model…" at bounding box center [732, 542] width 608 height 323
copy div "ACF"
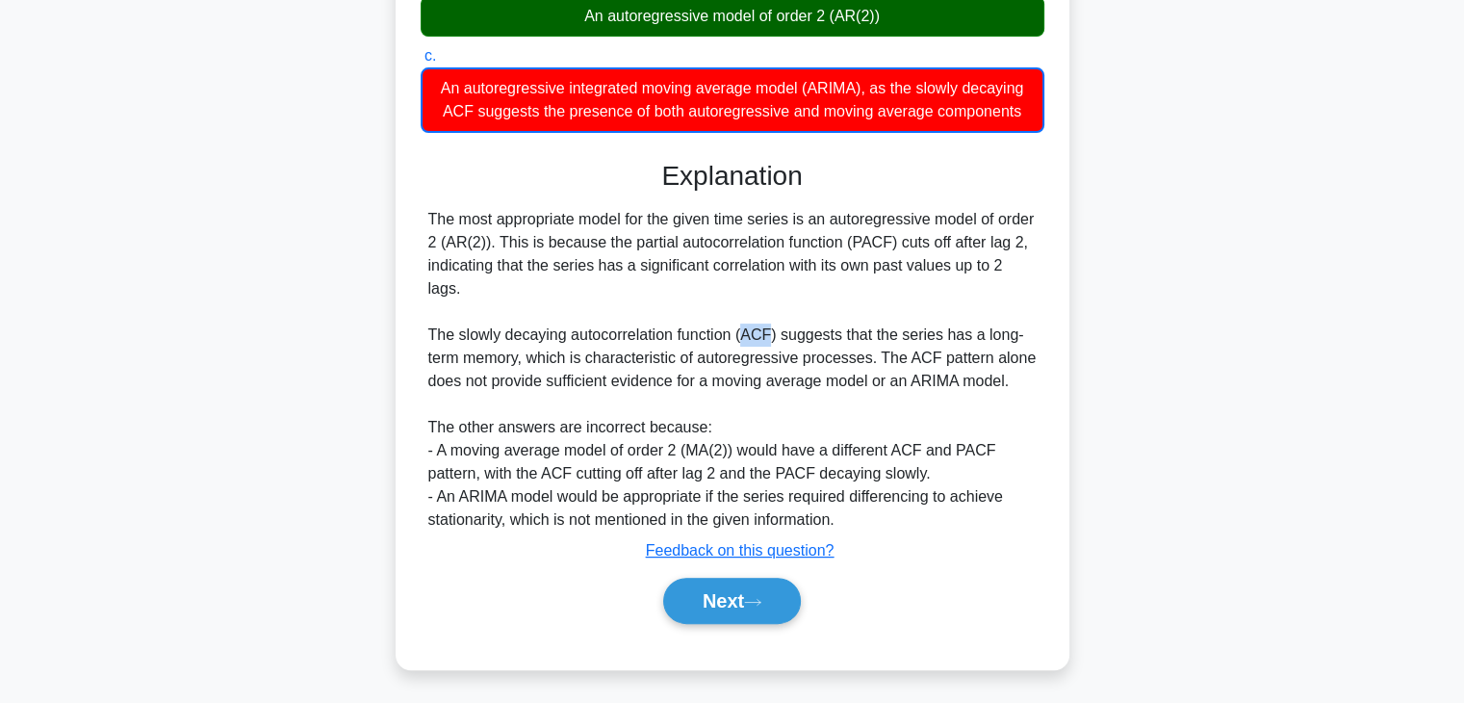
scroll to position [368, 0]
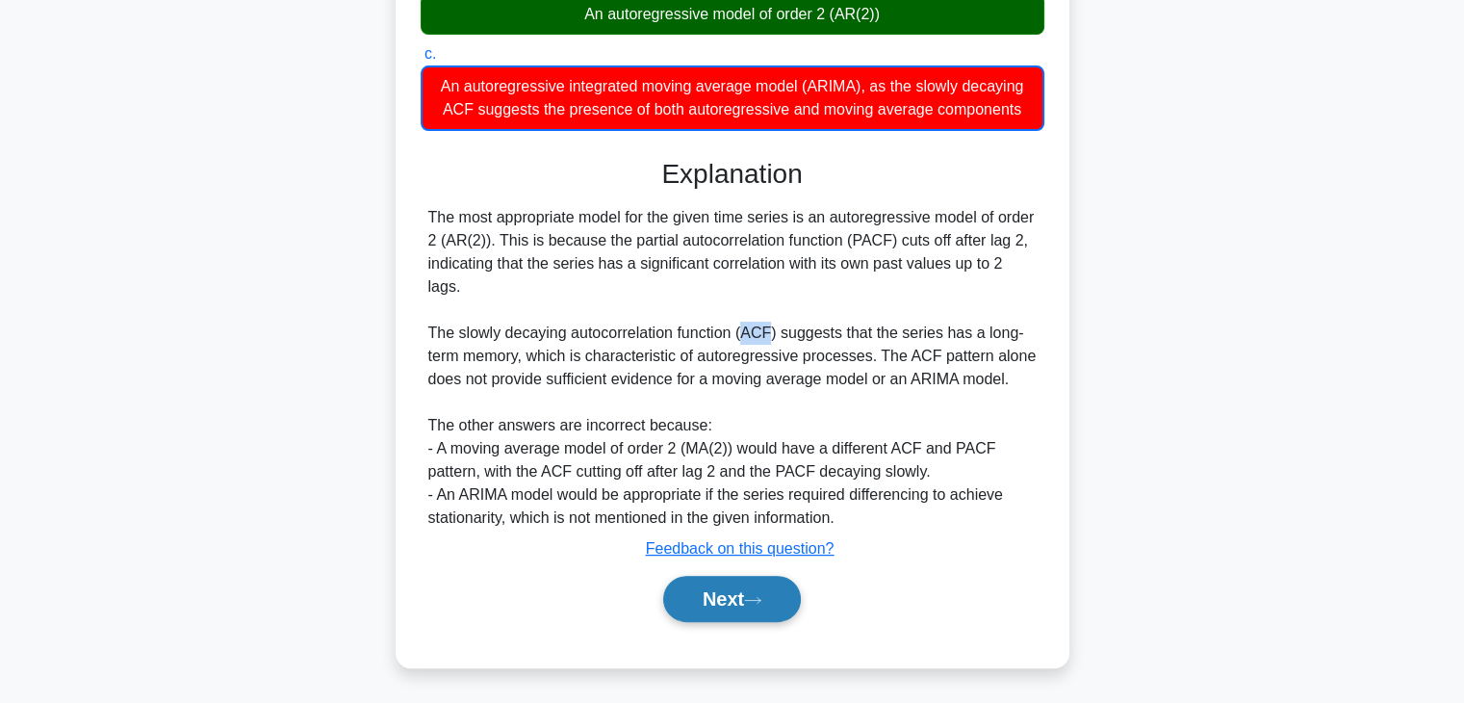
click at [708, 613] on button "Next" at bounding box center [732, 599] width 138 height 46
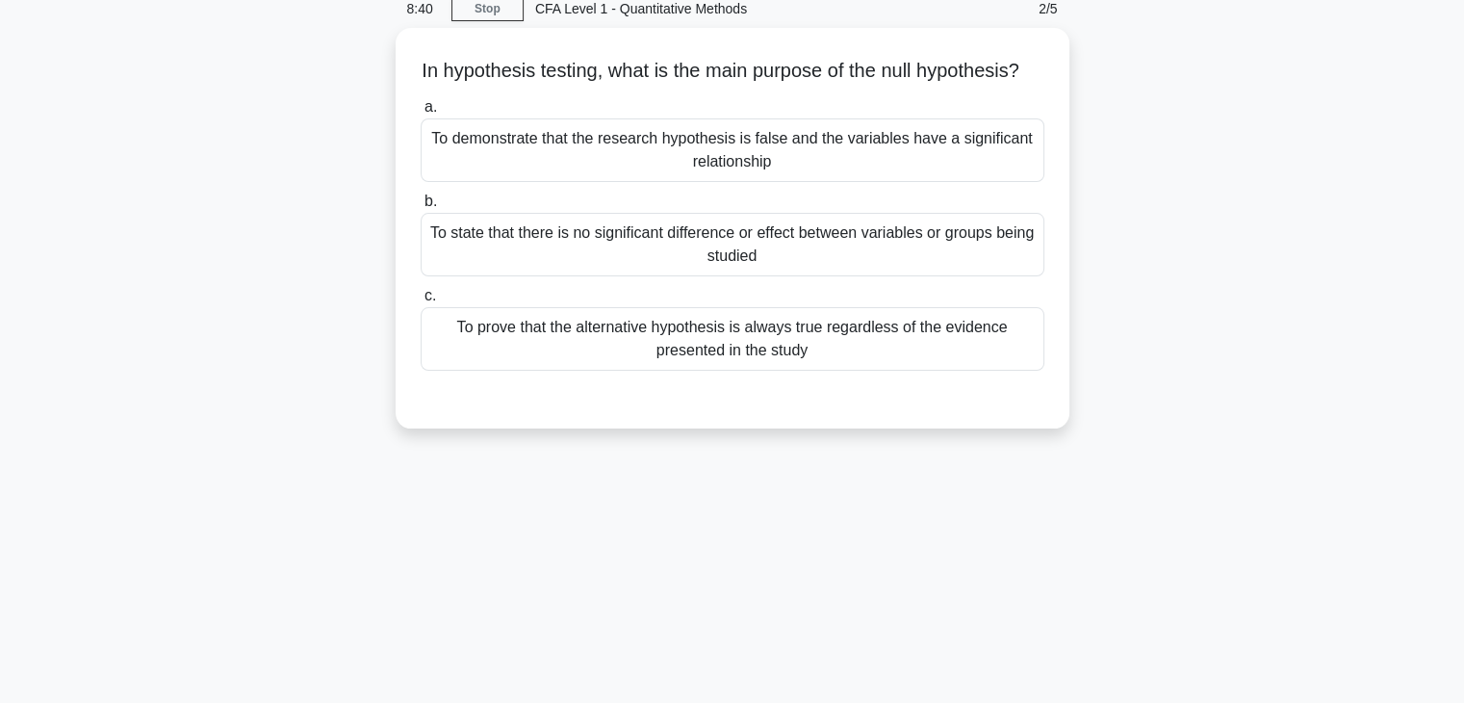
scroll to position [49, 0]
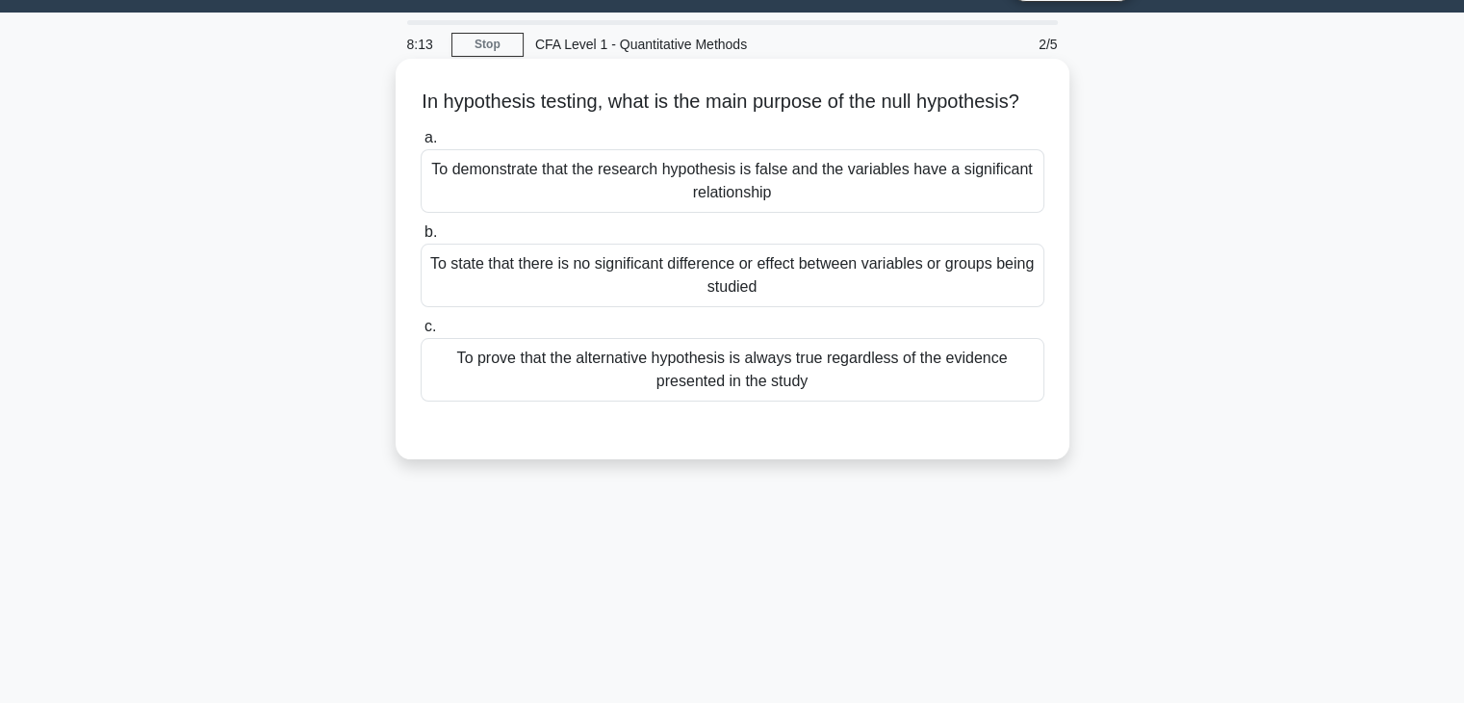
click at [622, 213] on div "To demonstrate that the research hypothesis is false and the variables have a s…" at bounding box center [733, 181] width 624 height 64
click at [421, 144] on input "a. To demonstrate that the research hypothesis is false and the variables have …" at bounding box center [421, 138] width 0 height 13
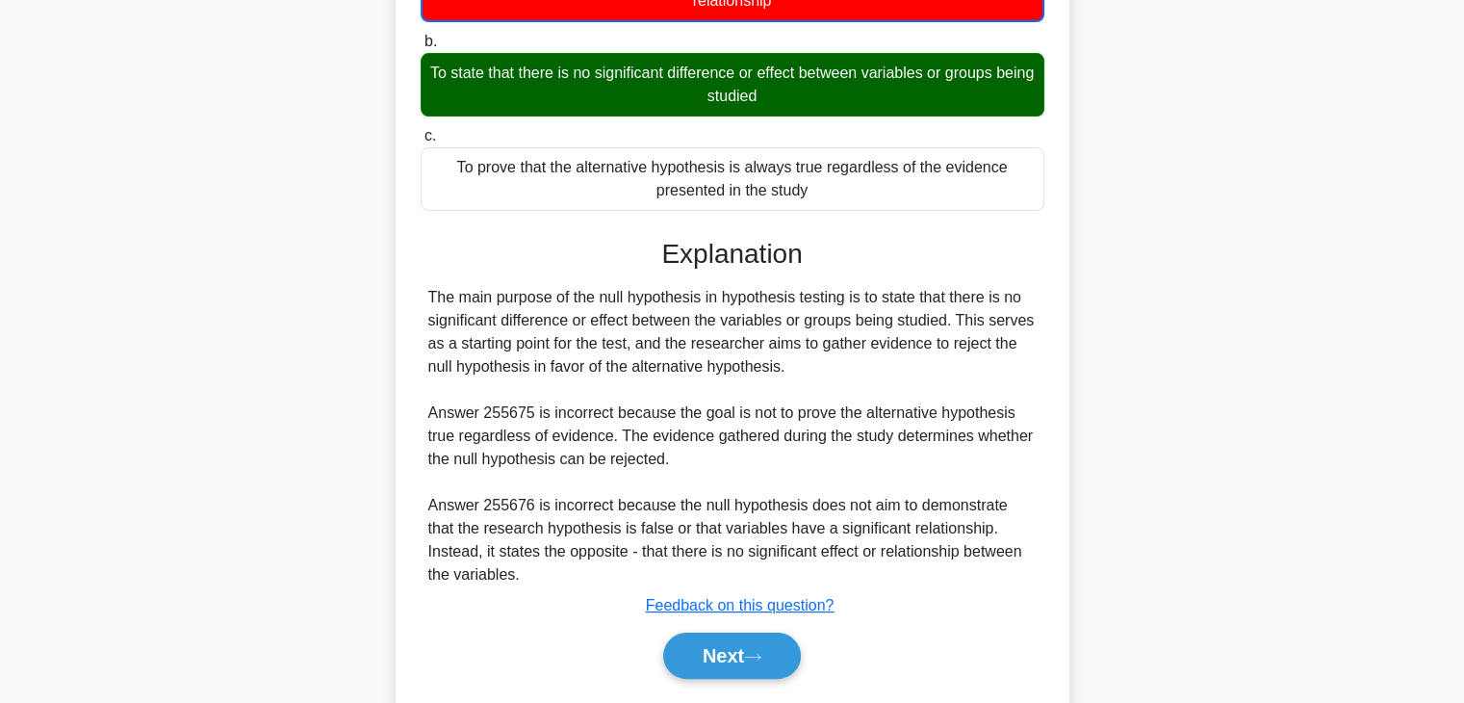
scroll to position [338, 0]
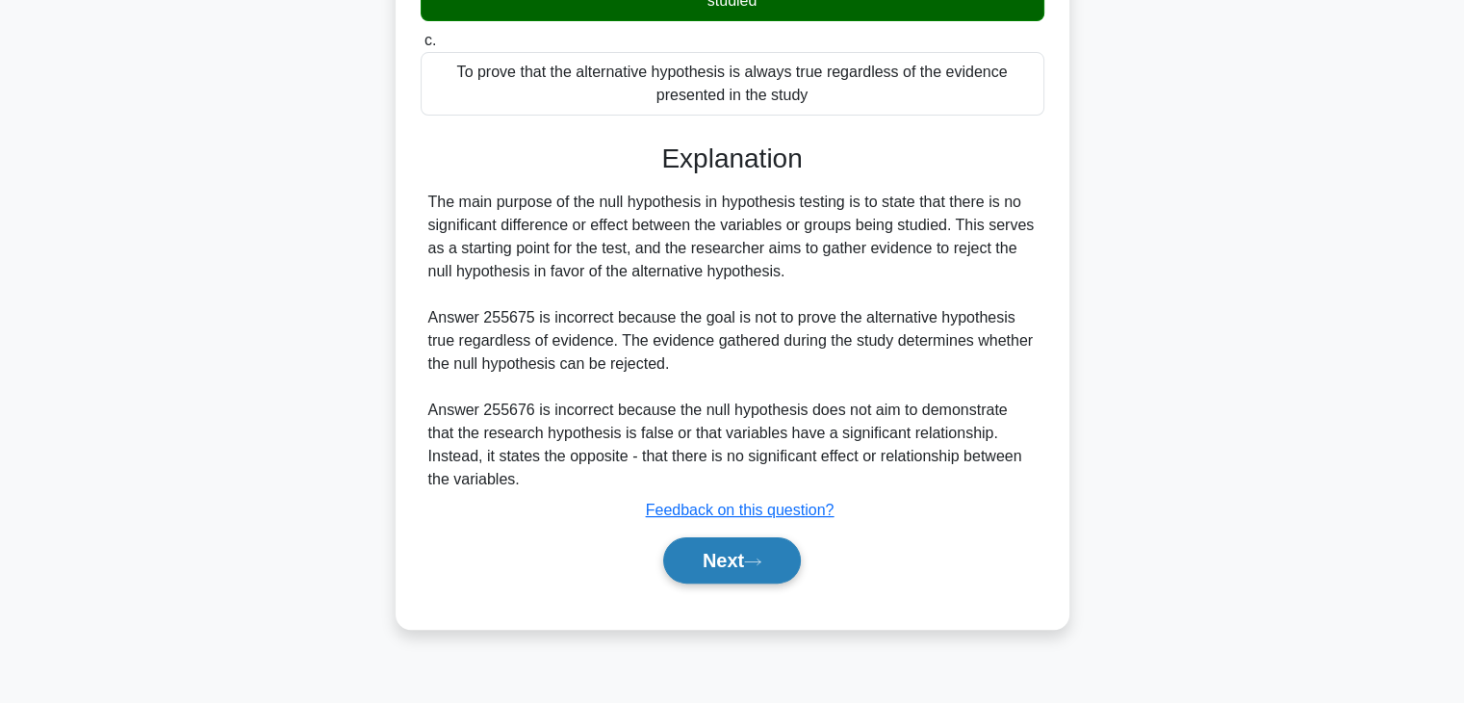
click at [728, 578] on button "Next" at bounding box center [732, 560] width 138 height 46
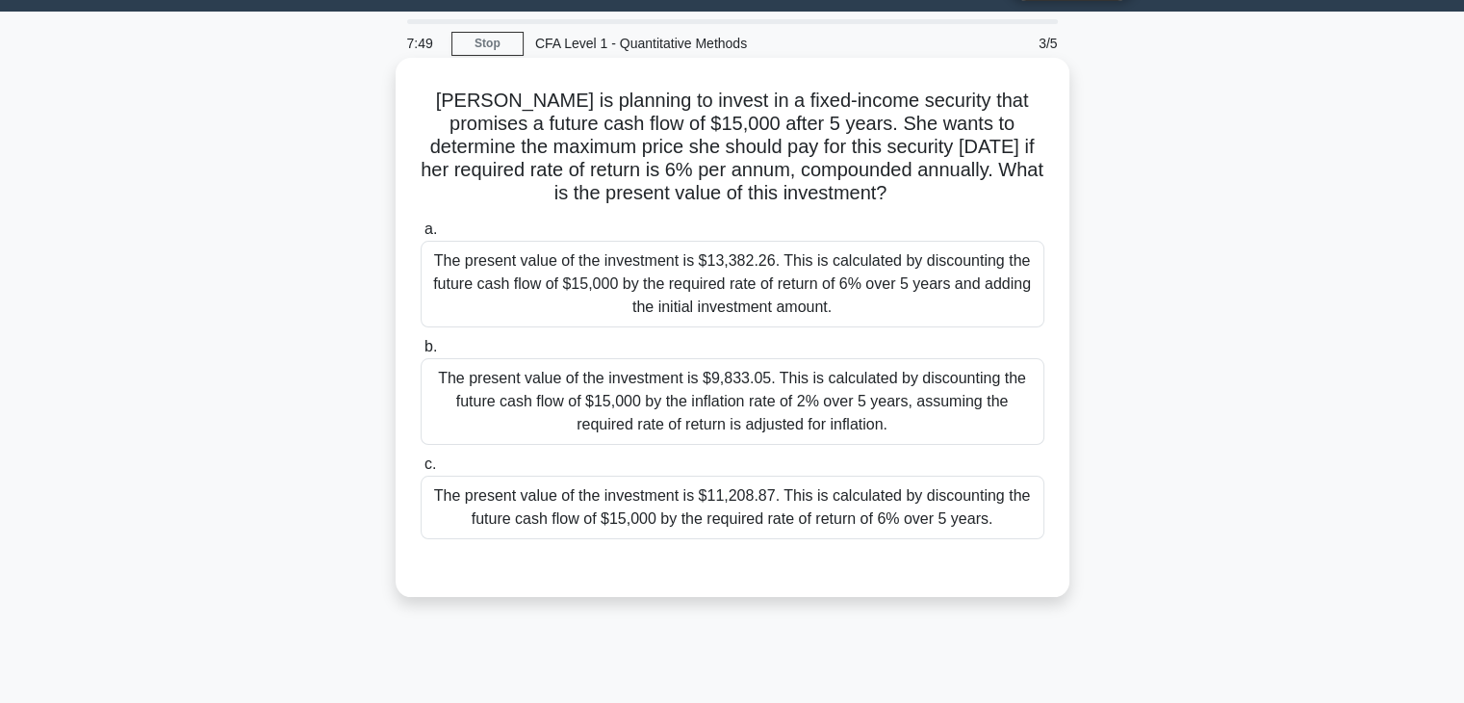
scroll to position [49, 0]
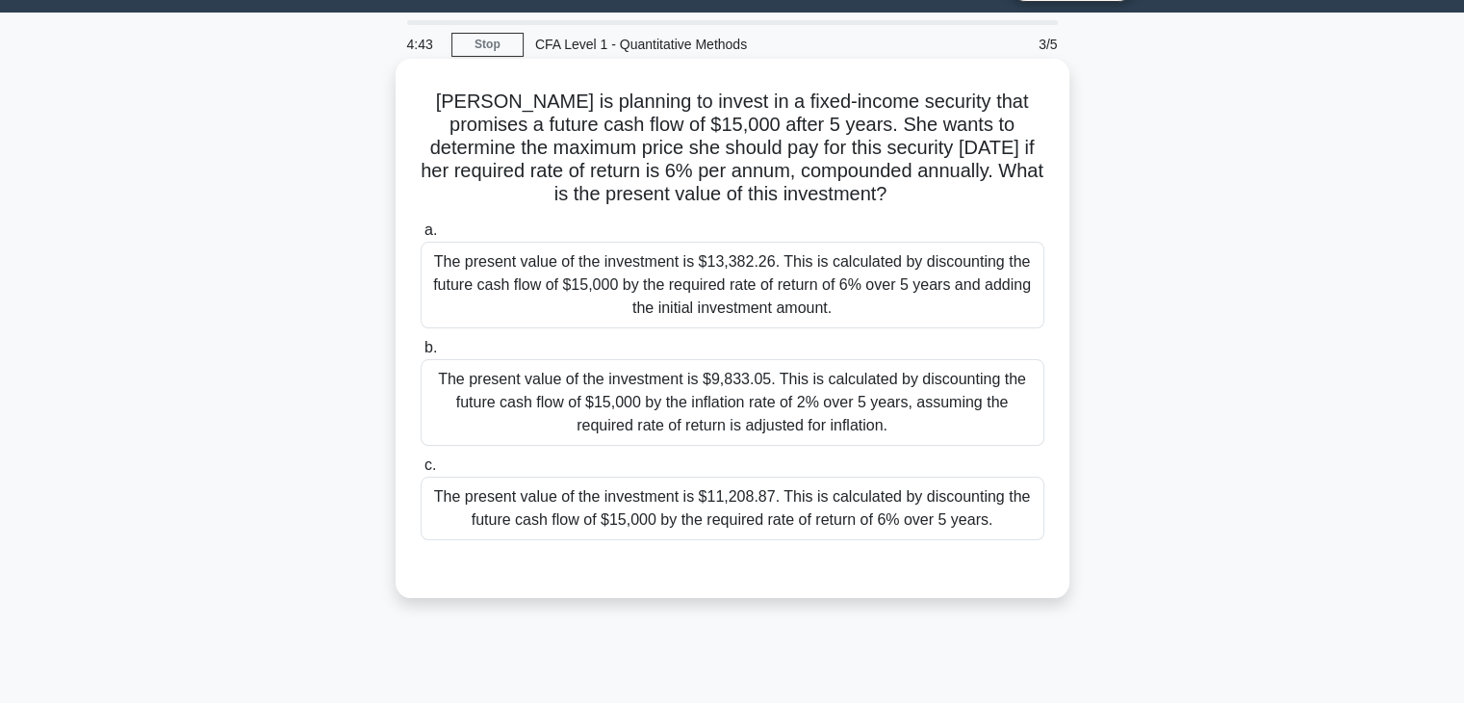
click at [678, 511] on div "The present value of the investment is $11,208.87. This is calculated by discou…" at bounding box center [733, 508] width 624 height 64
click at [421, 472] on input "c. The present value of the investment is $11,208.87. This is calculated by dis…" at bounding box center [421, 465] width 0 height 13
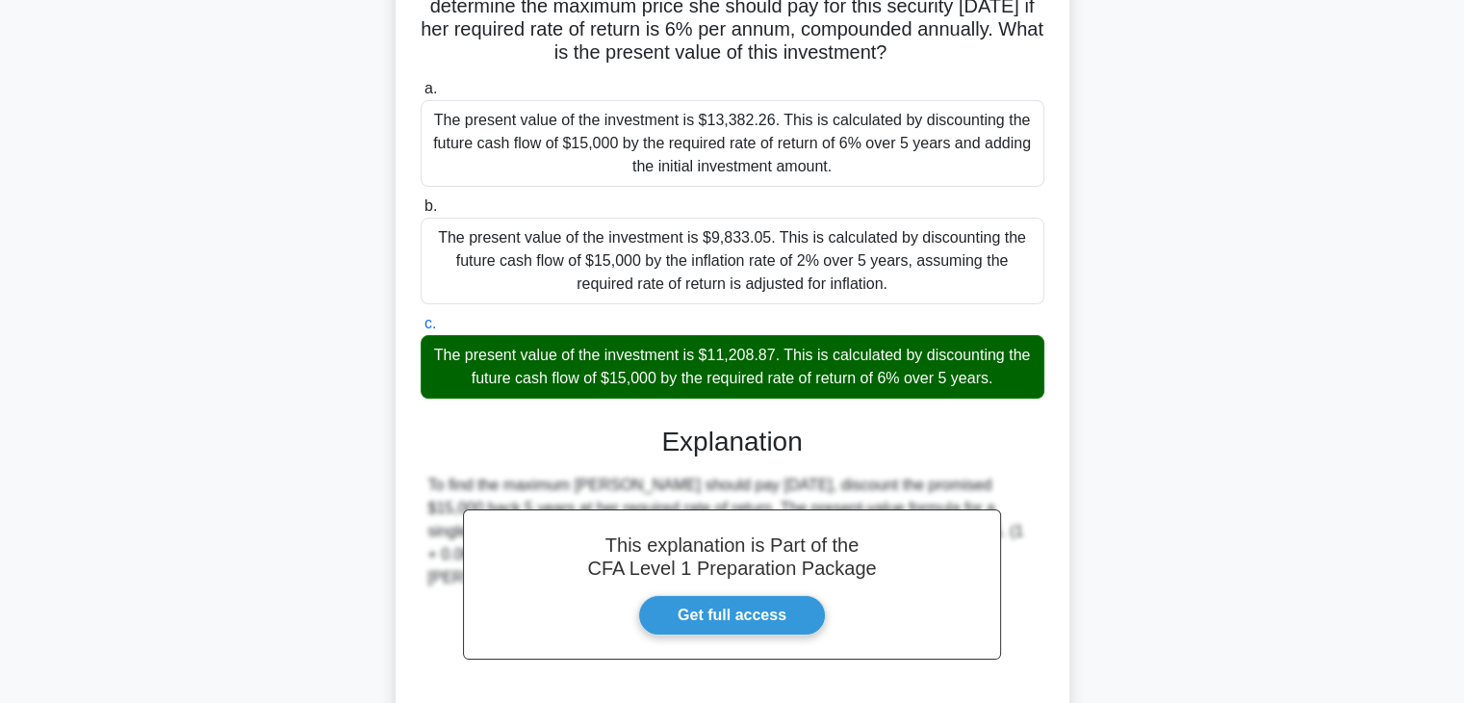
scroll to position [338, 0]
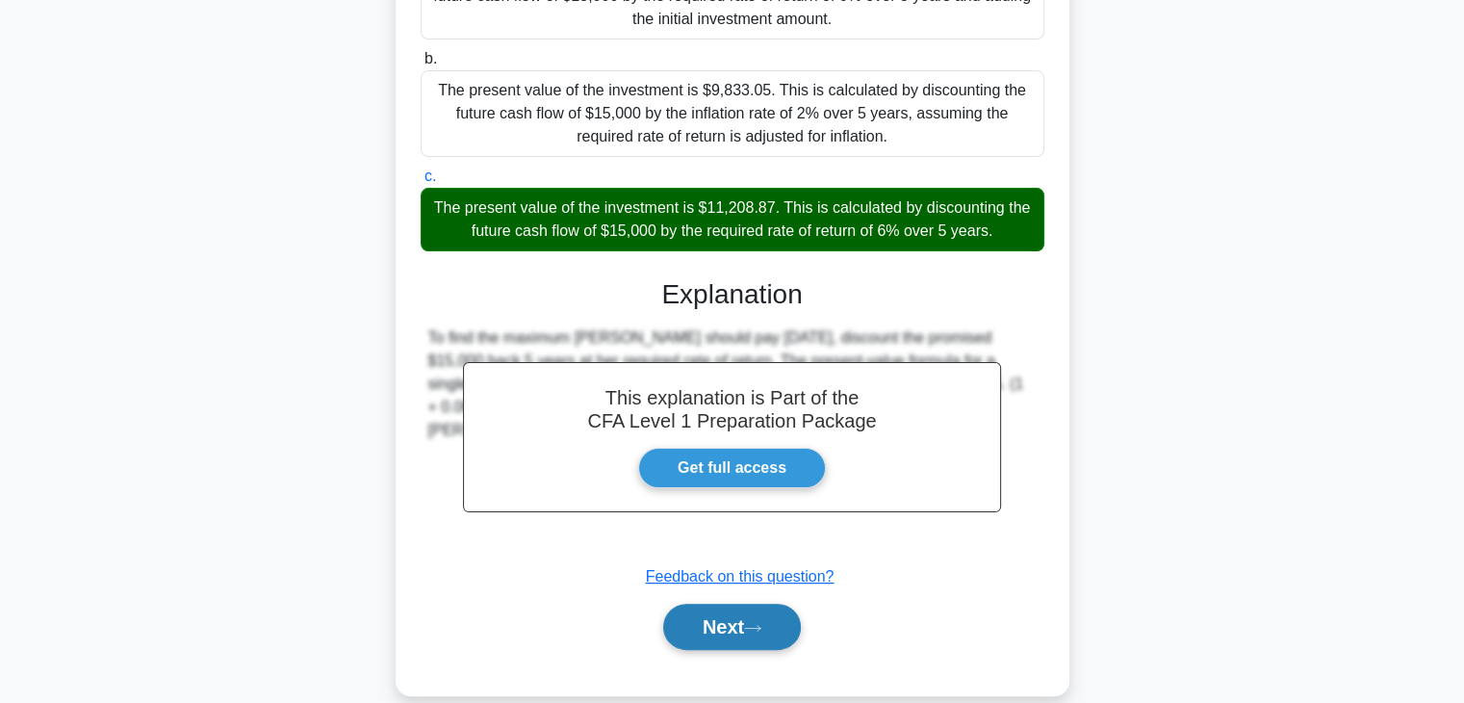
click at [734, 635] on button "Next" at bounding box center [732, 626] width 138 height 46
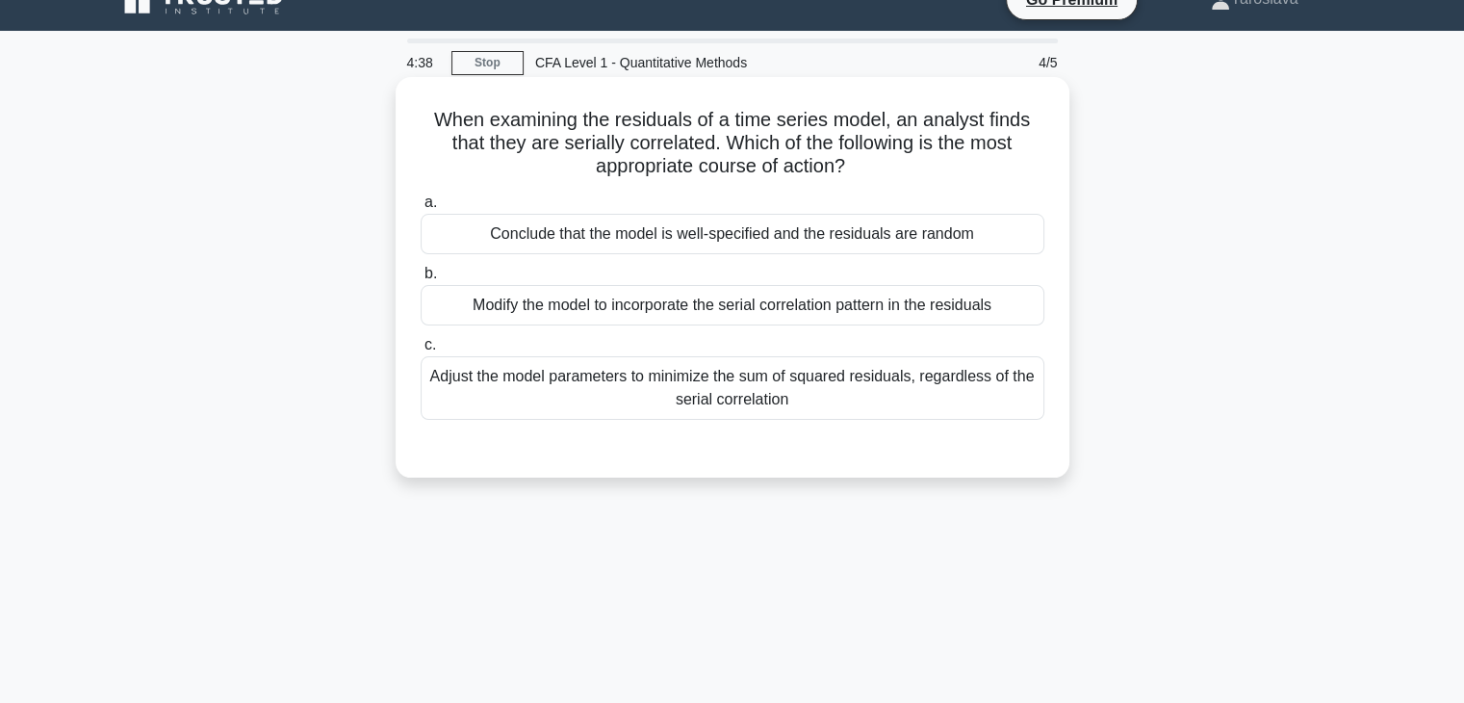
scroll to position [0, 0]
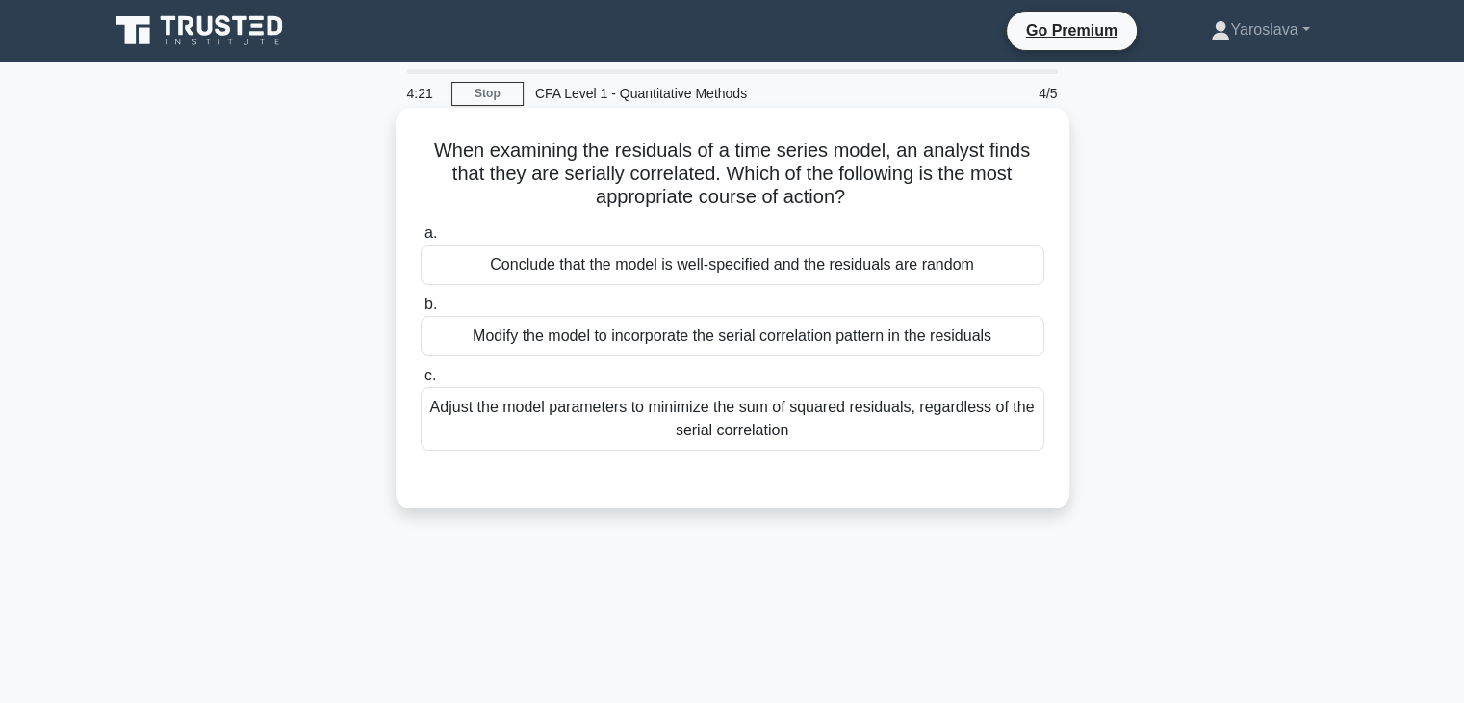
click at [582, 350] on div "Modify the model to incorporate the serial correlation pattern in the residuals" at bounding box center [733, 336] width 624 height 40
click at [421, 311] on input "b. Modify the model to incorporate the serial correlation pattern in the residu…" at bounding box center [421, 304] width 0 height 13
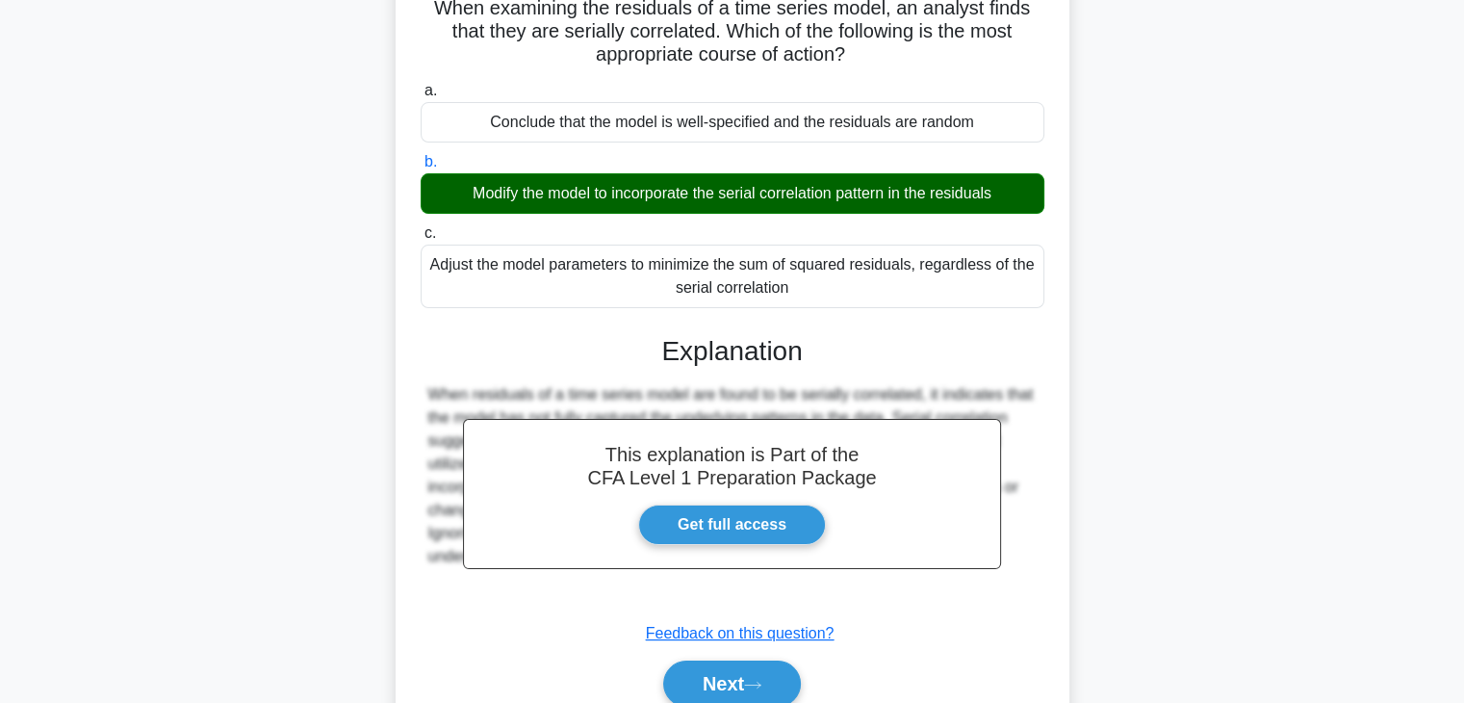
scroll to position [338, 0]
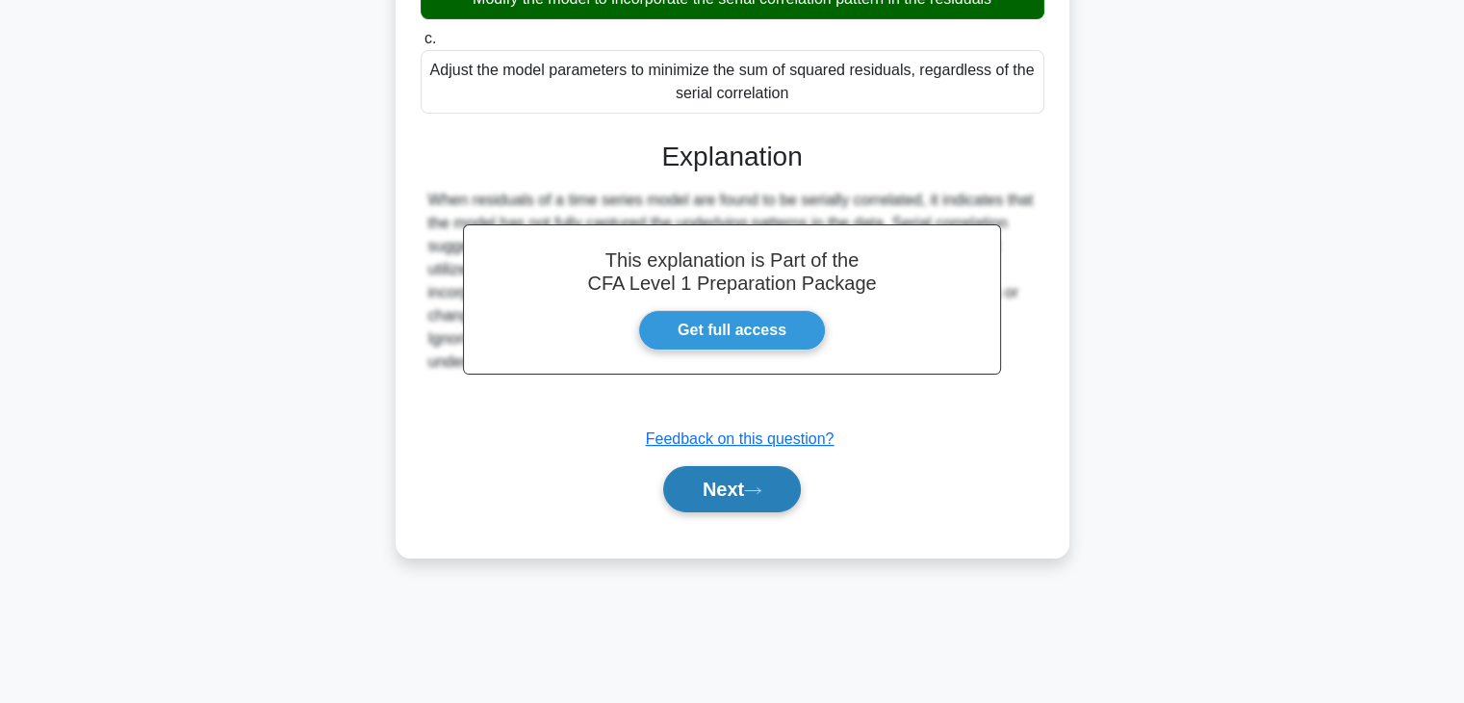
click at [749, 501] on button "Next" at bounding box center [732, 489] width 138 height 46
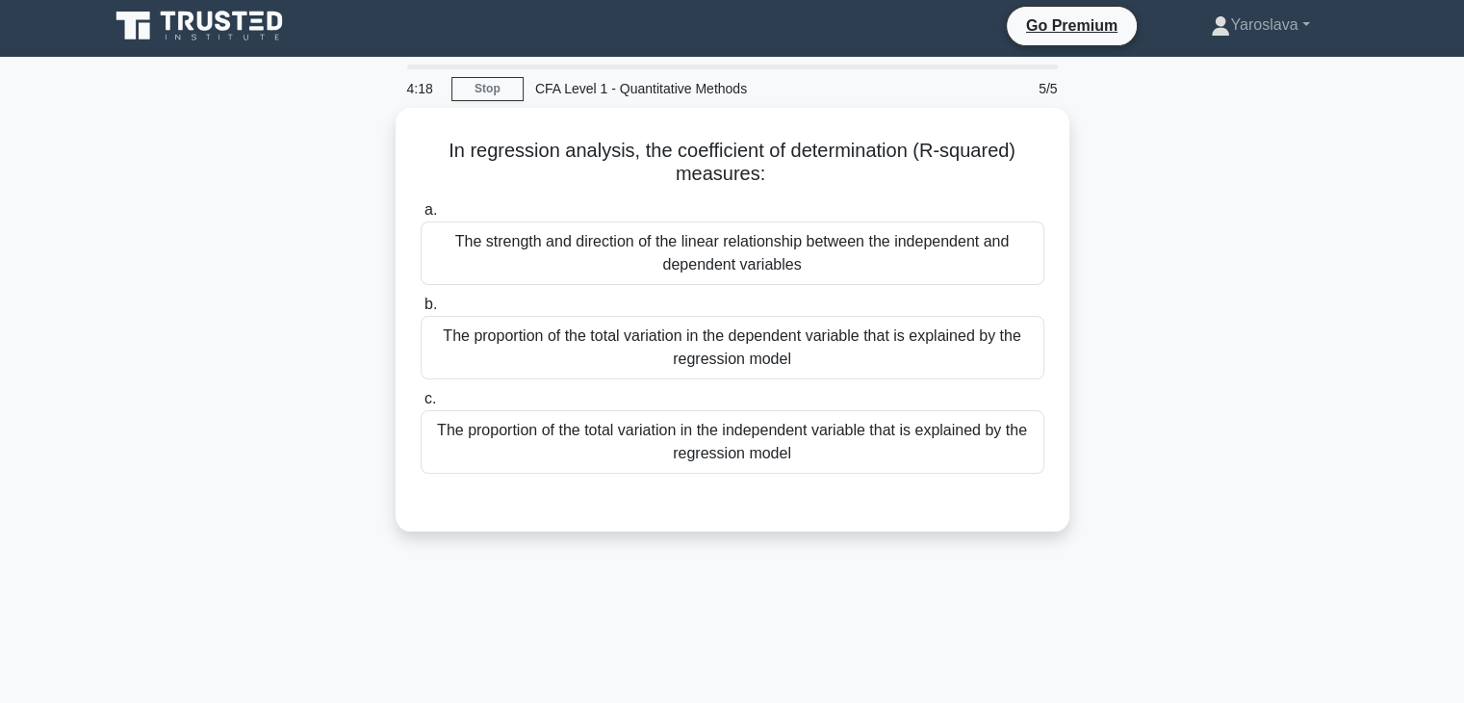
scroll to position [0, 0]
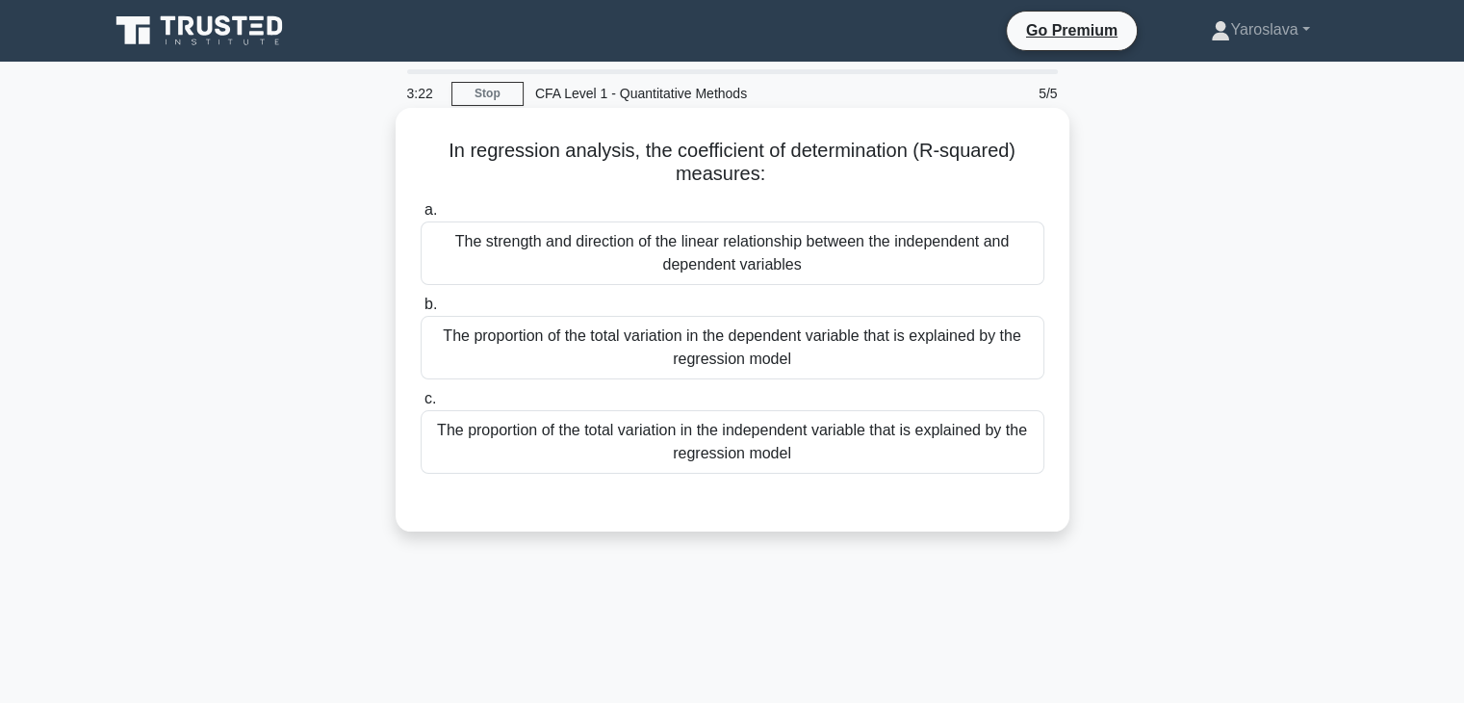
click at [703, 346] on div "The proportion of the total variation in the dependent variable that is explain…" at bounding box center [733, 348] width 624 height 64
click at [421, 311] on input "b. The proportion of the total variation in the dependent variable that is expl…" at bounding box center [421, 304] width 0 height 13
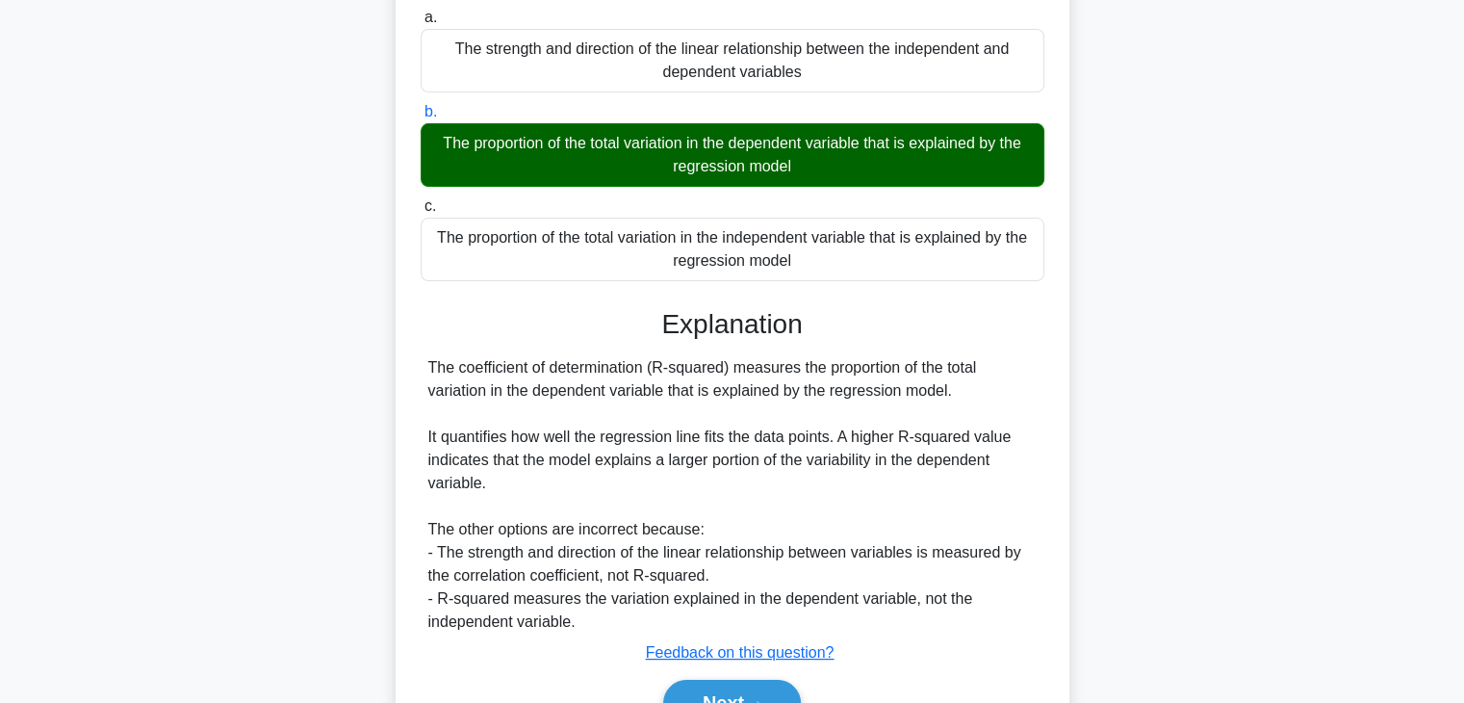
scroll to position [338, 0]
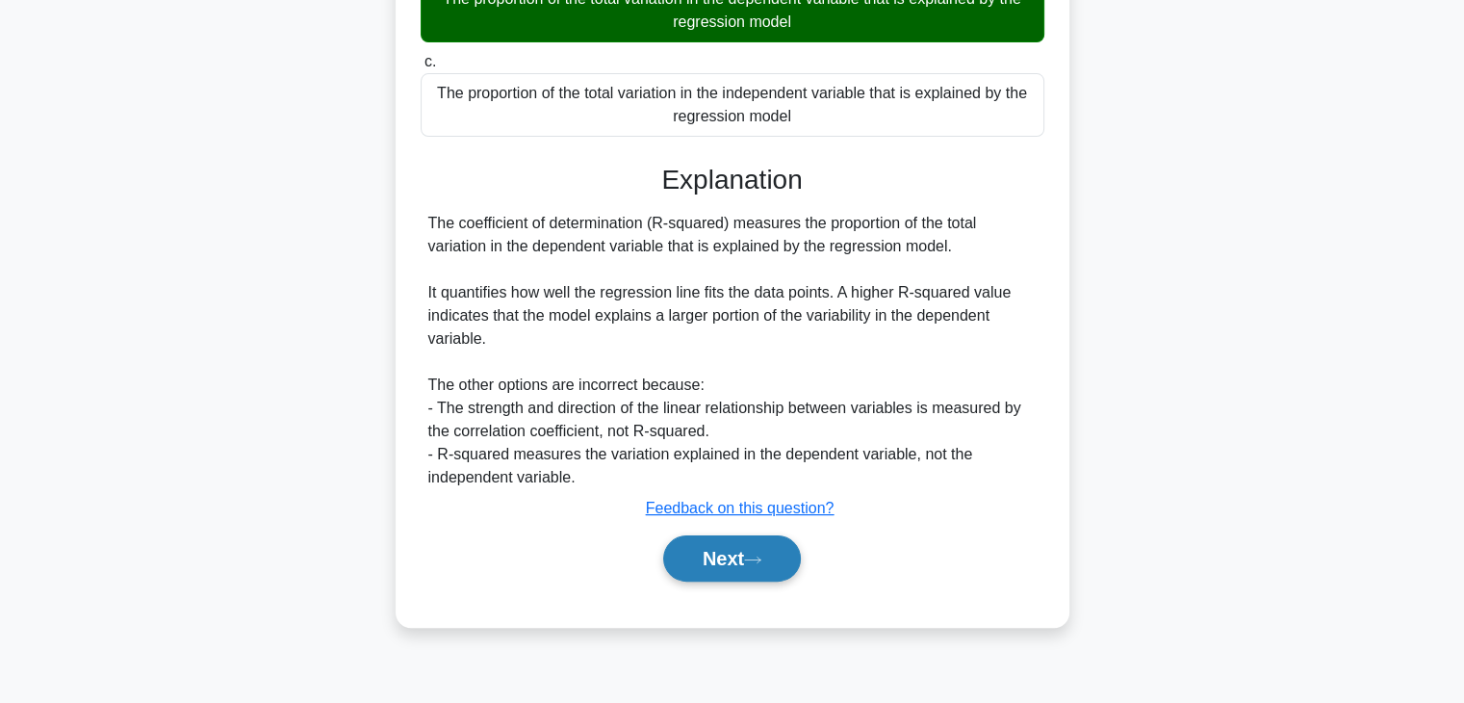
click at [733, 551] on button "Next" at bounding box center [732, 558] width 138 height 46
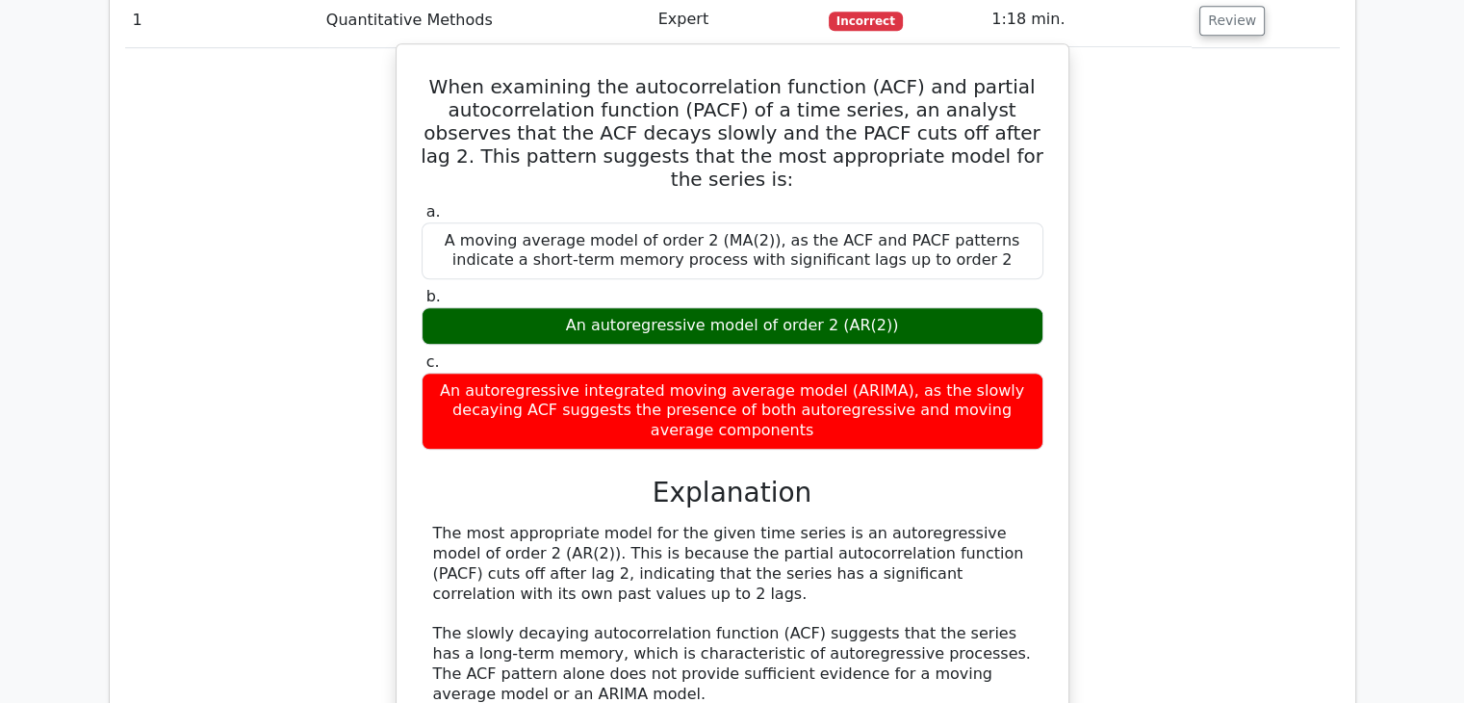
scroll to position [1251, 0]
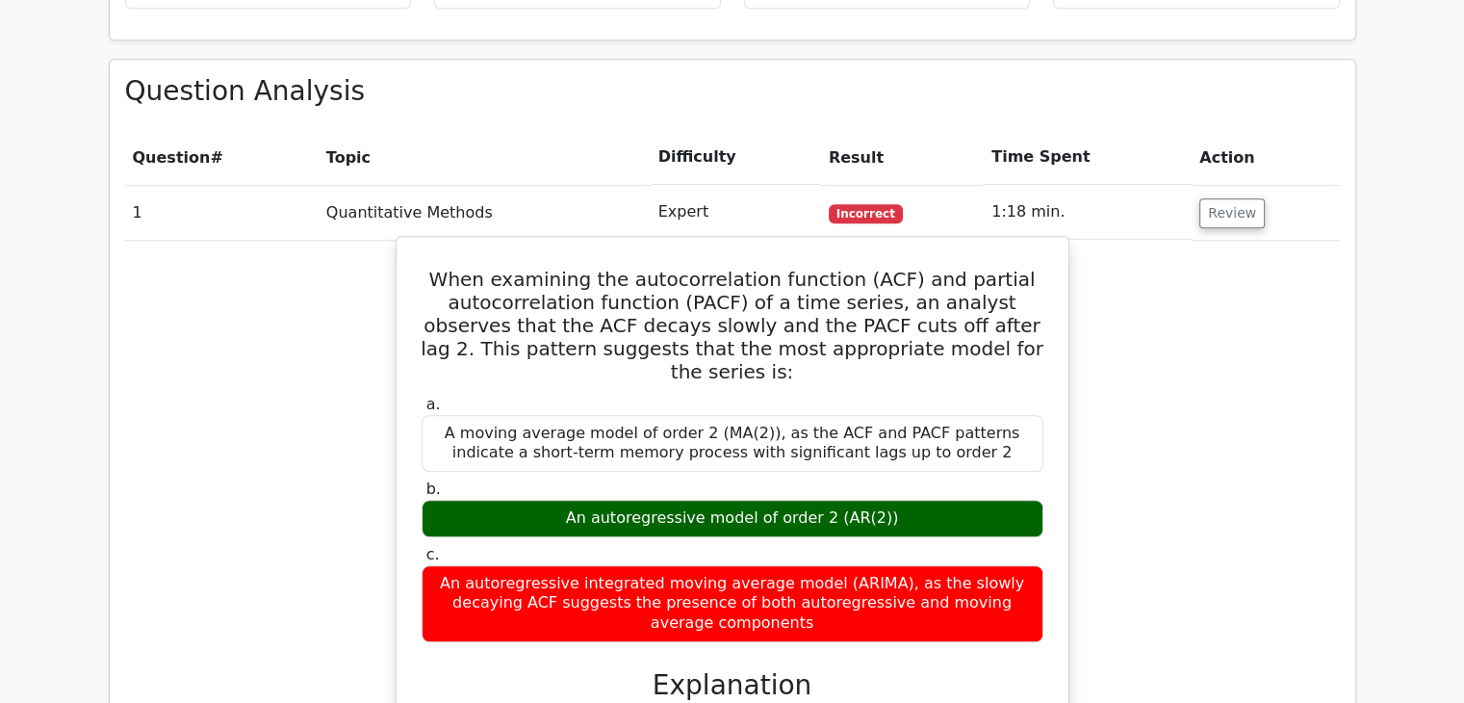
drag, startPoint x: 446, startPoint y: 197, endPoint x: 1016, endPoint y: 517, distance: 654.1
click at [1016, 517] on div "When examining the autocorrelation function (ACF) and partial autocorrelation f…" at bounding box center [732, 675] width 656 height 863
click at [1037, 565] on div "An autoregressive integrated moving average model (ARIMA), as the slowly decayi…" at bounding box center [733, 603] width 622 height 77
drag, startPoint x: 1031, startPoint y: 511, endPoint x: 443, endPoint y: 197, distance: 666.5
click at [443, 244] on div "When examining the autocorrelation function (ACF) and partial autocorrelation f…" at bounding box center [732, 675] width 656 height 863
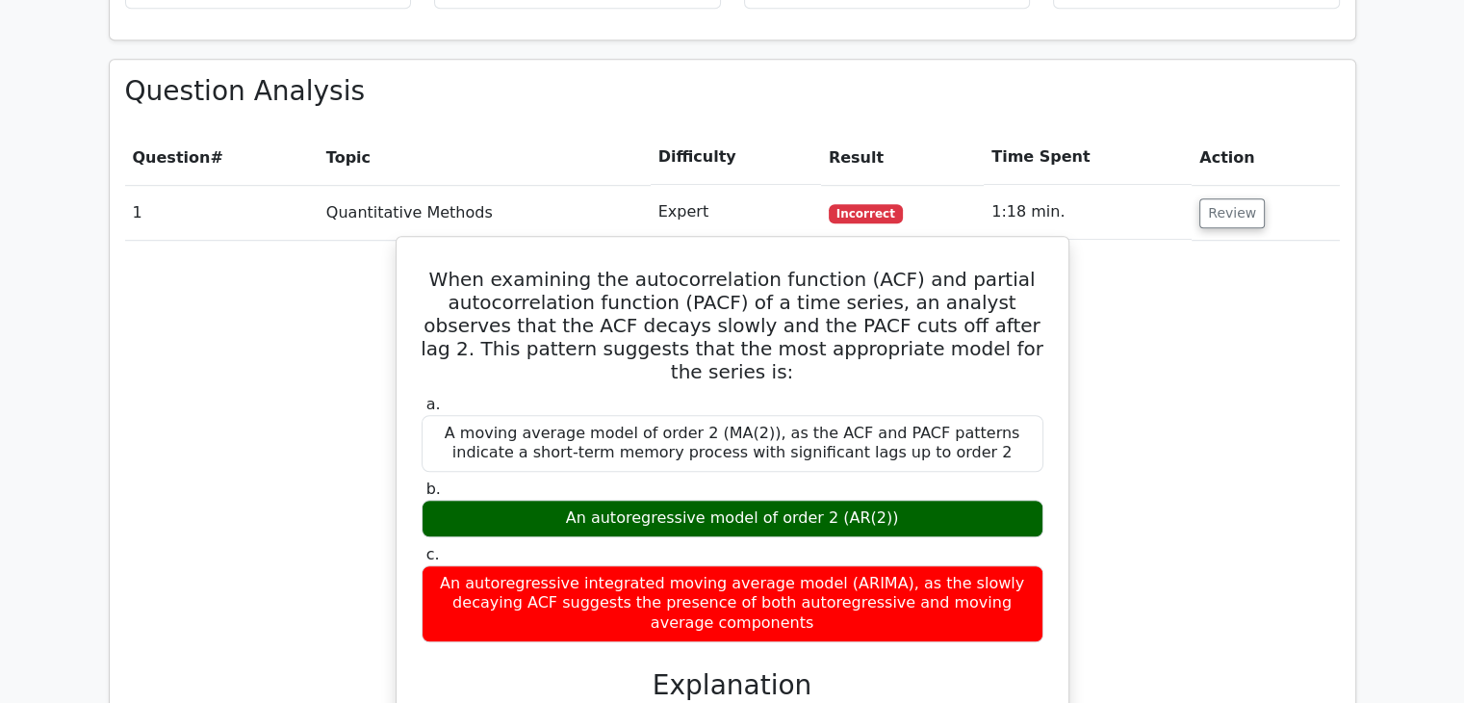
copy div "When examining the autocorrelation function (ACF) and partial autocorrelation f…"
